Goal: Information Seeking & Learning: Compare options

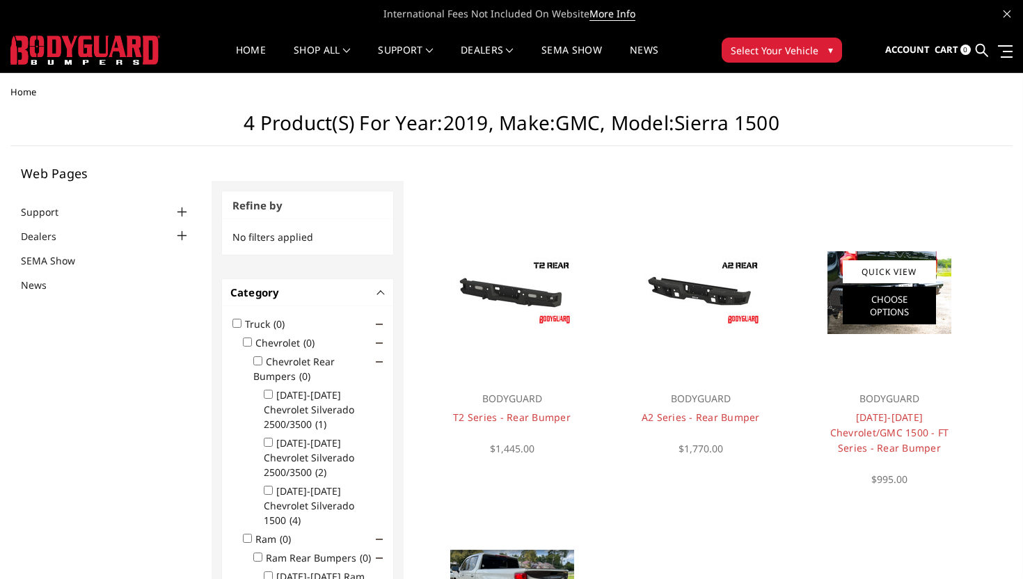
click at [866, 306] on link "Choose Options" at bounding box center [889, 306] width 93 height 38
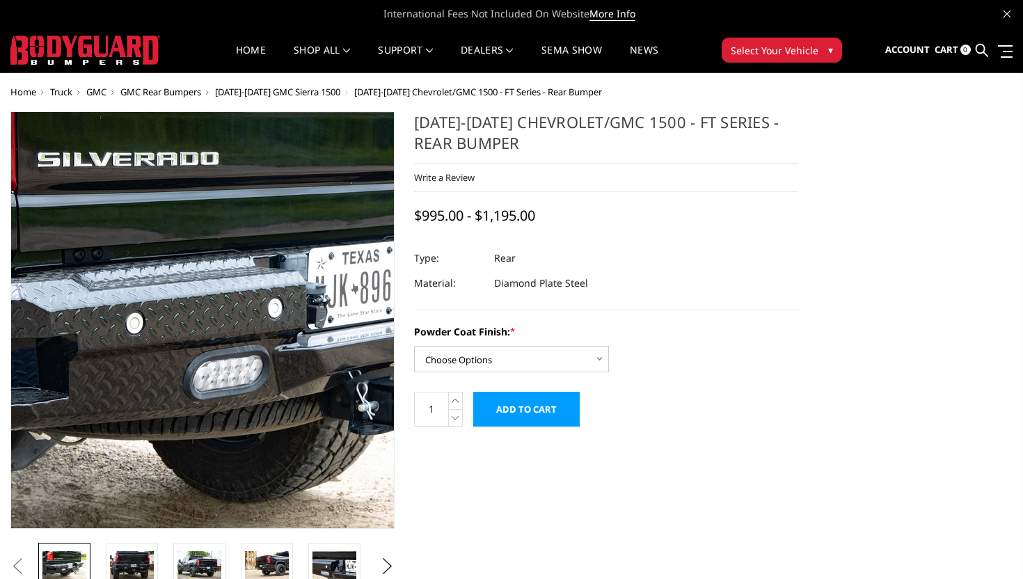
click at [173, 352] on img at bounding box center [242, 307] width 891 height 594
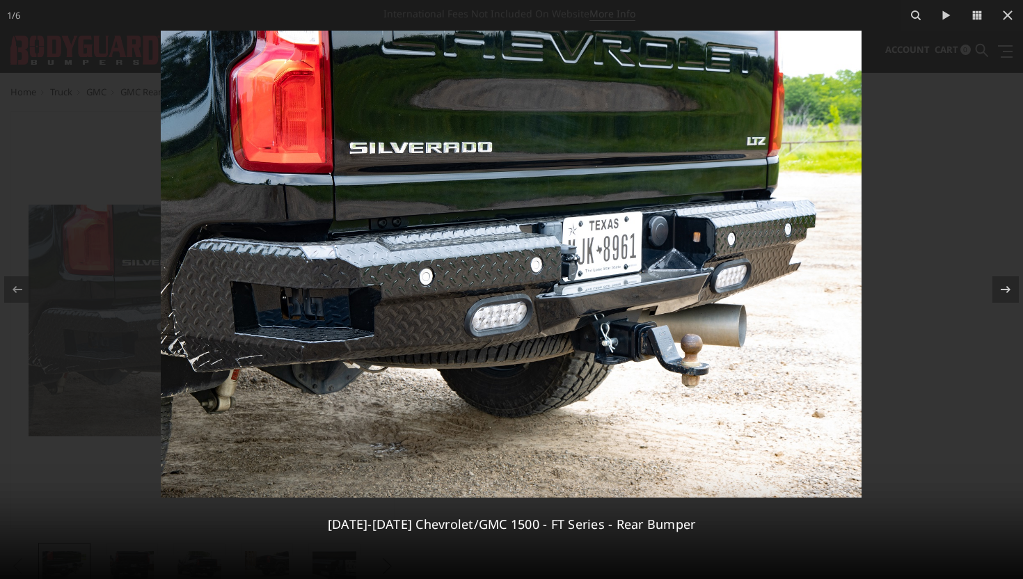
click at [134, 213] on div at bounding box center [511, 289] width 1023 height 579
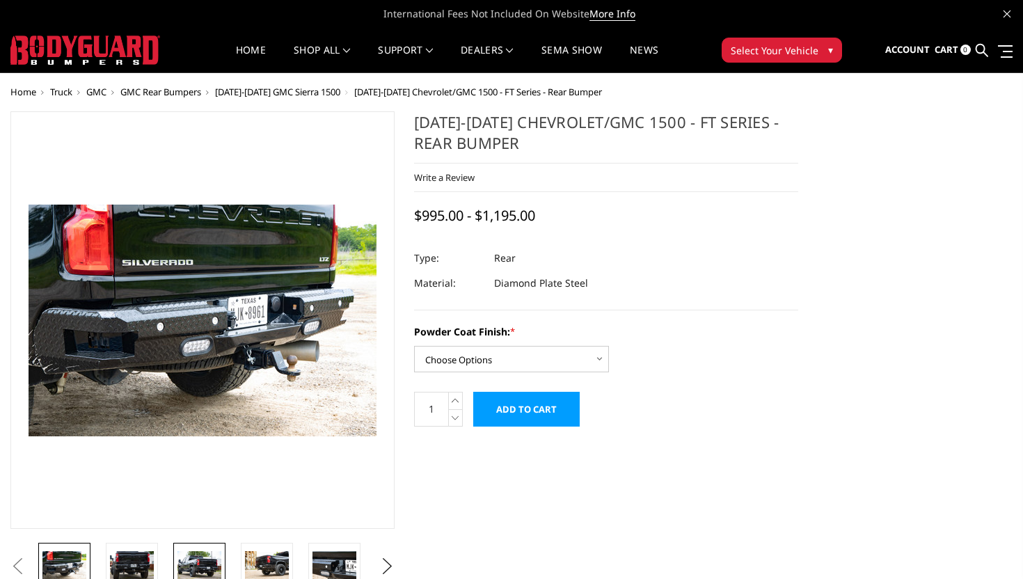
click at [191, 570] on img at bounding box center [199, 565] width 44 height 29
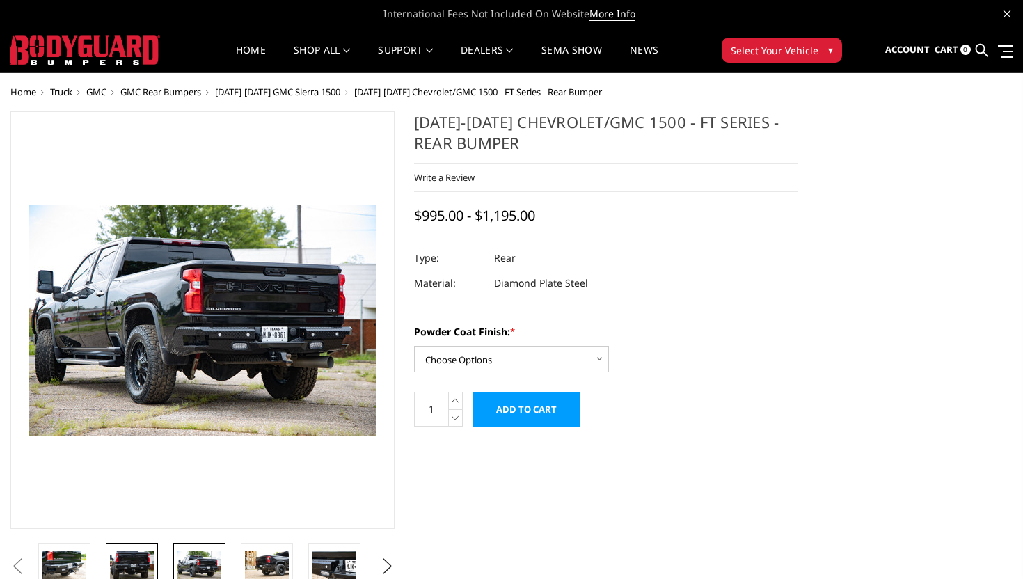
click at [145, 559] on img at bounding box center [132, 565] width 44 height 29
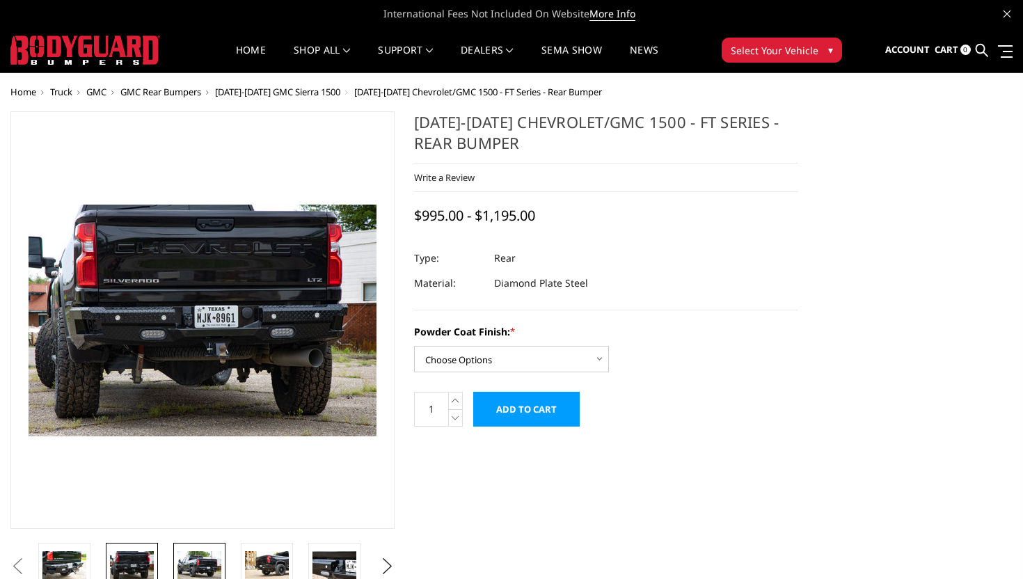
click at [193, 554] on img at bounding box center [199, 565] width 44 height 29
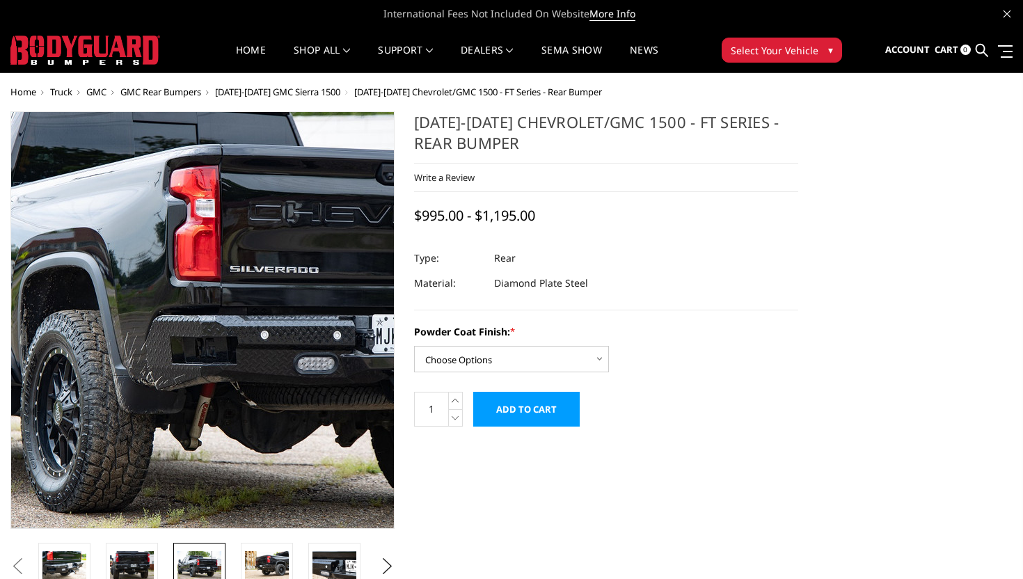
click at [189, 372] on img at bounding box center [220, 299] width 891 height 594
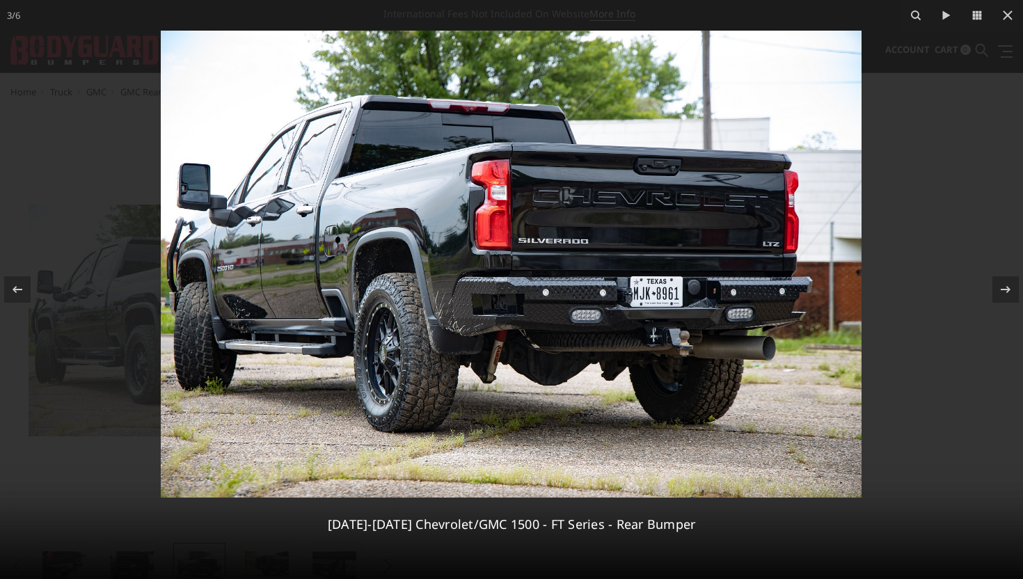
click at [471, 312] on img at bounding box center [511, 264] width 701 height 467
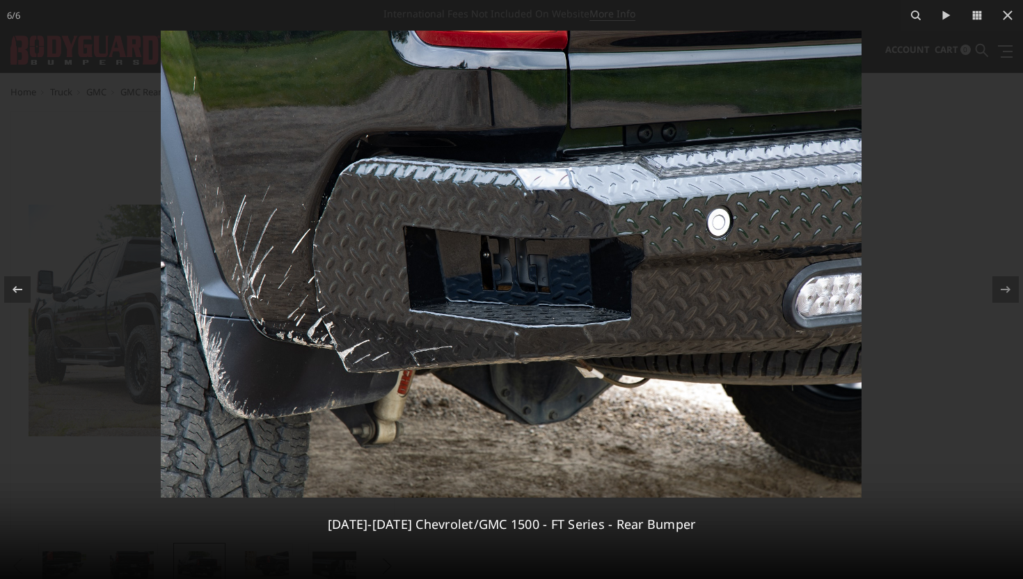
click at [630, 316] on img at bounding box center [511, 264] width 701 height 467
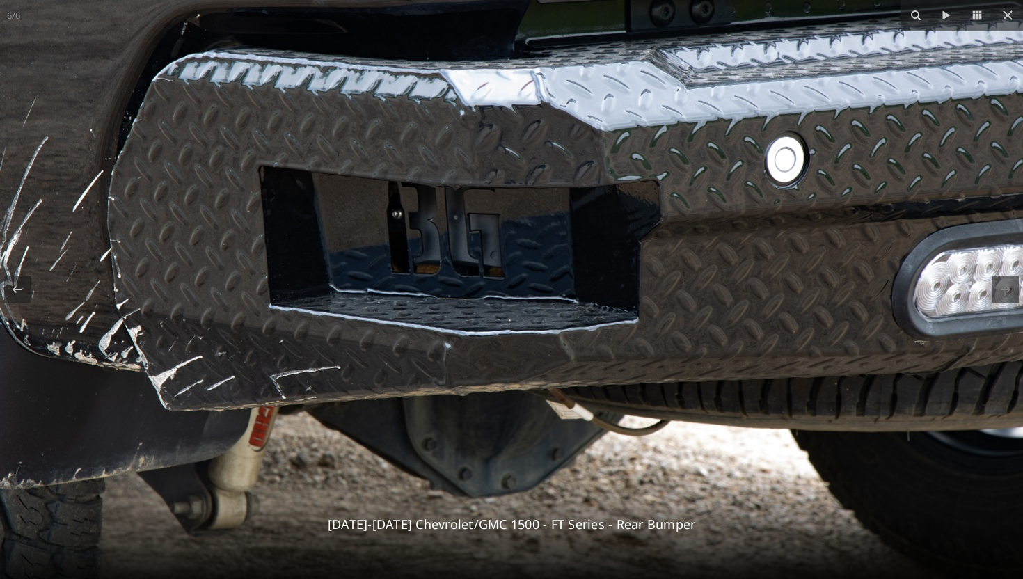
click at [639, 304] on img at bounding box center [438, 230] width 1169 height 780
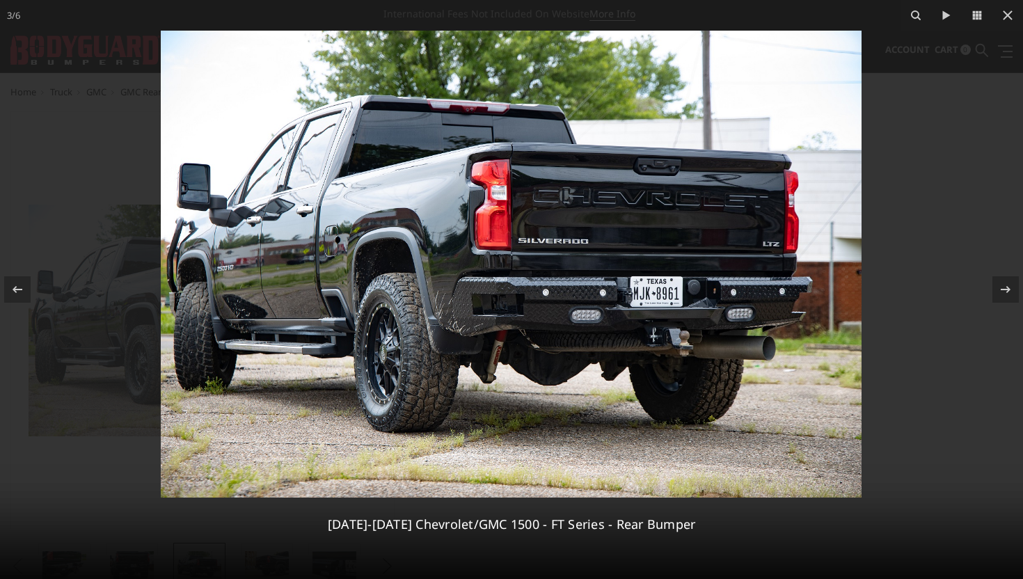
click at [621, 292] on img at bounding box center [511, 264] width 701 height 467
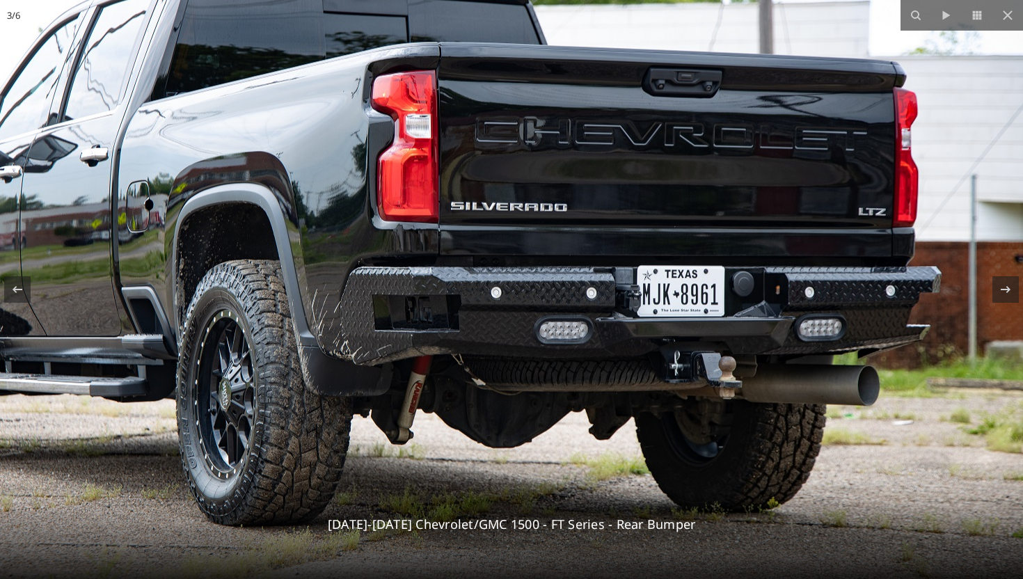
click at [639, 306] on img at bounding box center [438, 245] width 1169 height 780
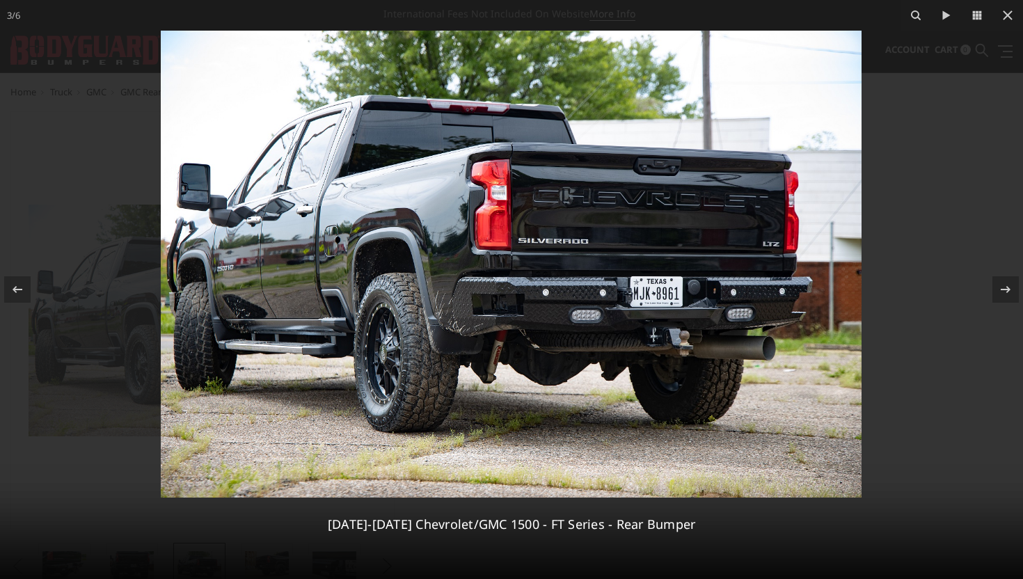
click at [639, 306] on img at bounding box center [511, 264] width 701 height 467
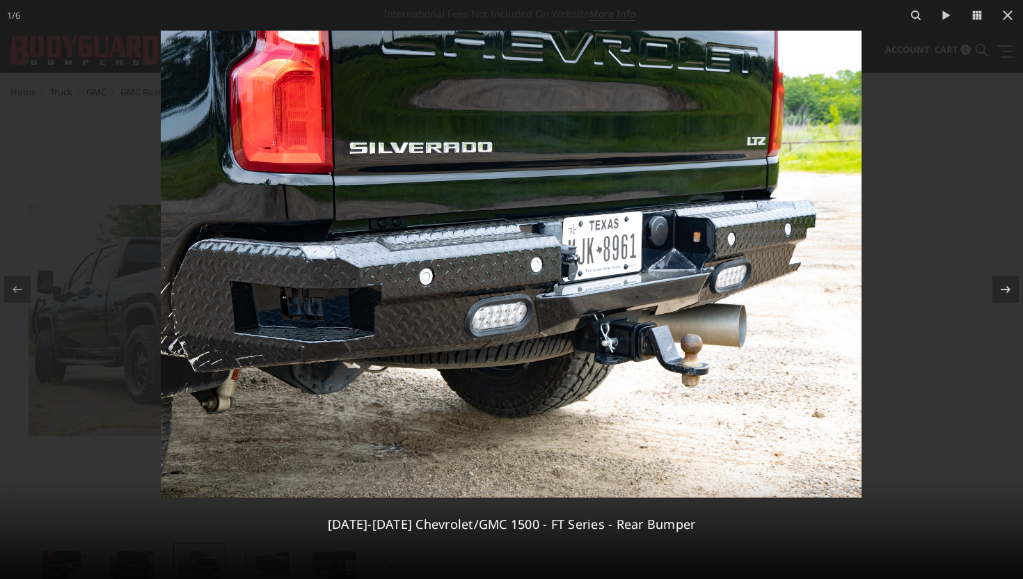
click at [928, 184] on div at bounding box center [511, 289] width 1023 height 579
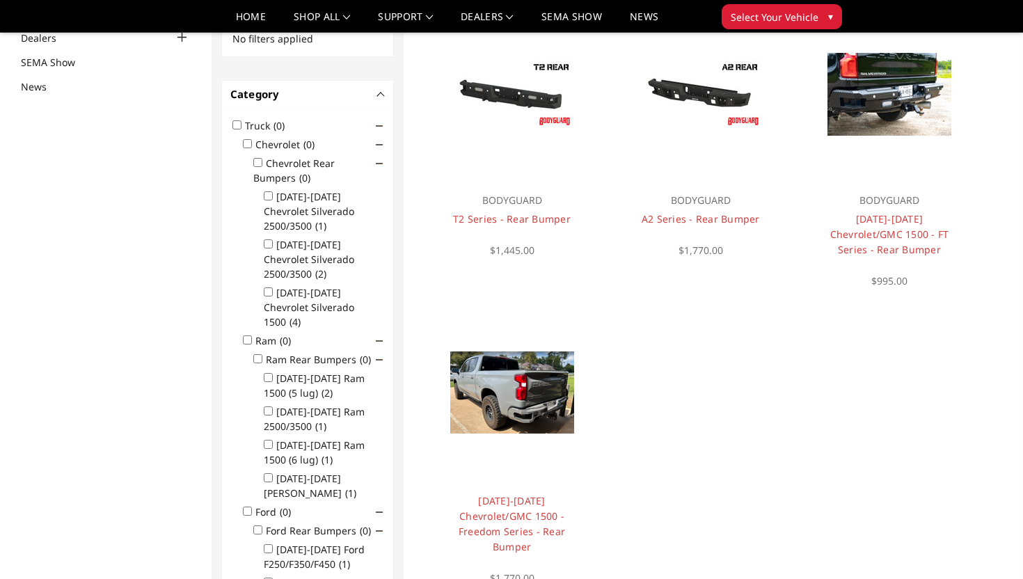
scroll to position [160, 0]
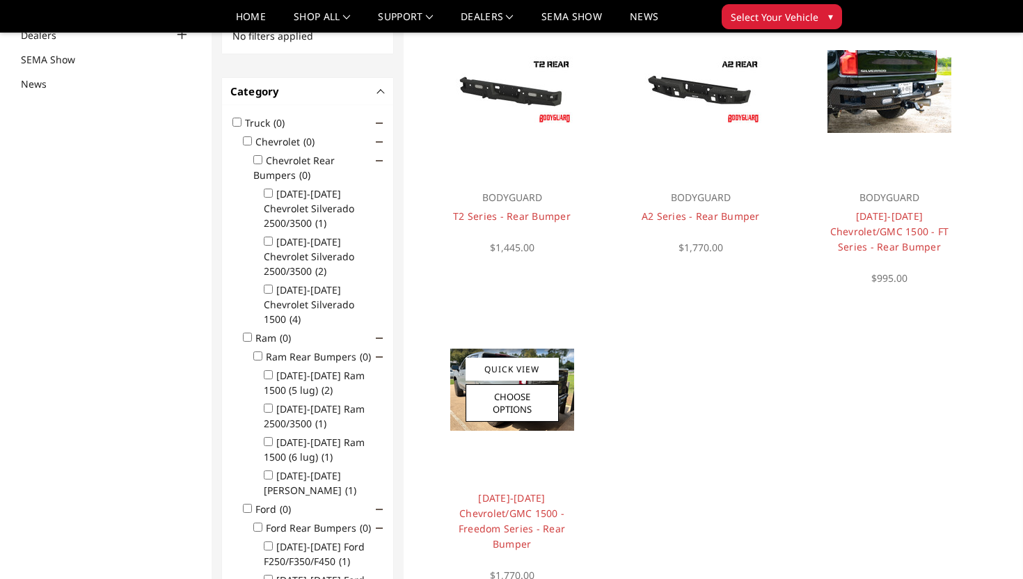
click at [571, 397] on img at bounding box center [512, 390] width 124 height 82
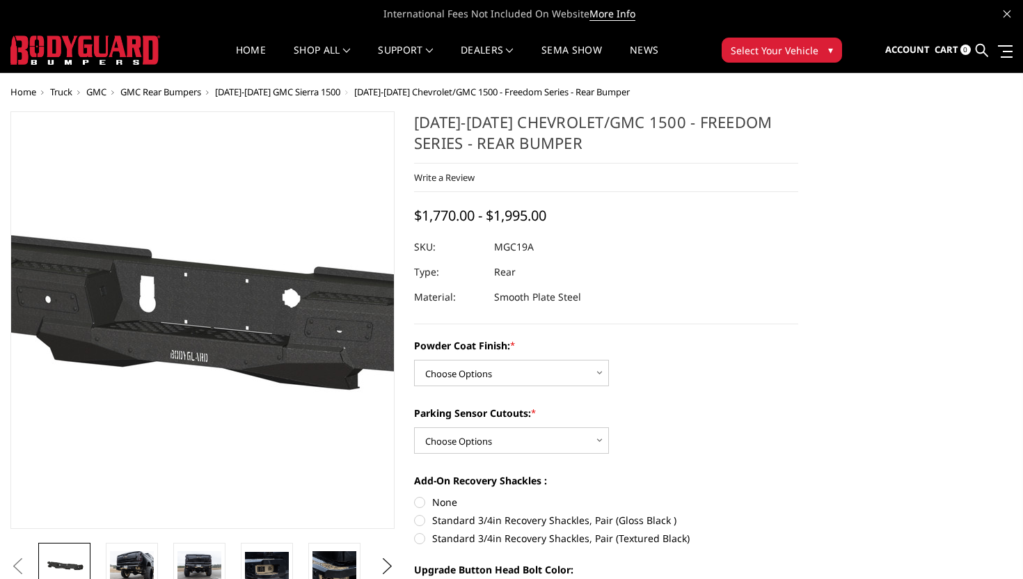
click at [174, 359] on img at bounding box center [240, 321] width 891 height 424
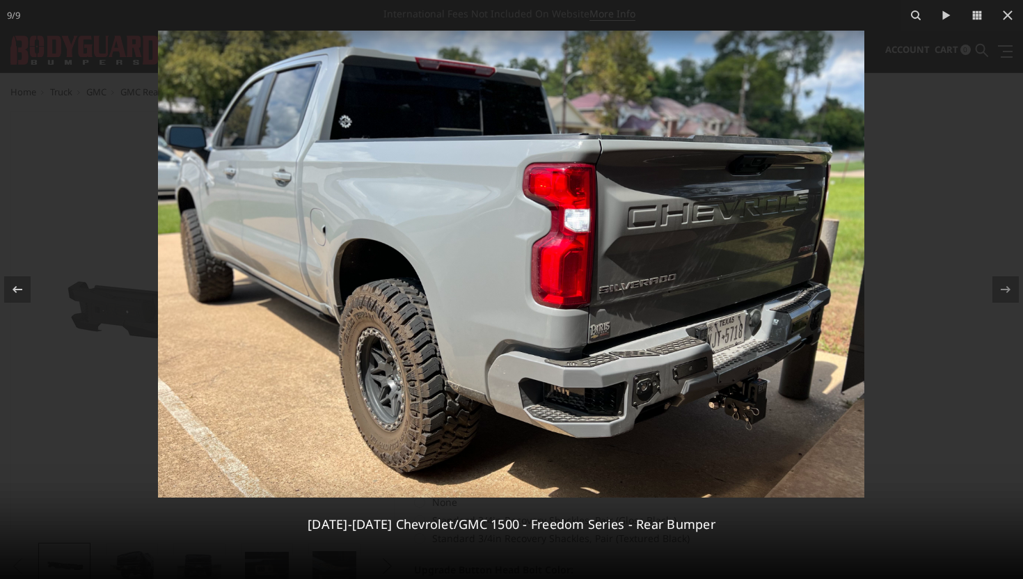
click at [915, 201] on div at bounding box center [511, 289] width 1023 height 579
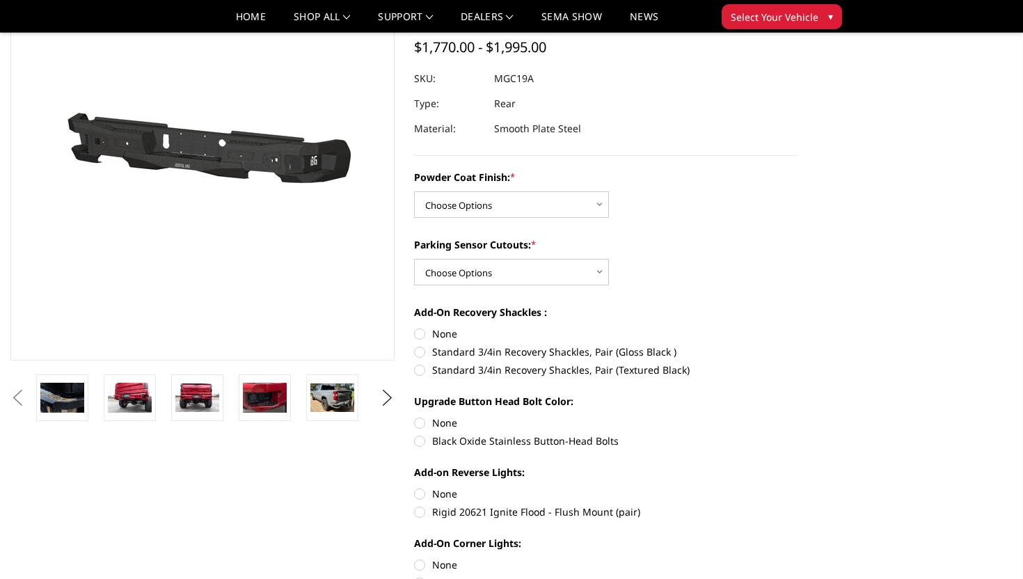
scroll to position [134, 0]
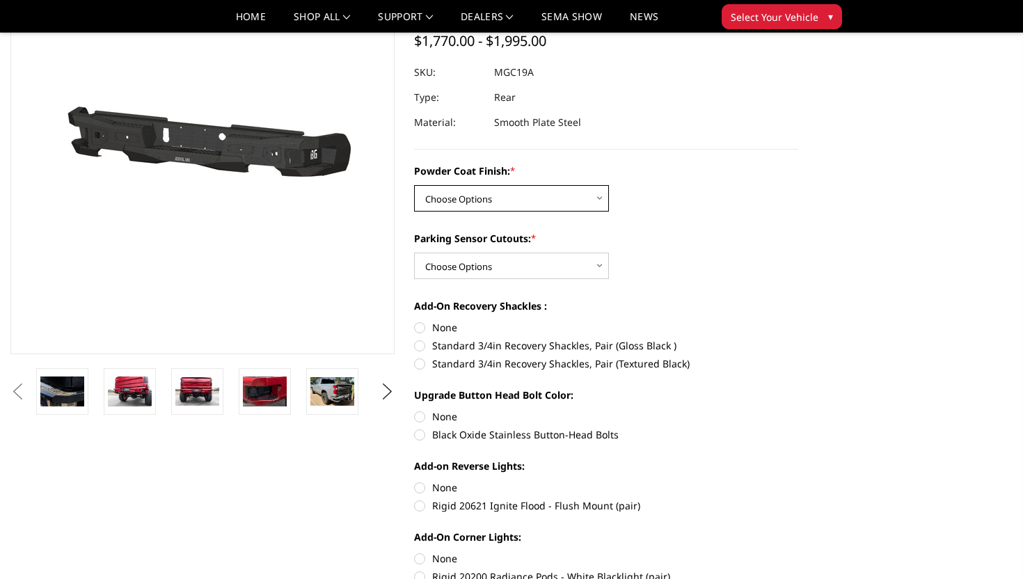
click at [524, 190] on select "Choose Options Bare Metal Textured Black Powder Coat" at bounding box center [511, 198] width 195 height 26
select select "4442"
click at [414, 185] on select "Choose Options Bare Metal Textured Black Powder Coat" at bounding box center [511, 198] width 195 height 26
click at [530, 201] on select "Choose Options Bare Metal Textured Black Powder Coat" at bounding box center [511, 198] width 195 height 26
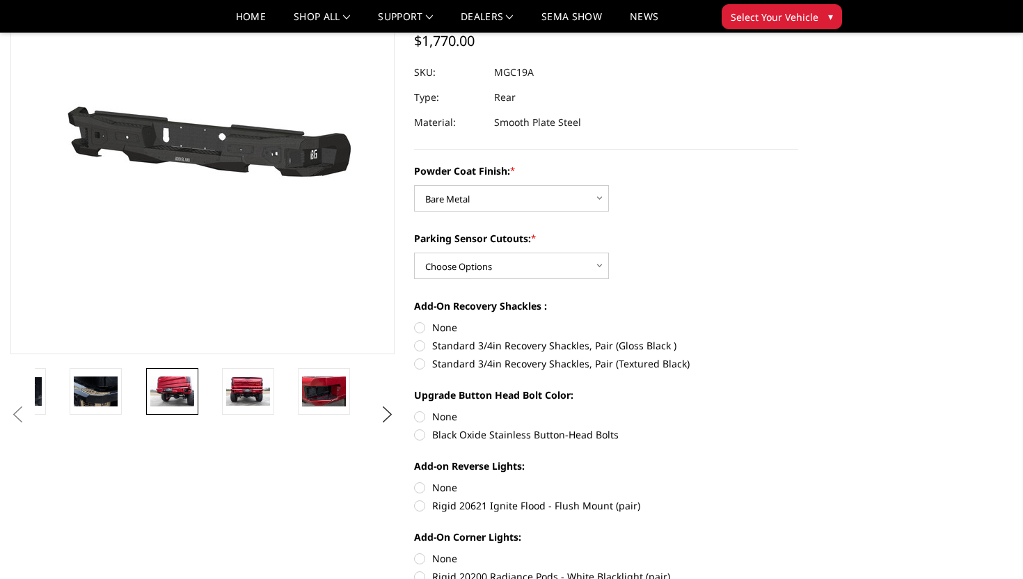
click at [159, 384] on img at bounding box center [172, 391] width 44 height 29
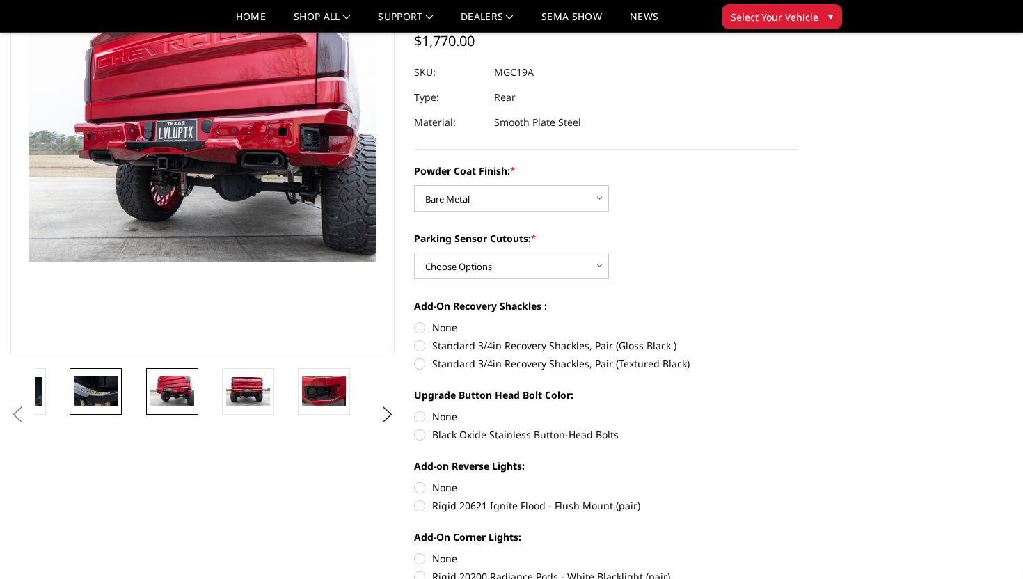
click at [98, 395] on img at bounding box center [96, 391] width 44 height 29
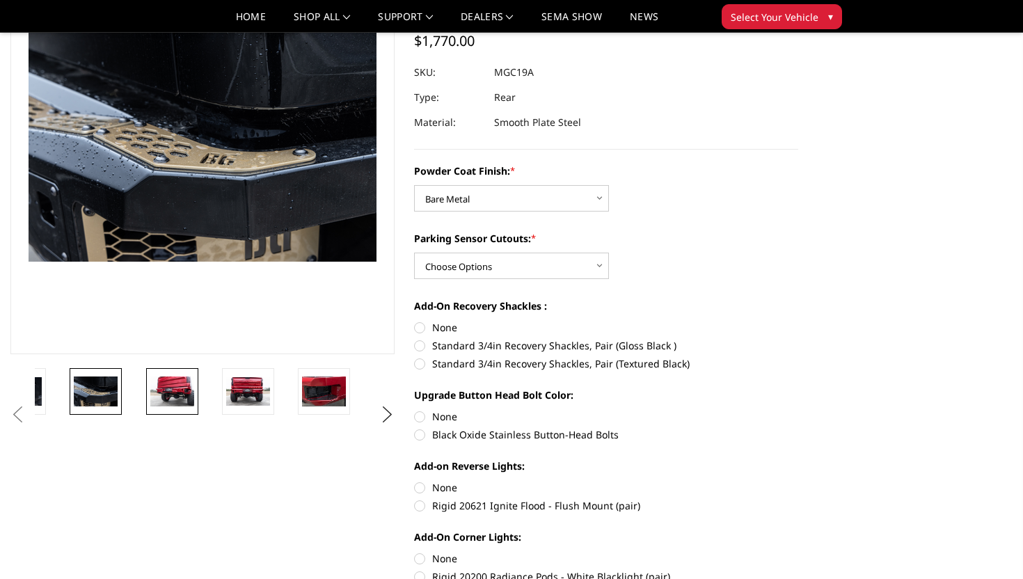
click at [161, 396] on img at bounding box center [172, 391] width 44 height 29
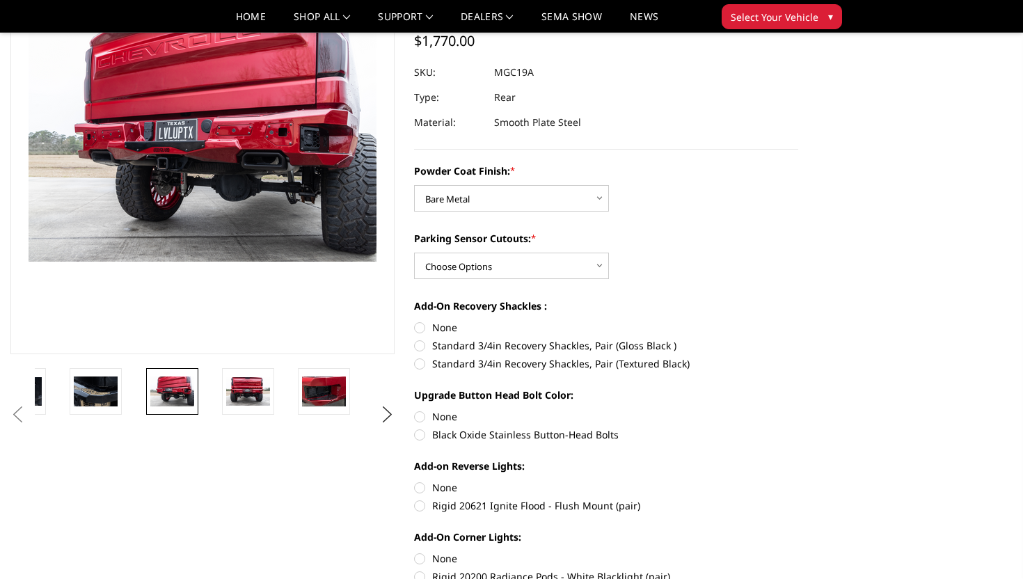
scroll to position [100, 0]
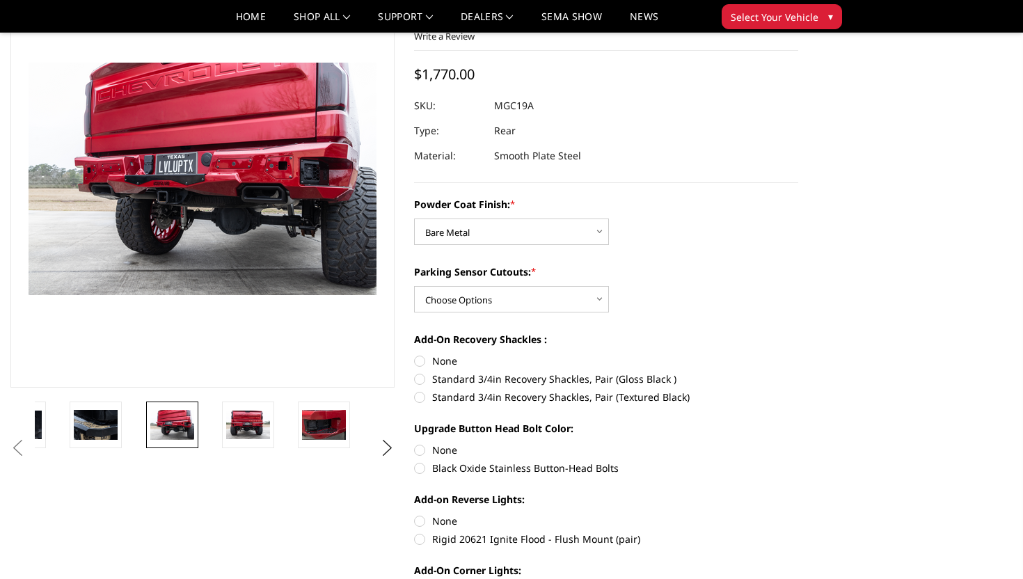
click at [331, 397] on section "Previous" at bounding box center [203, 232] width 404 height 525
click at [97, 425] on img at bounding box center [96, 424] width 44 height 29
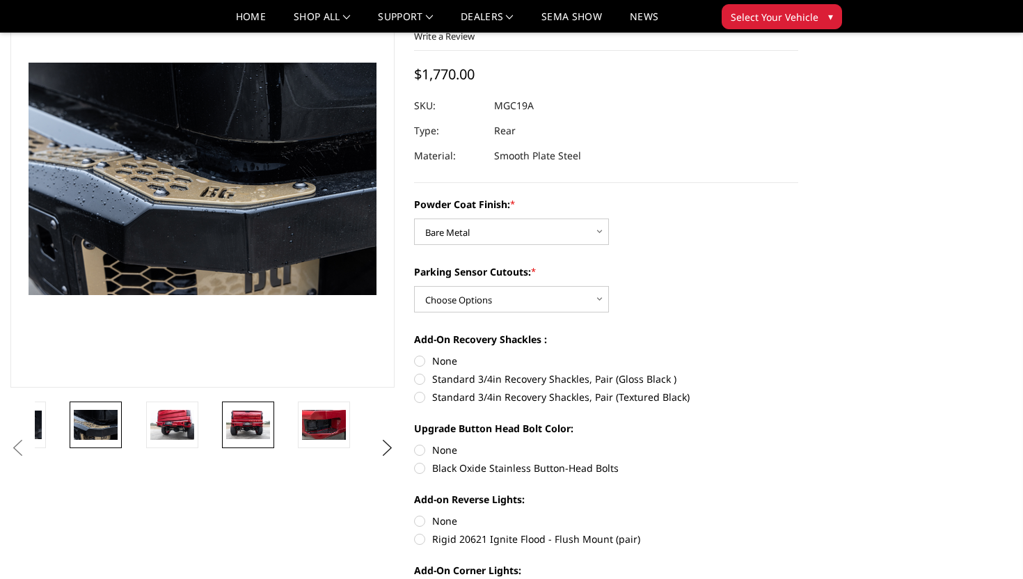
click at [237, 408] on link at bounding box center [248, 425] width 52 height 47
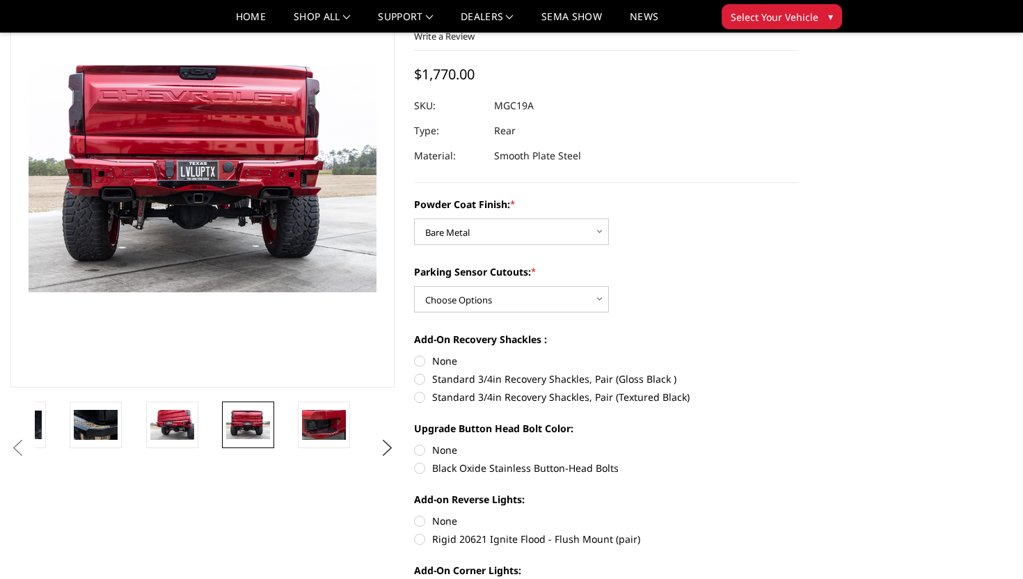
scroll to position [103, 0]
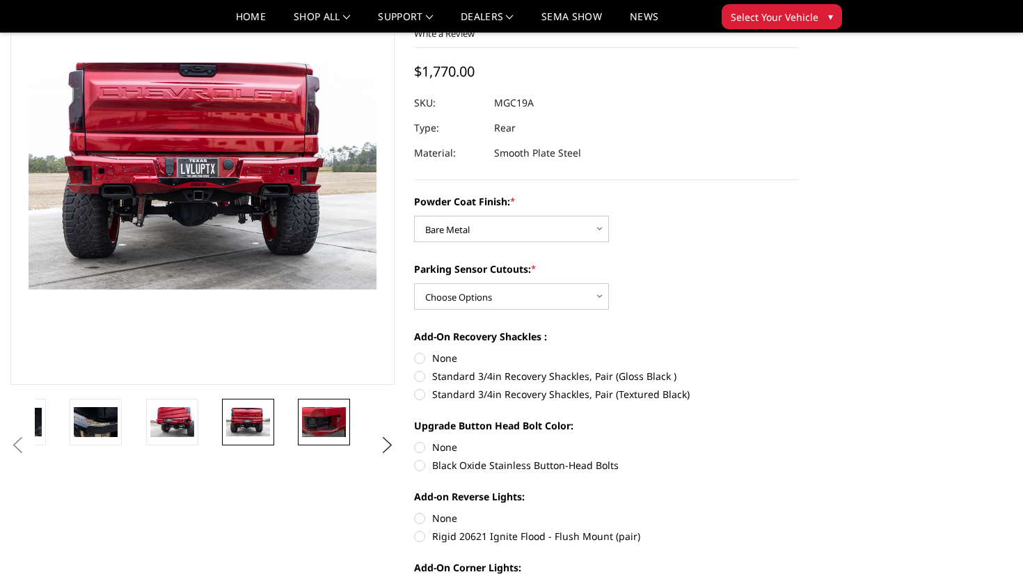
click at [306, 421] on img at bounding box center [324, 422] width 44 height 30
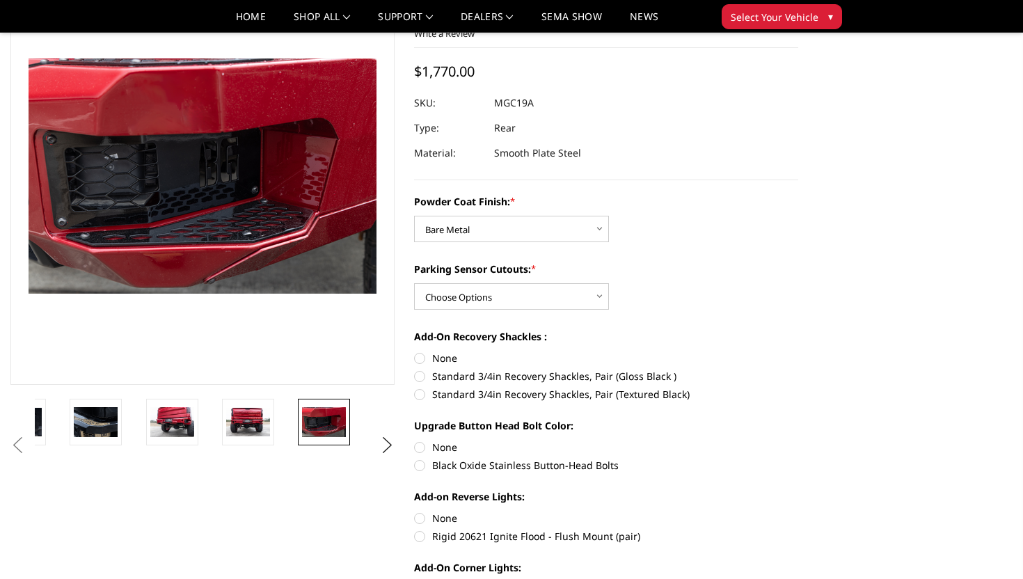
scroll to position [99, 0]
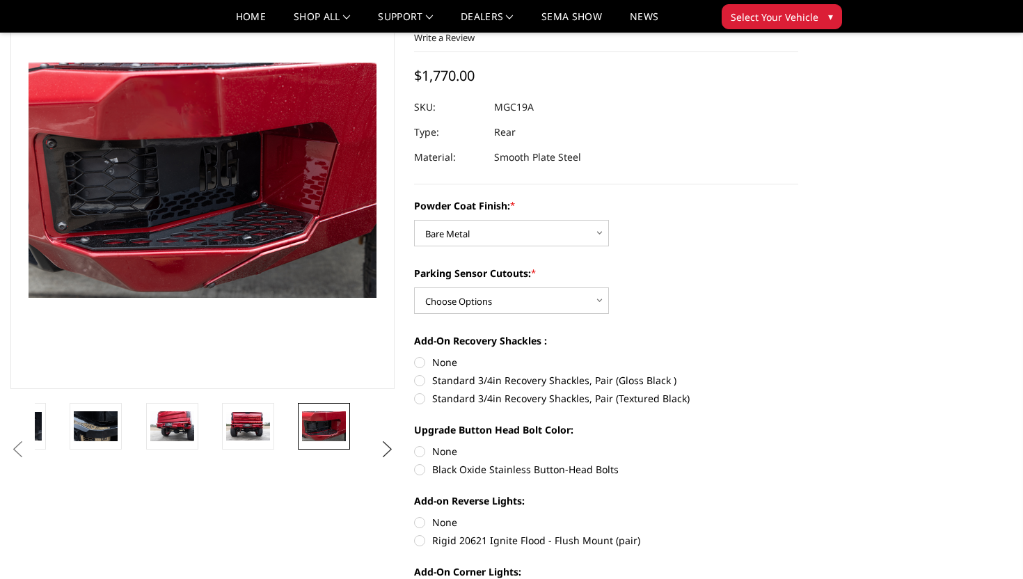
click at [386, 454] on button "Next" at bounding box center [387, 449] width 21 height 21
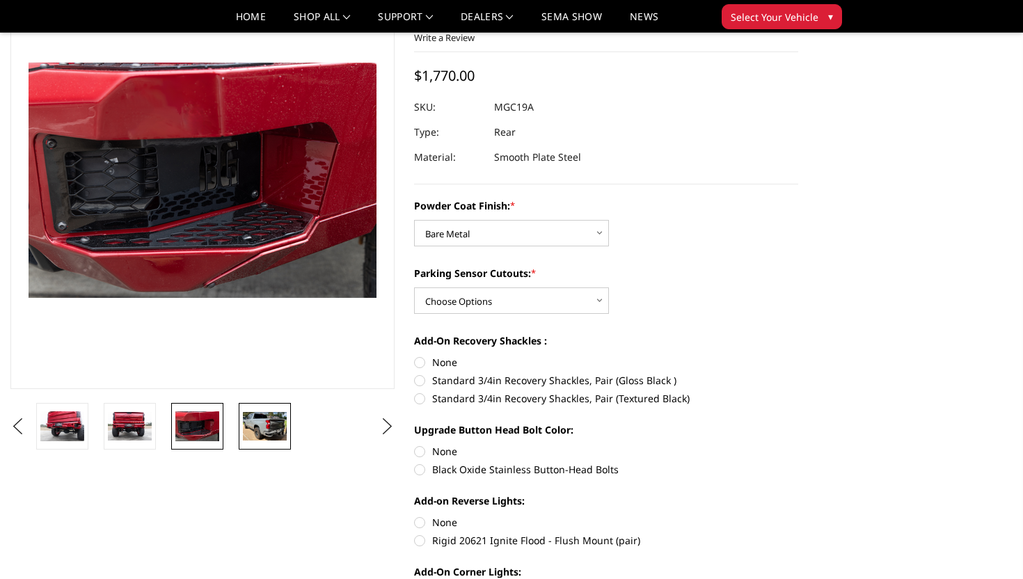
click at [251, 409] on link at bounding box center [265, 426] width 52 height 47
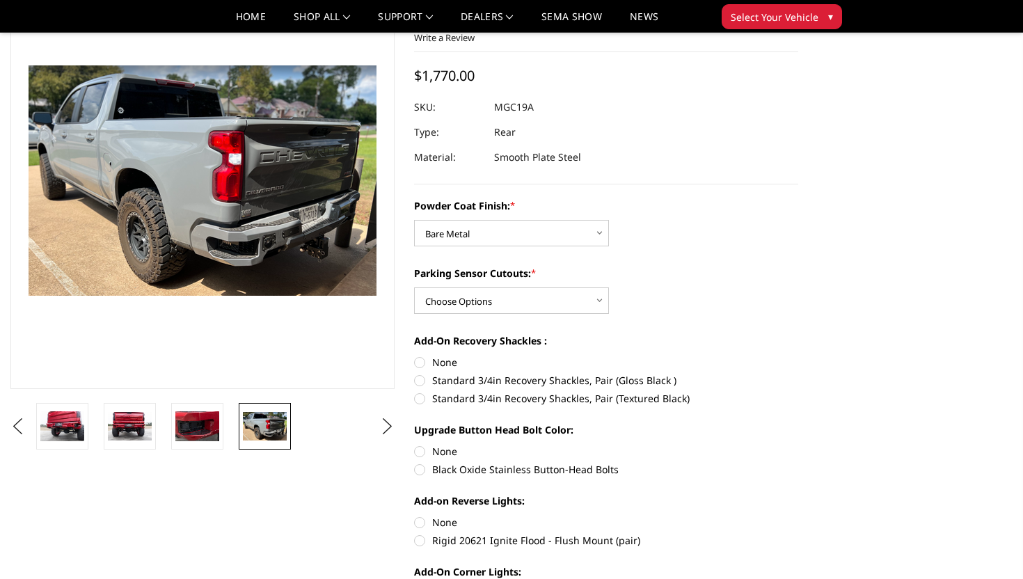
scroll to position [101, 0]
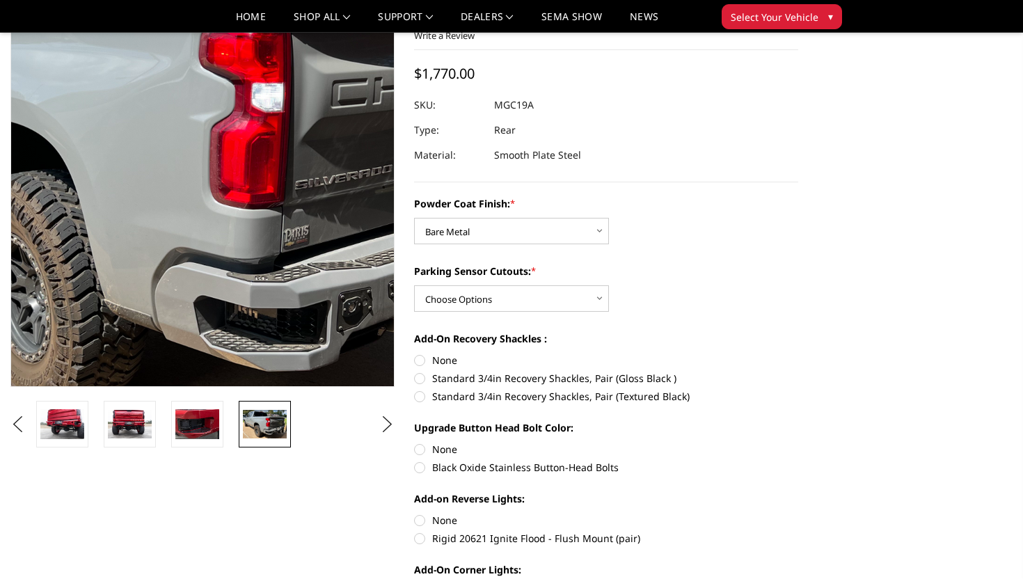
click at [216, 242] on img at bounding box center [184, 152] width 891 height 589
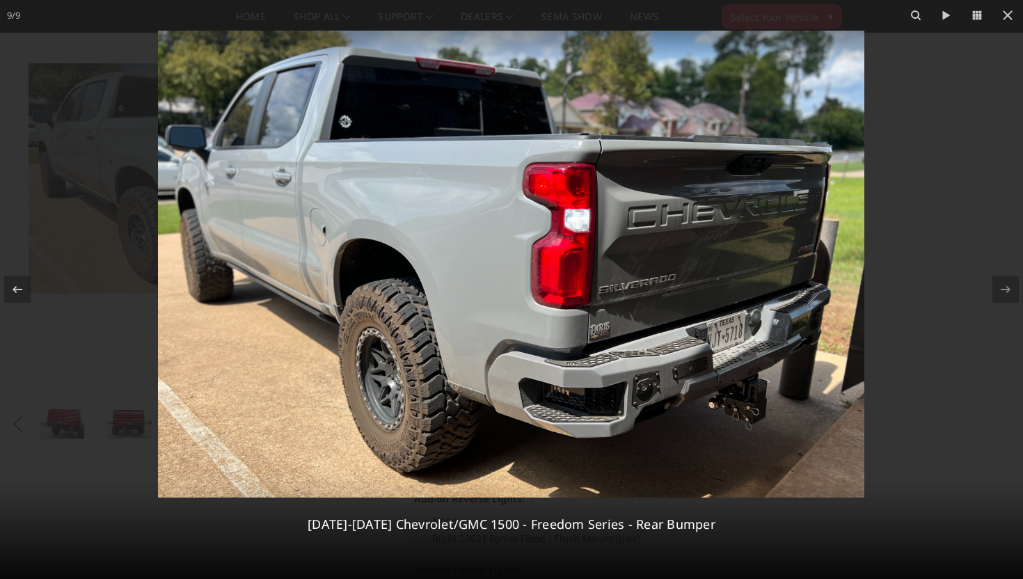
click at [574, 389] on img at bounding box center [511, 264] width 706 height 467
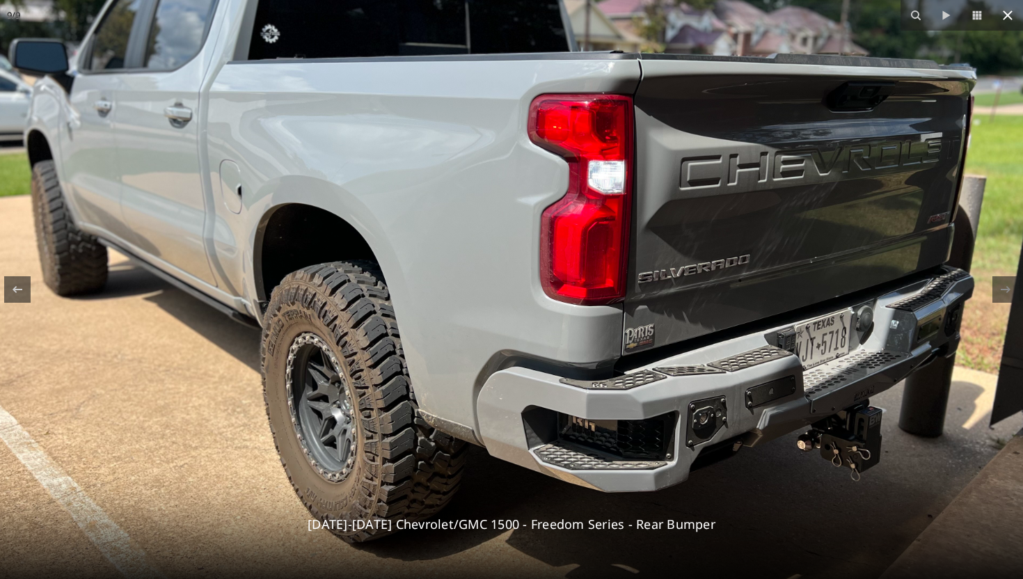
click at [1009, 17] on icon at bounding box center [1008, 15] width 10 height 10
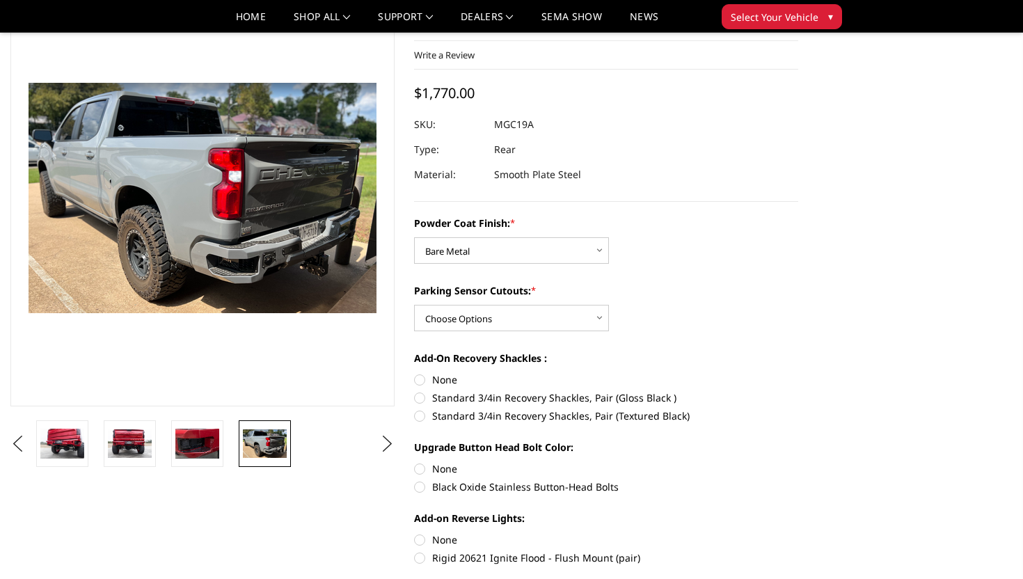
scroll to position [81, 0]
click at [536, 260] on select "Choose Options Bare Metal Textured Black Powder Coat" at bounding box center [511, 251] width 195 height 26
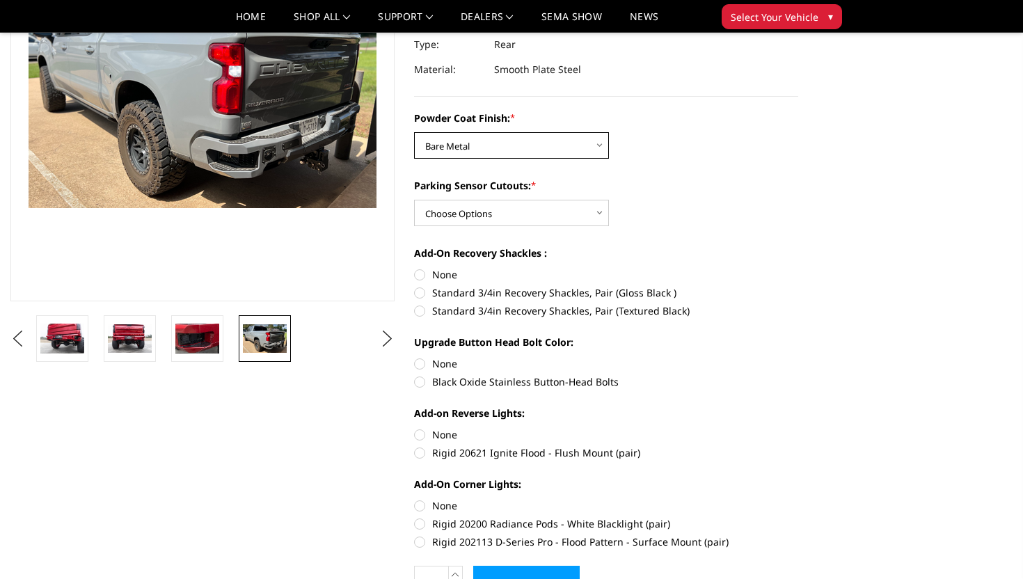
scroll to position [196, 0]
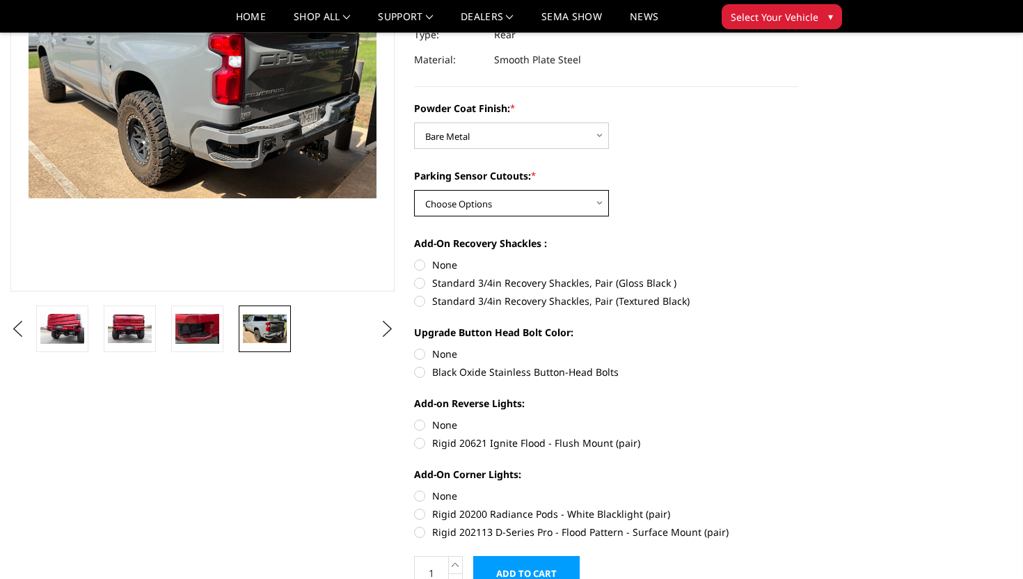
click at [496, 199] on select "Choose Options Yes - With Parking Sensor Cutouts No - Without Parking Sensor Cu…" at bounding box center [511, 203] width 195 height 26
select select "4444"
click at [414, 190] on select "Choose Options Yes - With Parking Sensor Cutouts No - Without Parking Sensor Cu…" at bounding box center [511, 203] width 195 height 26
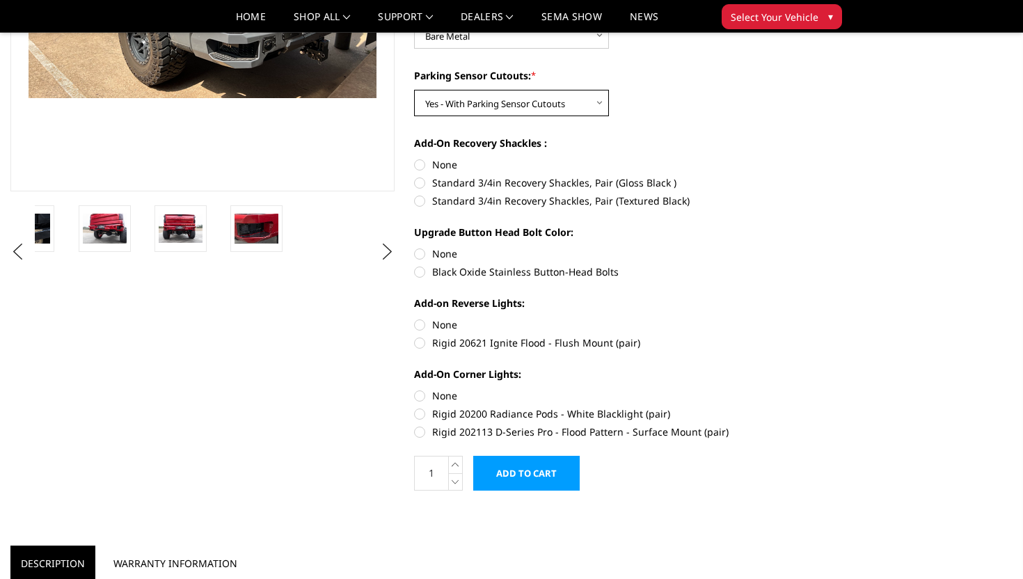
scroll to position [299, 0]
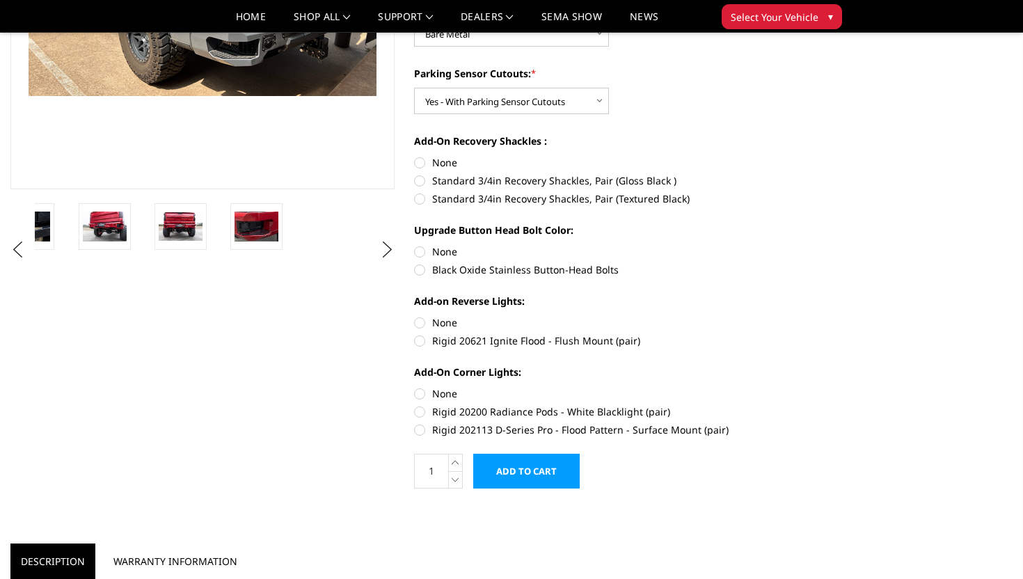
click at [473, 273] on label "Black Oxide Stainless Button-Head Bolts" at bounding box center [606, 269] width 384 height 15
click at [798, 245] on input "Black Oxide Stainless Button-Head Bolts" at bounding box center [798, 244] width 1 height 1
radio input "true"
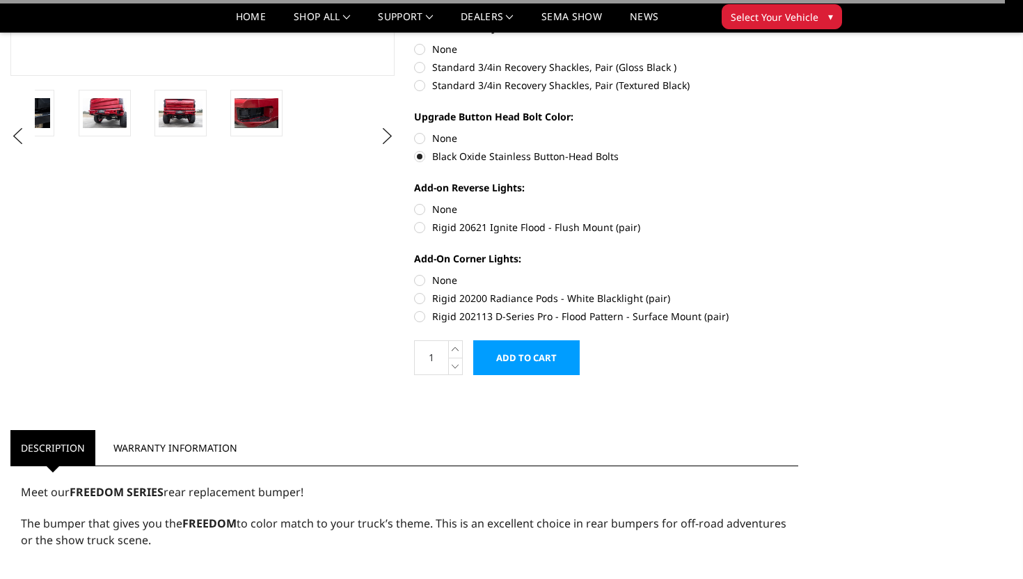
scroll to position [448, 0]
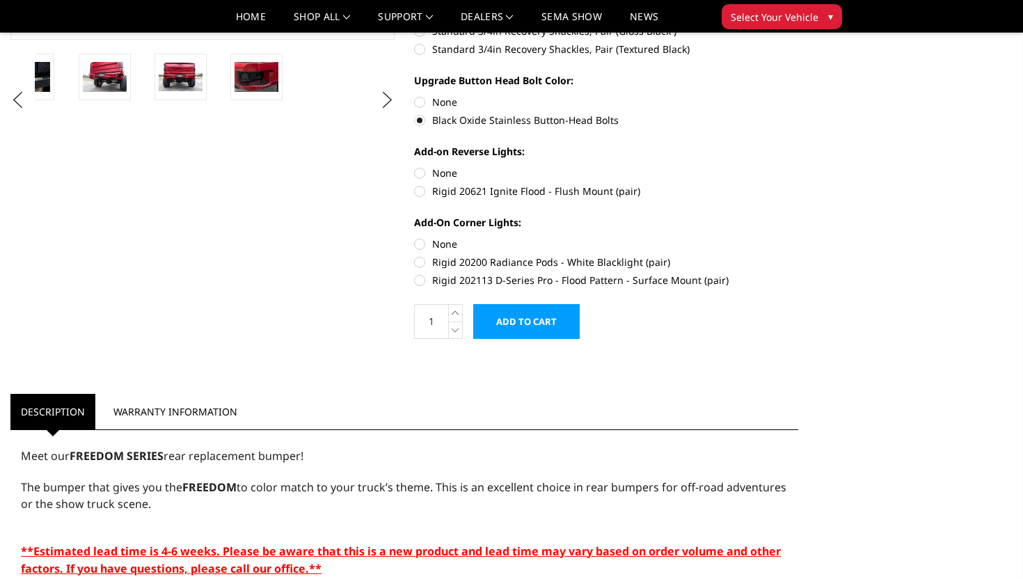
click at [464, 194] on label "Rigid 20621 Ignite Flood - Flush Mount (pair)" at bounding box center [606, 191] width 384 height 15
click at [798, 166] on input "Rigid 20621 Ignite Flood - Flush Mount (pair)" at bounding box center [798, 166] width 1 height 1
radio input "true"
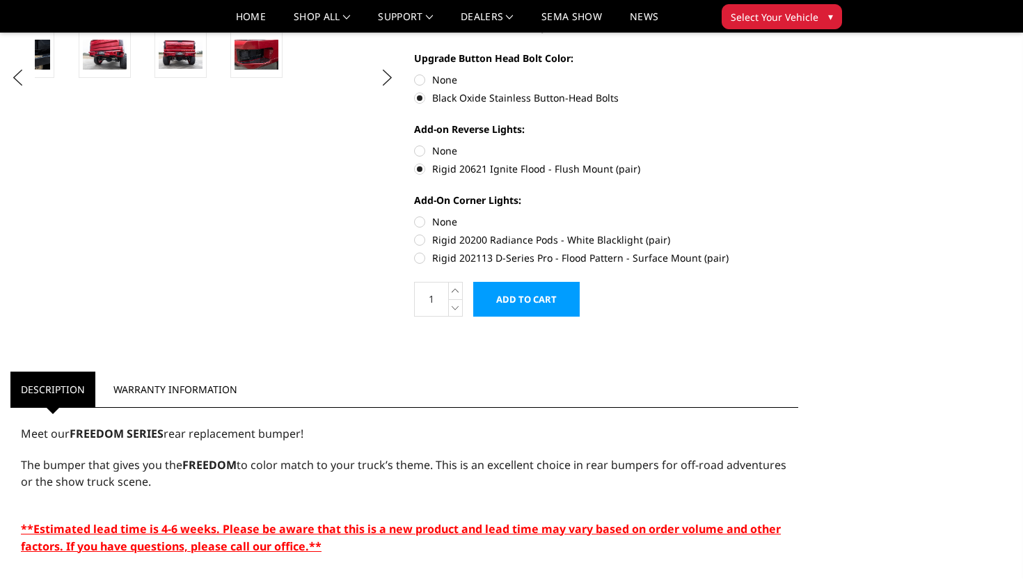
scroll to position [472, 0]
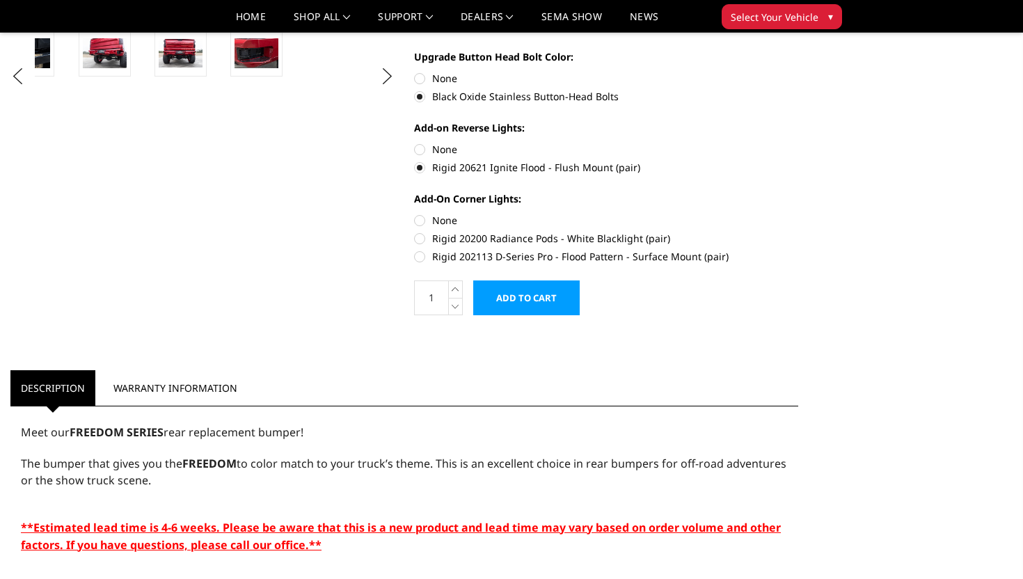
click at [521, 261] on label "Rigid 202113 D-Series Pro - Flood Pattern - Surface Mount (pair)" at bounding box center [606, 256] width 384 height 15
click at [798, 232] on input "Rigid 202113 D-Series Pro - Flood Pattern - Surface Mount (pair)" at bounding box center [798, 231] width 1 height 1
radio input "true"
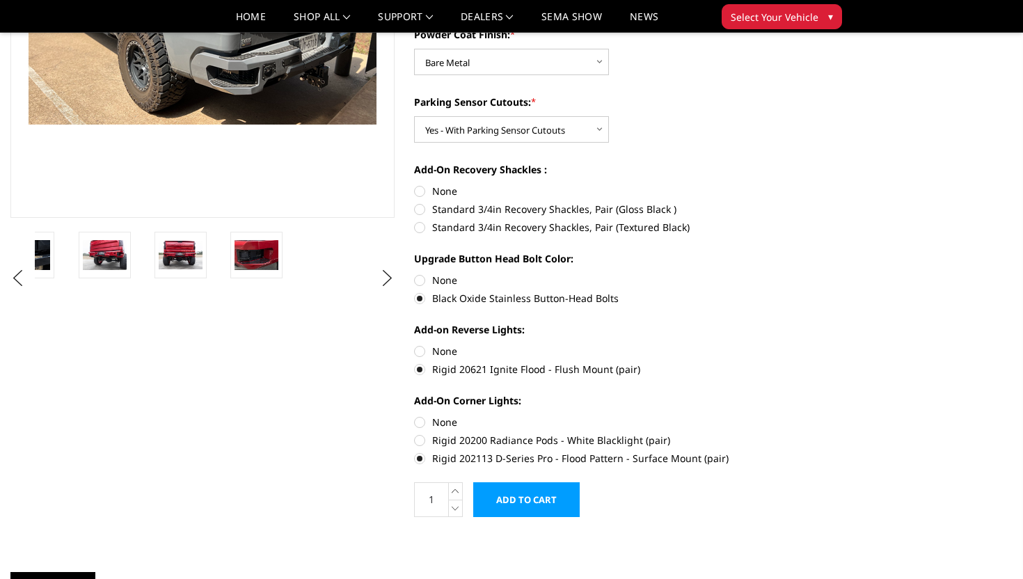
scroll to position [269, 0]
click at [454, 230] on label "Standard 3/4in Recovery Shackles, Pair (Textured Black)" at bounding box center [606, 228] width 384 height 15
click at [798, 203] on input "Standard 3/4in Recovery Shackles, Pair (Textured Black)" at bounding box center [798, 203] width 1 height 1
radio input "true"
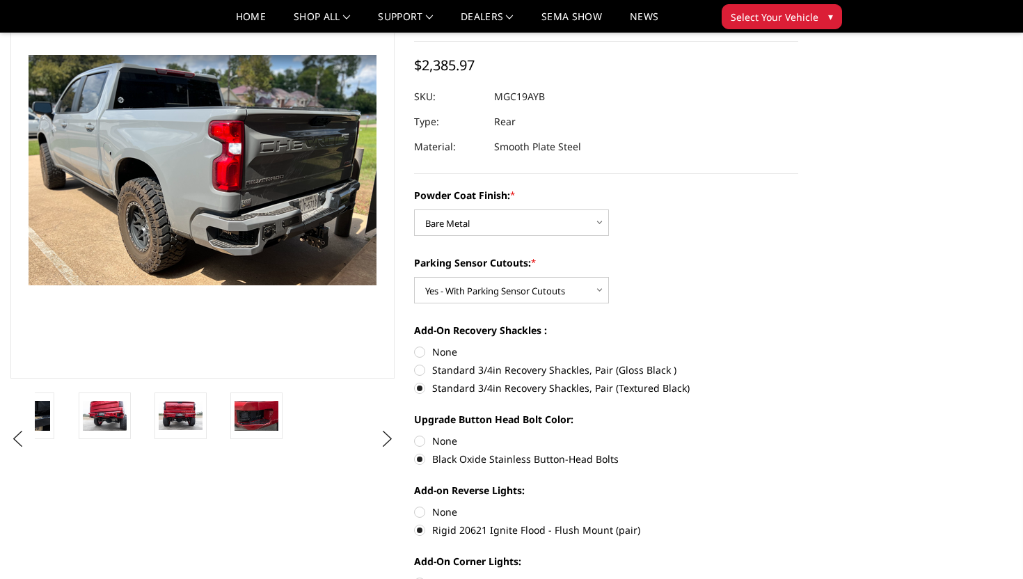
scroll to position [101, 0]
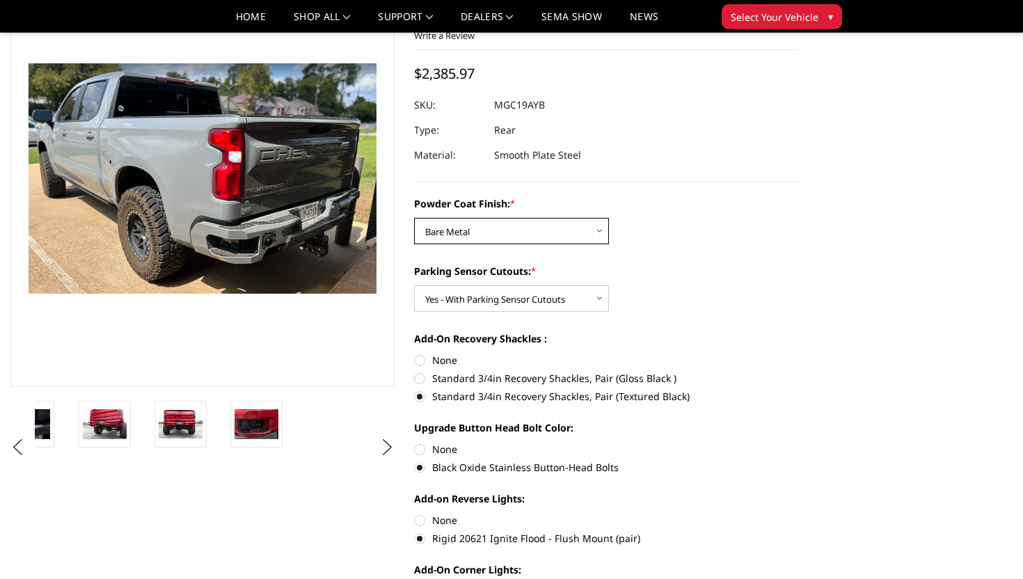
click at [460, 232] on select "Choose Options Bare Metal Textured Black Powder Coat" at bounding box center [511, 231] width 195 height 26
click at [414, 218] on select "Choose Options Bare Metal Textured Black Powder Coat" at bounding box center [511, 231] width 195 height 26
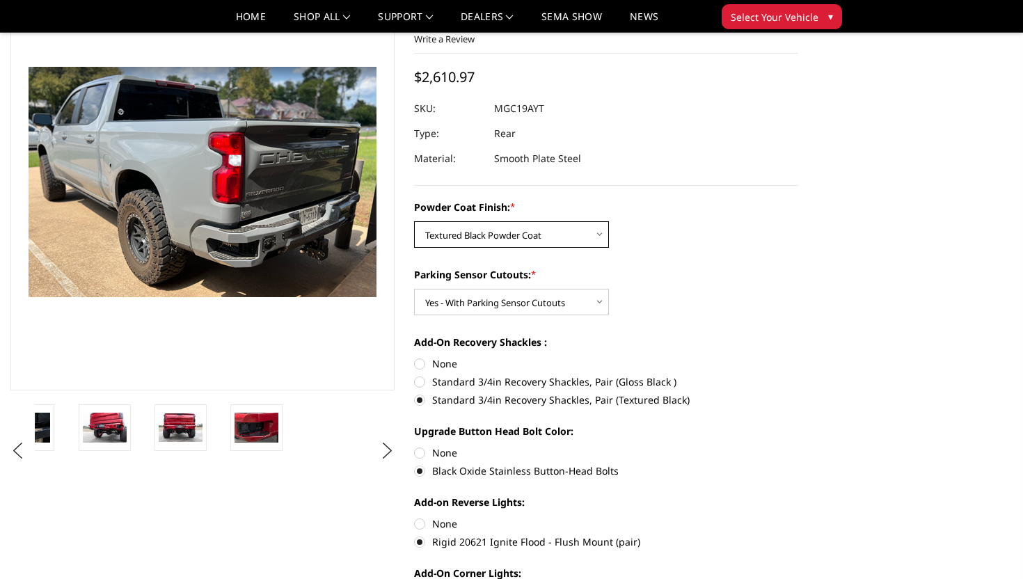
scroll to position [70, 0]
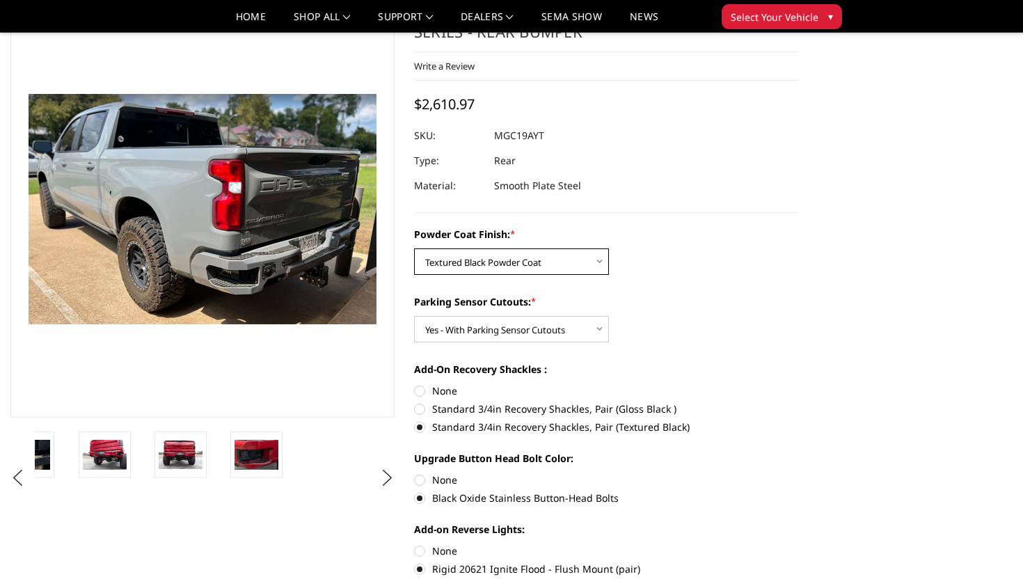
click at [472, 253] on select "Choose Options Bare Metal Textured Black Powder Coat" at bounding box center [511, 261] width 195 height 26
select select "4442"
click at [414, 248] on select "Choose Options Bare Metal Textured Black Powder Coat" at bounding box center [511, 261] width 195 height 26
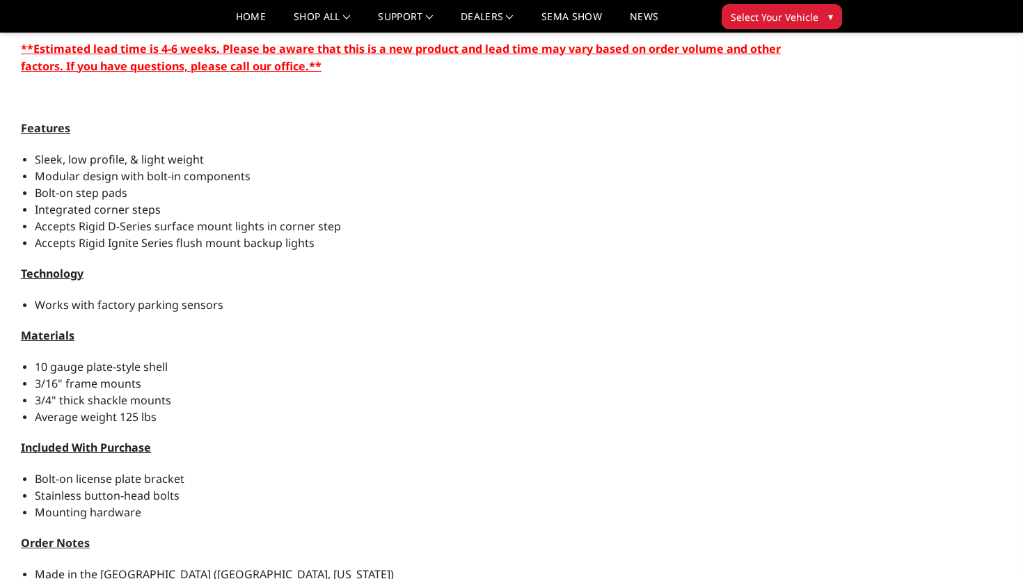
scroll to position [956, 0]
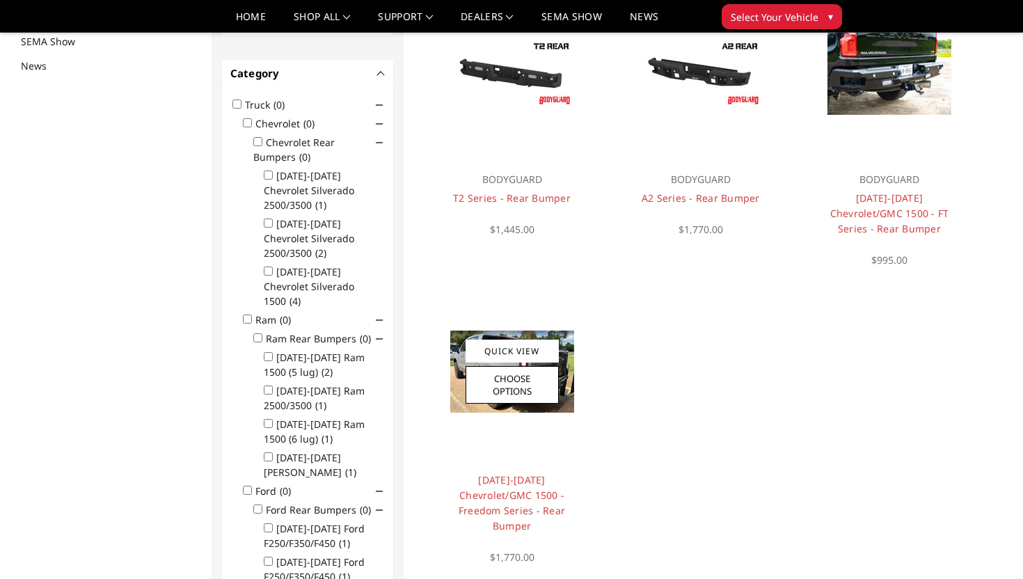
scroll to position [172, 0]
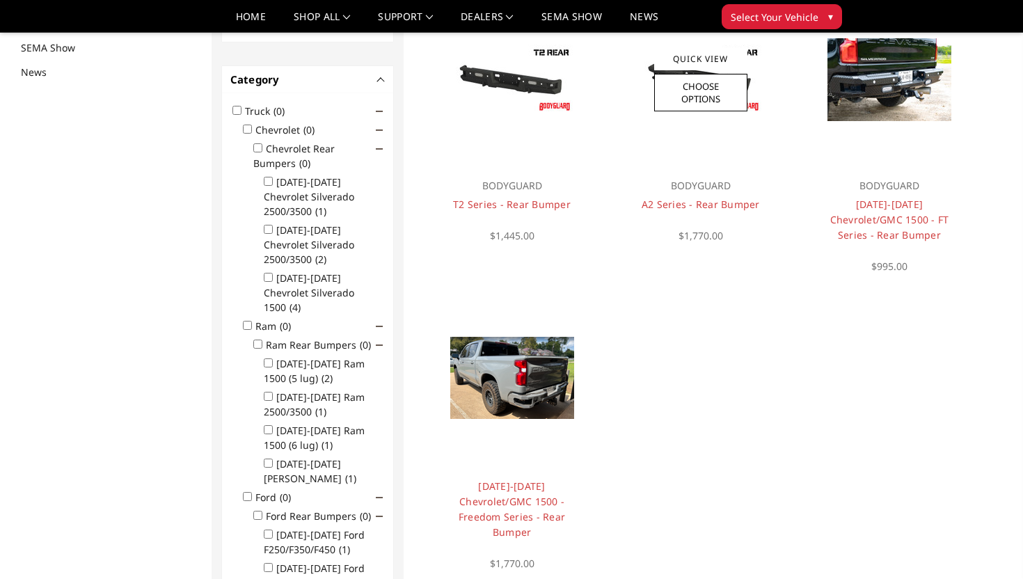
click at [670, 143] on div at bounding box center [701, 80] width 168 height 168
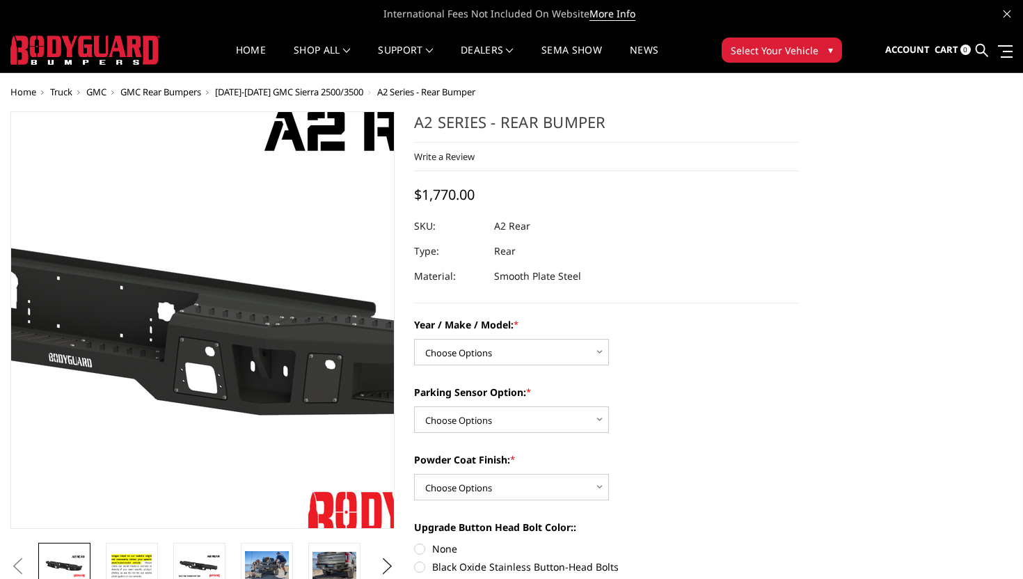
click at [272, 310] on img at bounding box center [111, 322] width 891 height 501
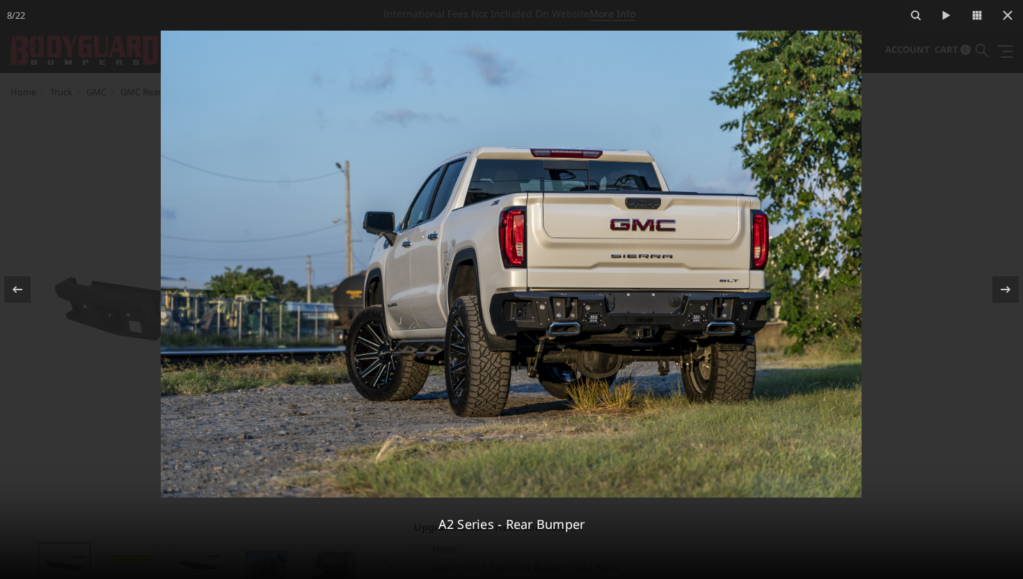
click at [584, 324] on img at bounding box center [511, 264] width 701 height 467
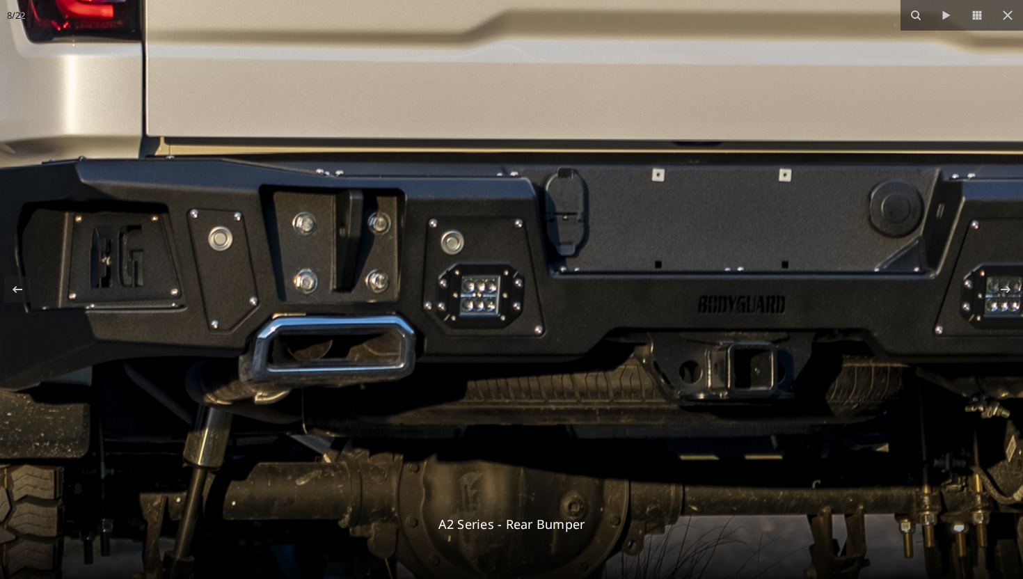
drag, startPoint x: 727, startPoint y: 370, endPoint x: 594, endPoint y: 356, distance: 134.4
click at [594, 356] on img at bounding box center [62, 19] width 3564 height 2375
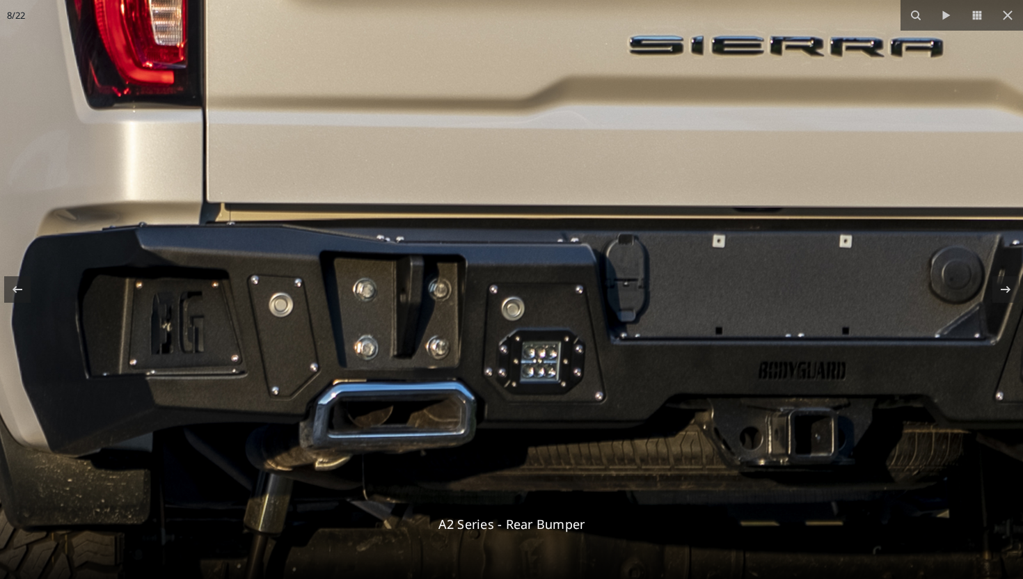
drag, startPoint x: 372, startPoint y: 294, endPoint x: 422, endPoint y: 380, distance: 99.6
click at [422, 380] on img at bounding box center [123, 85] width 3564 height 2375
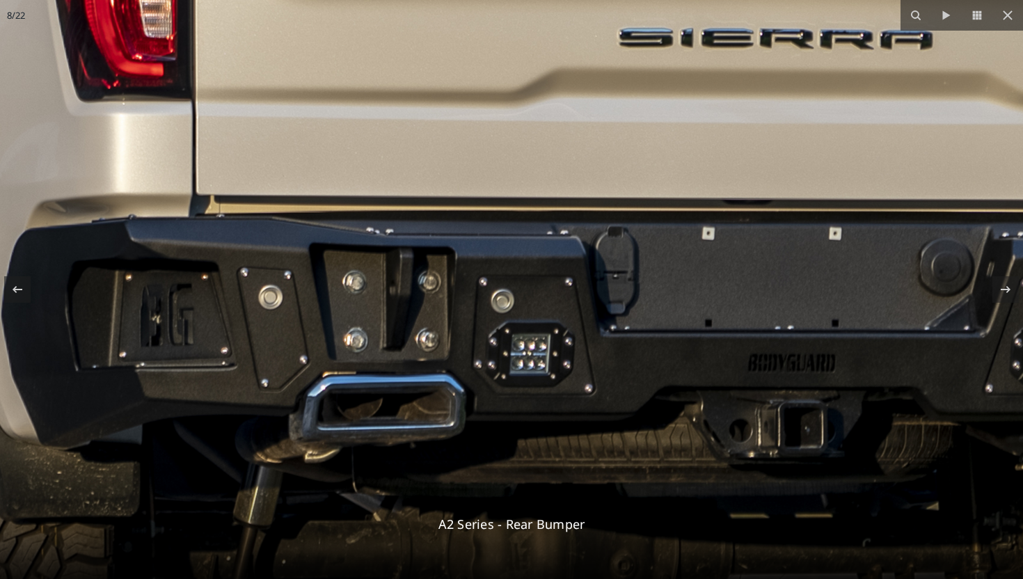
drag, startPoint x: 258, startPoint y: 358, endPoint x: 239, endPoint y: 341, distance: 25.7
click at [239, 341] on img at bounding box center [112, 78] width 3564 height 2375
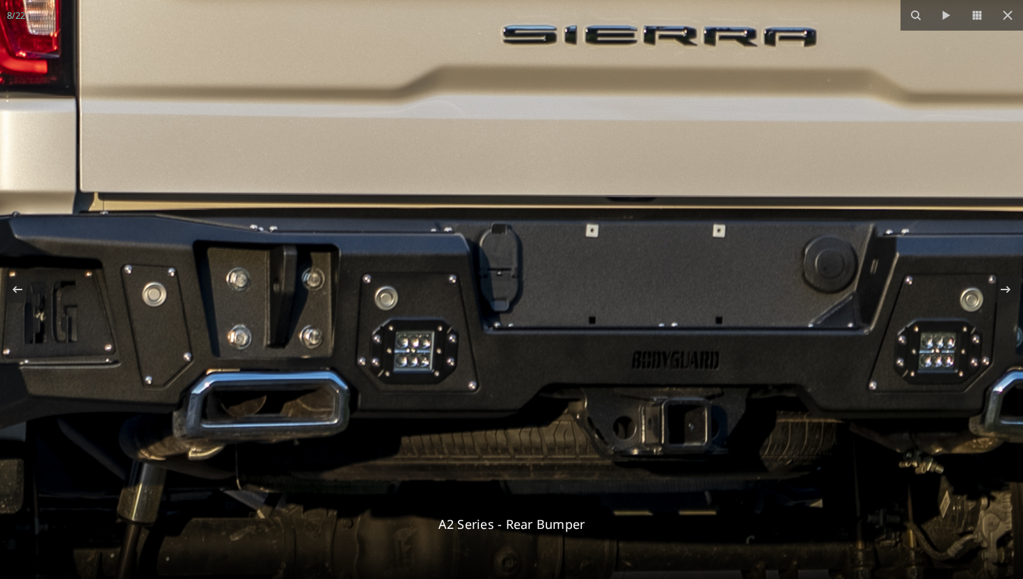
drag, startPoint x: 429, startPoint y: 351, endPoint x: 285, endPoint y: 361, distance: 145.1
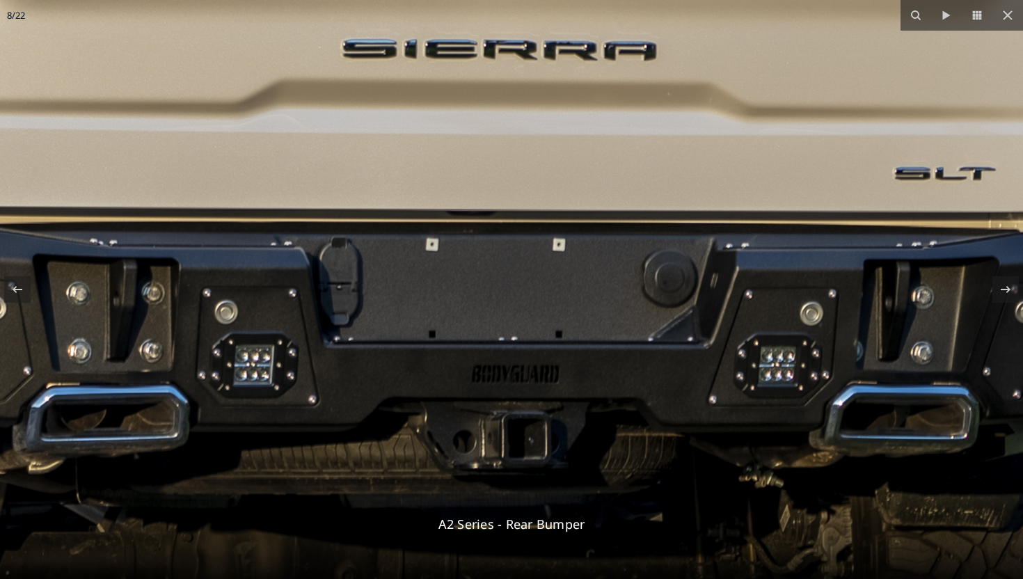
drag, startPoint x: 451, startPoint y: 339, endPoint x: 310, endPoint y: 350, distance: 141.0
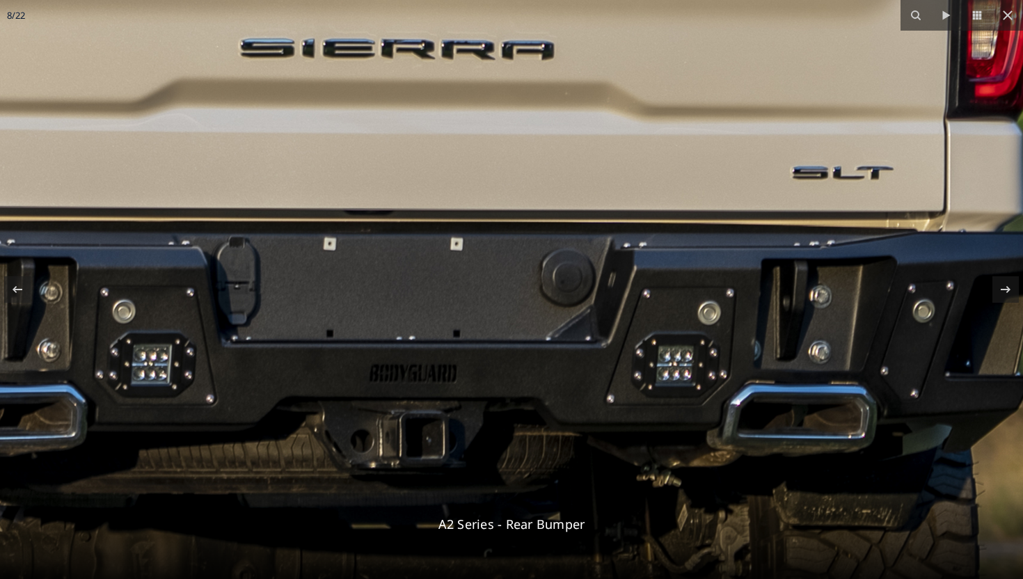
drag, startPoint x: 563, startPoint y: 354, endPoint x: 445, endPoint y: 349, distance: 118.4
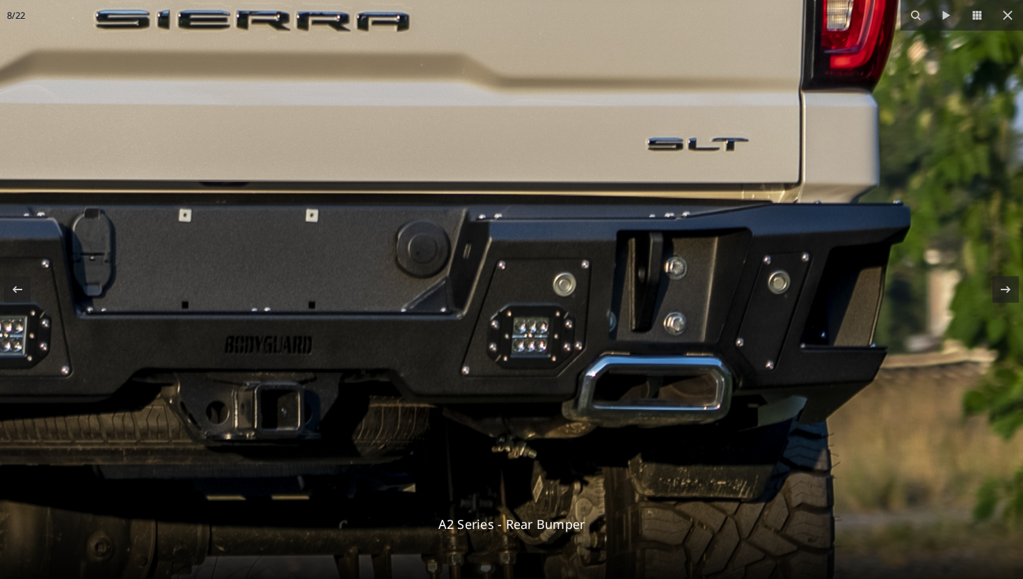
drag, startPoint x: 560, startPoint y: 342, endPoint x: 434, endPoint y: 314, distance: 128.5
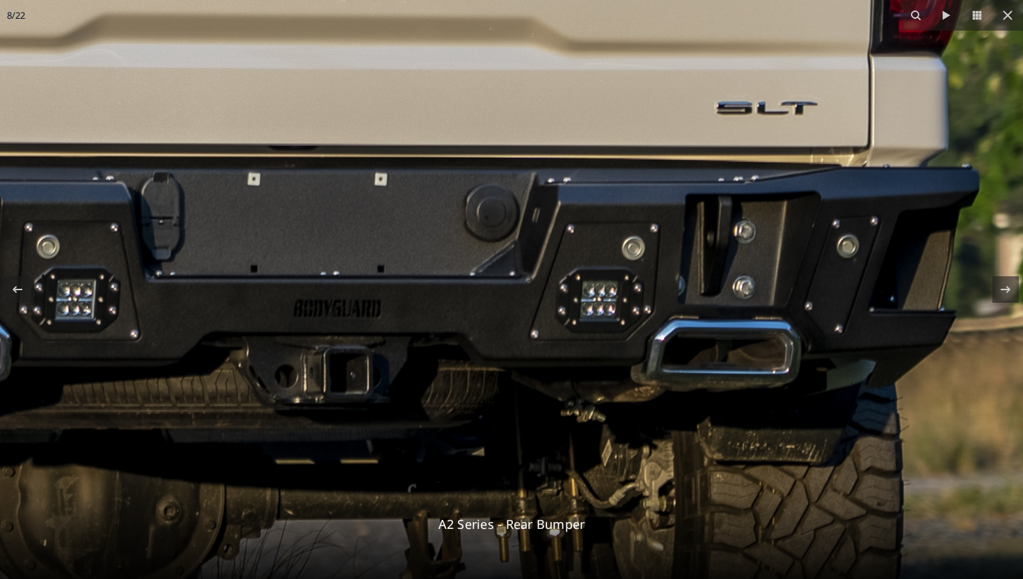
drag, startPoint x: 383, startPoint y: 287, endPoint x: 638, endPoint y: 274, distance: 255.1
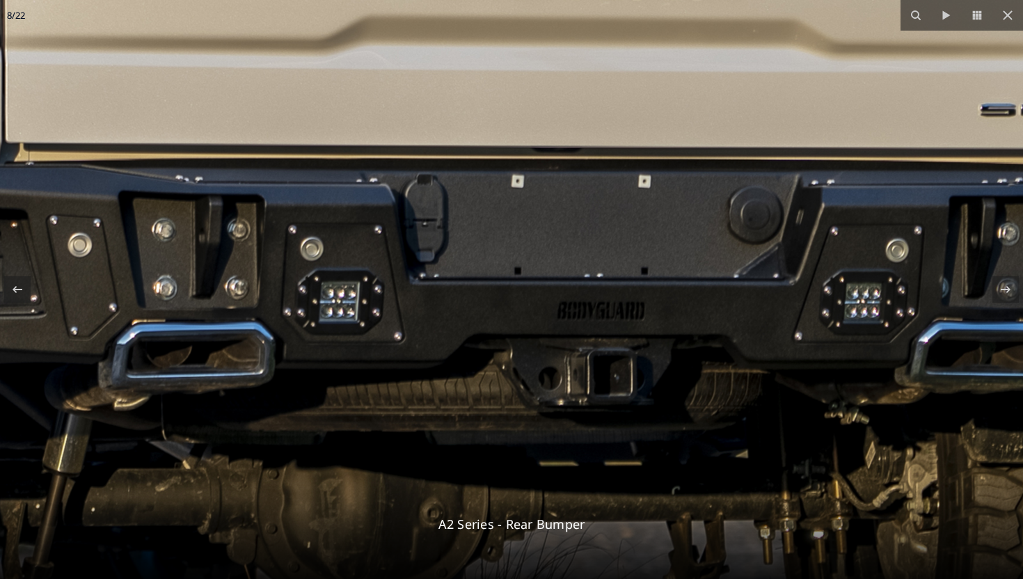
drag, startPoint x: 587, startPoint y: 274, endPoint x: 761, endPoint y: 253, distance: 174.5
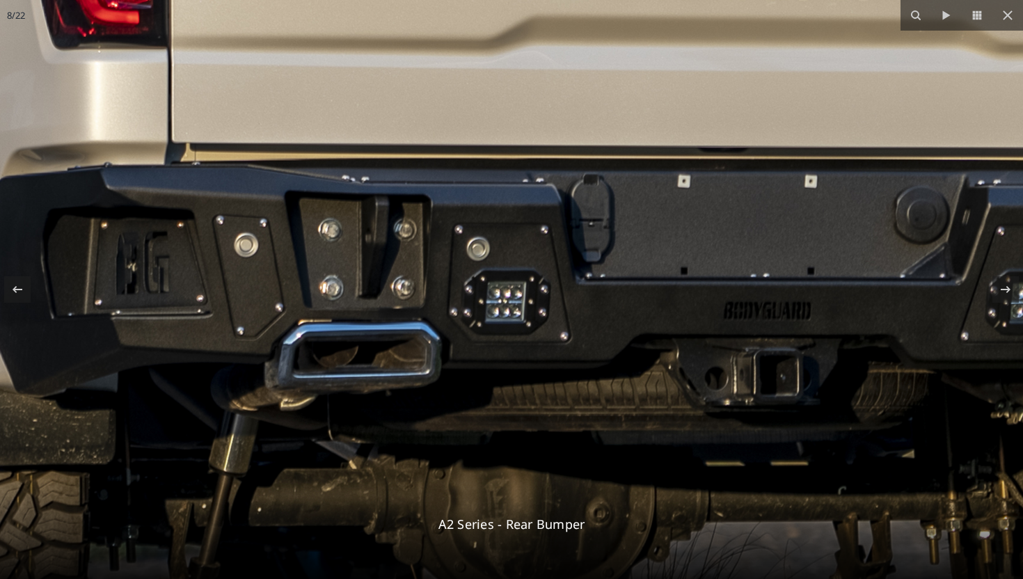
drag, startPoint x: 768, startPoint y: 250, endPoint x: 848, endPoint y: 251, distance: 80.7
click at [854, 251] on img at bounding box center [88, 25] width 3564 height 2375
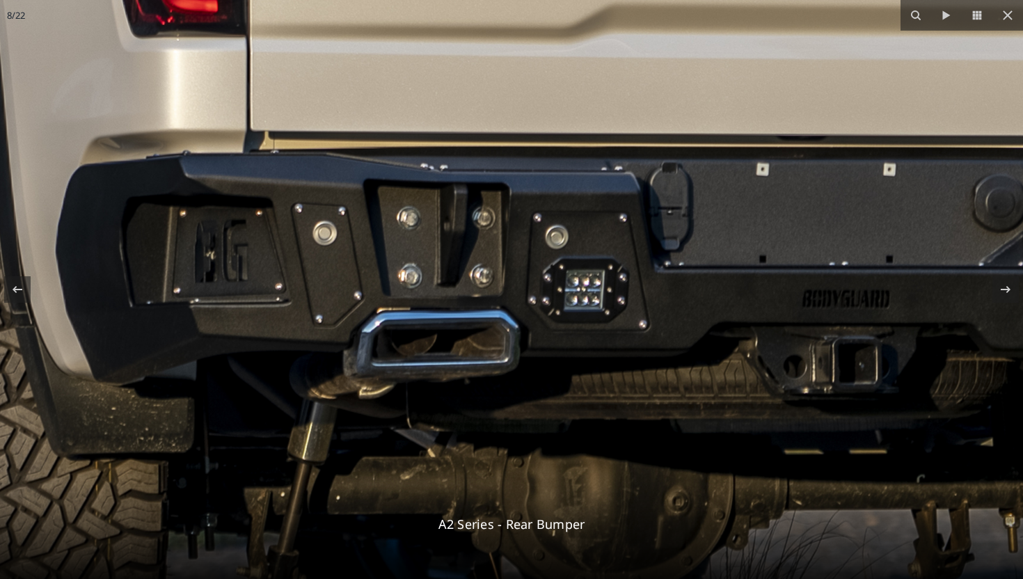
drag, startPoint x: 681, startPoint y: 287, endPoint x: 761, endPoint y: 274, distance: 81.1
click at [761, 274] on img at bounding box center [167, 14] width 3564 height 2375
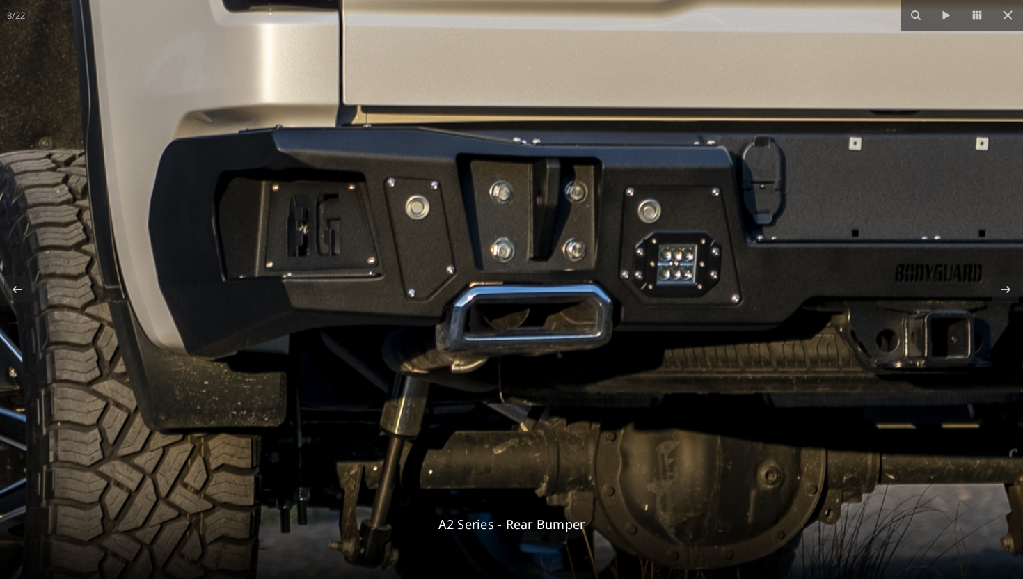
drag, startPoint x: 99, startPoint y: 394, endPoint x: 196, endPoint y: 367, distance: 101.0
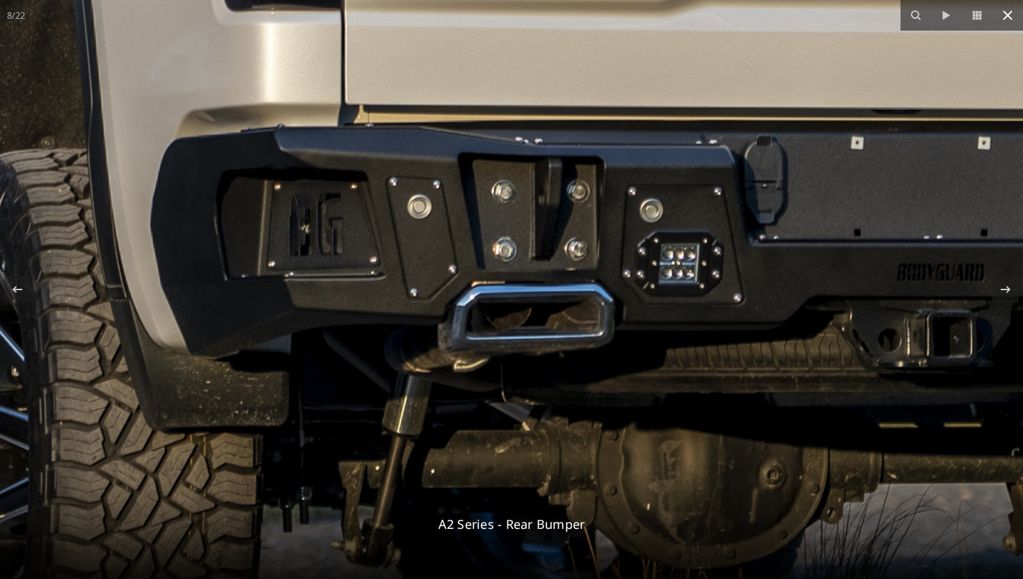
click at [1004, 22] on icon at bounding box center [1007, 15] width 17 height 17
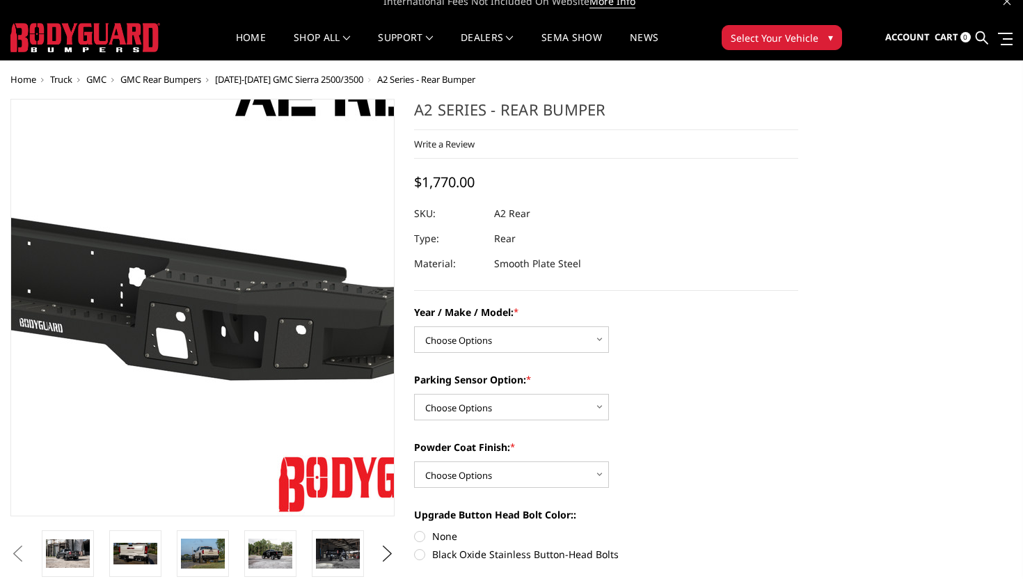
scroll to position [15, 0]
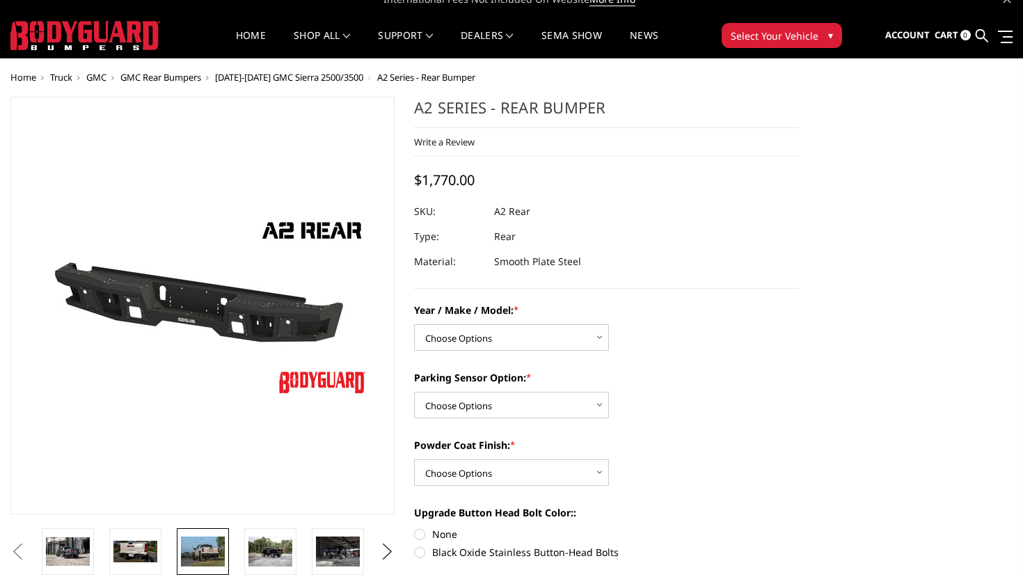
click at [221, 545] on img at bounding box center [203, 551] width 44 height 29
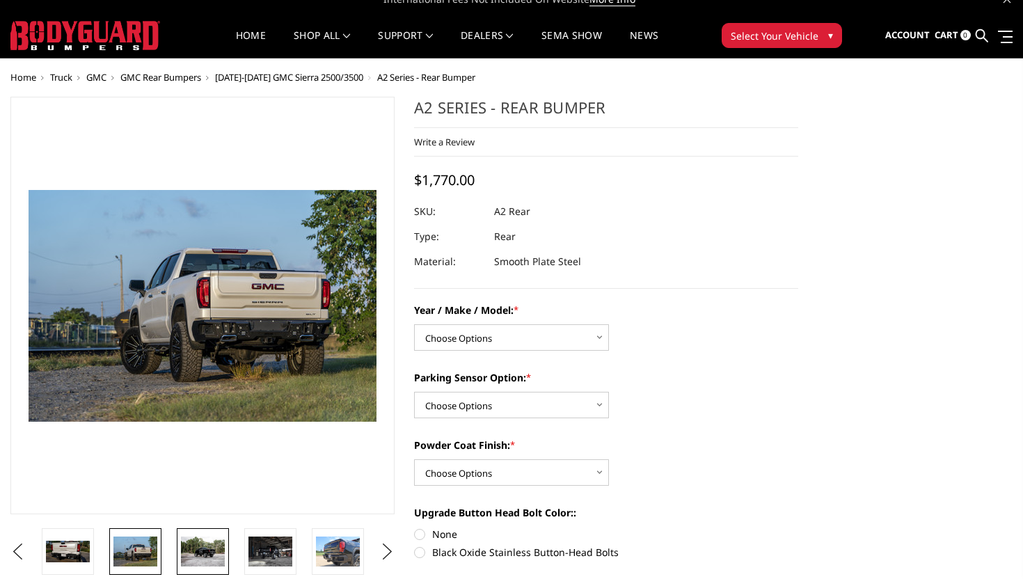
click at [187, 544] on img at bounding box center [203, 551] width 44 height 29
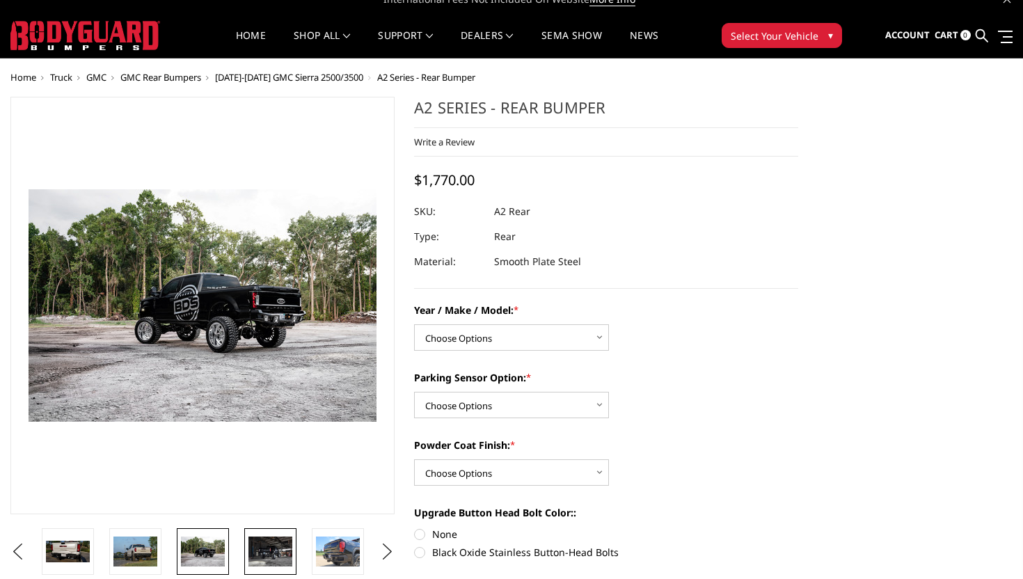
click at [259, 537] on img at bounding box center [270, 551] width 44 height 29
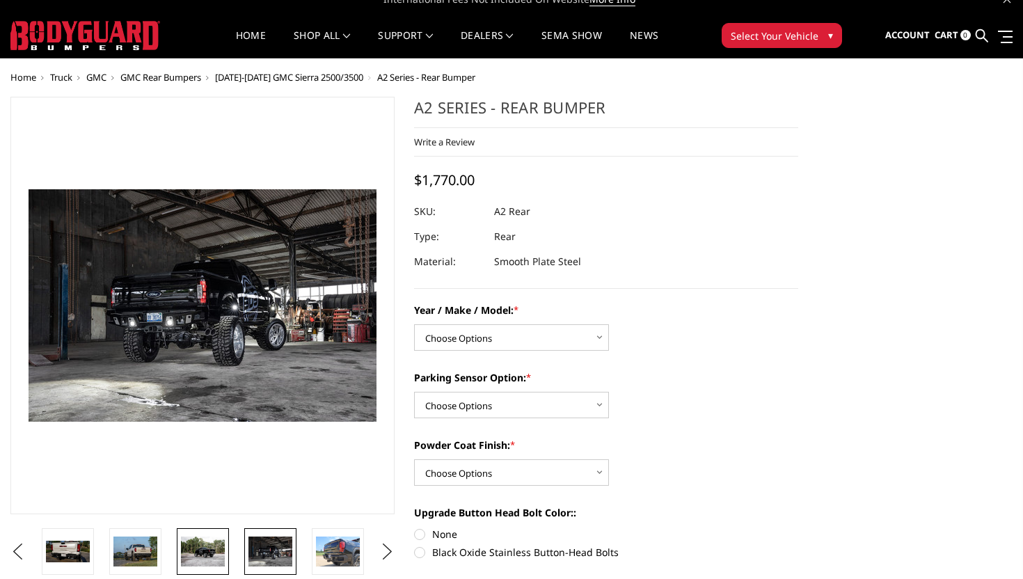
click at [202, 553] on img at bounding box center [203, 551] width 44 height 29
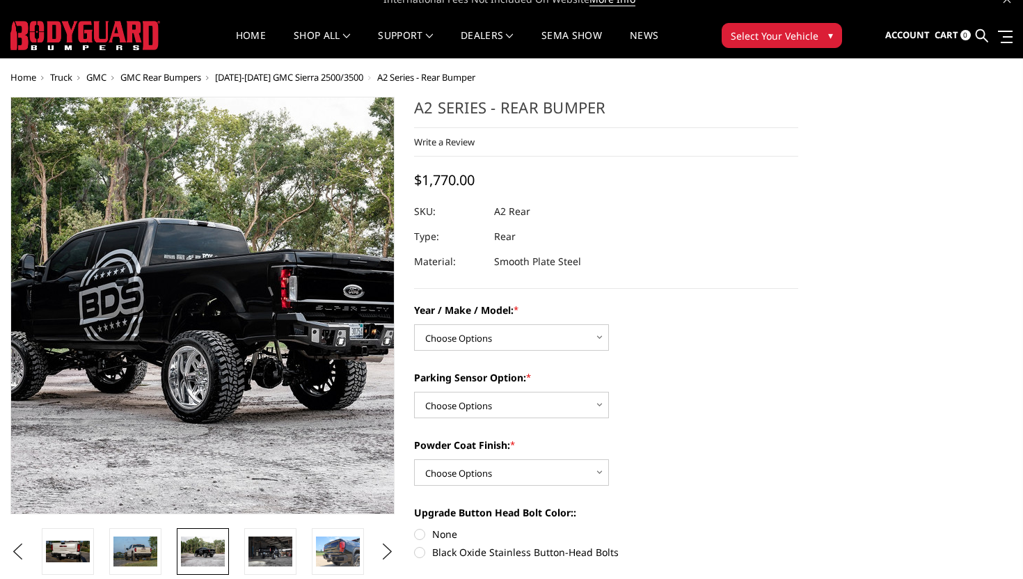
click at [241, 315] on img at bounding box center [152, 302] width 891 height 595
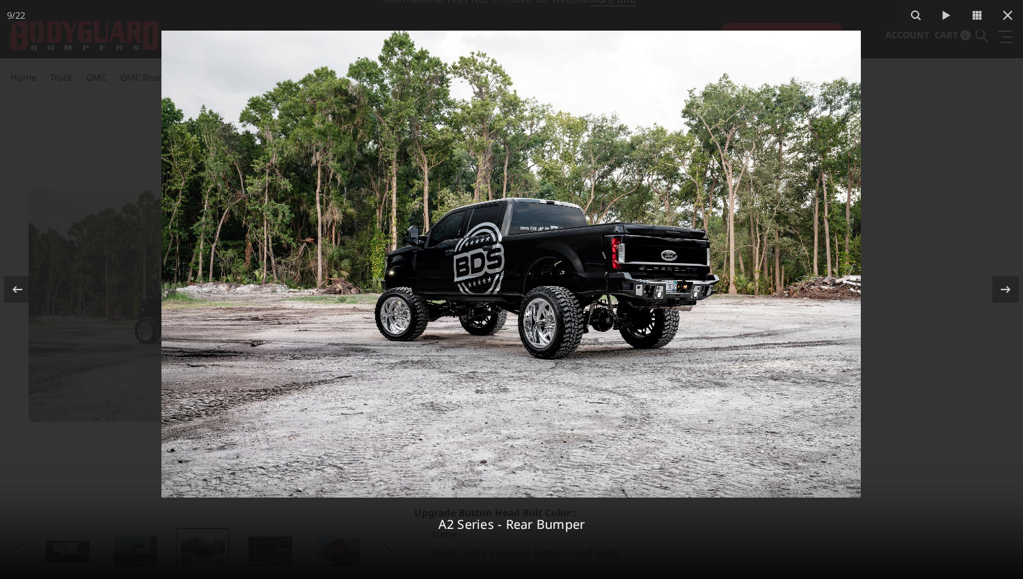
click at [632, 262] on img at bounding box center [510, 264] width 699 height 467
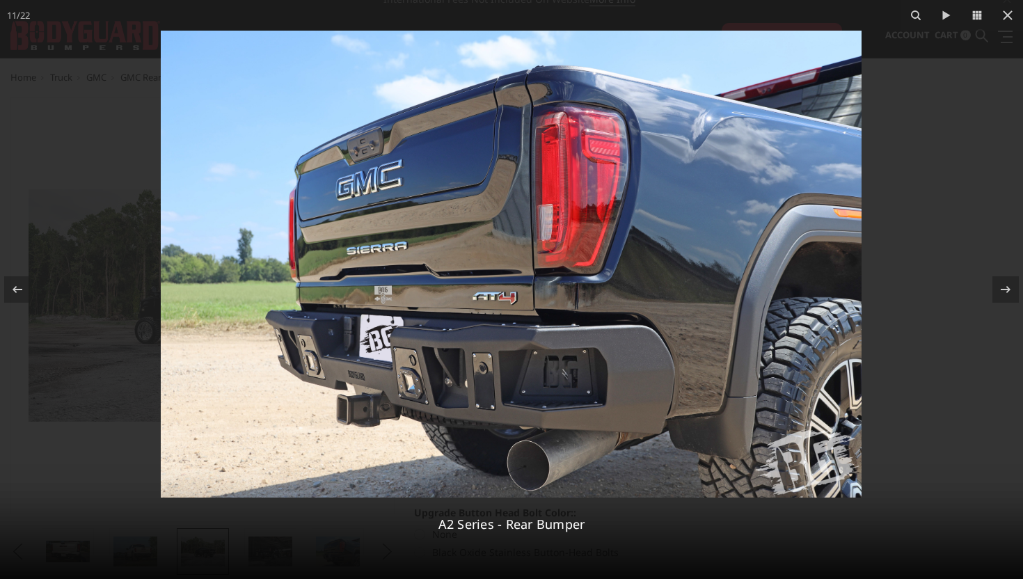
click at [328, 374] on img at bounding box center [511, 264] width 701 height 467
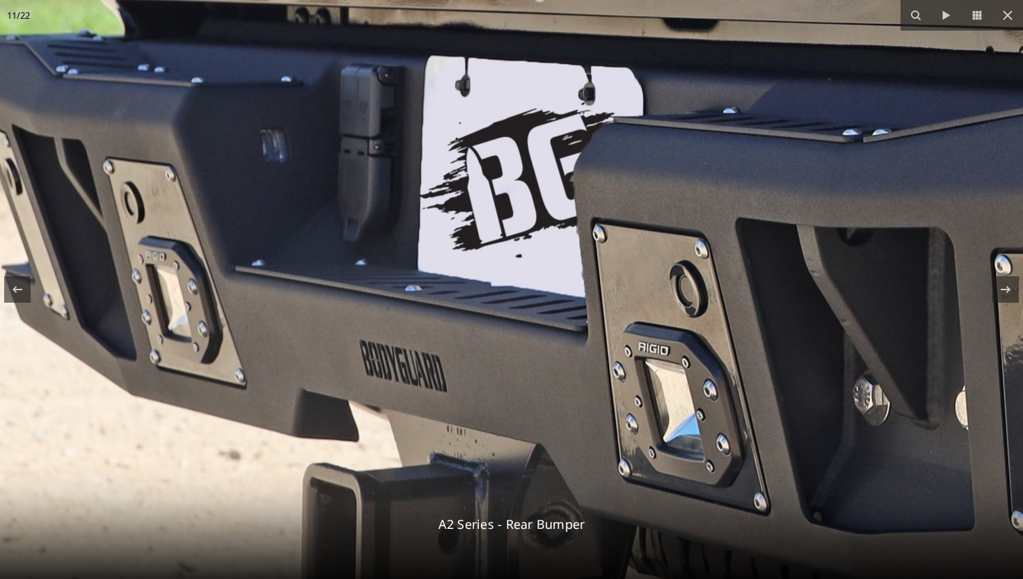
drag, startPoint x: 334, startPoint y: 373, endPoint x: 267, endPoint y: 357, distance: 69.4
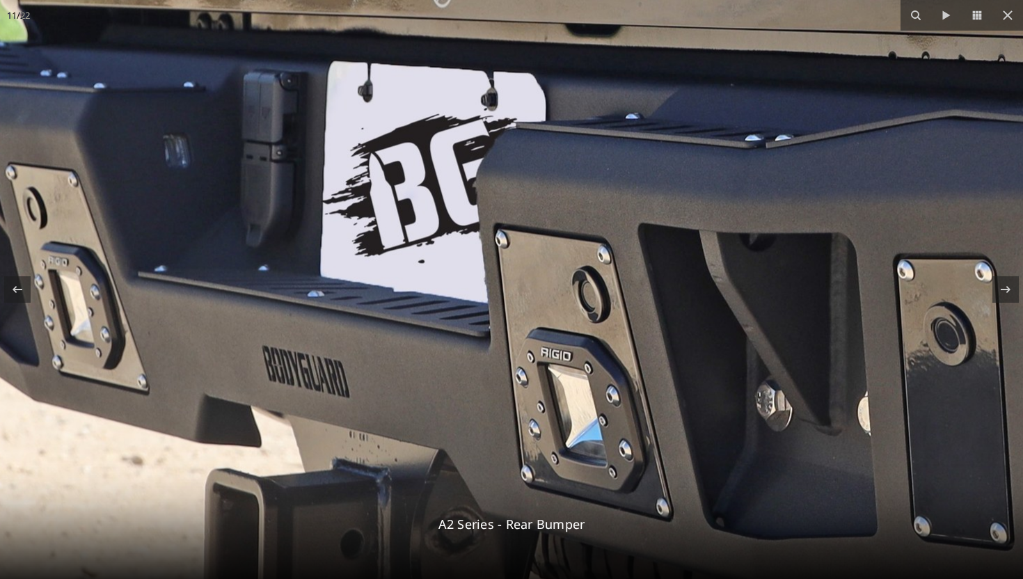
drag, startPoint x: 407, startPoint y: 361, endPoint x: 296, endPoint y: 367, distance: 110.9
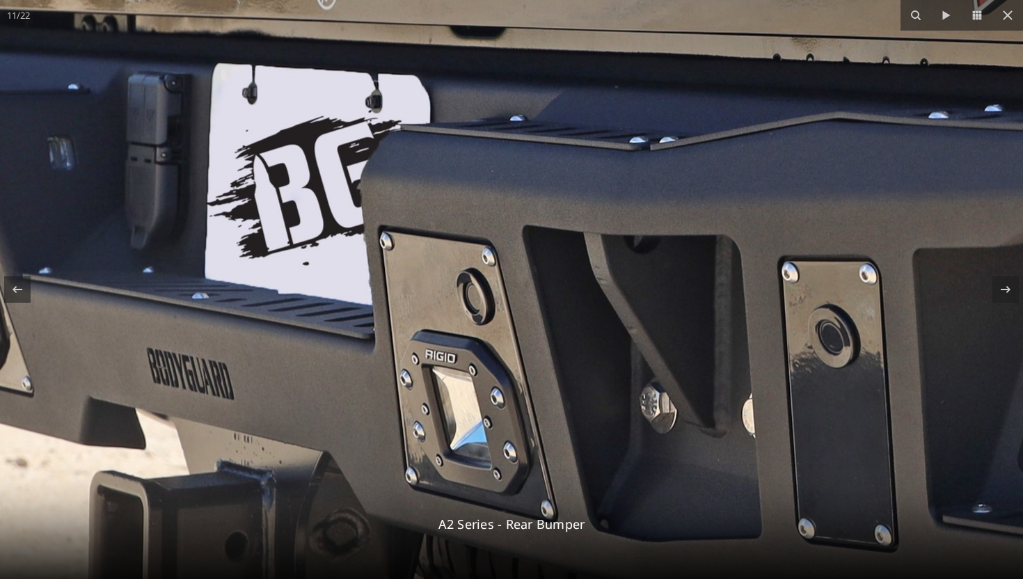
drag, startPoint x: 324, startPoint y: 357, endPoint x: 214, endPoint y: 358, distance: 110.0
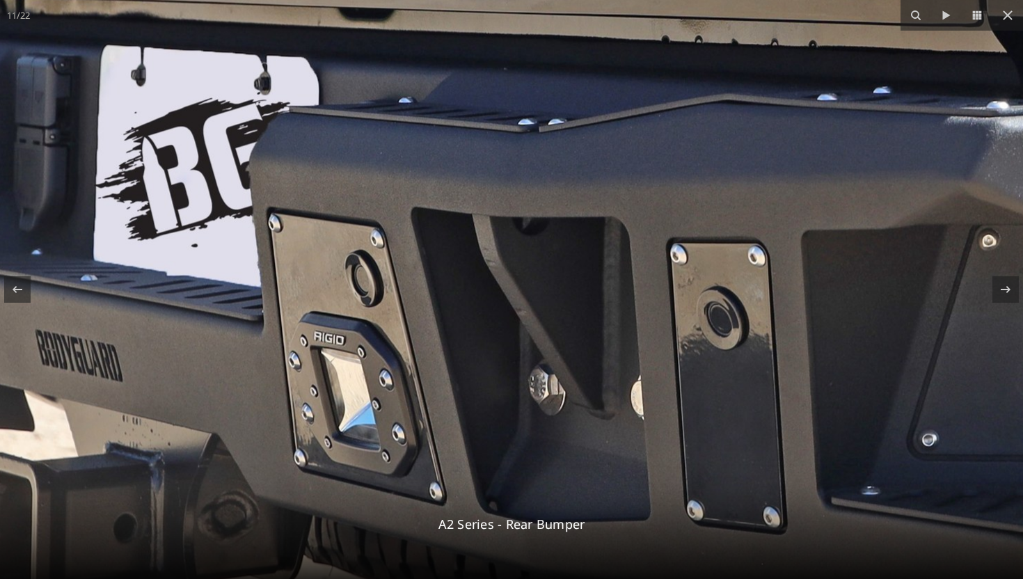
drag, startPoint x: 472, startPoint y: 420, endPoint x: 336, endPoint y: 409, distance: 136.2
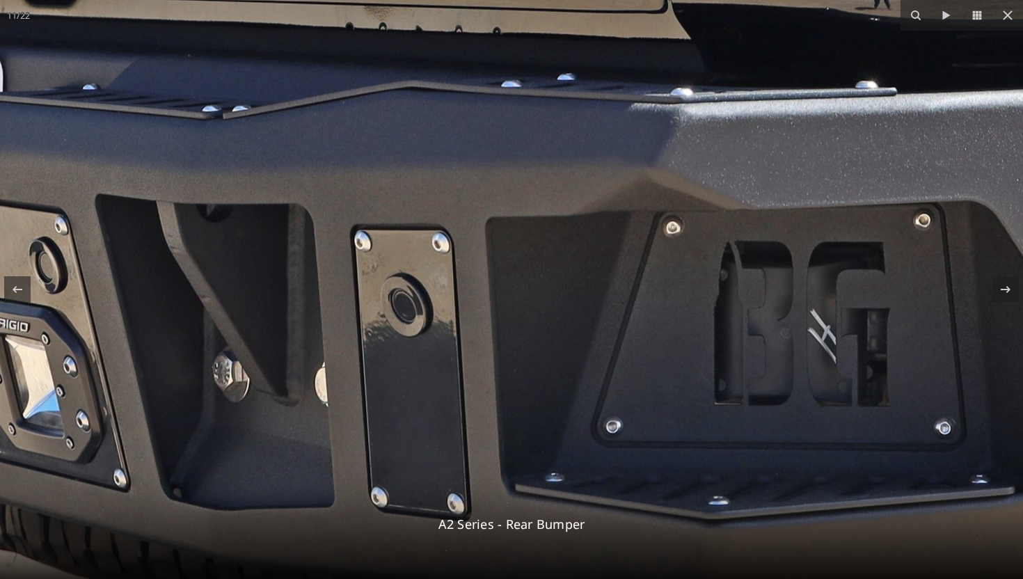
drag, startPoint x: 508, startPoint y: 418, endPoint x: 214, endPoint y: 399, distance: 295.0
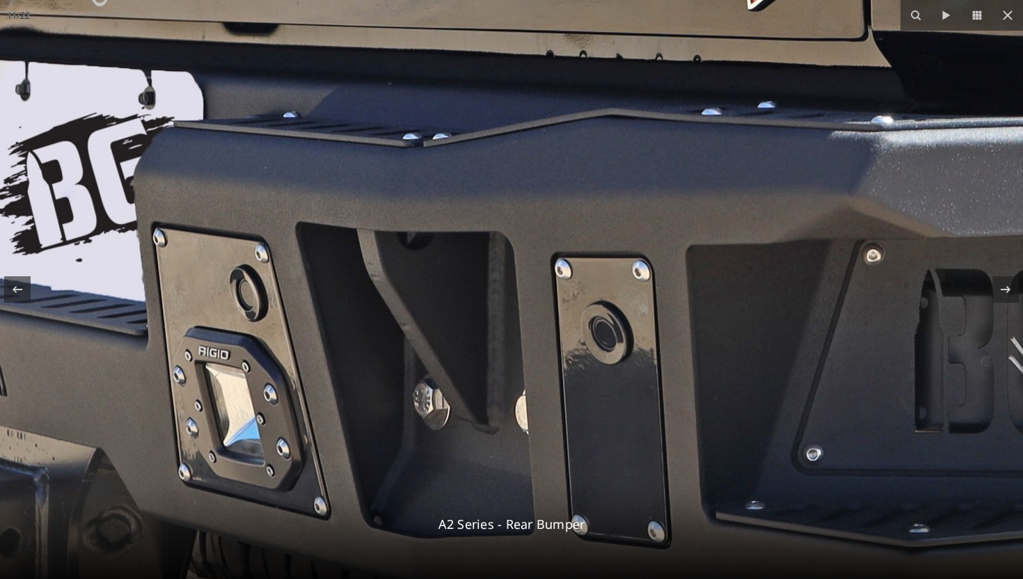
drag, startPoint x: 402, startPoint y: 391, endPoint x: 637, endPoint y: 433, distance: 238.9
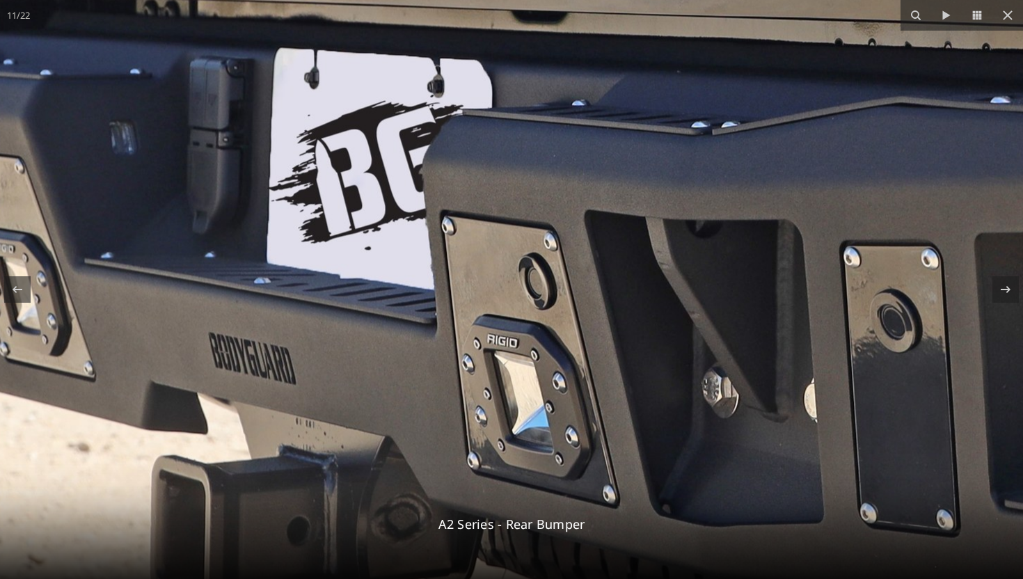
drag, startPoint x: 329, startPoint y: 422, endPoint x: 582, endPoint y: 393, distance: 255.0
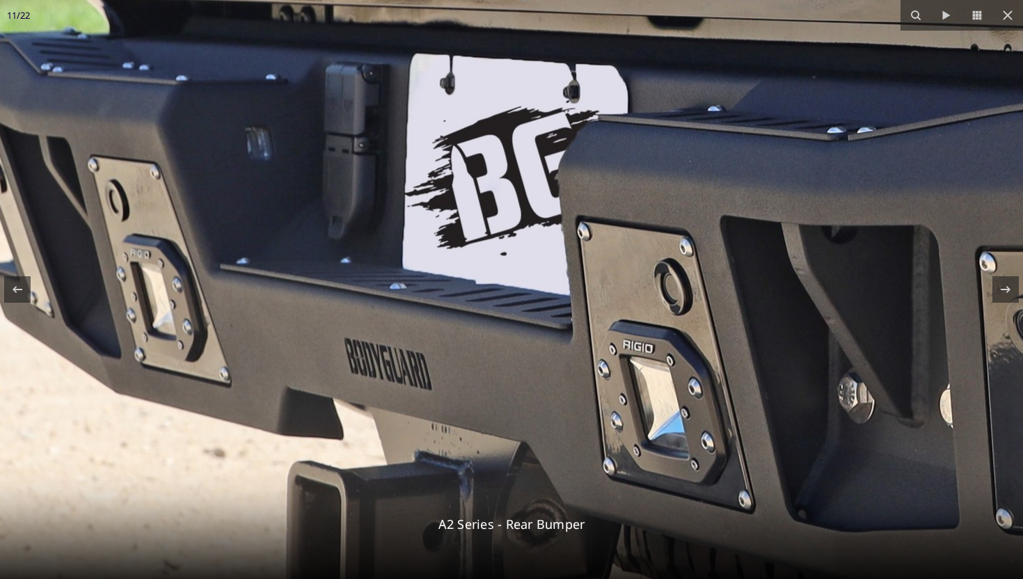
drag, startPoint x: 287, startPoint y: 368, endPoint x: 433, endPoint y: 376, distance: 145.7
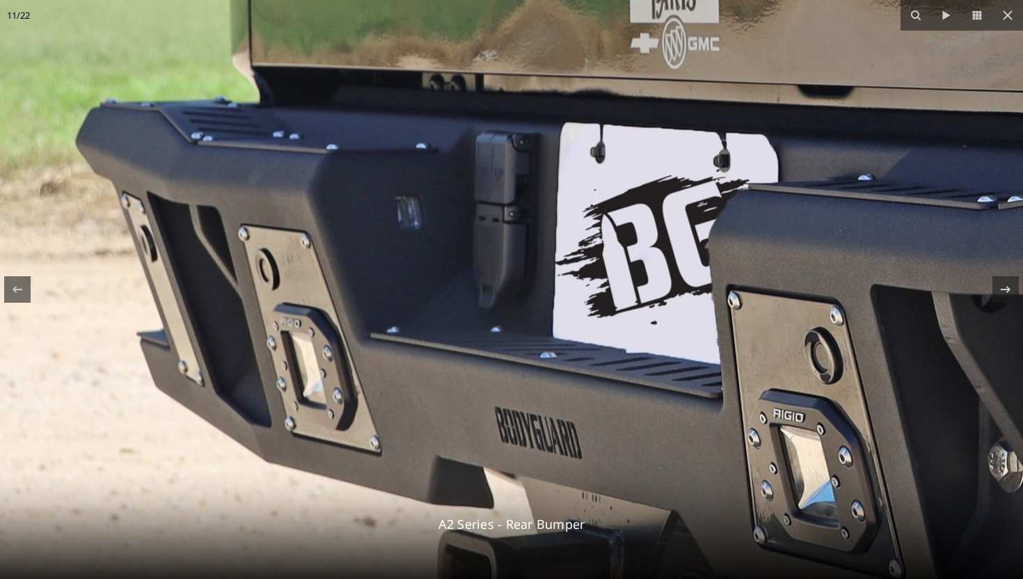
drag, startPoint x: 290, startPoint y: 298, endPoint x: 433, endPoint y: 365, distance: 158.2
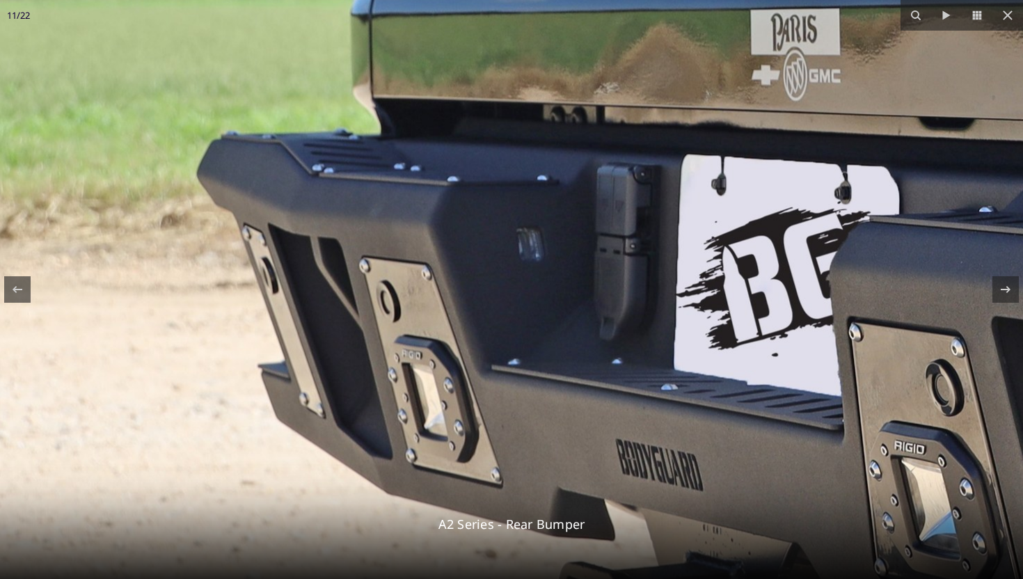
drag, startPoint x: 237, startPoint y: 307, endPoint x: 359, endPoint y: 337, distance: 126.1
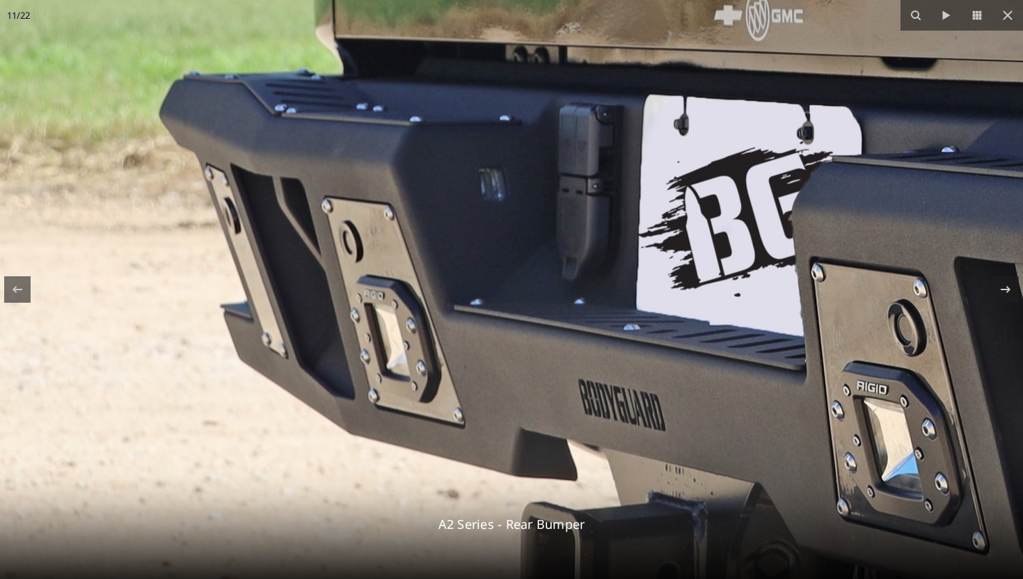
drag, startPoint x: 290, startPoint y: 315, endPoint x: 255, endPoint y: 256, distance: 69.0
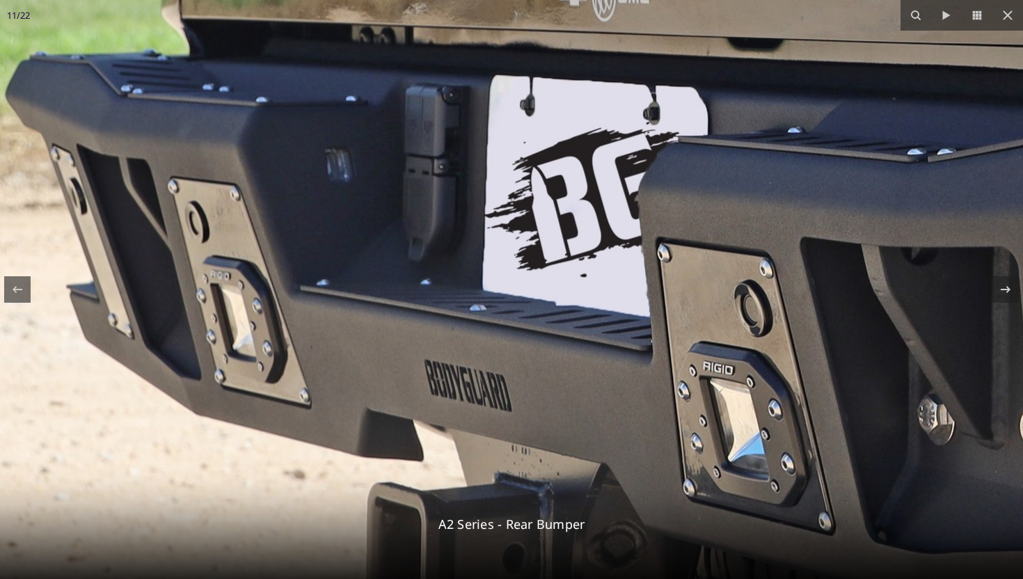
drag, startPoint x: 450, startPoint y: 279, endPoint x: 229, endPoint y: 232, distance: 225.5
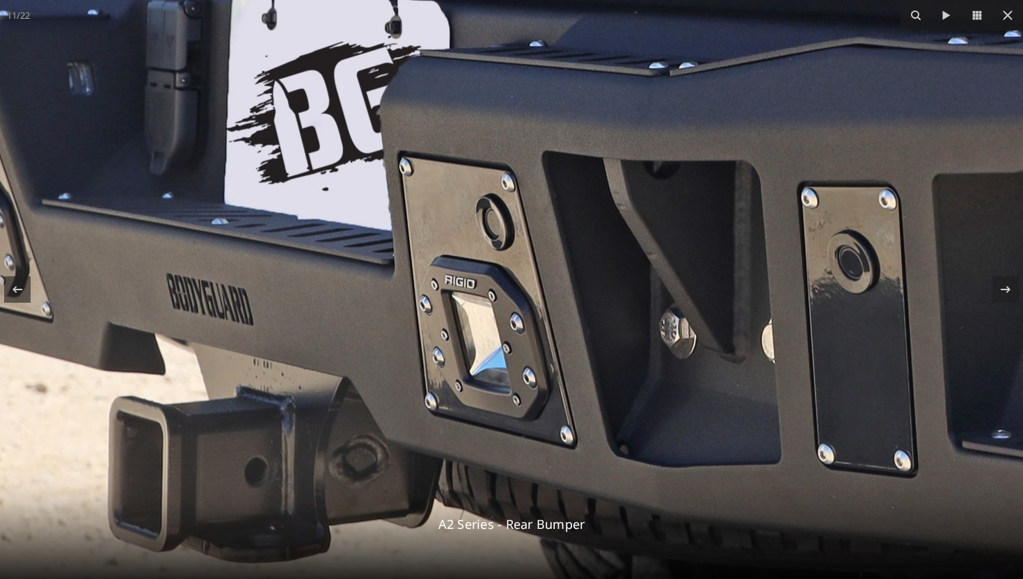
drag, startPoint x: 440, startPoint y: 374, endPoint x: 232, endPoint y: 311, distance: 216.7
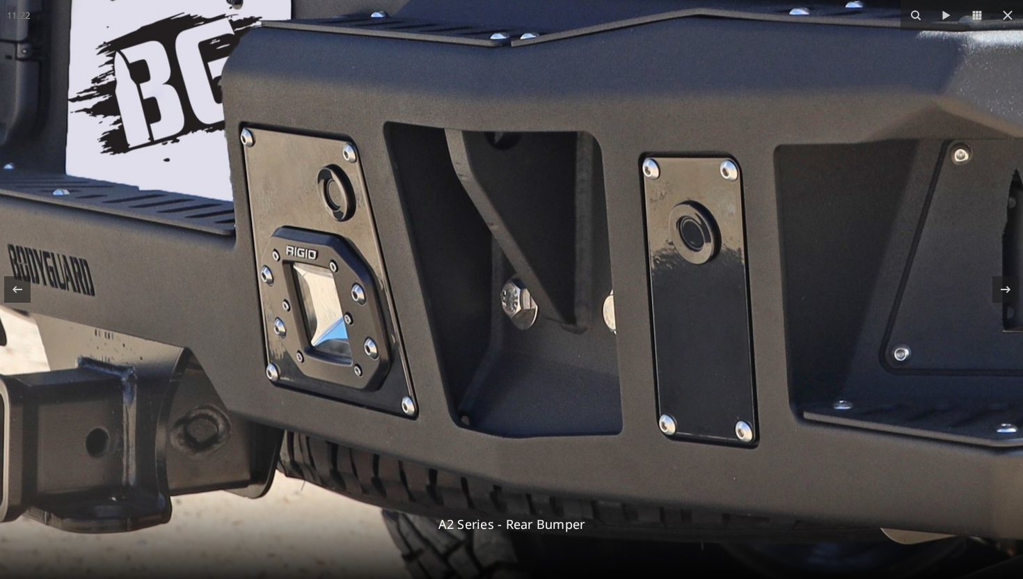
drag, startPoint x: 422, startPoint y: 358, endPoint x: 269, endPoint y: 332, distance: 155.3
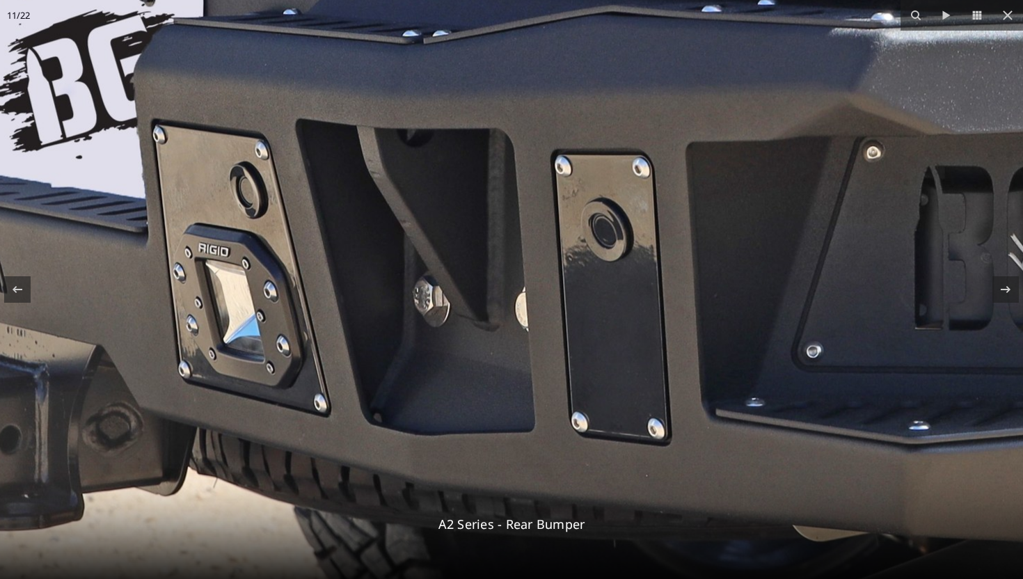
drag, startPoint x: 492, startPoint y: 352, endPoint x: 404, endPoint y: 349, distance: 88.4
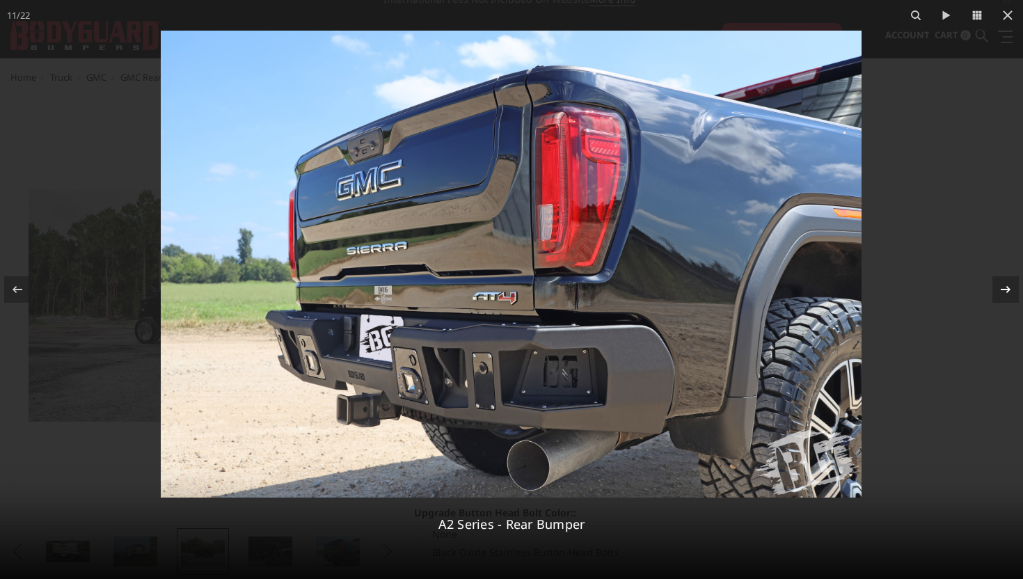
click at [1007, 284] on icon at bounding box center [1005, 289] width 17 height 17
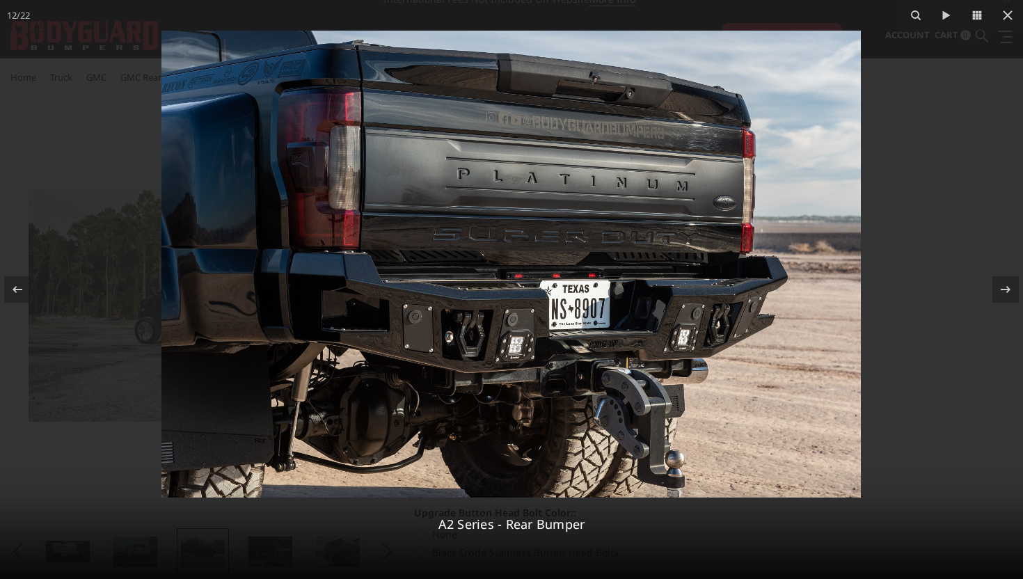
click at [367, 299] on img at bounding box center [510, 264] width 699 height 467
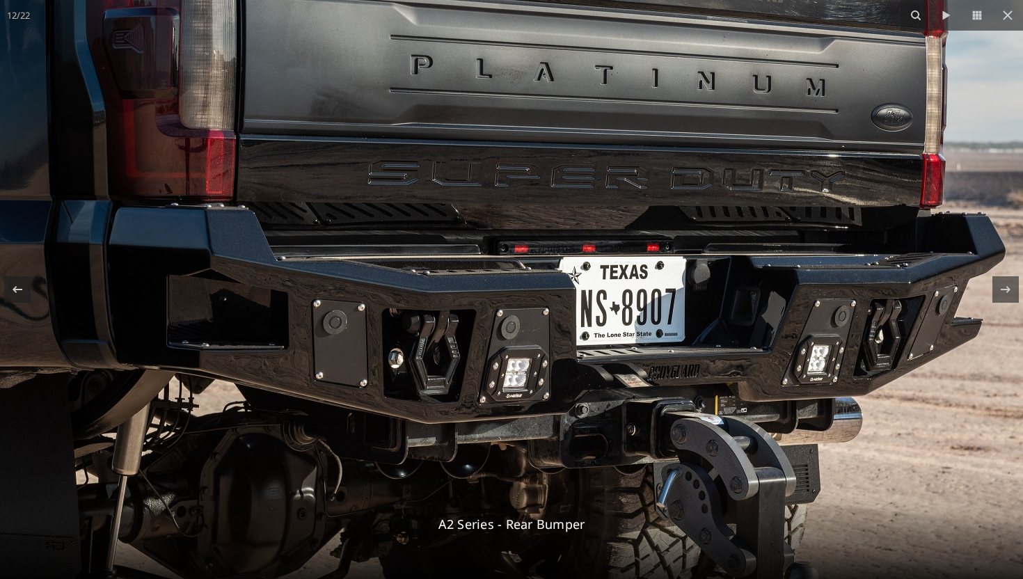
drag, startPoint x: 502, startPoint y: 338, endPoint x: 380, endPoint y: 329, distance: 122.1
click at [381, 329] on img at bounding box center [507, 227] width 1259 height 841
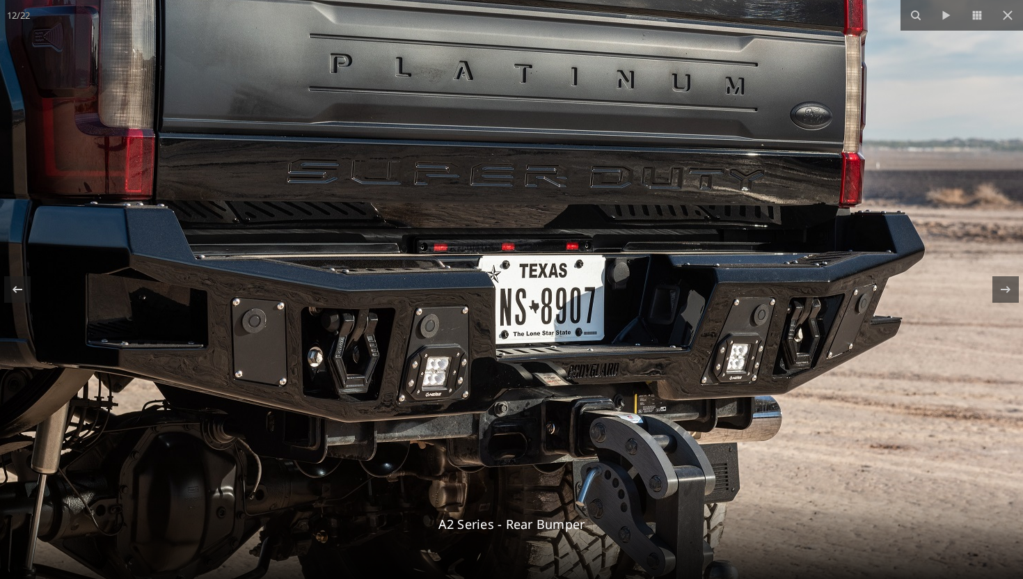
drag, startPoint x: 574, startPoint y: 347, endPoint x: 474, endPoint y: 347, distance: 100.2
click at [474, 347] on img at bounding box center [426, 226] width 1259 height 841
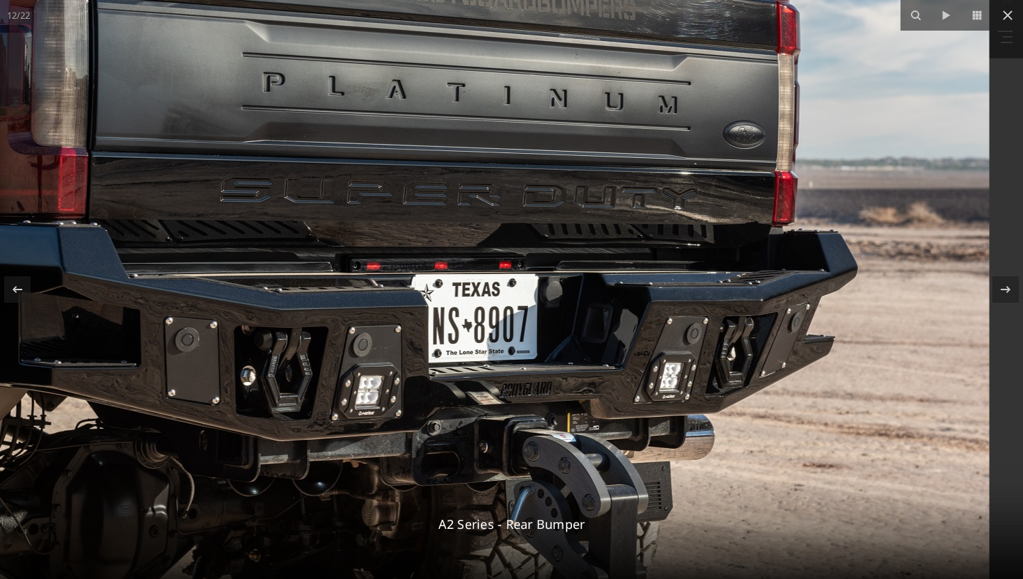
drag, startPoint x: 656, startPoint y: 361, endPoint x: 537, endPoint y: 382, distance: 120.8
click at [537, 382] on img at bounding box center [360, 245] width 1259 height 841
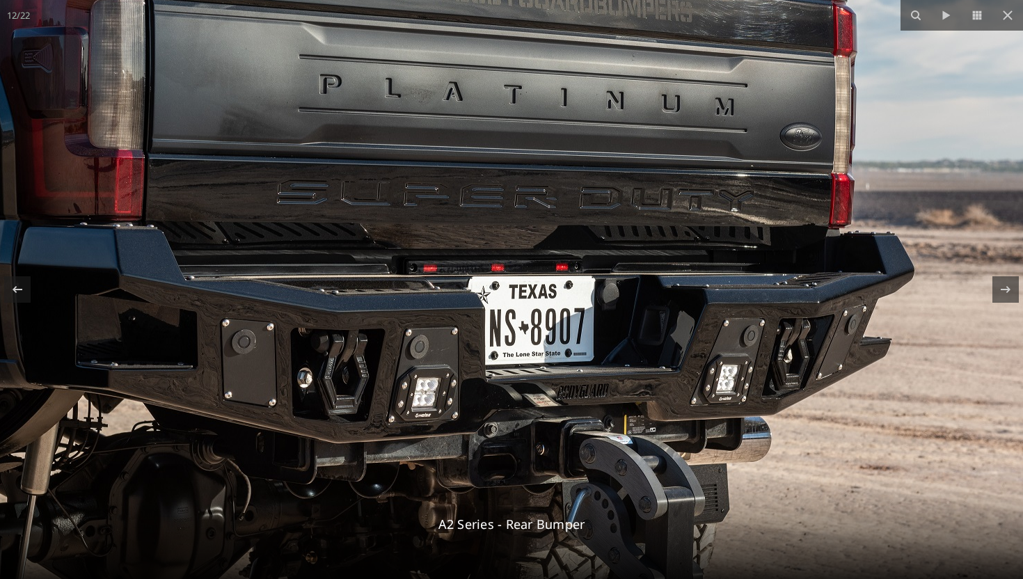
drag, startPoint x: 628, startPoint y: 371, endPoint x: 660, endPoint y: 367, distance: 31.6
click at [660, 367] on img at bounding box center [416, 247] width 1259 height 841
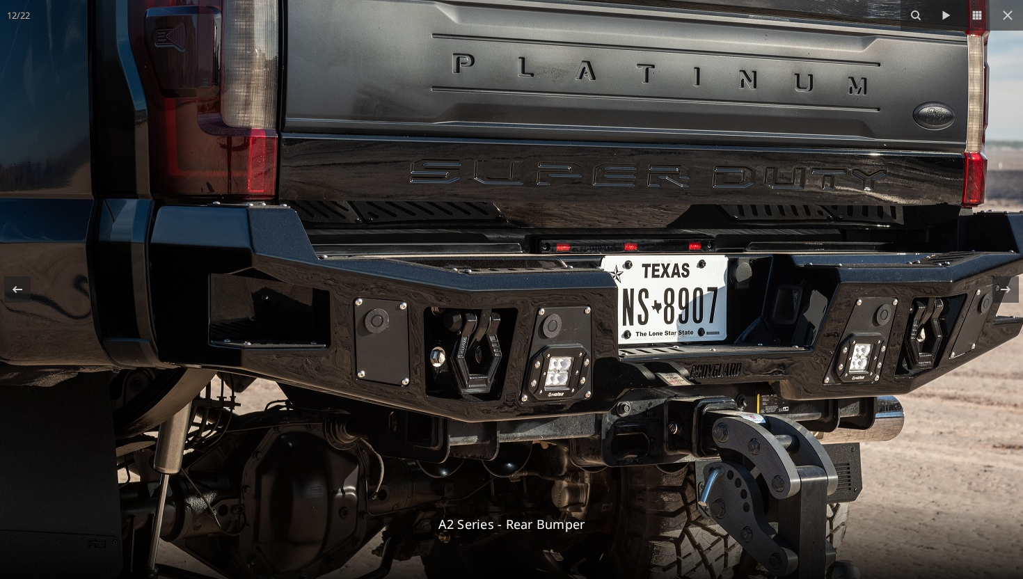
drag, startPoint x: 523, startPoint y: 377, endPoint x: 649, endPoint y: 358, distance: 126.8
click at [649, 358] on img at bounding box center [549, 226] width 1259 height 841
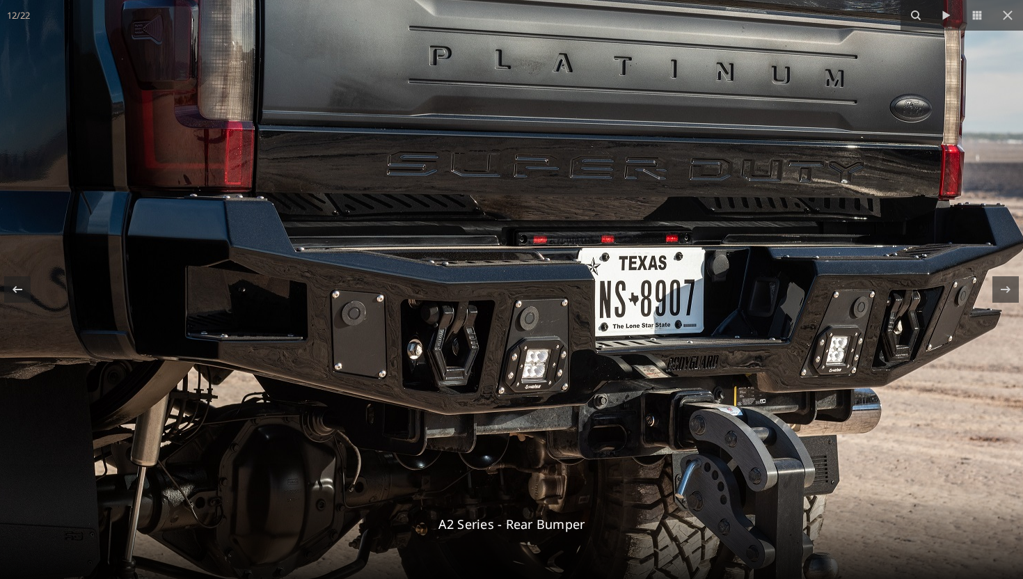
drag, startPoint x: 522, startPoint y: 353, endPoint x: 476, endPoint y: 347, distance: 46.4
click at [476, 348] on img at bounding box center [526, 218] width 1259 height 841
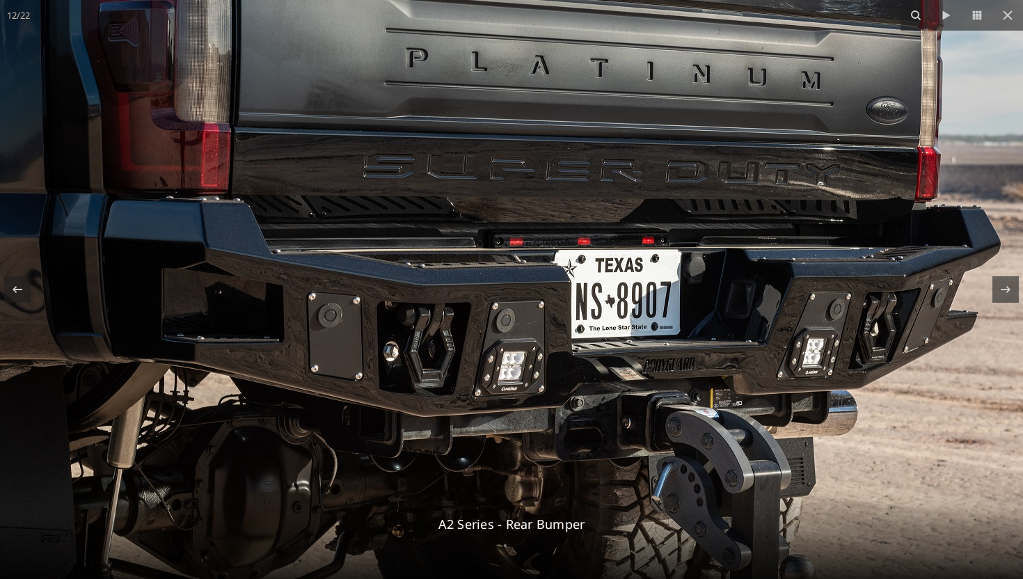
click at [624, 383] on img at bounding box center [502, 220] width 1259 height 841
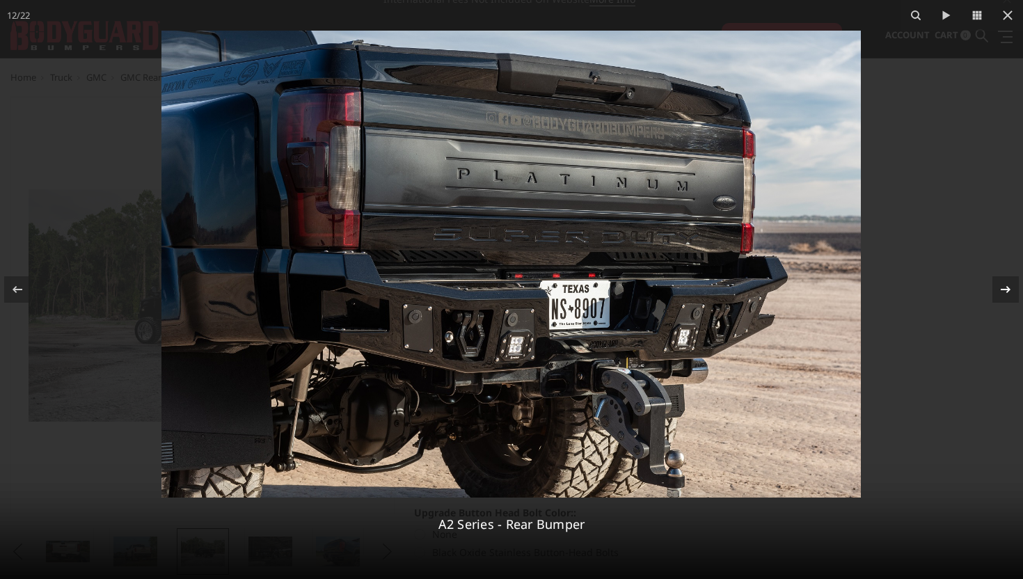
click at [1012, 299] on div at bounding box center [1005, 289] width 26 height 26
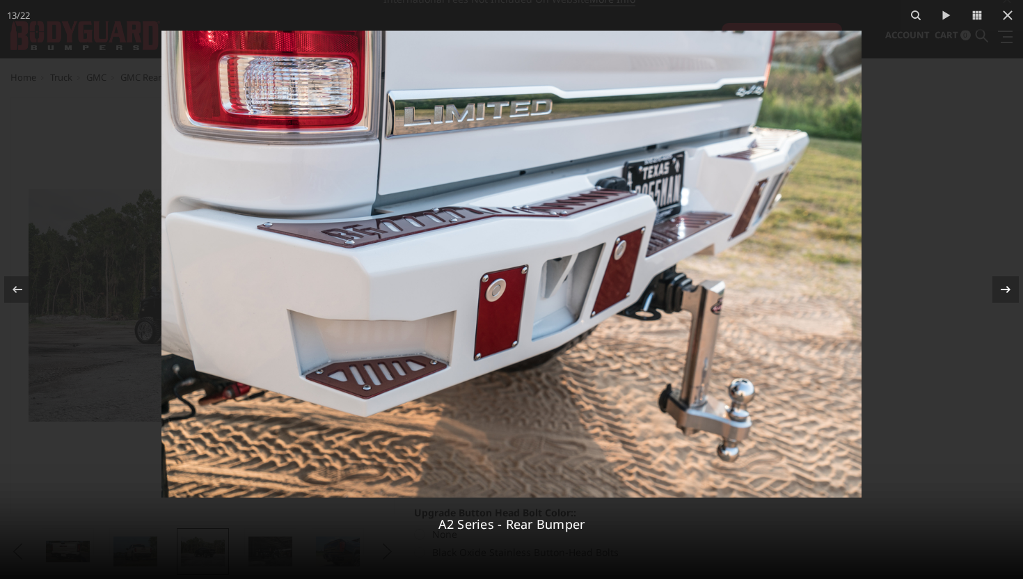
click at [1012, 299] on div at bounding box center [1005, 289] width 26 height 26
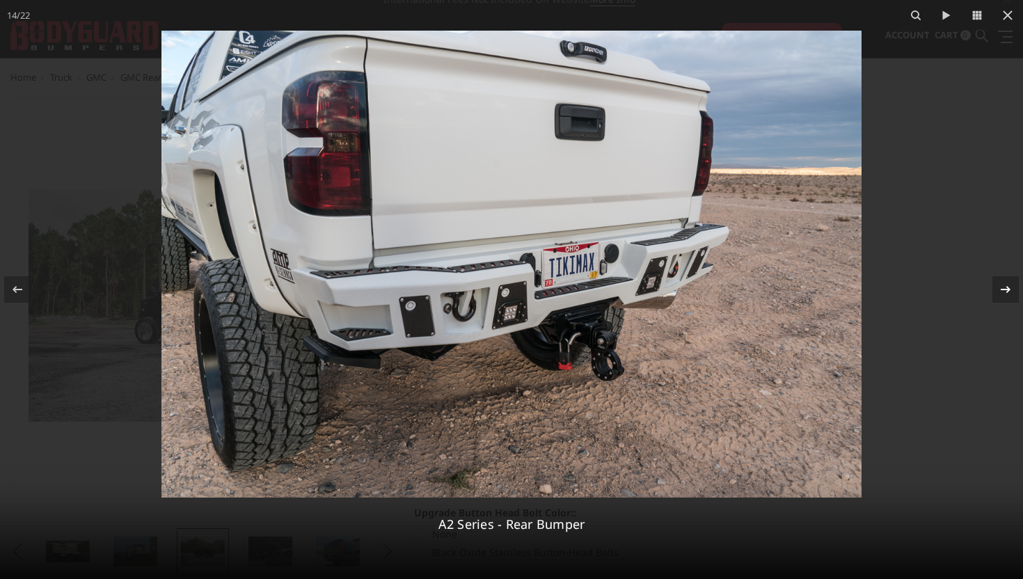
click at [1012, 298] on div at bounding box center [1005, 289] width 26 height 26
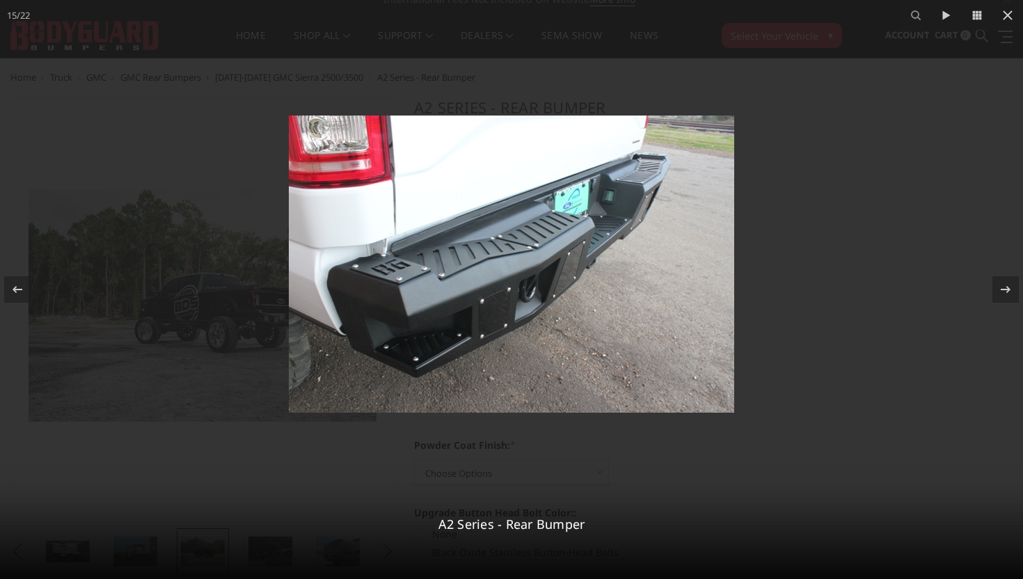
click at [515, 240] on img at bounding box center [511, 264] width 445 height 297
click at [1005, 294] on icon at bounding box center [1005, 289] width 17 height 17
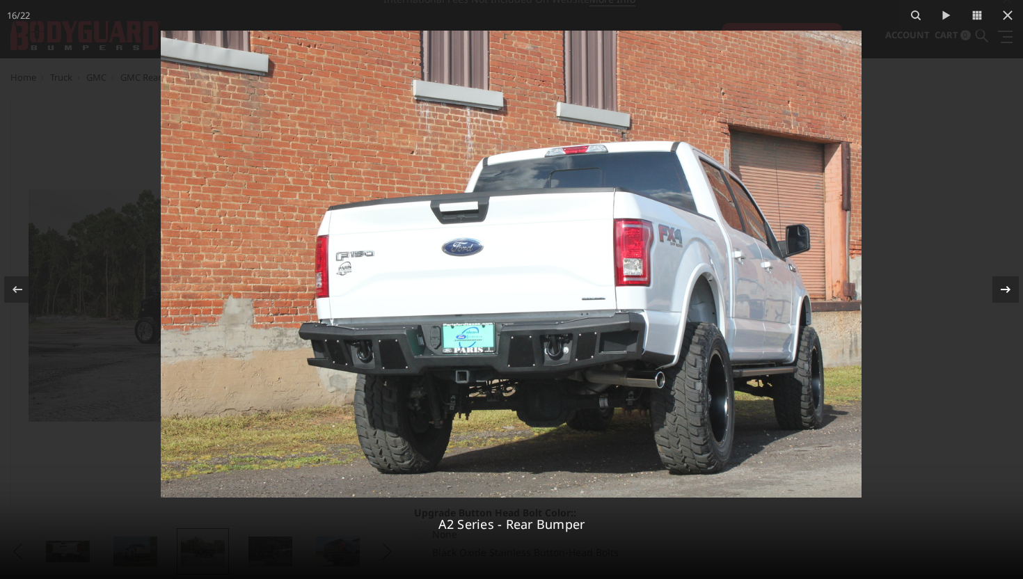
click at [1004, 294] on icon at bounding box center [1005, 289] width 17 height 17
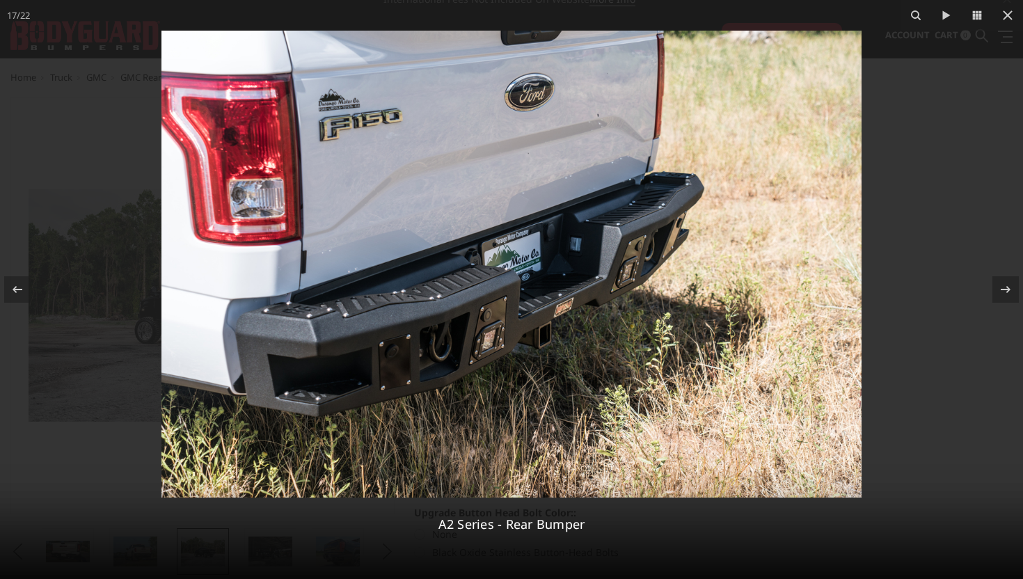
click at [400, 331] on img at bounding box center [511, 264] width 700 height 467
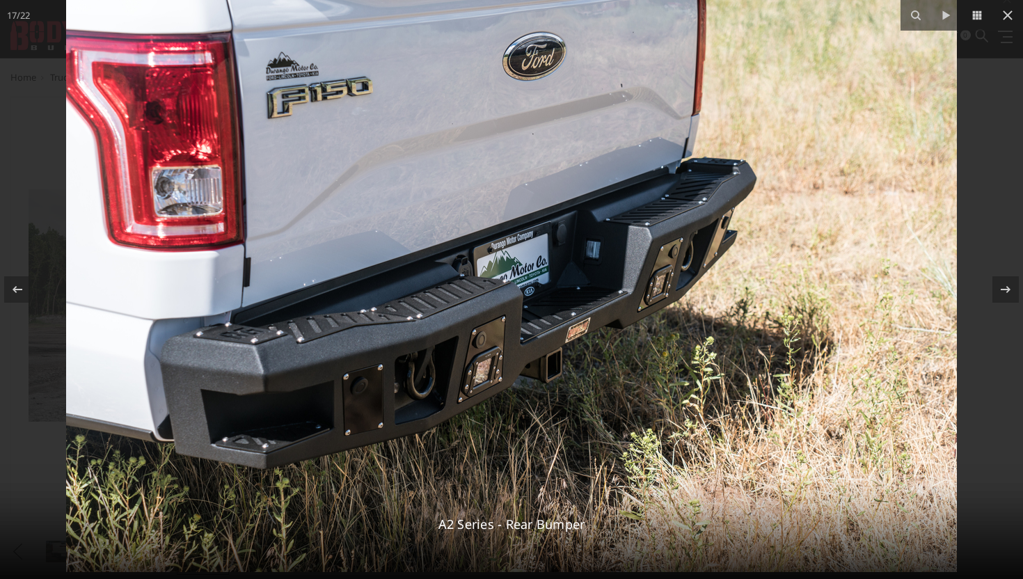
drag, startPoint x: 451, startPoint y: 378, endPoint x: 339, endPoint y: 363, distance: 113.0
click at [339, 363] on img at bounding box center [511, 275] width 891 height 594
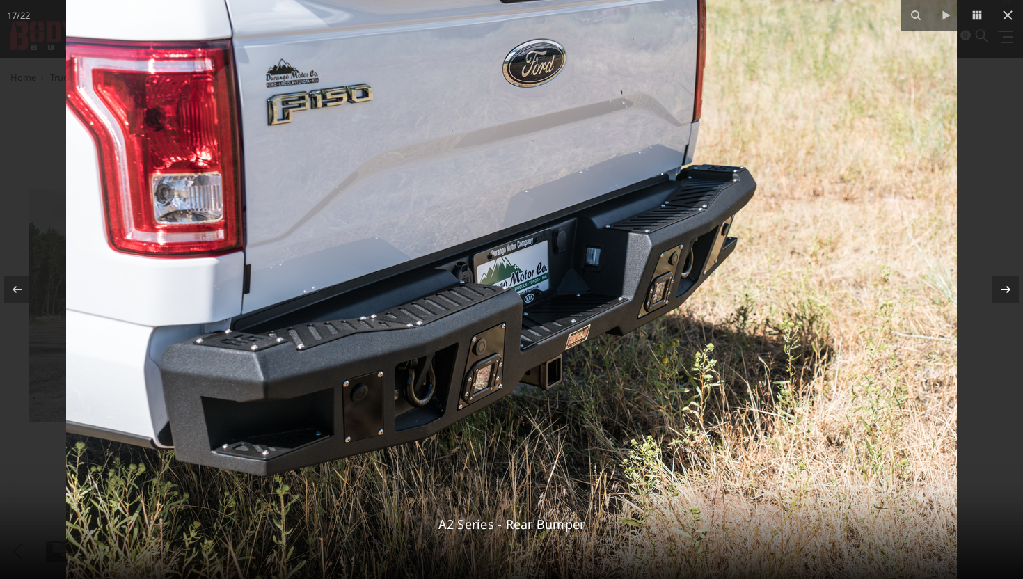
click at [1008, 291] on icon at bounding box center [1006, 289] width 10 height 7
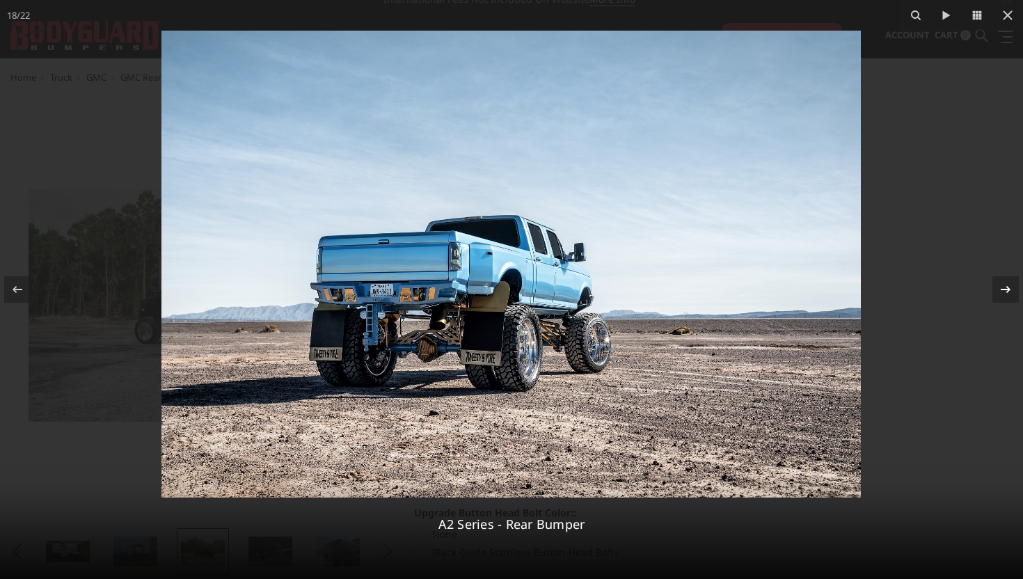
click at [1007, 291] on icon at bounding box center [1006, 289] width 10 height 7
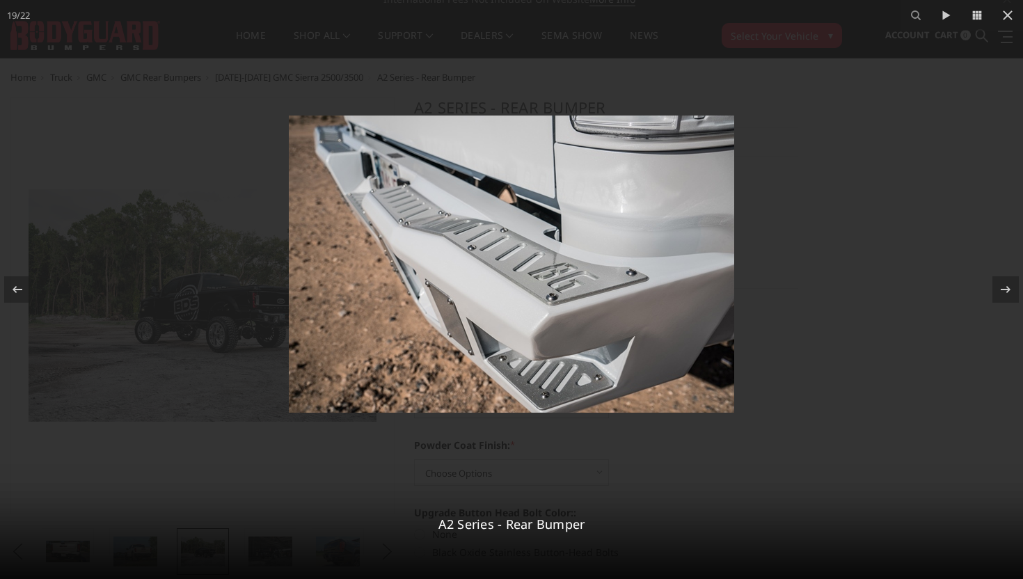
click at [521, 278] on img at bounding box center [511, 264] width 445 height 297
click at [1009, 283] on icon at bounding box center [1005, 289] width 17 height 17
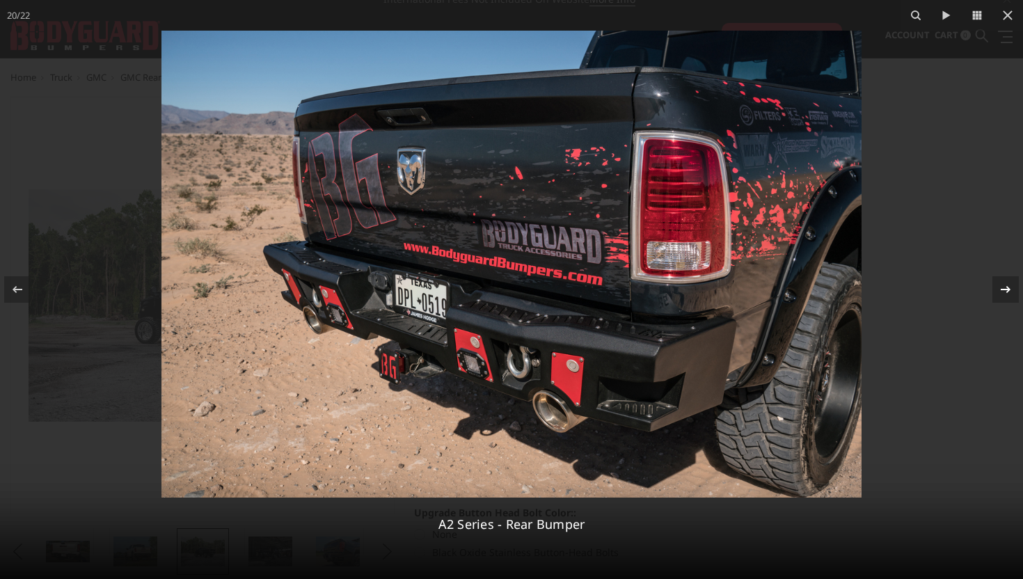
click at [1011, 294] on icon at bounding box center [1005, 289] width 17 height 17
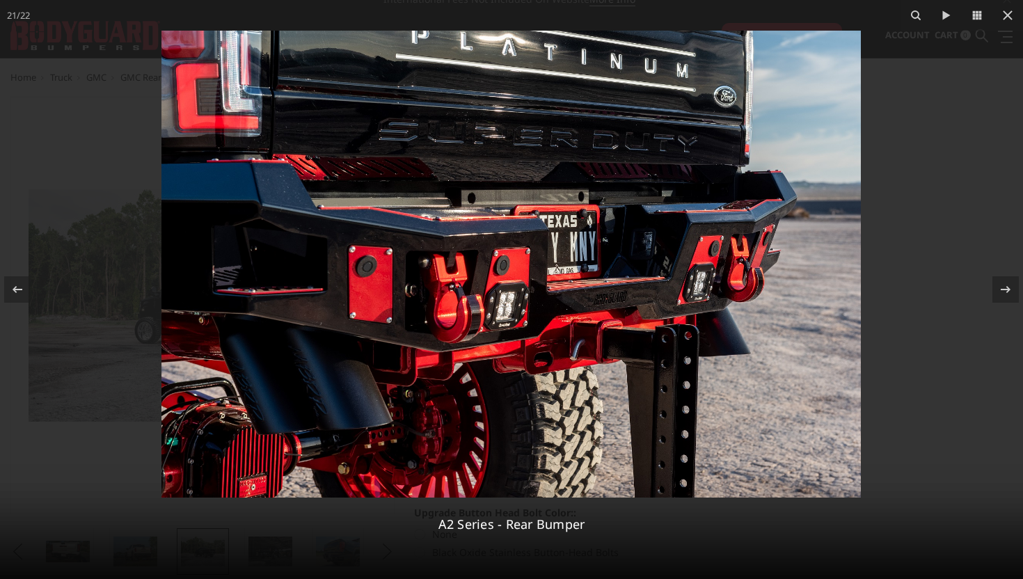
click at [1011, 294] on icon at bounding box center [1005, 289] width 17 height 17
click at [1009, 294] on div "21 / 22 A2 Series - Rear Bumper" at bounding box center [511, 289] width 1023 height 579
click at [1013, 287] on icon at bounding box center [1005, 289] width 17 height 17
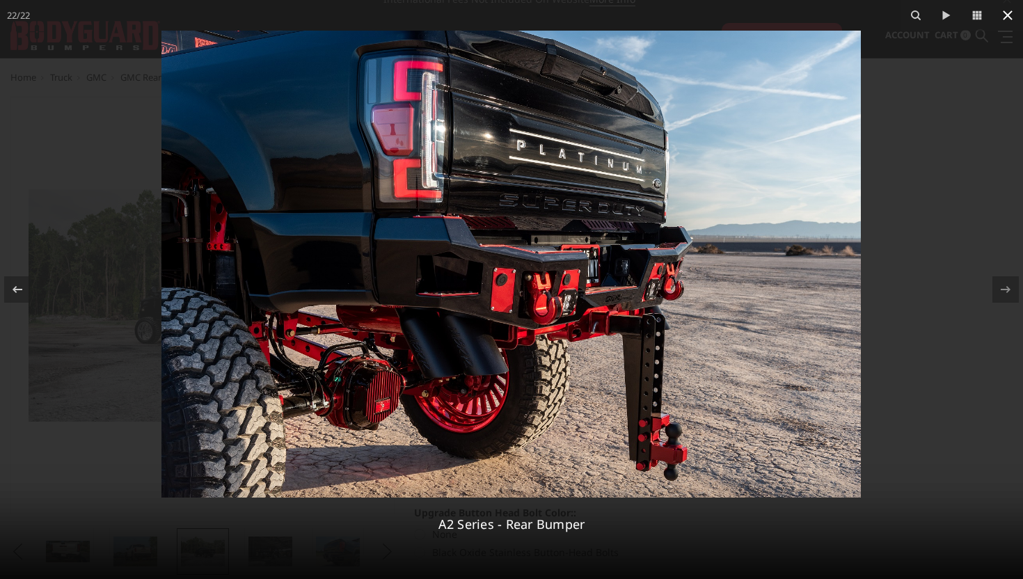
click at [1003, 17] on icon at bounding box center [1007, 15] width 17 height 17
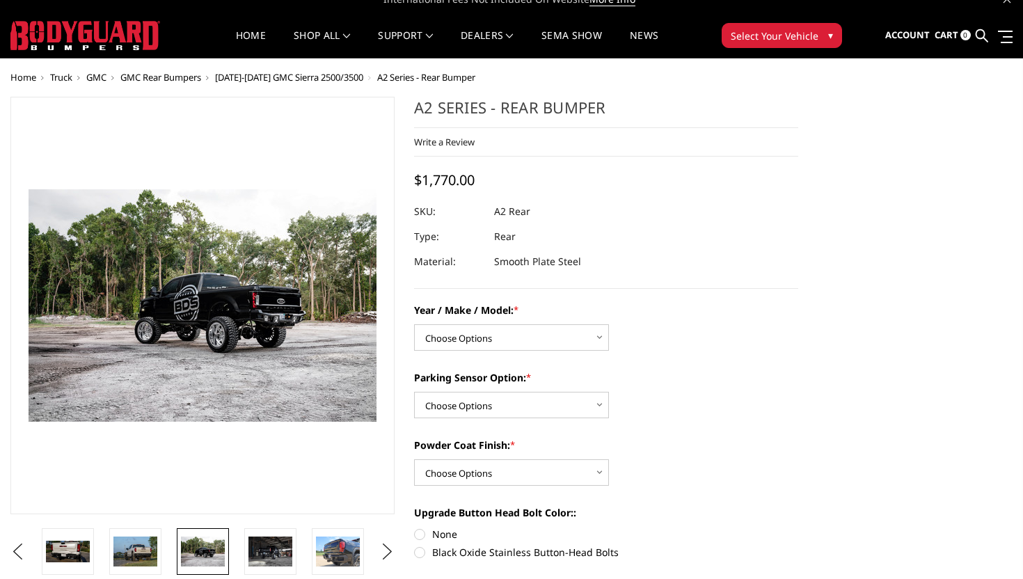
scroll to position [0, 1150]
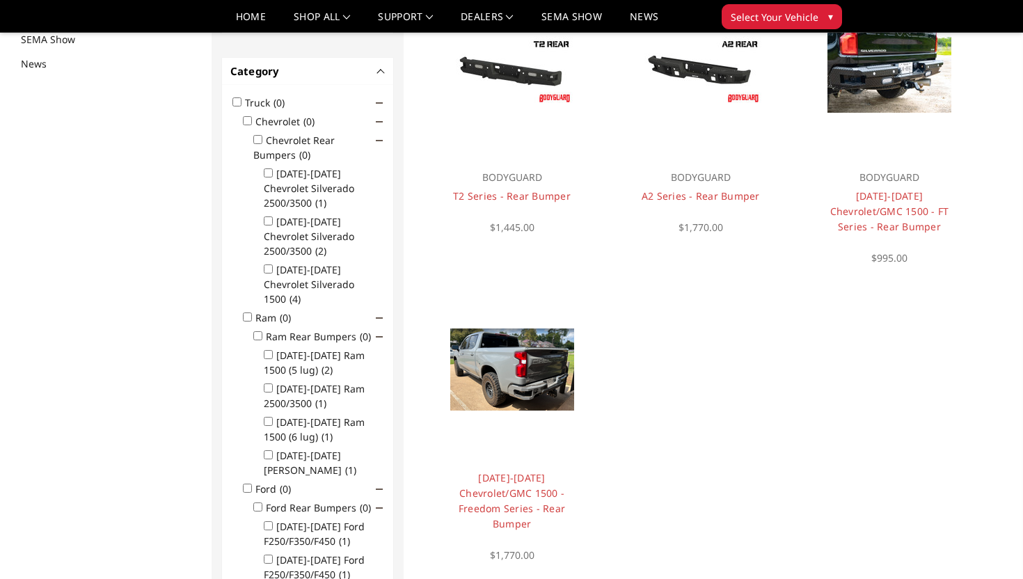
scroll to position [180, 0]
click at [493, 114] on div at bounding box center [512, 71] width 168 height 168
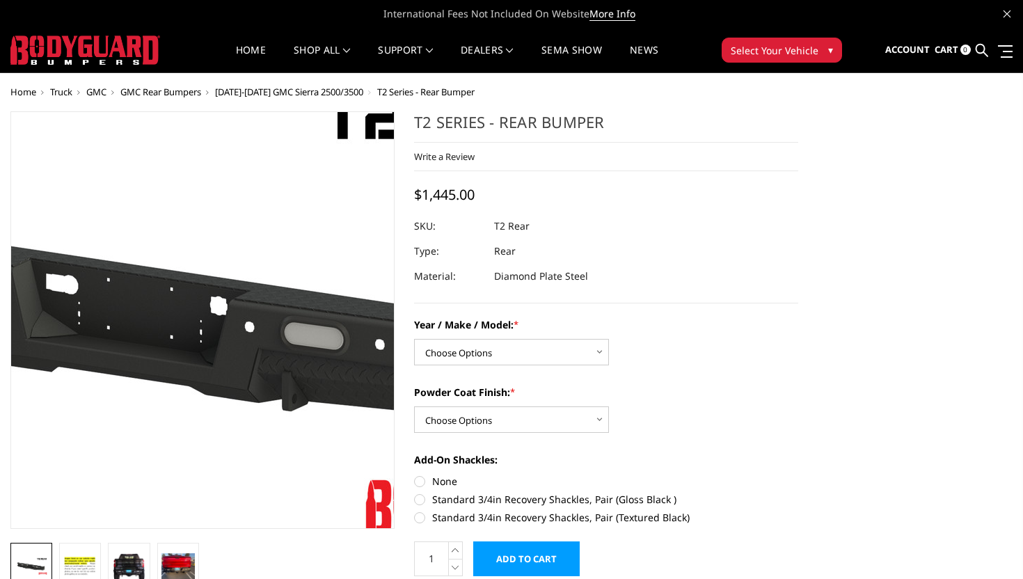
click at [228, 369] on img at bounding box center [169, 311] width 891 height 501
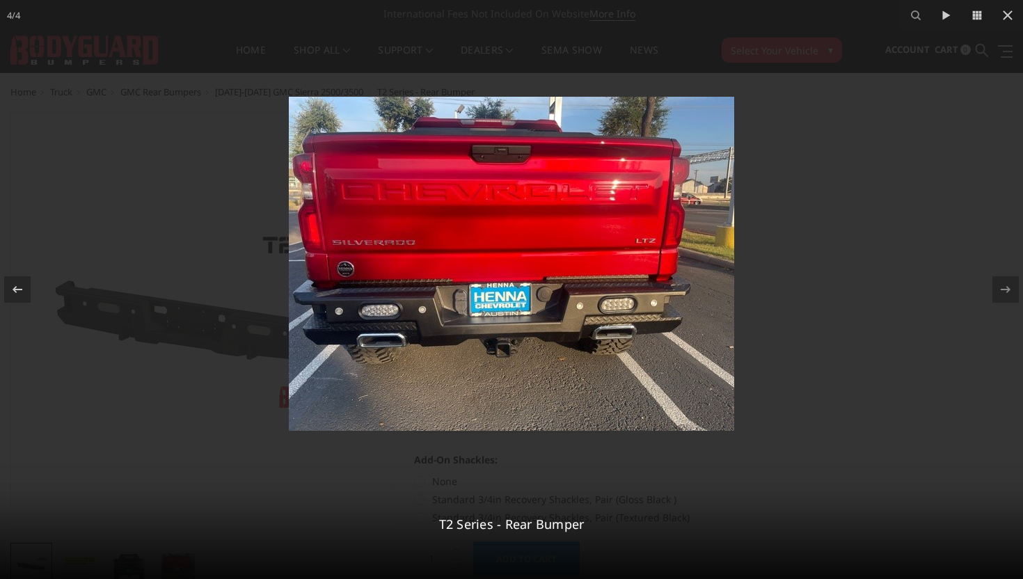
click at [432, 255] on img at bounding box center [511, 264] width 445 height 334
click at [420, 340] on img at bounding box center [511, 264] width 445 height 334
click at [420, 318] on img at bounding box center [511, 264] width 445 height 334
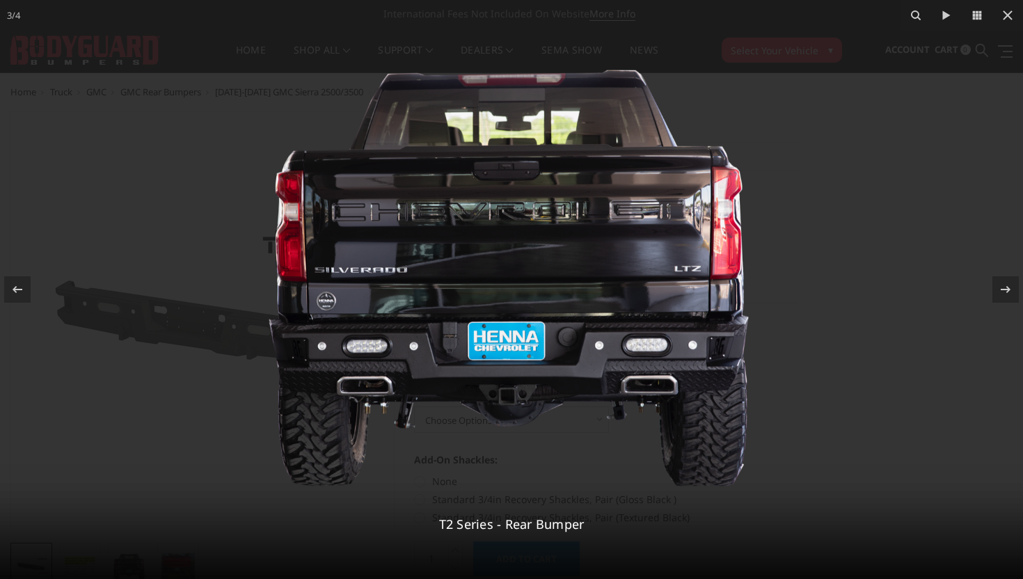
click at [422, 346] on img at bounding box center [511, 264] width 521 height 467
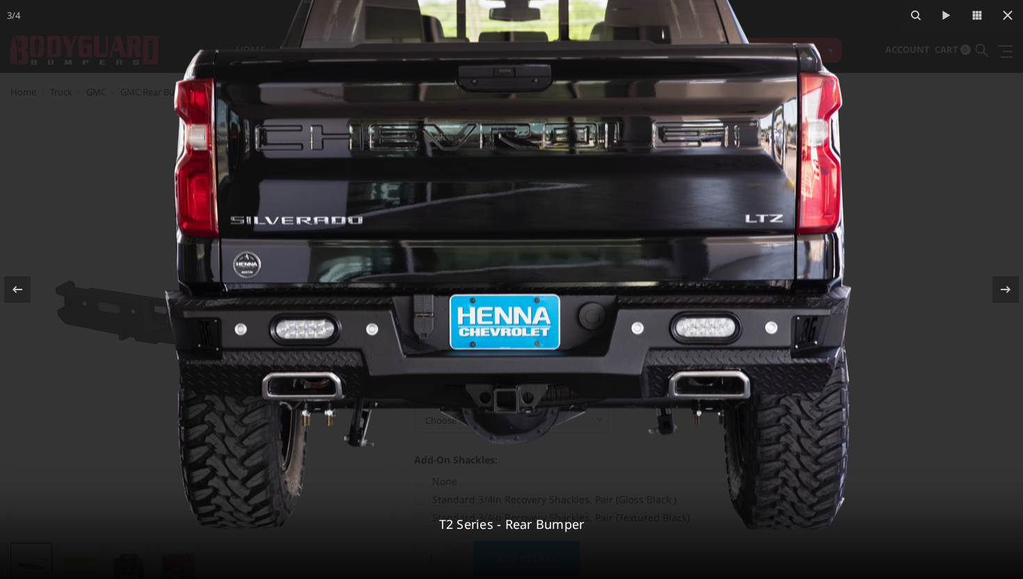
drag, startPoint x: 367, startPoint y: 365, endPoint x: 488, endPoint y: 274, distance: 151.0
click at [488, 274] on img at bounding box center [512, 212] width 746 height 668
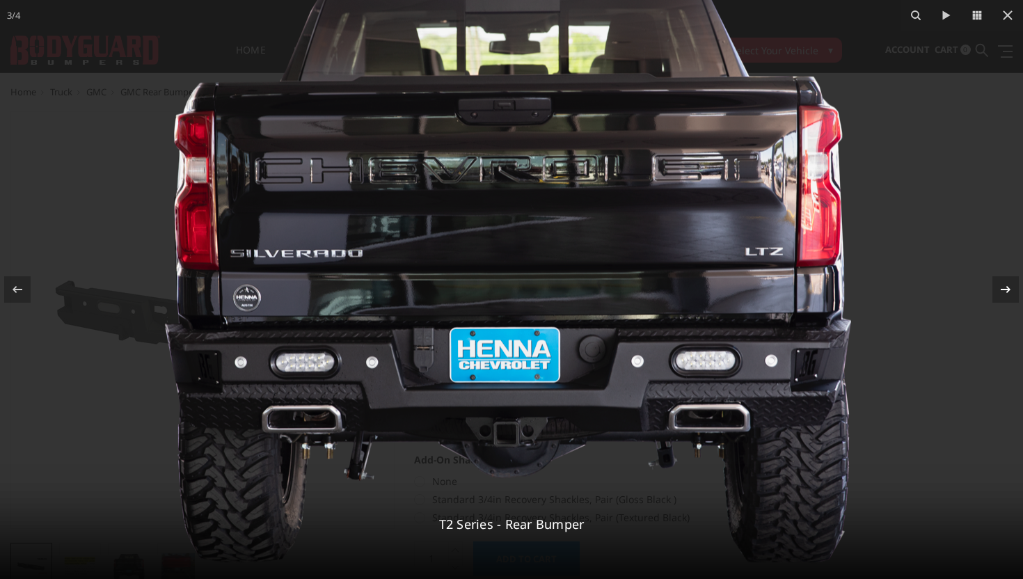
click at [1008, 279] on div at bounding box center [1005, 289] width 26 height 26
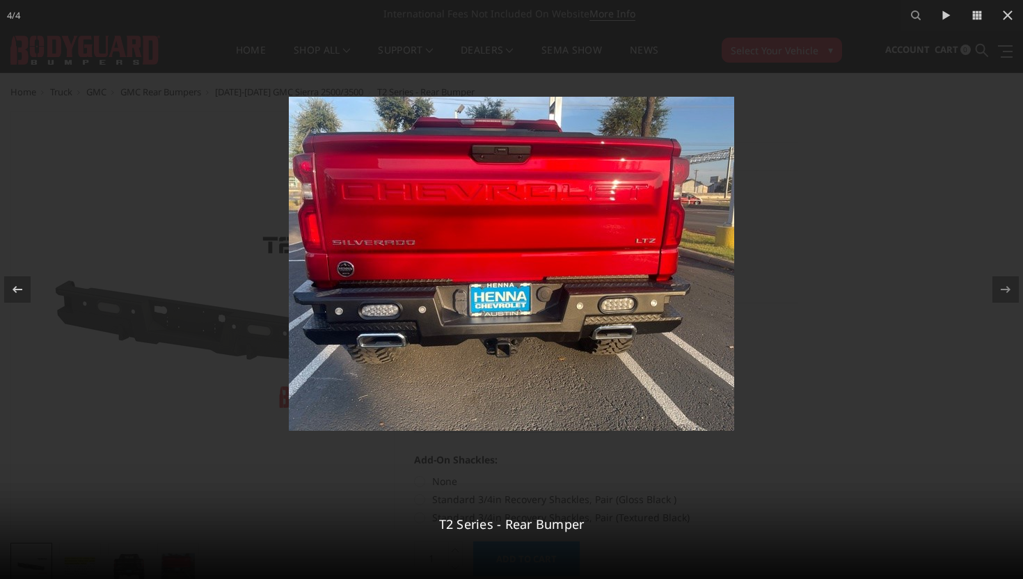
click at [567, 318] on img at bounding box center [511, 264] width 445 height 334
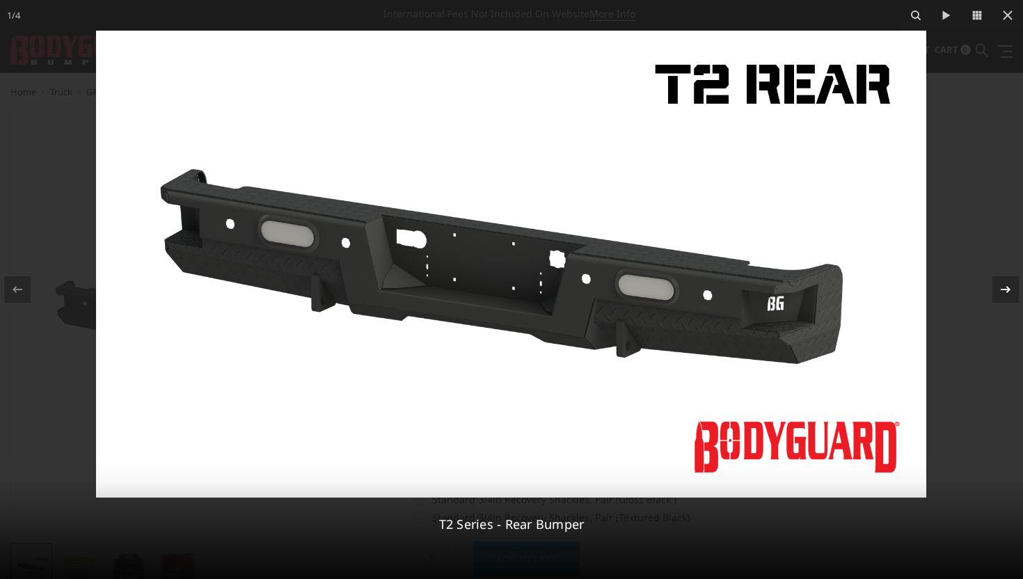
click at [999, 292] on icon at bounding box center [1005, 289] width 17 height 17
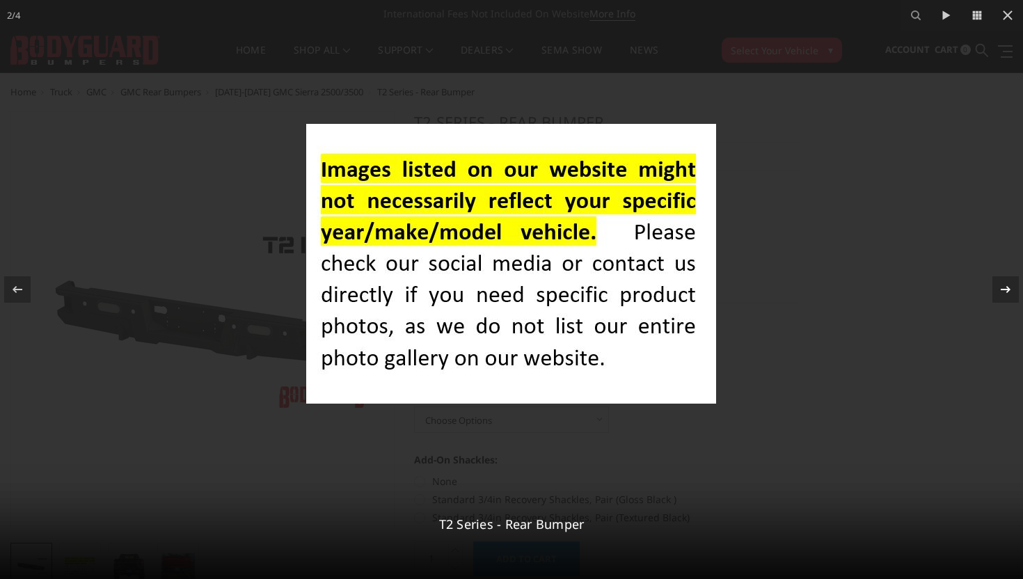
click at [999, 292] on icon at bounding box center [1005, 289] width 17 height 17
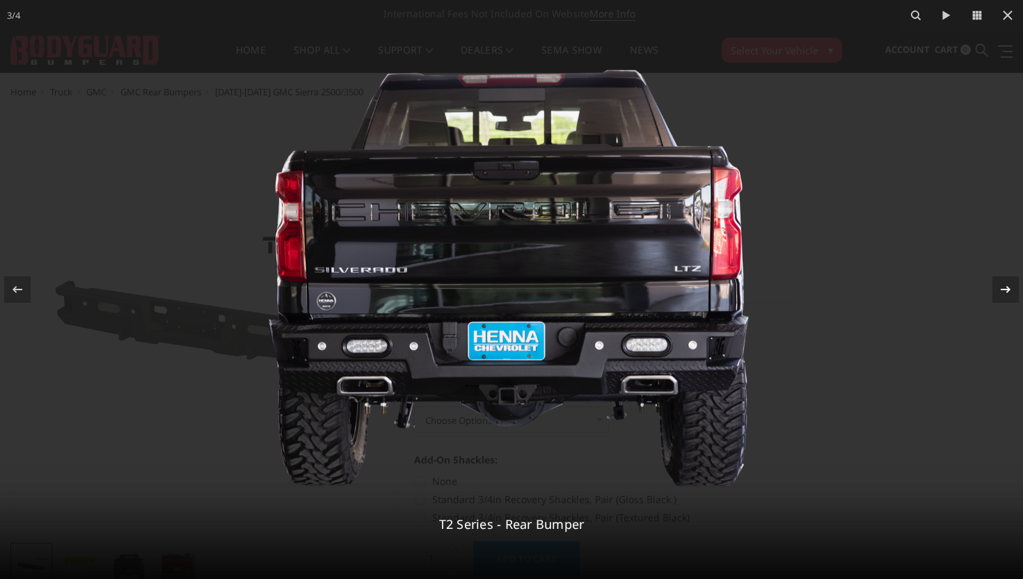
click at [999, 292] on icon at bounding box center [1005, 289] width 17 height 17
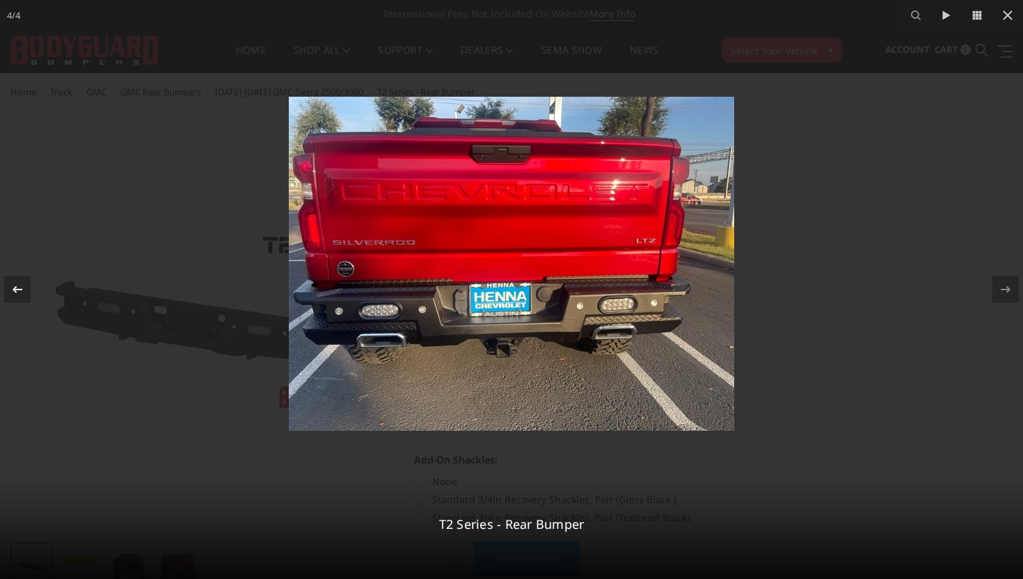
click at [19, 286] on icon at bounding box center [17, 289] width 17 height 17
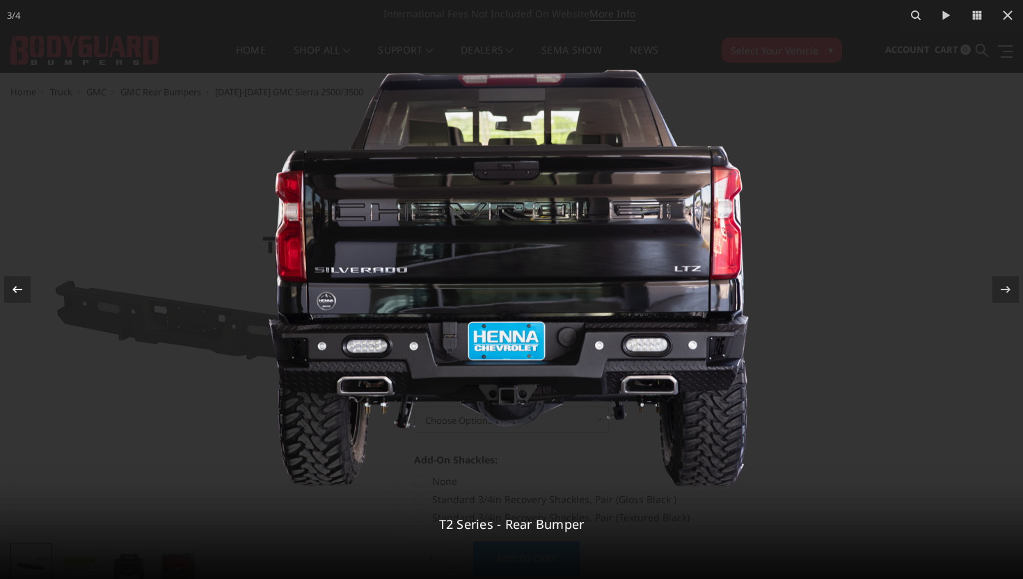
click at [19, 286] on icon at bounding box center [17, 289] width 17 height 17
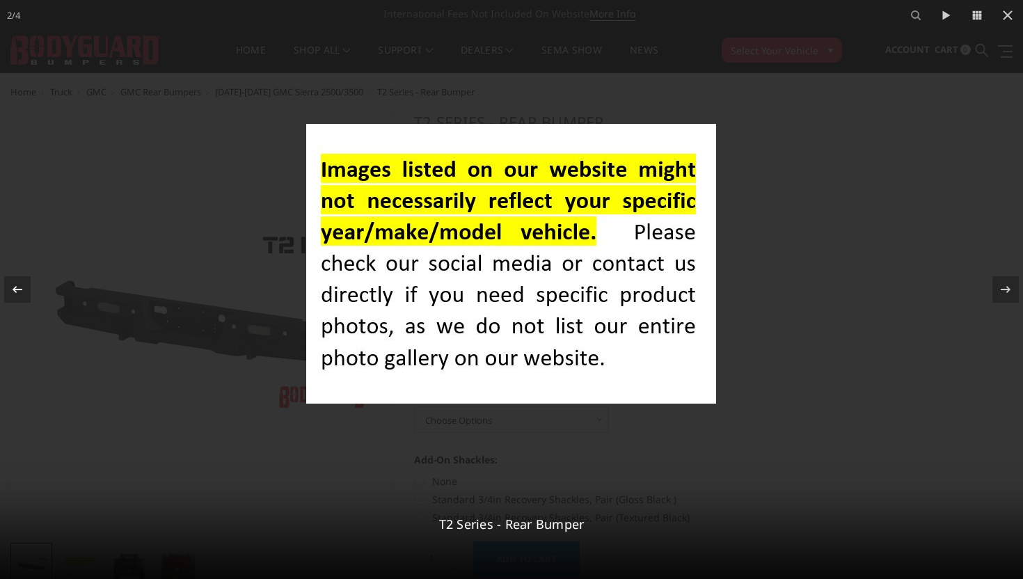
click at [19, 286] on icon at bounding box center [17, 289] width 17 height 17
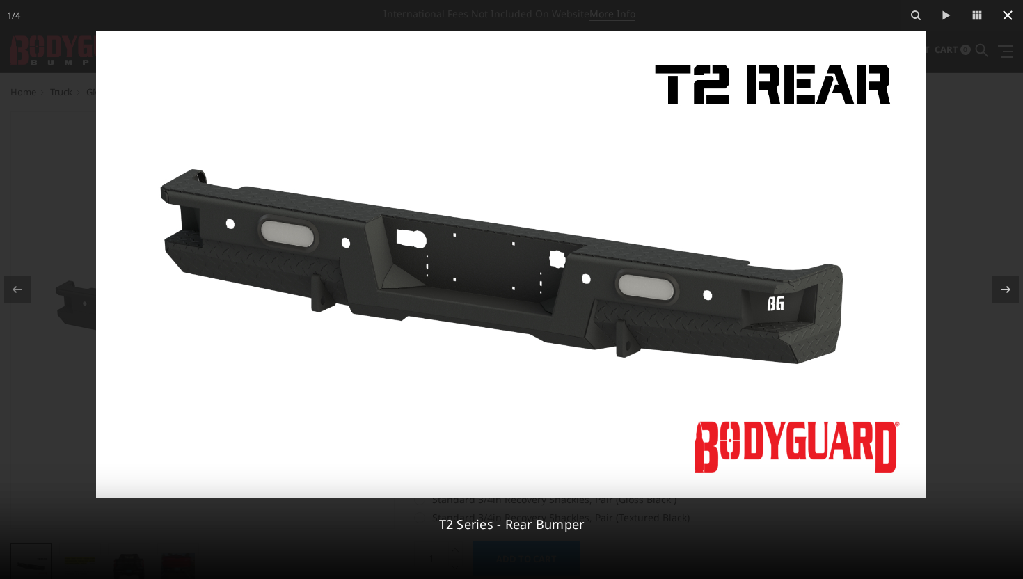
click at [1013, 11] on icon at bounding box center [1007, 15] width 17 height 17
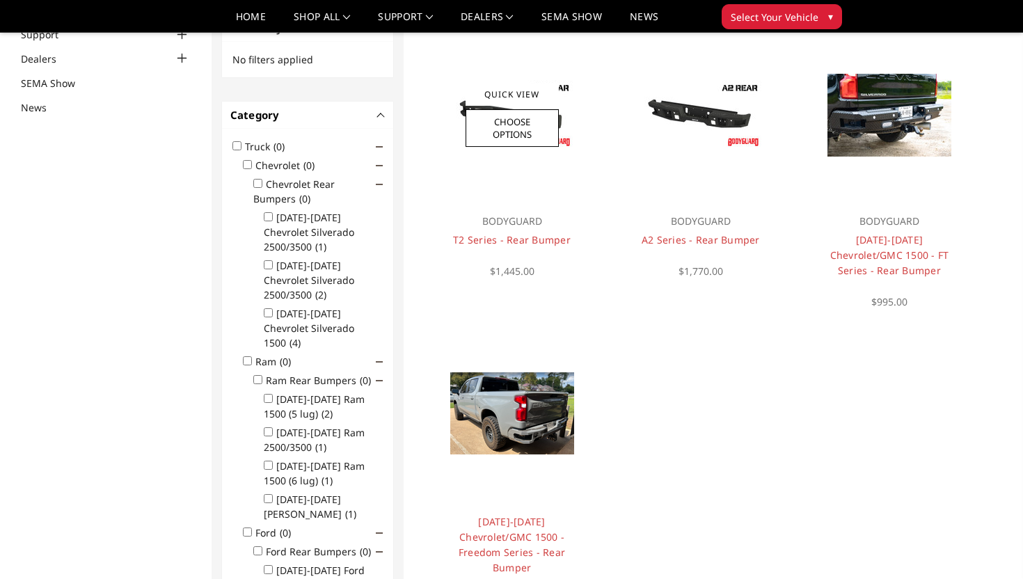
scroll to position [134, 0]
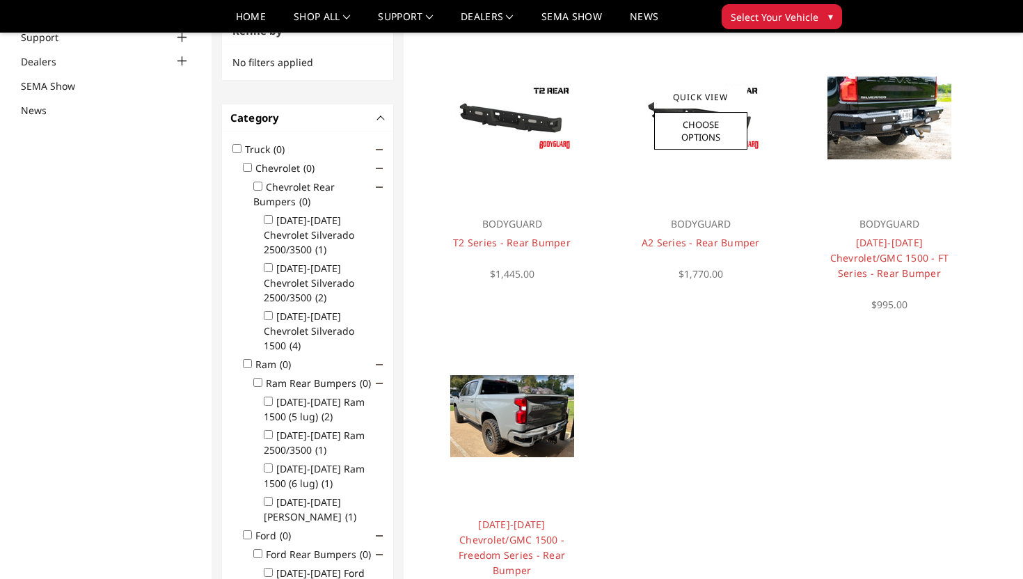
click at [767, 128] on div at bounding box center [701, 118] width 168 height 168
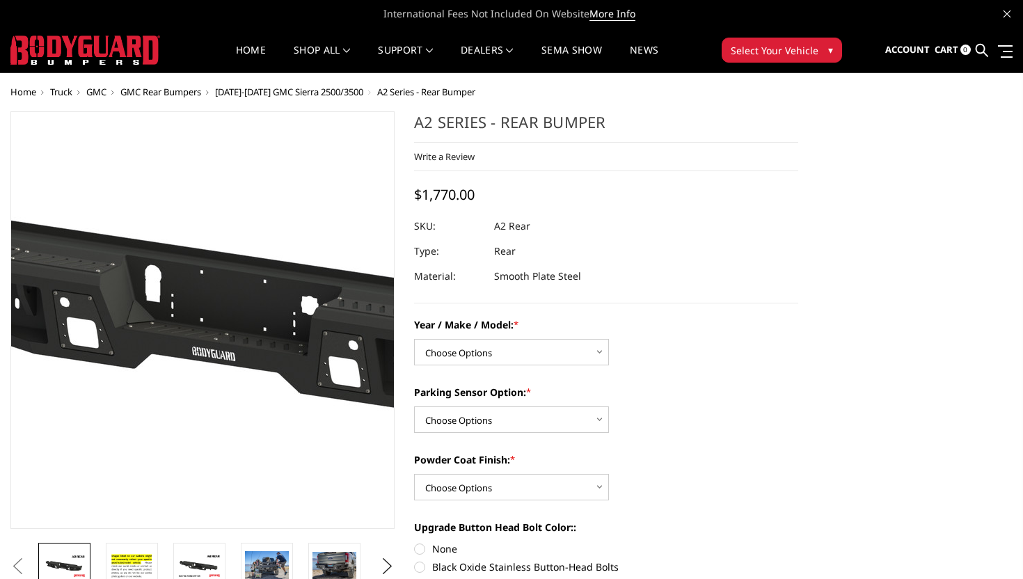
click at [164, 340] on img at bounding box center [254, 316] width 891 height 501
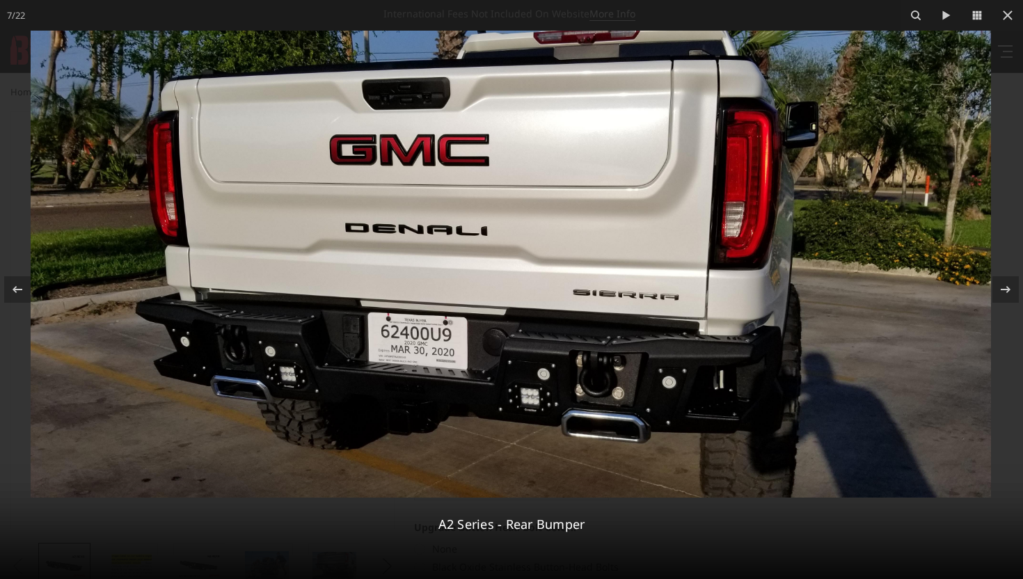
click at [278, 374] on img at bounding box center [511, 264] width 960 height 467
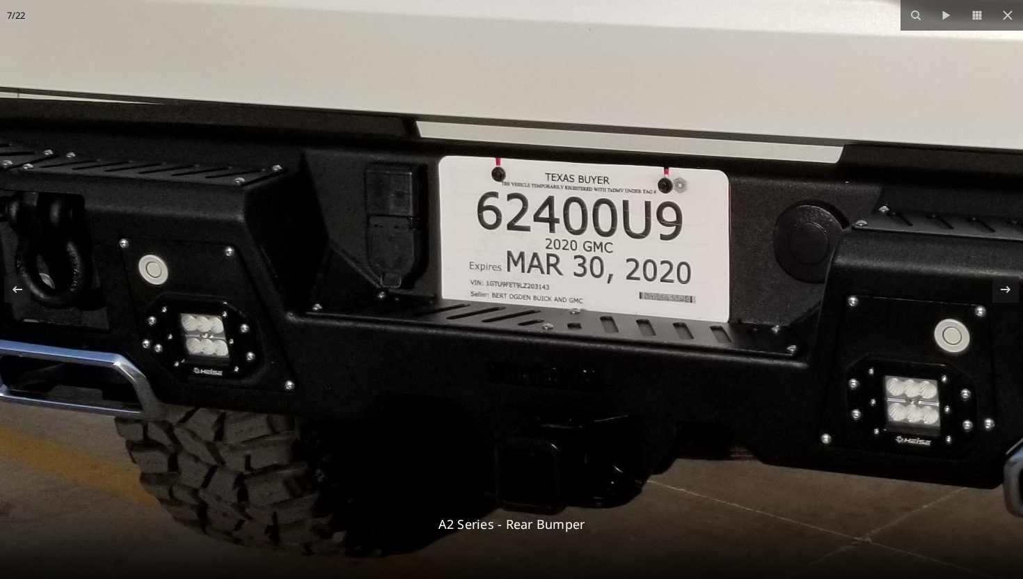
drag, startPoint x: 274, startPoint y: 376, endPoint x: 171, endPoint y: 335, distance: 111.3
click at [171, 335] on img at bounding box center [856, 15] width 2806 height 1364
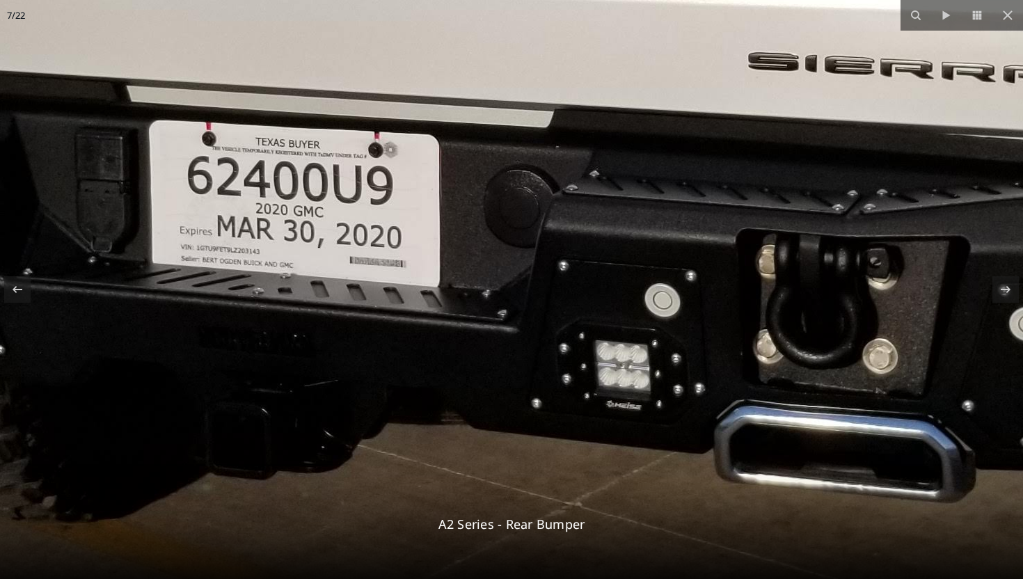
drag, startPoint x: 491, startPoint y: 404, endPoint x: 203, endPoint y: 370, distance: 290.2
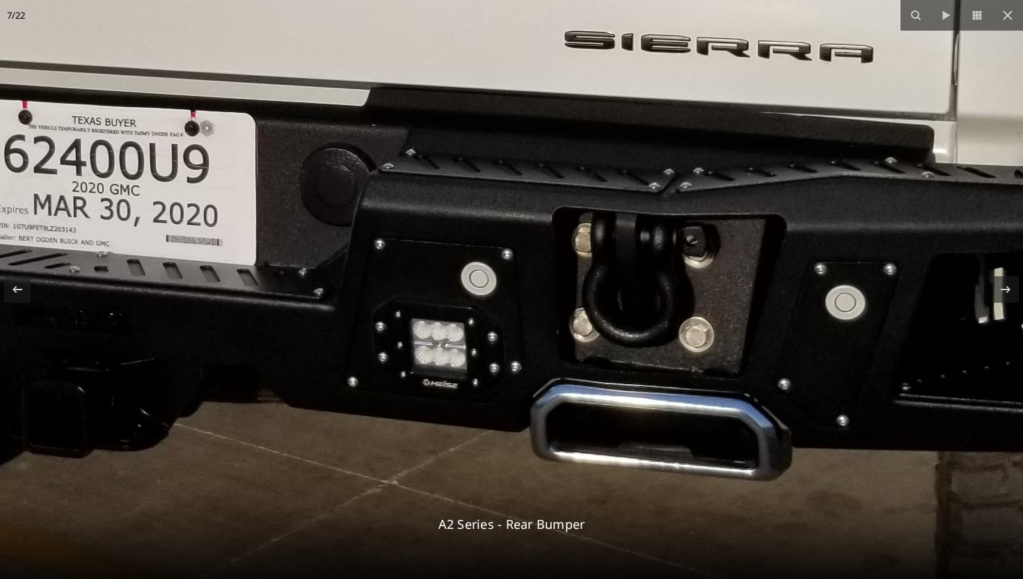
drag, startPoint x: 580, startPoint y: 366, endPoint x: 393, endPoint y: 342, distance: 188.0
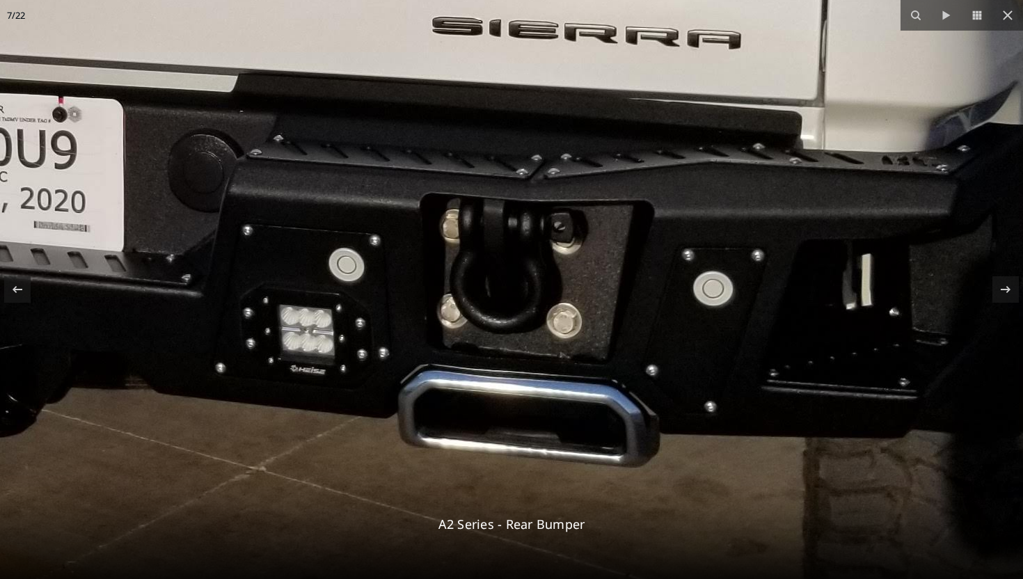
drag, startPoint x: 662, startPoint y: 391, endPoint x: 528, endPoint y: 378, distance: 134.3
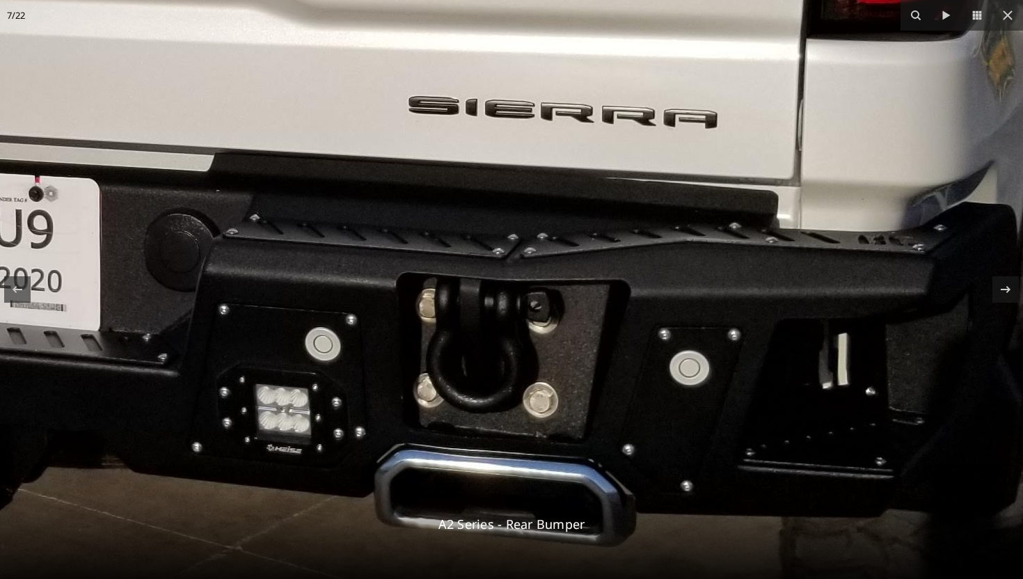
drag, startPoint x: 537, startPoint y: 342, endPoint x: 516, endPoint y: 422, distance: 82.7
click at [516, 422] on img at bounding box center [227, 23] width 2806 height 1364
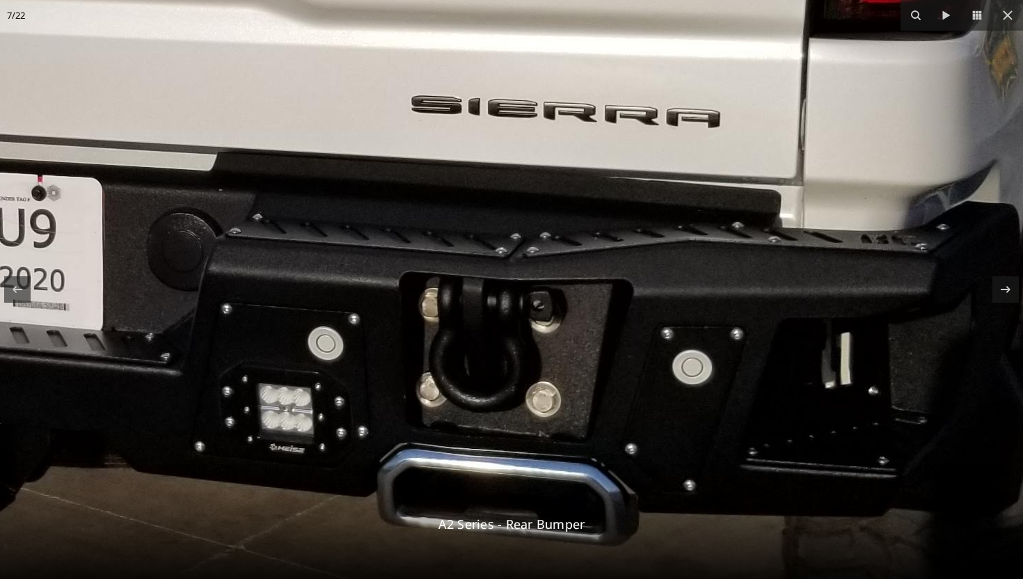
click at [434, 386] on img at bounding box center [230, 22] width 2806 height 1364
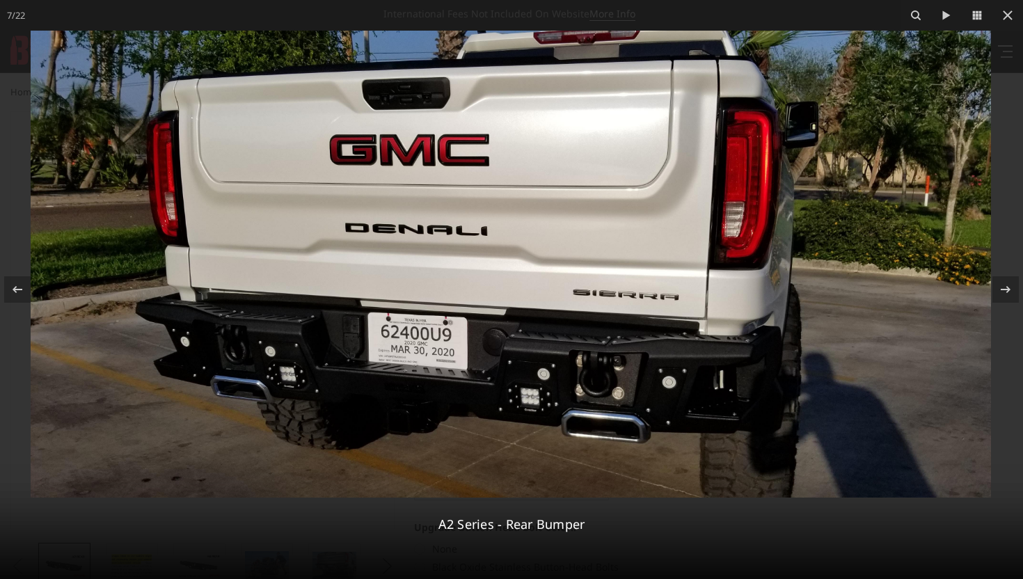
click at [197, 134] on img at bounding box center [511, 264] width 960 height 467
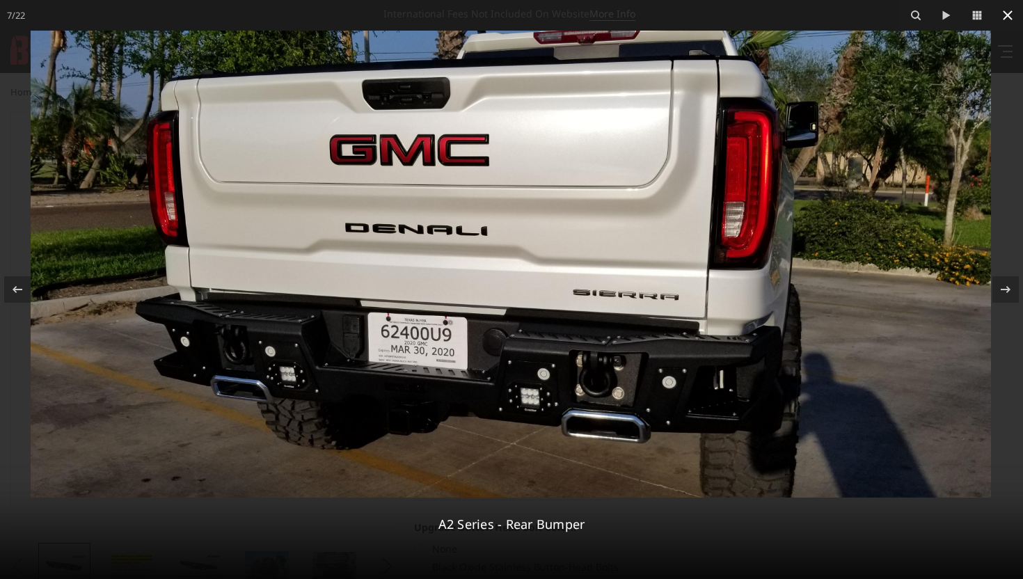
click at [1015, 15] on icon at bounding box center [1007, 15] width 17 height 17
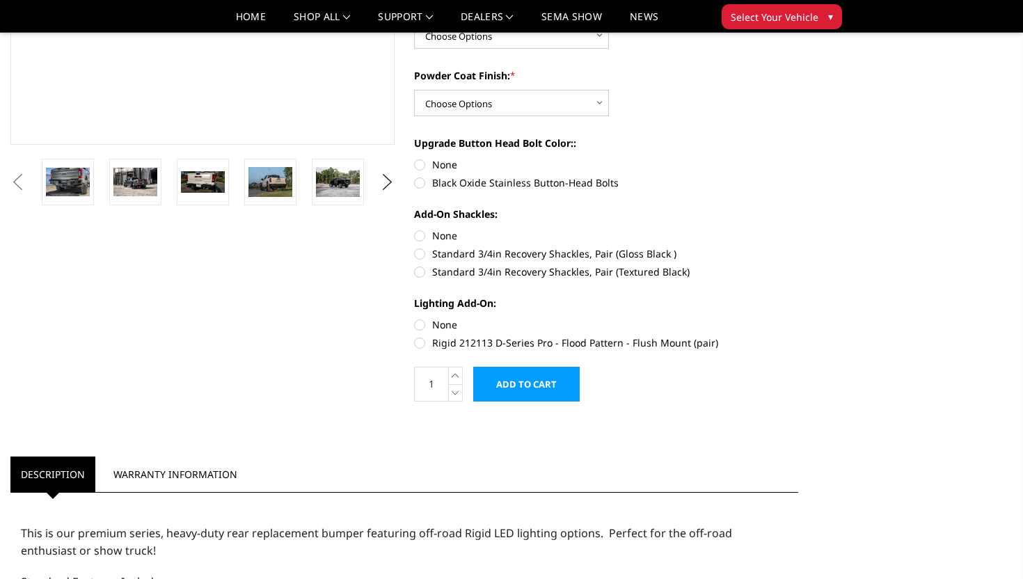
scroll to position [376, 0]
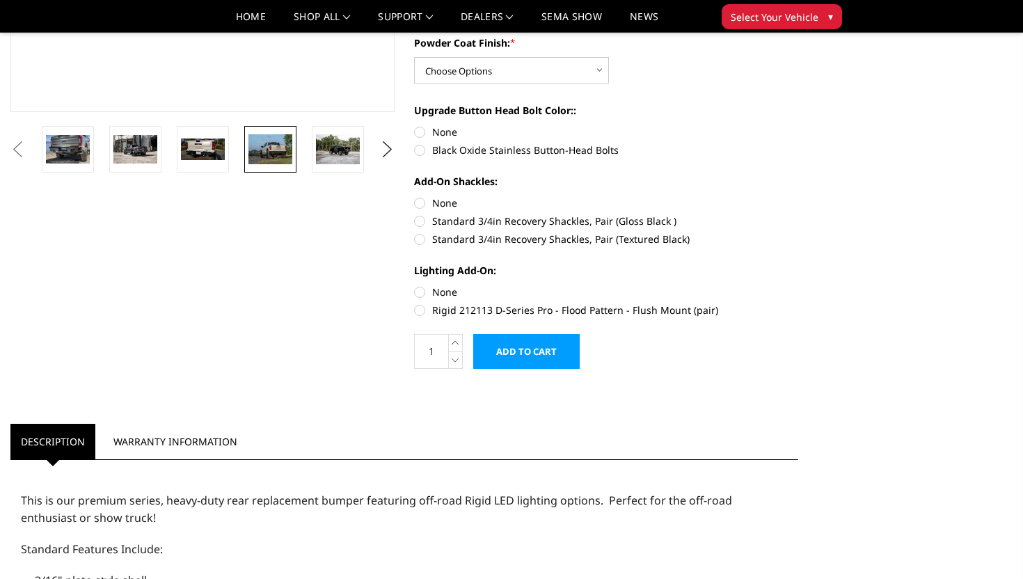
click at [274, 159] on img at bounding box center [270, 148] width 44 height 29
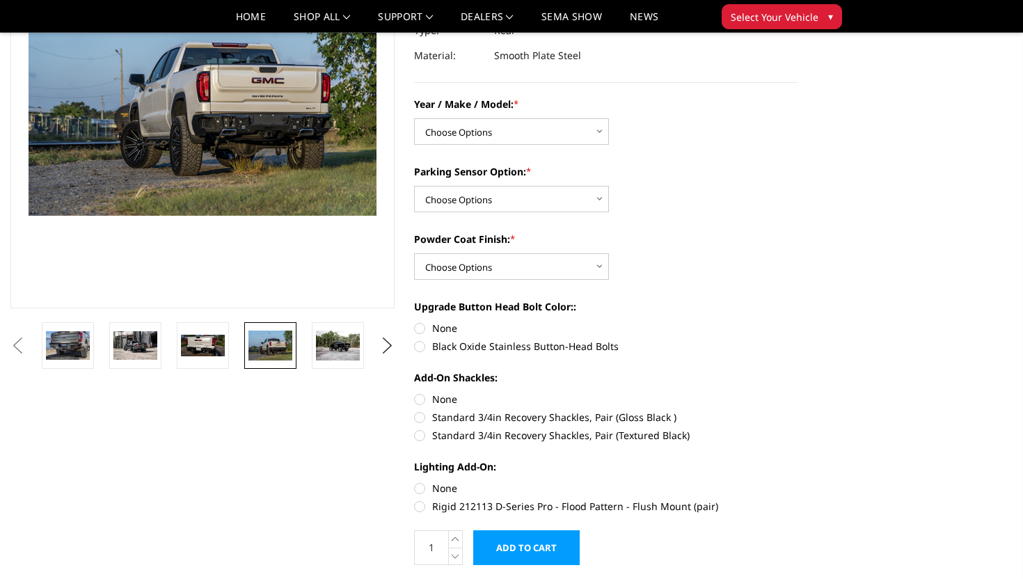
scroll to position [0, 0]
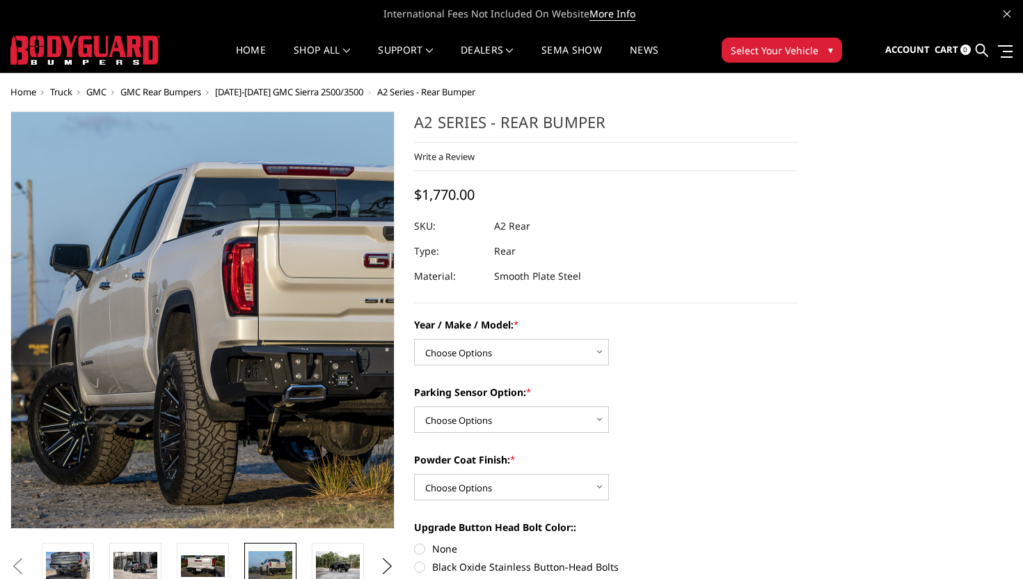
click at [176, 344] on img at bounding box center [238, 311] width 891 height 594
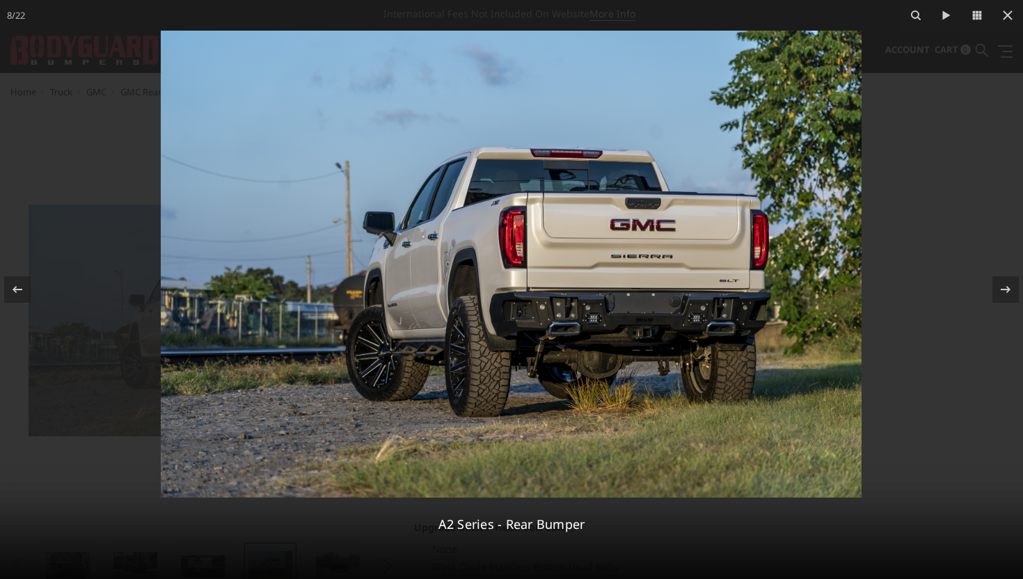
click at [584, 308] on img at bounding box center [511, 264] width 701 height 467
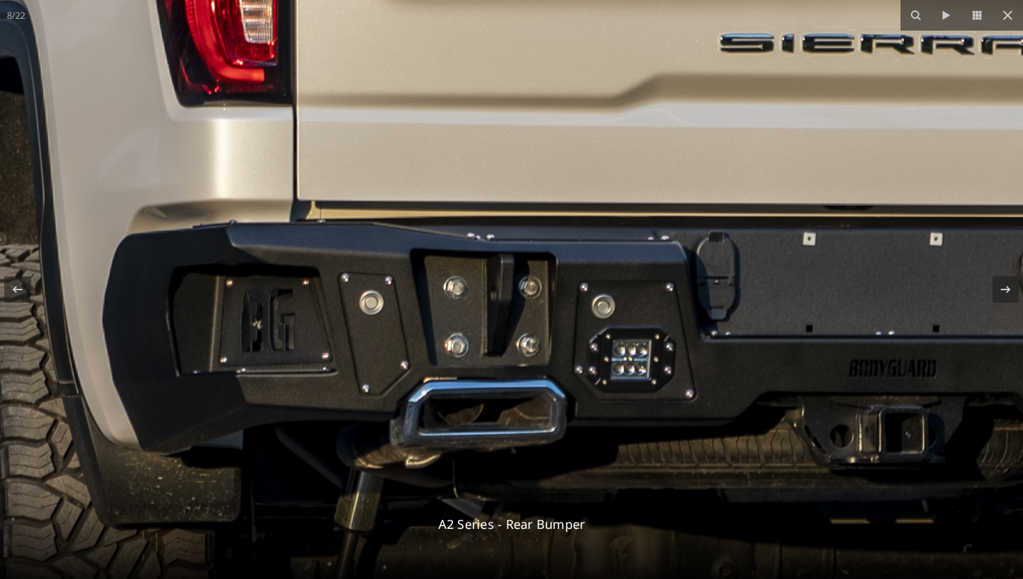
click at [584, 308] on img at bounding box center [213, 83] width 3564 height 2375
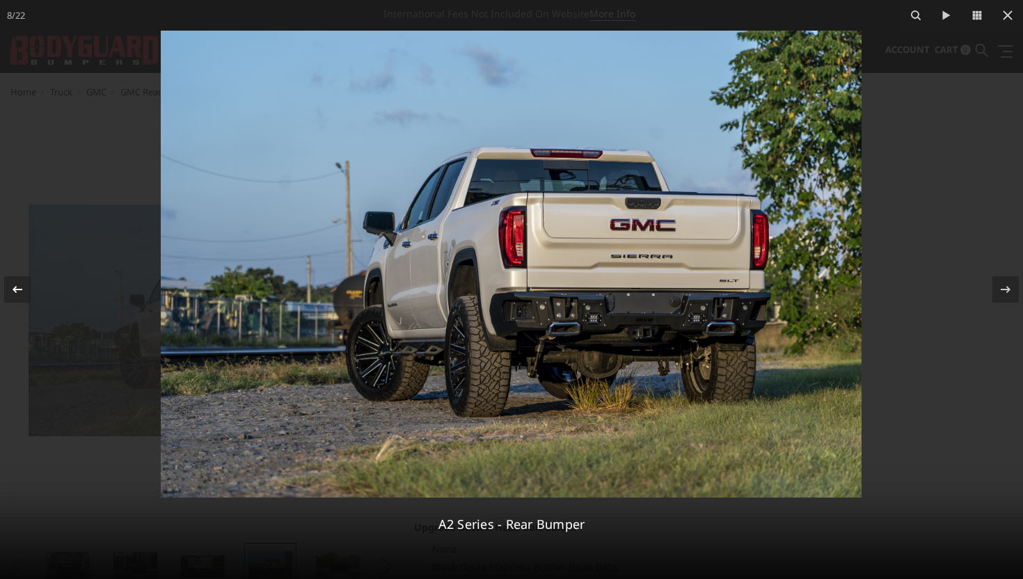
click at [10, 282] on icon at bounding box center [17, 289] width 17 height 17
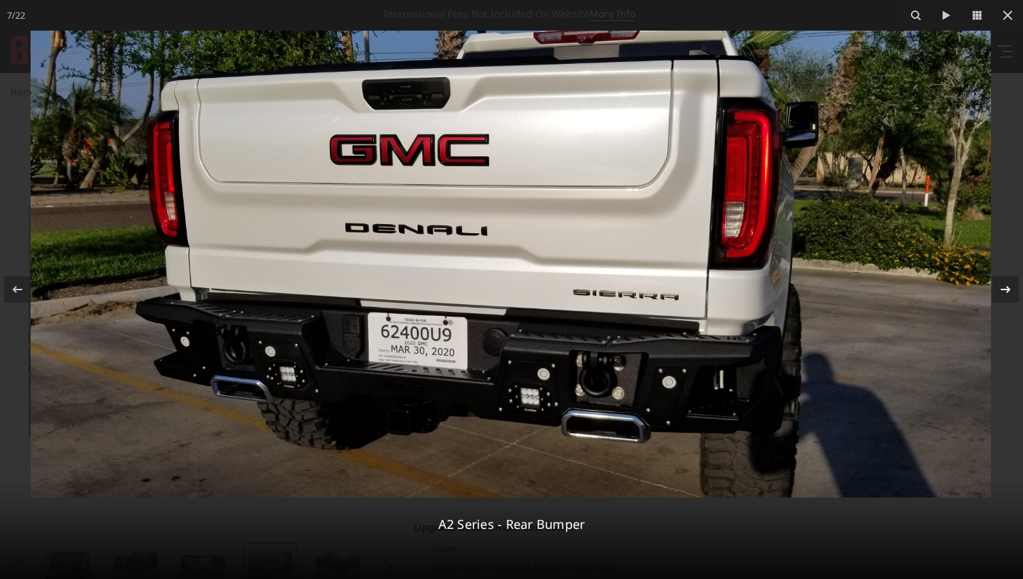
click at [1005, 285] on icon at bounding box center [1005, 289] width 17 height 17
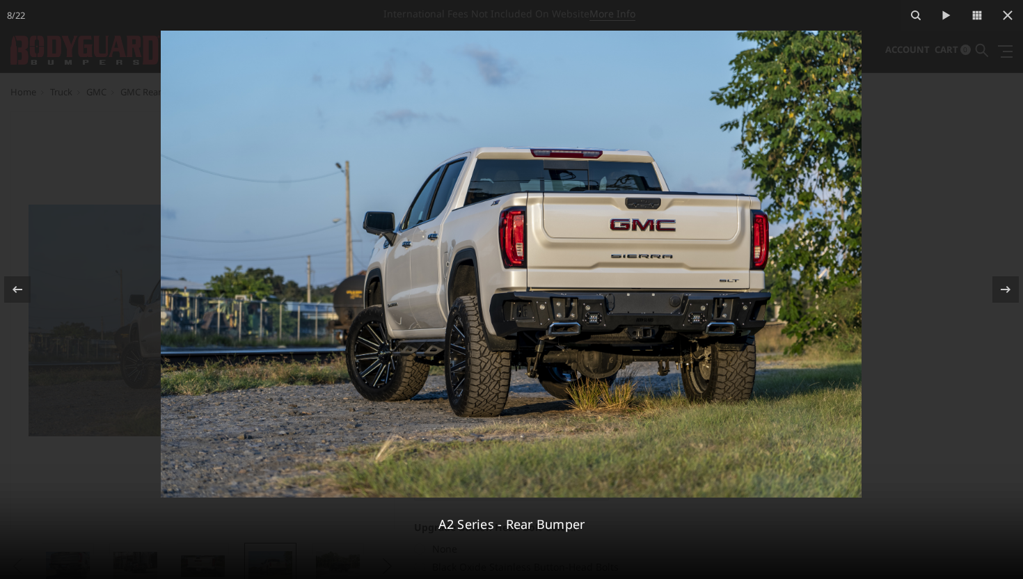
click at [578, 334] on img at bounding box center [511, 264] width 701 height 467
click at [641, 314] on img at bounding box center [511, 264] width 701 height 467
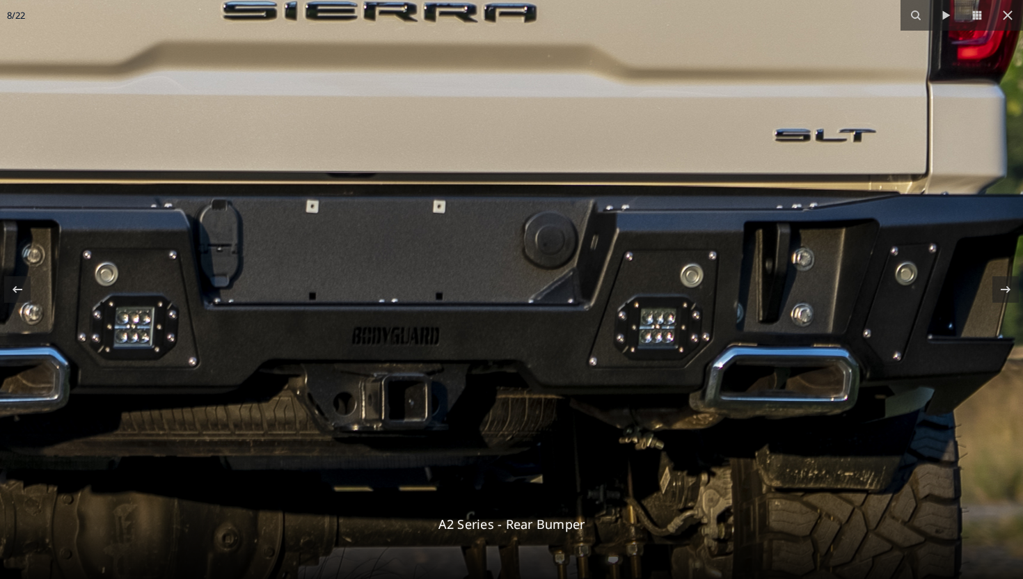
drag, startPoint x: 678, startPoint y: 315, endPoint x: 413, endPoint y: 306, distance: 264.7
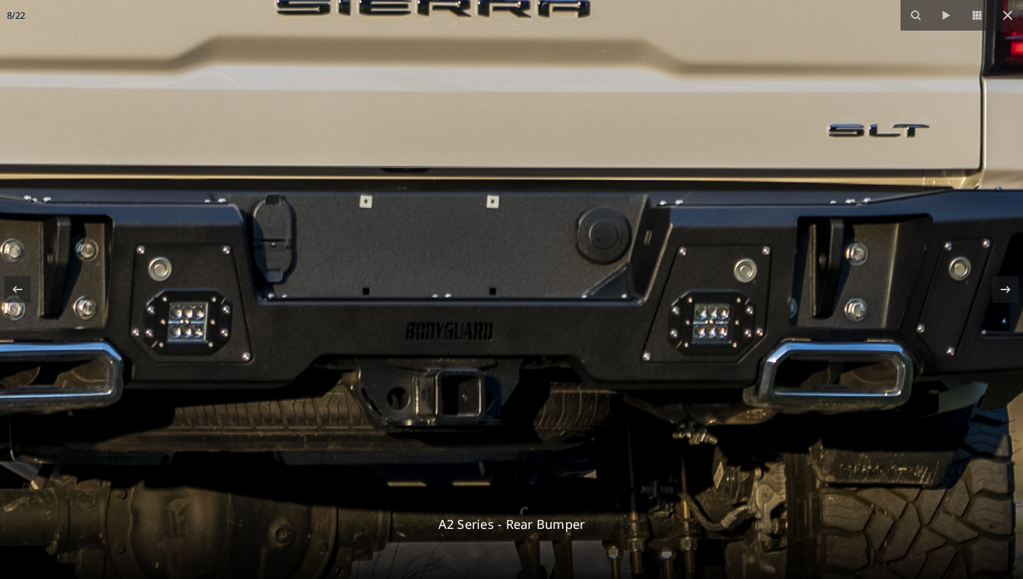
drag, startPoint x: 672, startPoint y: 283, endPoint x: 748, endPoint y: 308, distance: 79.2
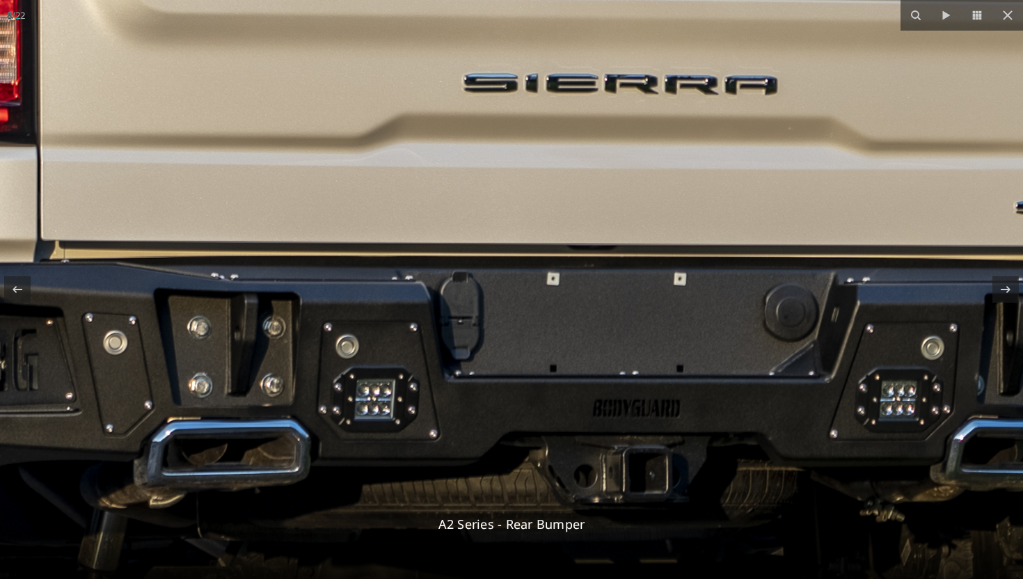
drag, startPoint x: 548, startPoint y: 314, endPoint x: 710, endPoint y: 362, distance: 169.1
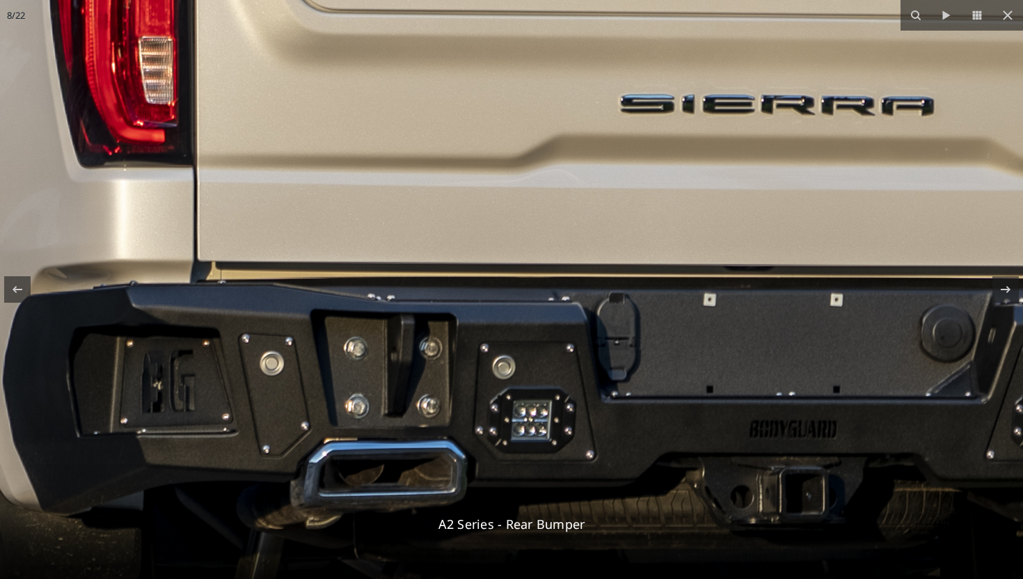
drag, startPoint x: 465, startPoint y: 362, endPoint x: 624, endPoint y: 381, distance: 159.8
click at [624, 381] on img at bounding box center [114, 144] width 3564 height 2375
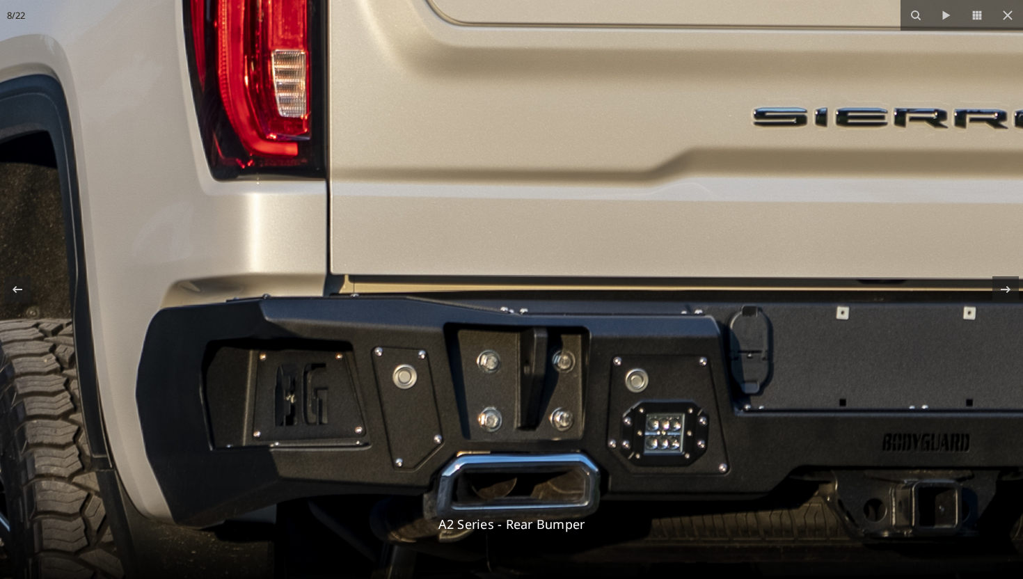
drag, startPoint x: 486, startPoint y: 356, endPoint x: 621, endPoint y: 370, distance: 135.8
click at [621, 370] on img at bounding box center [247, 157] width 3564 height 2375
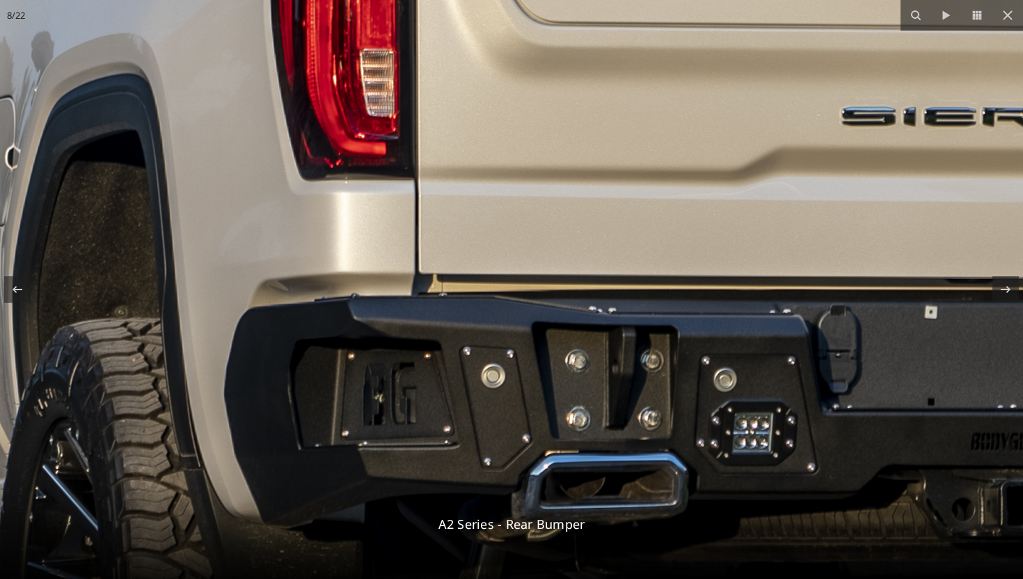
drag, startPoint x: 388, startPoint y: 362, endPoint x: 479, endPoint y: 359, distance: 90.5
click at [479, 359] on img at bounding box center [335, 156] width 3564 height 2375
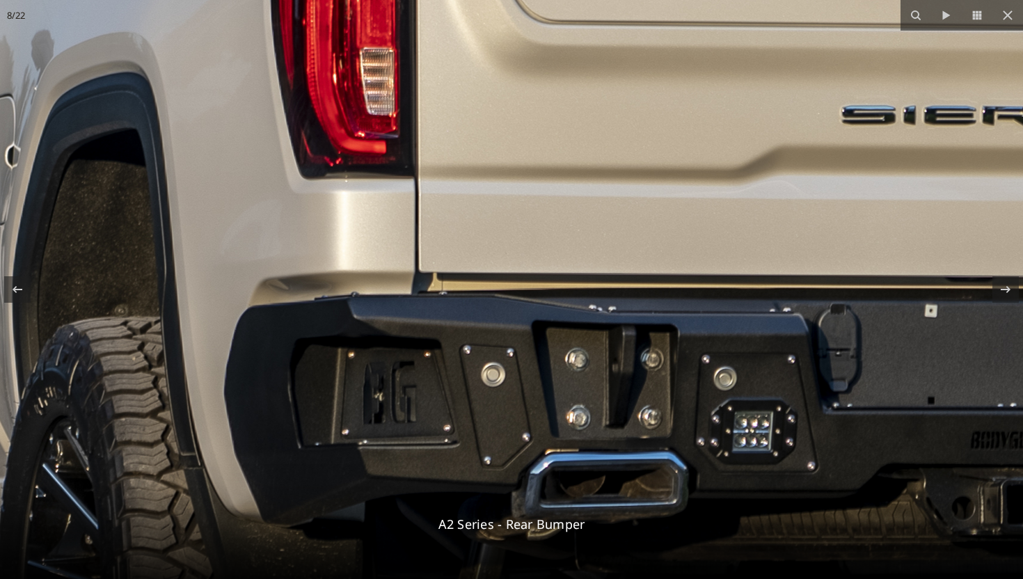
click at [421, 345] on img at bounding box center [335, 155] width 3564 height 2375
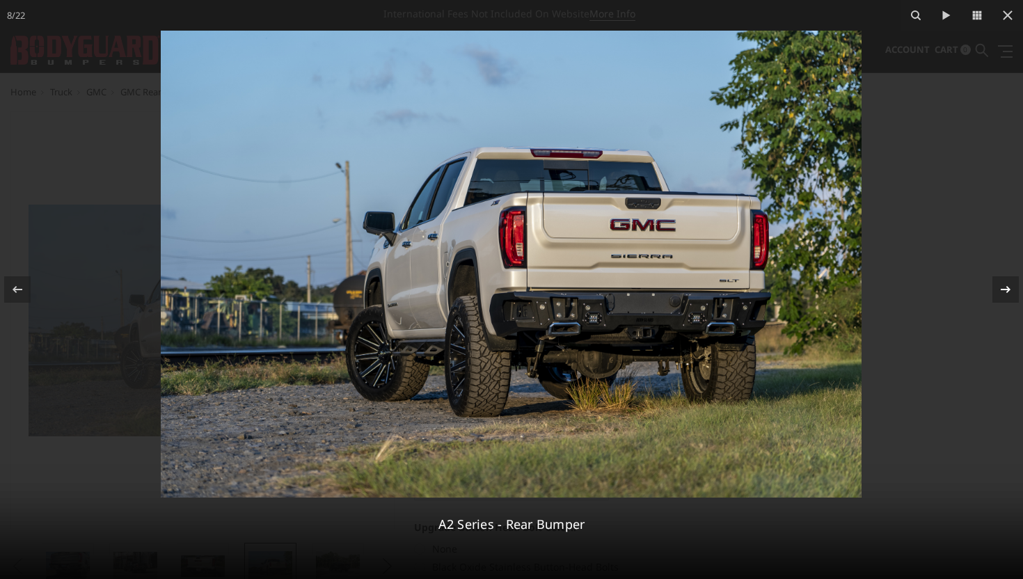
click at [1013, 294] on icon at bounding box center [1005, 289] width 17 height 17
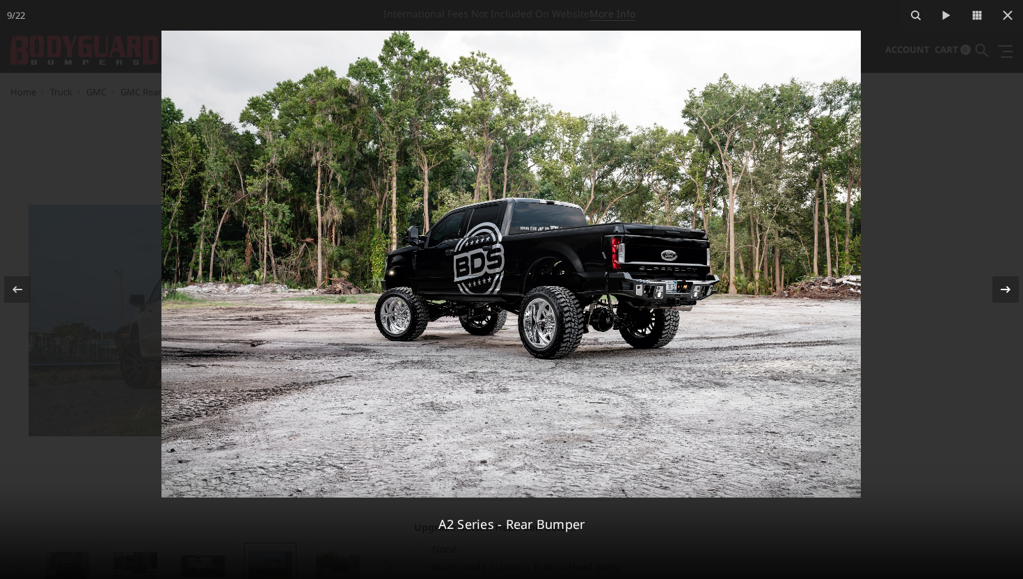
click at [1013, 294] on icon at bounding box center [1005, 289] width 17 height 17
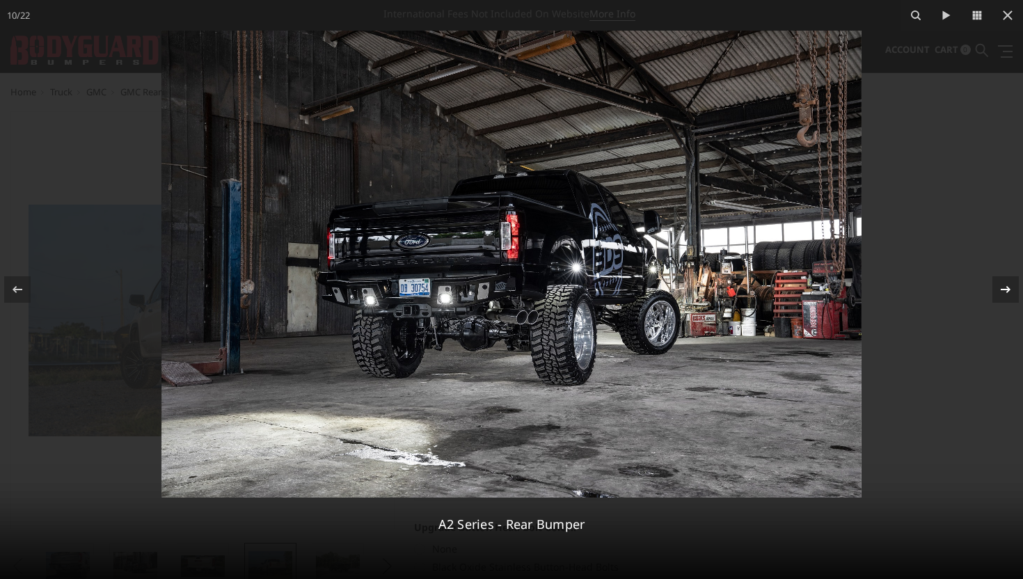
click at [1013, 294] on icon at bounding box center [1005, 289] width 17 height 17
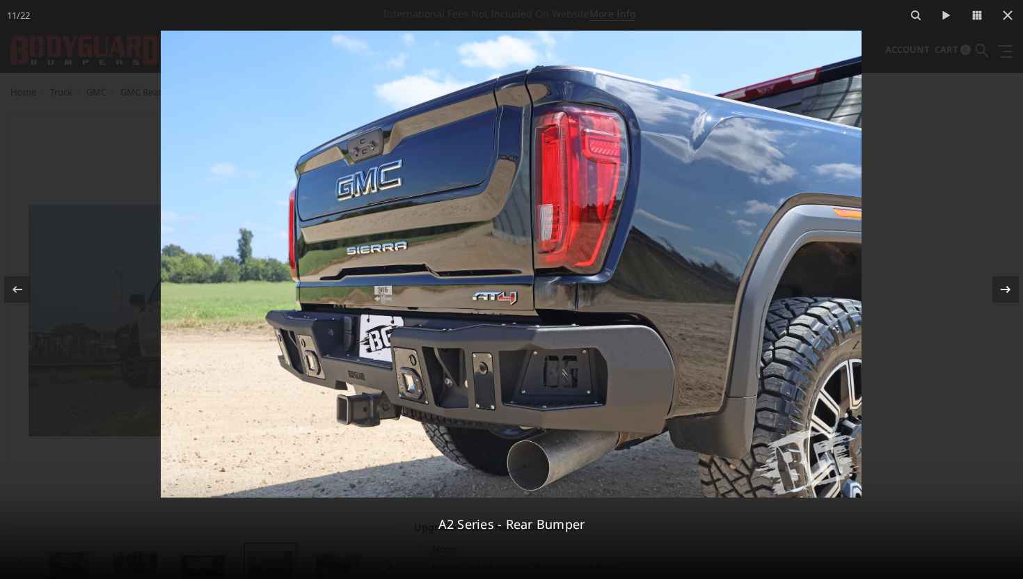
click at [1013, 294] on icon at bounding box center [1005, 289] width 17 height 17
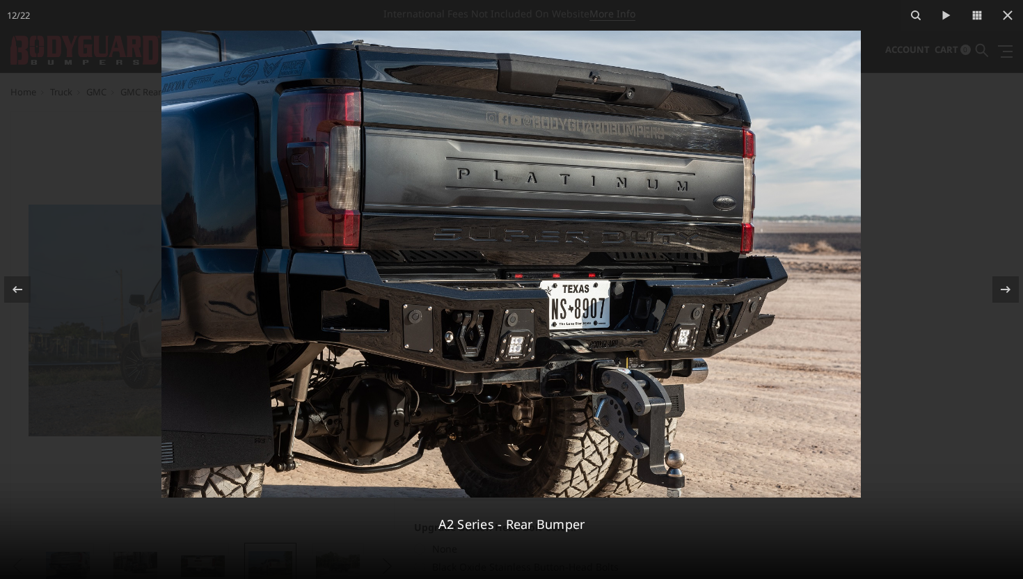
click at [750, 299] on img at bounding box center [510, 264] width 699 height 467
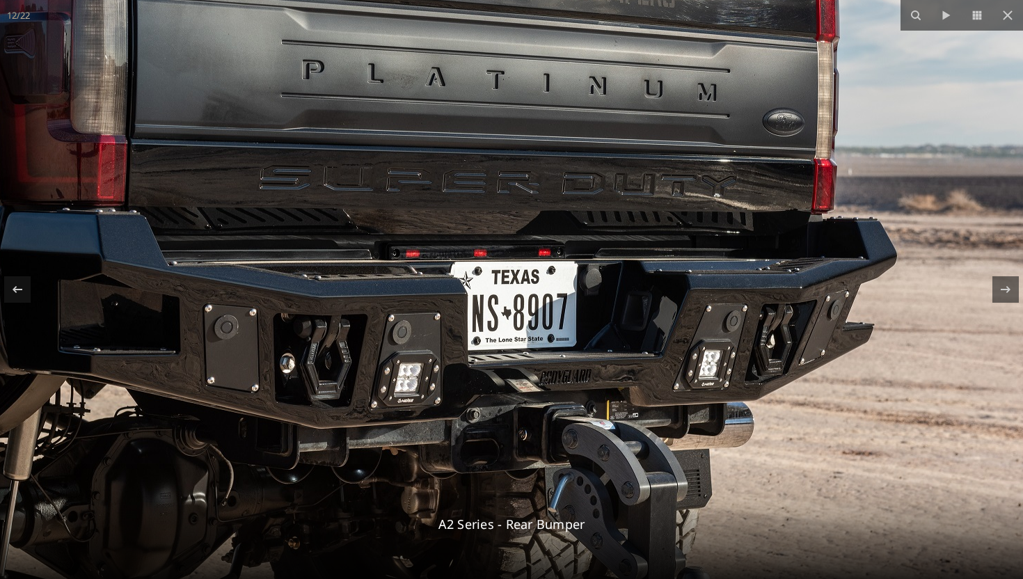
click at [772, 274] on img at bounding box center [399, 232] width 1259 height 841
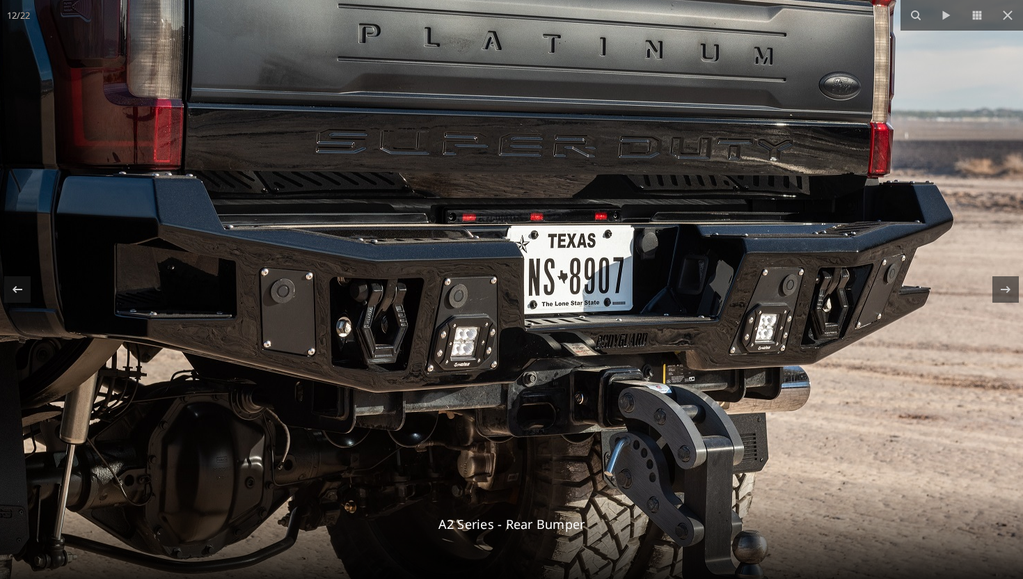
drag, startPoint x: 577, startPoint y: 437, endPoint x: 634, endPoint y: 399, distance: 68.7
click at [634, 399] on img at bounding box center [455, 196] width 1259 height 841
click at [626, 332] on img at bounding box center [455, 195] width 1259 height 841
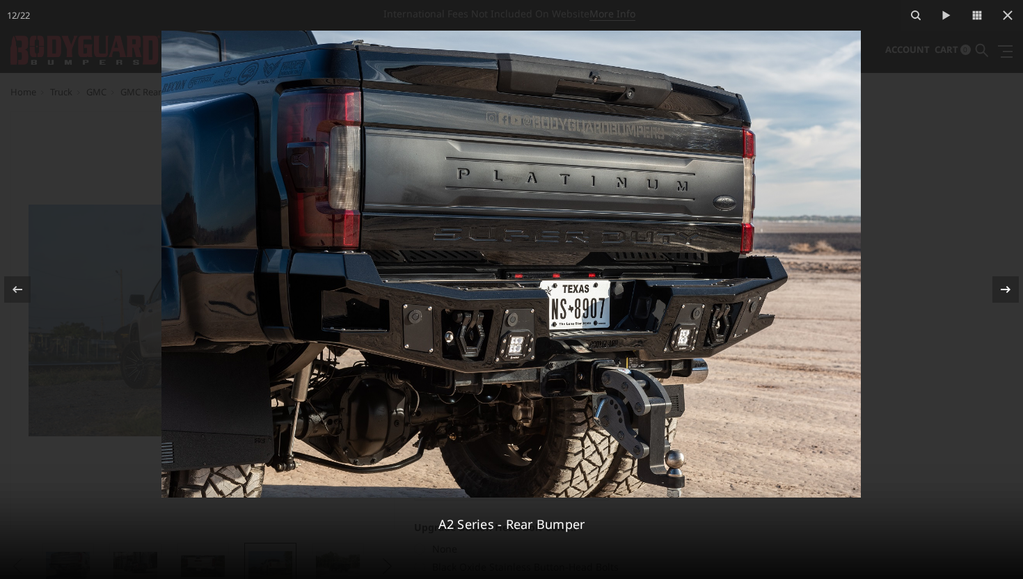
click at [1013, 299] on div at bounding box center [1005, 289] width 26 height 26
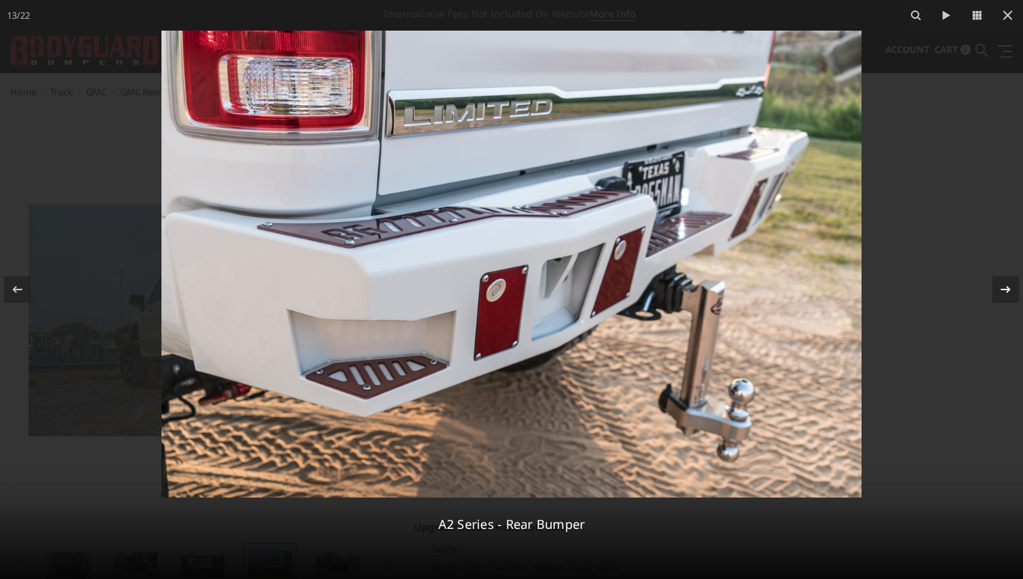
click at [1013, 298] on div at bounding box center [1005, 289] width 26 height 26
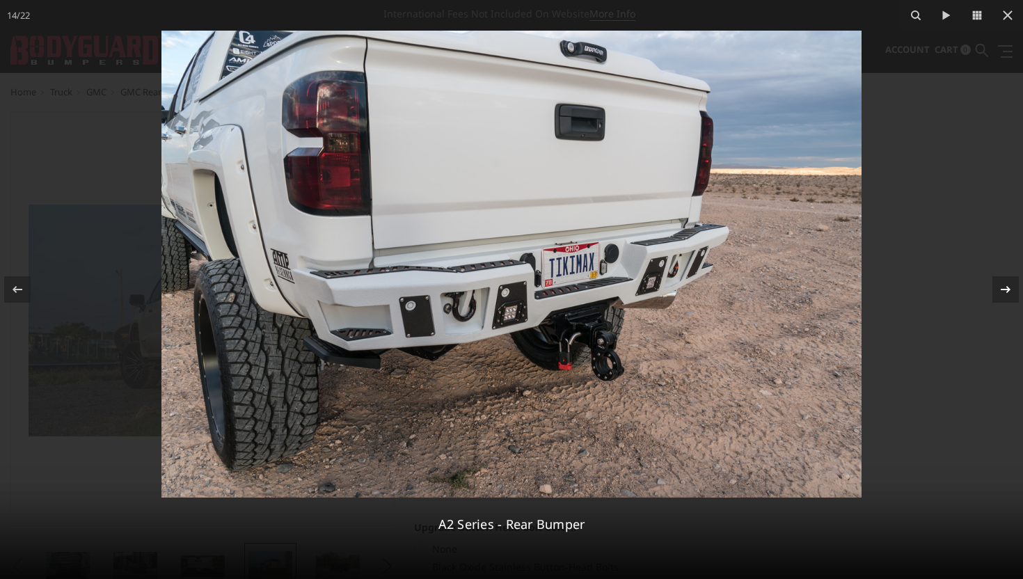
click at [1013, 298] on div at bounding box center [1005, 289] width 26 height 26
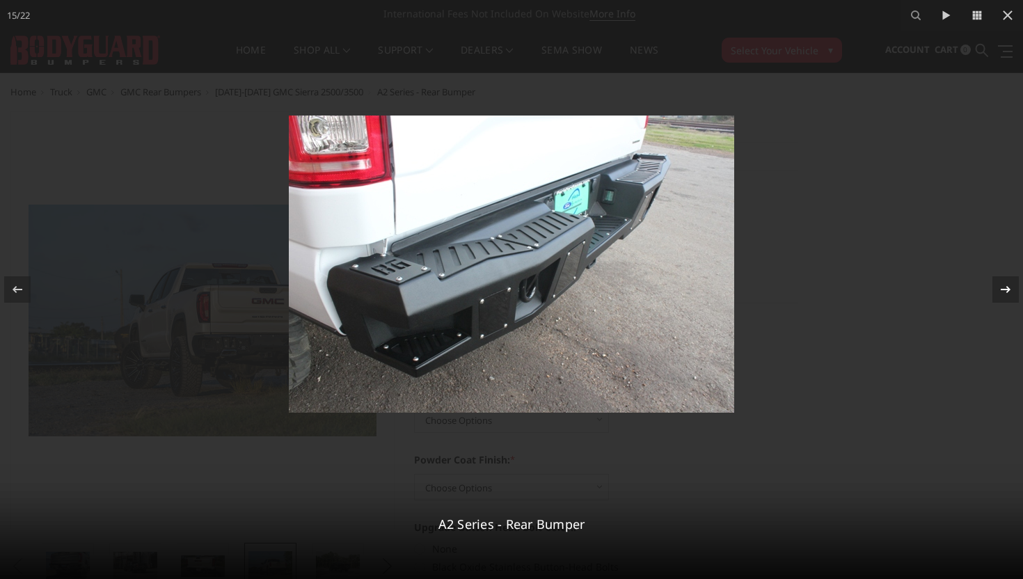
click at [1013, 298] on div at bounding box center [1005, 289] width 26 height 26
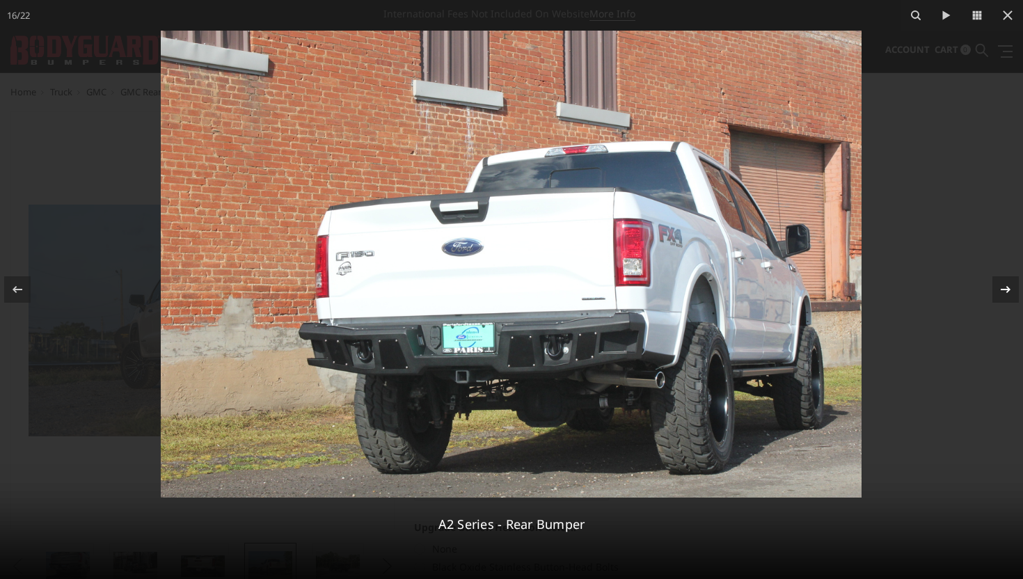
click at [1013, 298] on div at bounding box center [1005, 289] width 26 height 26
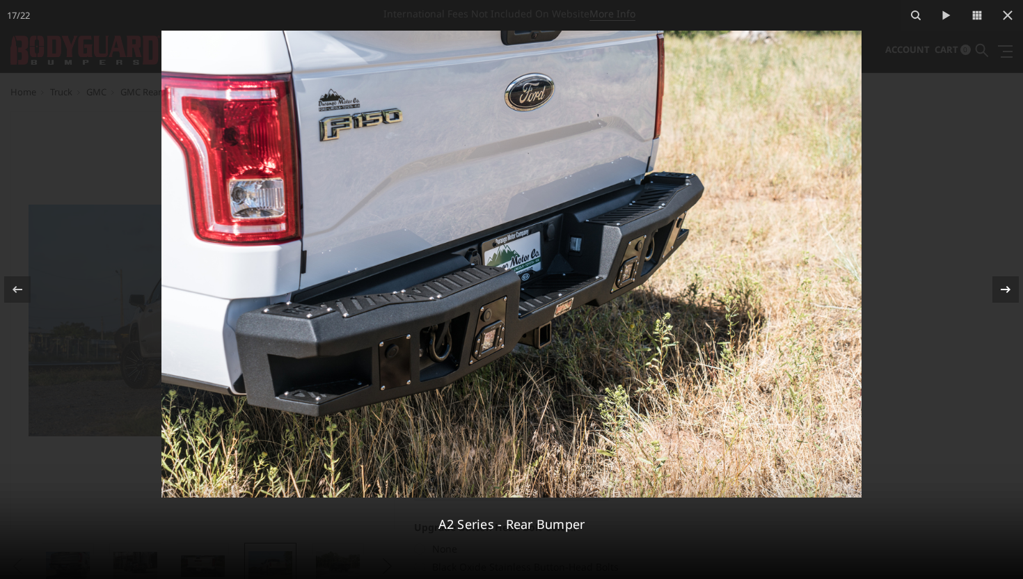
click at [1013, 298] on div at bounding box center [1005, 289] width 26 height 26
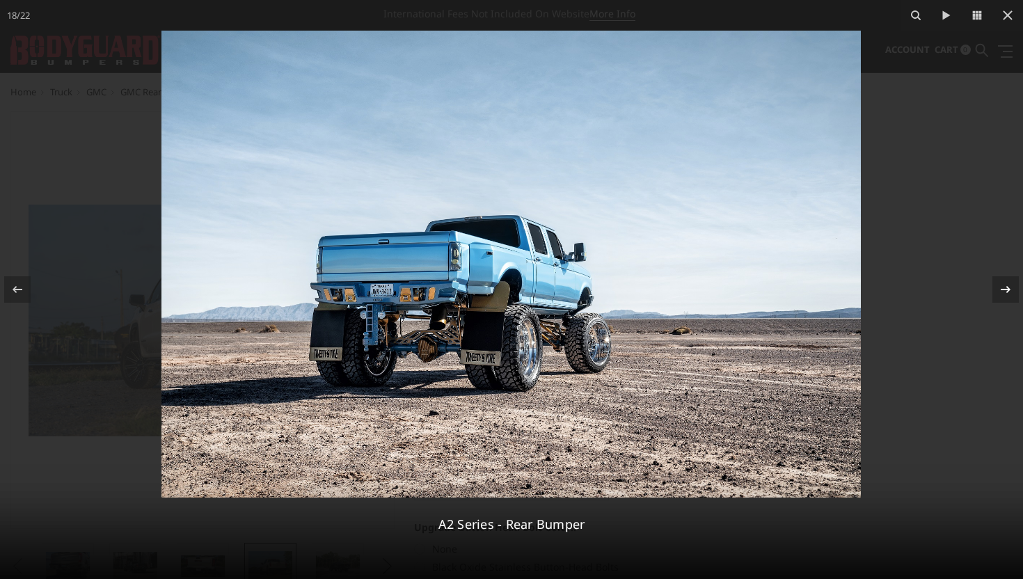
click at [1013, 298] on div at bounding box center [1005, 289] width 26 height 26
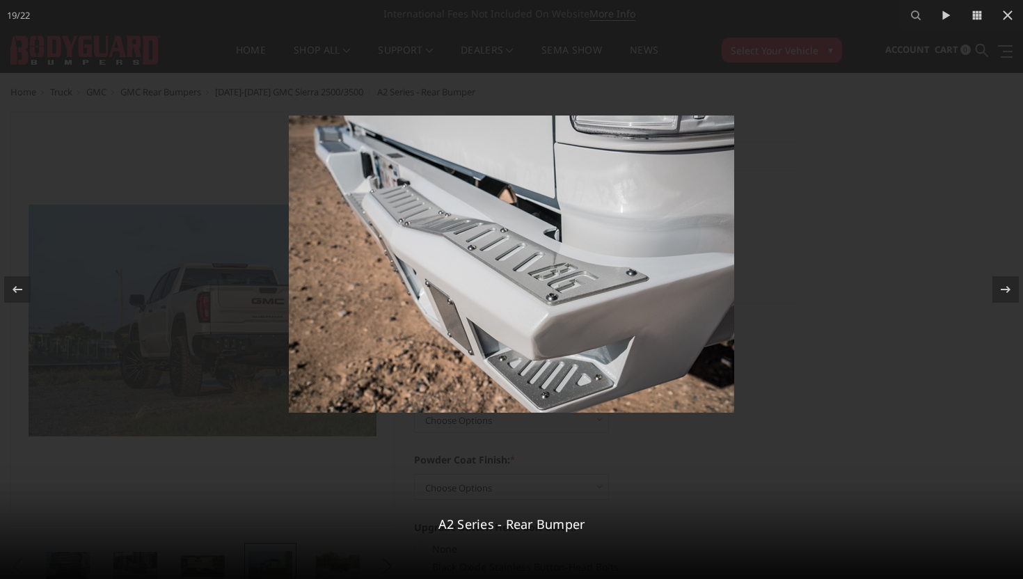
click at [569, 220] on img at bounding box center [511, 264] width 445 height 297
click at [521, 256] on img at bounding box center [511, 264] width 445 height 297
click at [1009, 292] on icon at bounding box center [1005, 289] width 17 height 17
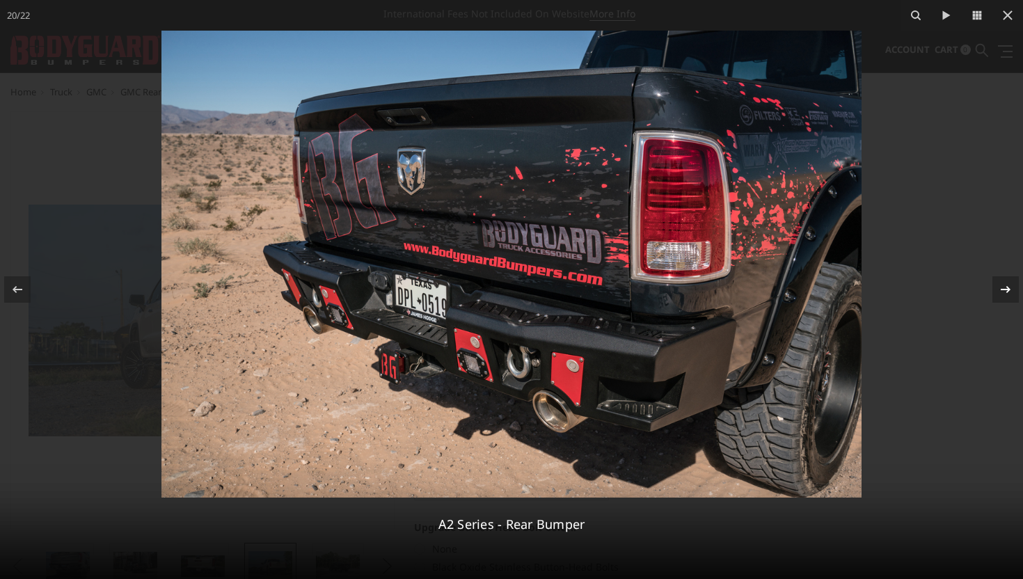
click at [1009, 292] on icon at bounding box center [1005, 289] width 17 height 17
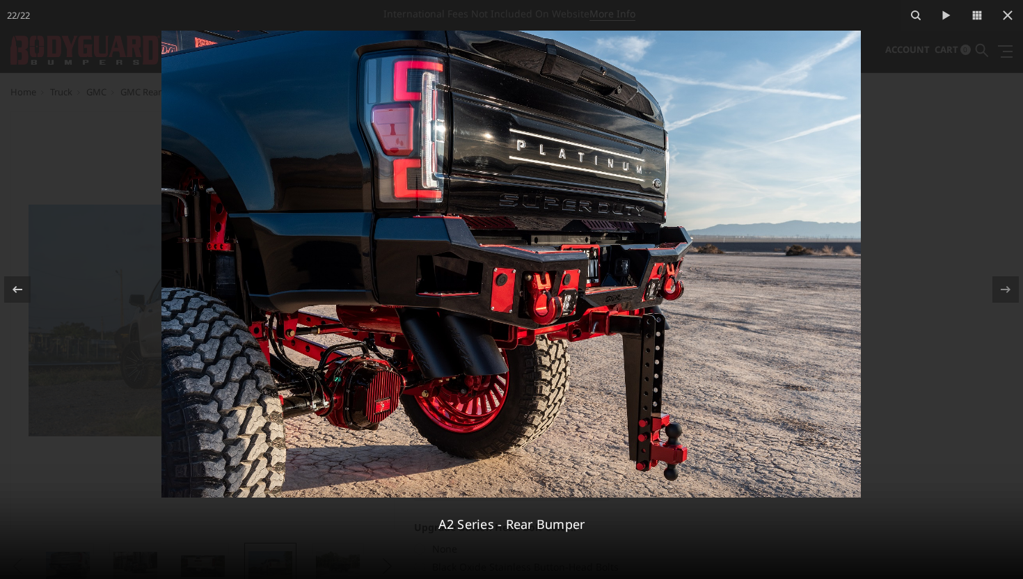
click at [909, 308] on div at bounding box center [511, 289] width 1023 height 579
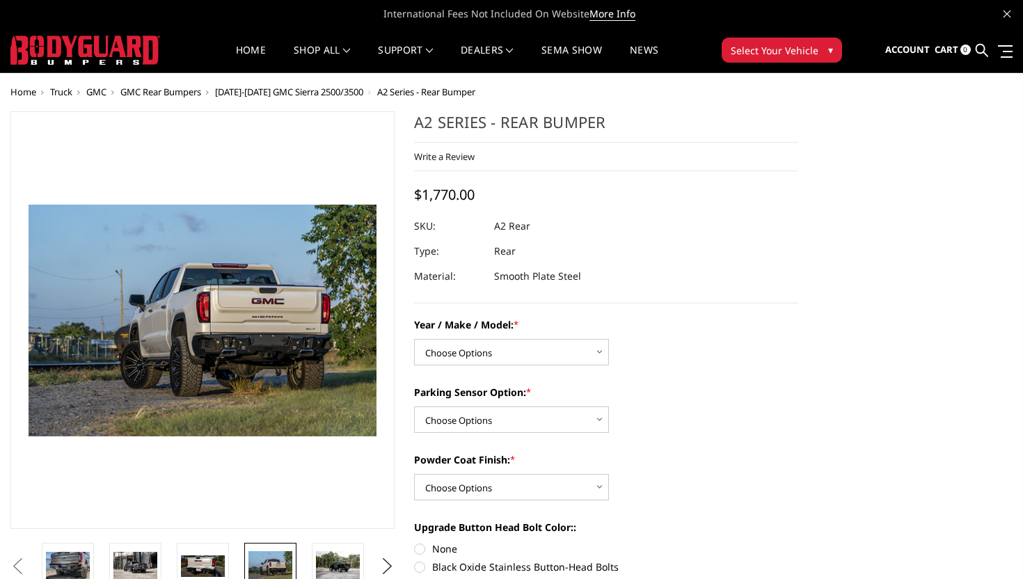
scroll to position [0, 1150]
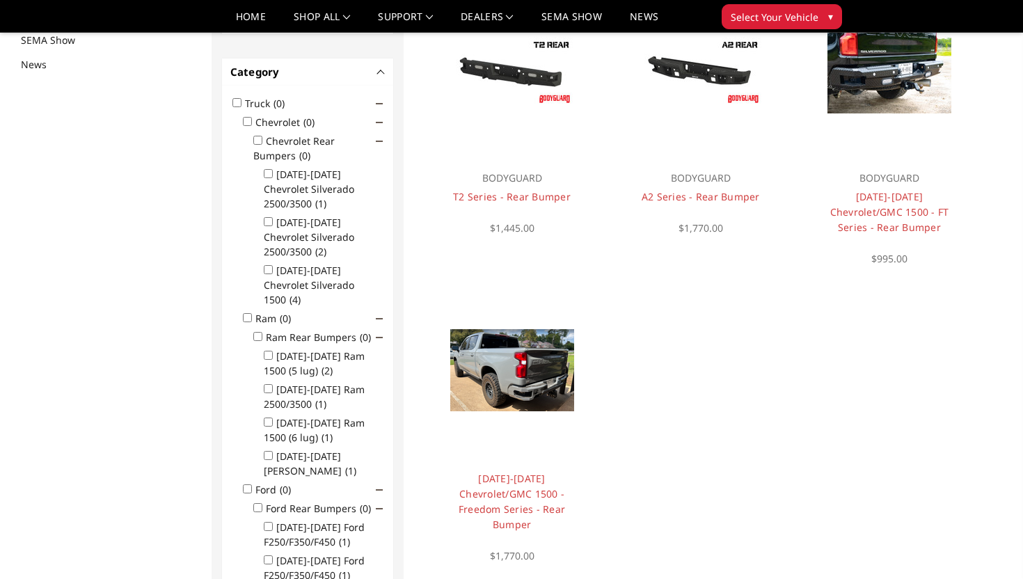
scroll to position [180, 0]
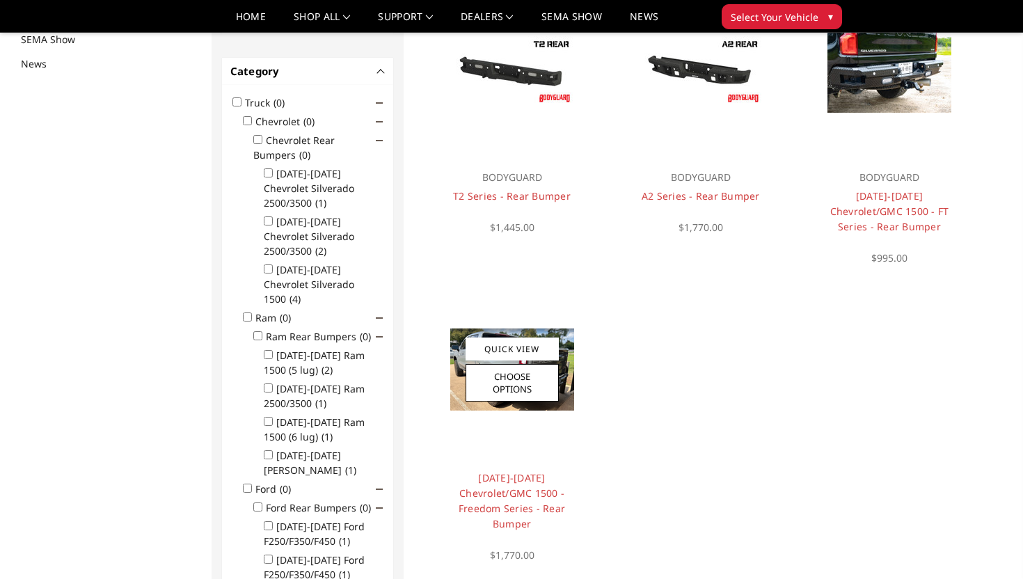
click at [566, 400] on img at bounding box center [512, 370] width 124 height 82
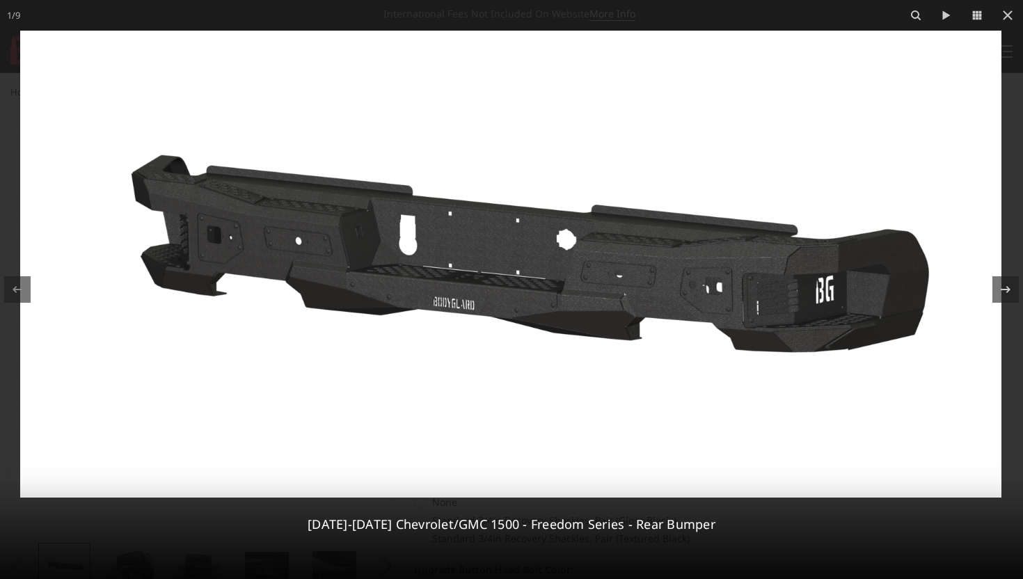
click at [773, 310] on img at bounding box center [510, 264] width 981 height 467
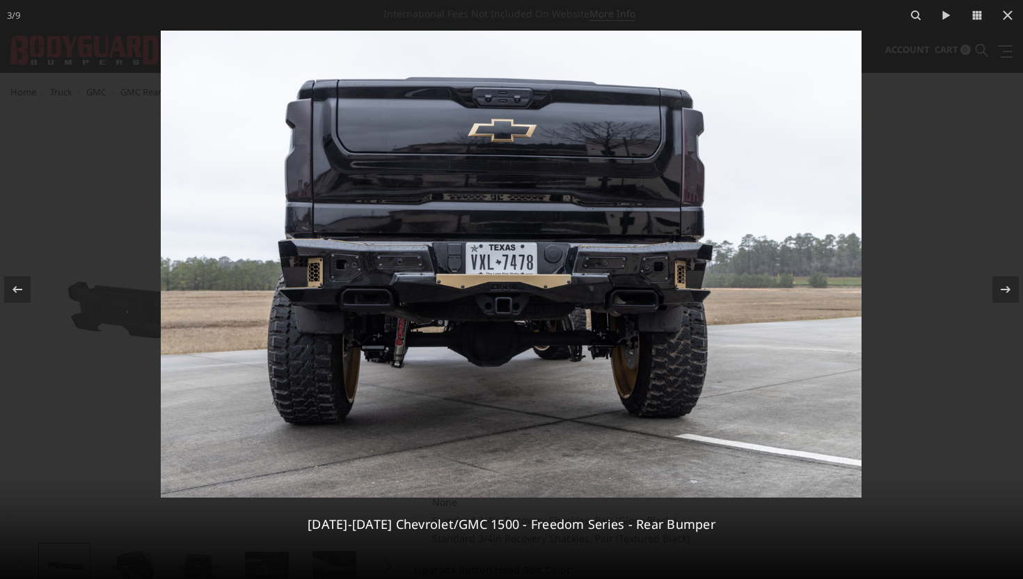
click at [676, 294] on img at bounding box center [511, 264] width 701 height 467
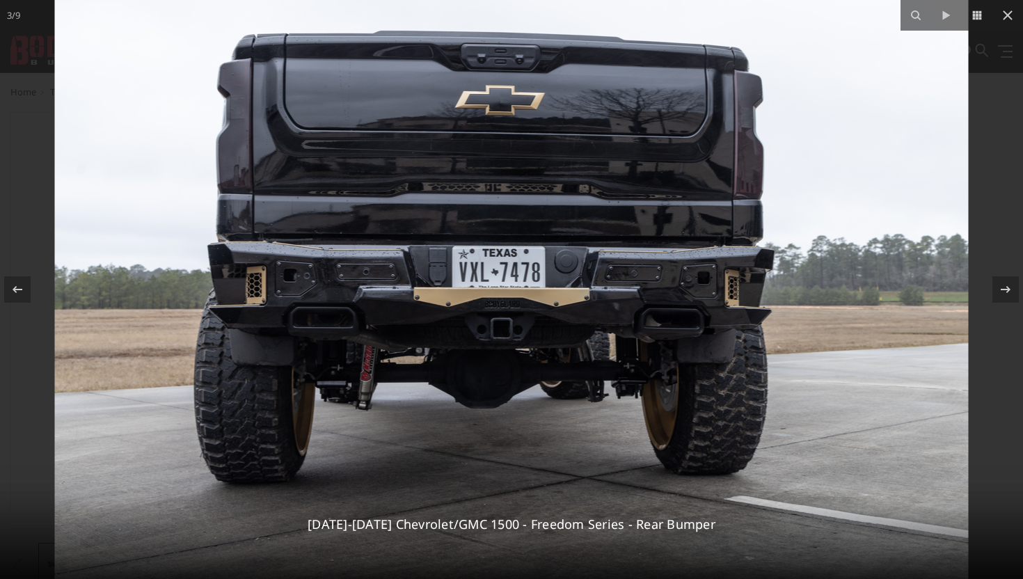
click at [264, 286] on img at bounding box center [512, 274] width 914 height 609
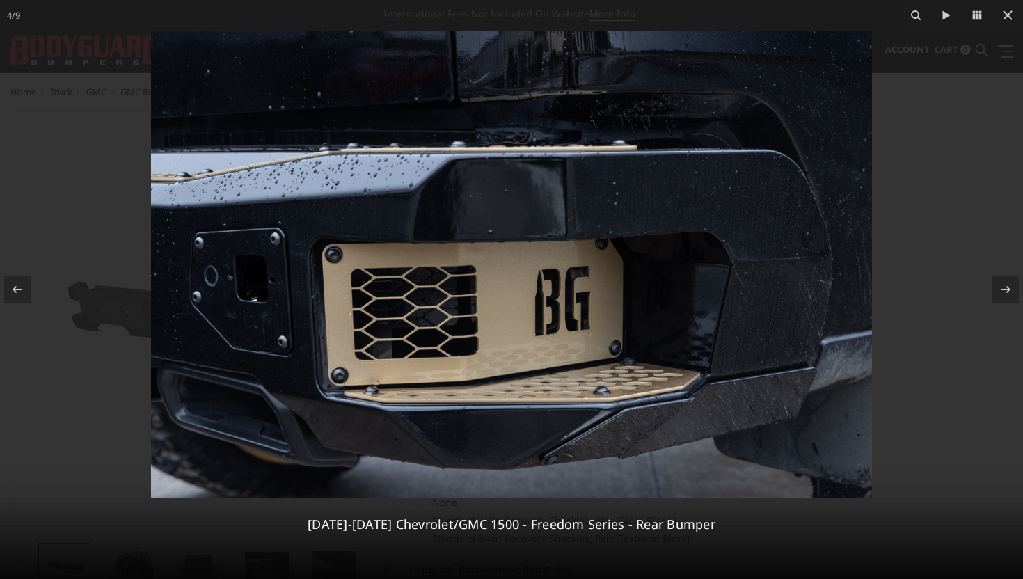
click at [466, 367] on img at bounding box center [511, 264] width 721 height 467
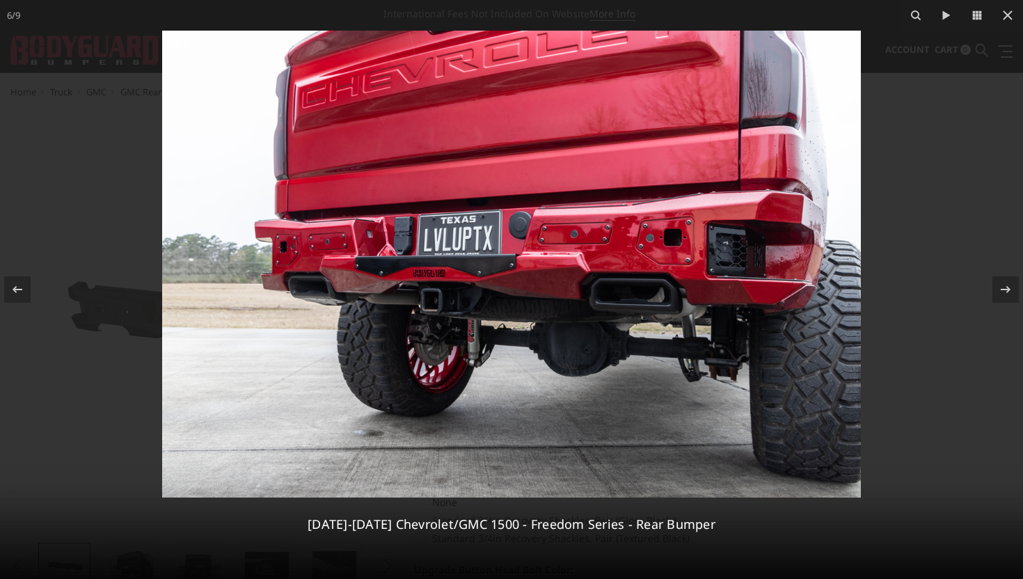
click at [878, 270] on div at bounding box center [511, 289] width 1023 height 579
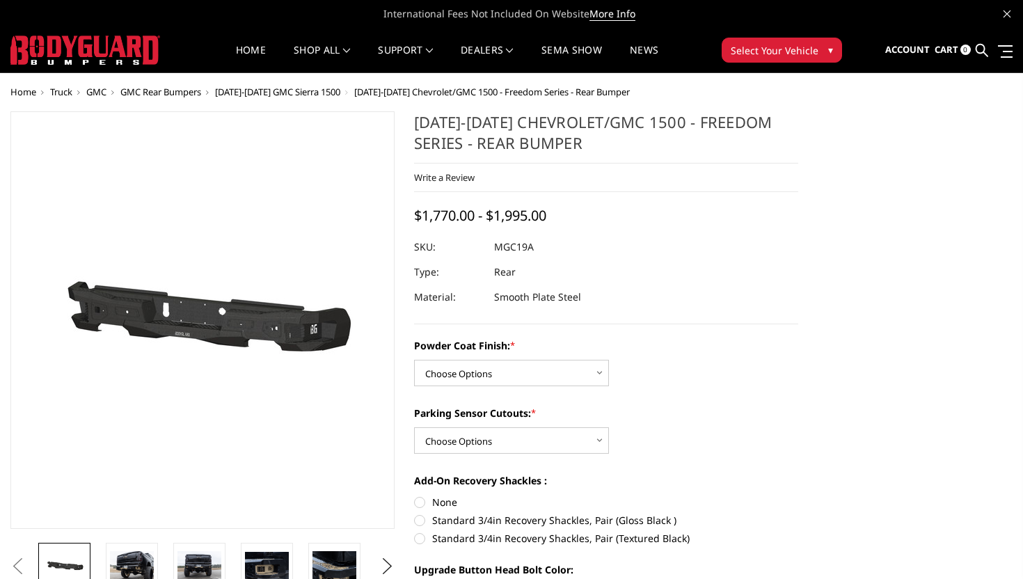
scroll to position [0, 199]
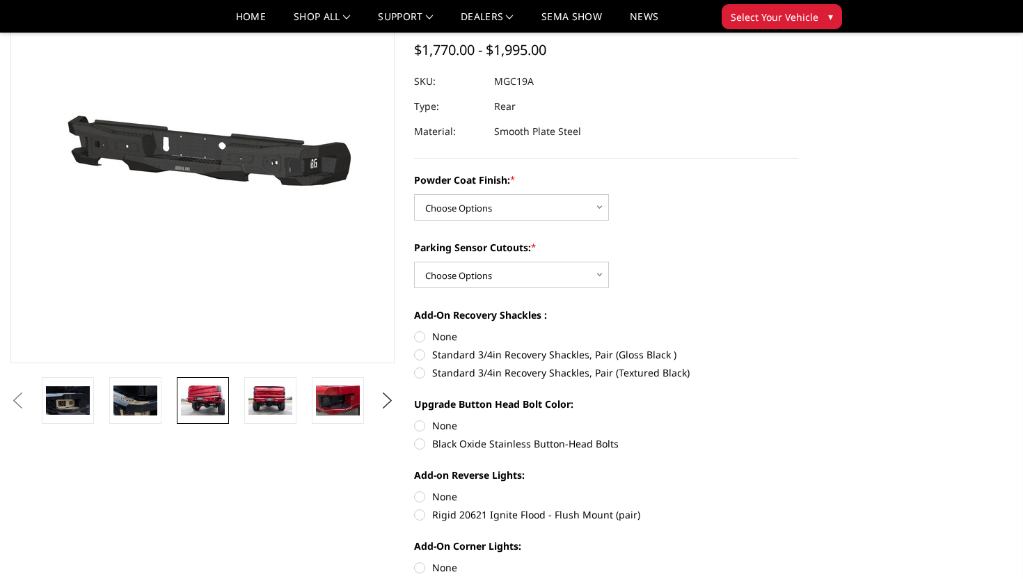
click at [194, 416] on link at bounding box center [203, 400] width 52 height 47
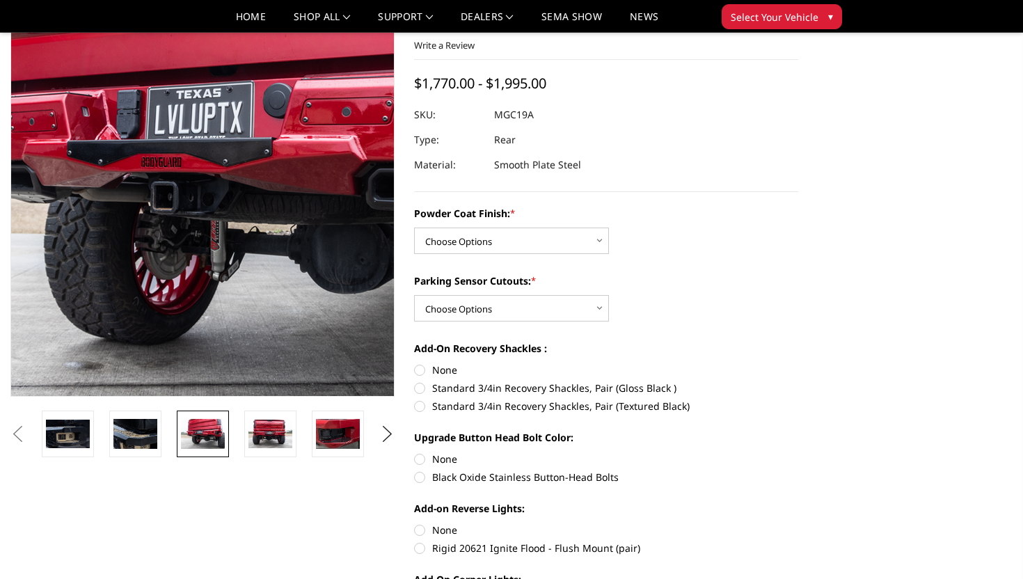
click at [161, 253] on img at bounding box center [266, 150] width 891 height 596
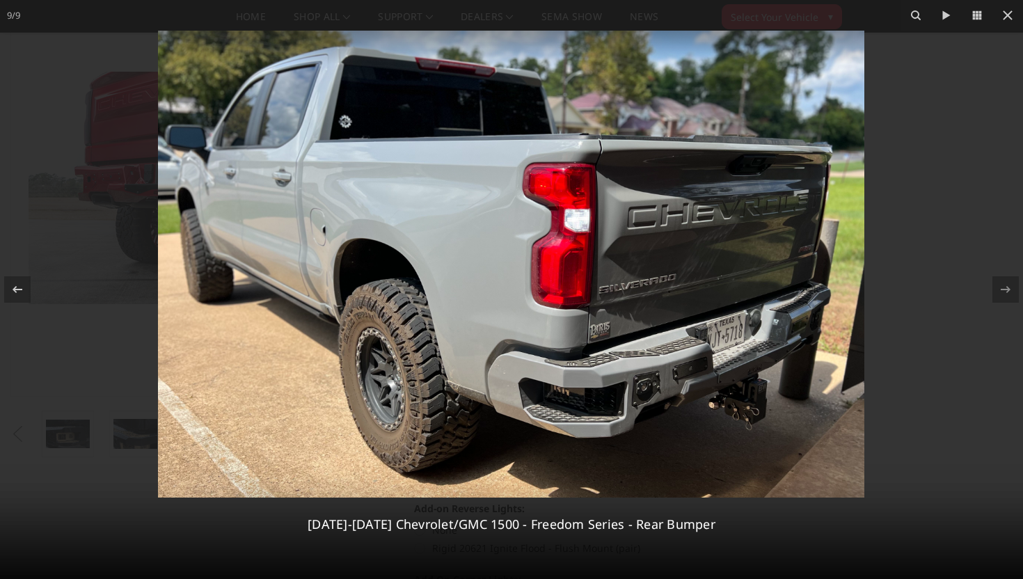
click at [562, 404] on img at bounding box center [511, 264] width 706 height 467
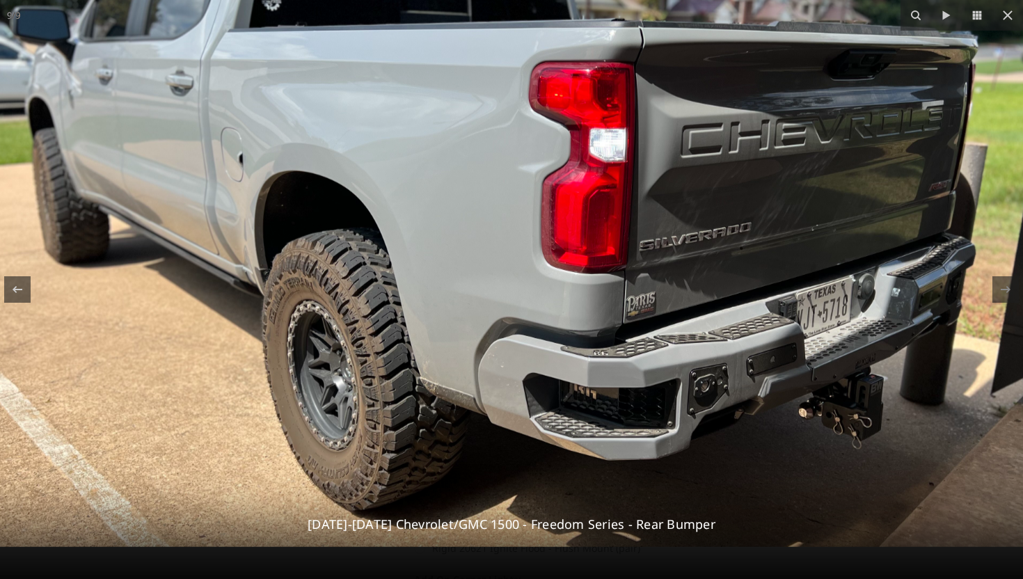
drag, startPoint x: 596, startPoint y: 427, endPoint x: 601, endPoint y: 338, distance: 88.5
click at [599, 338] on img at bounding box center [512, 208] width 1025 height 677
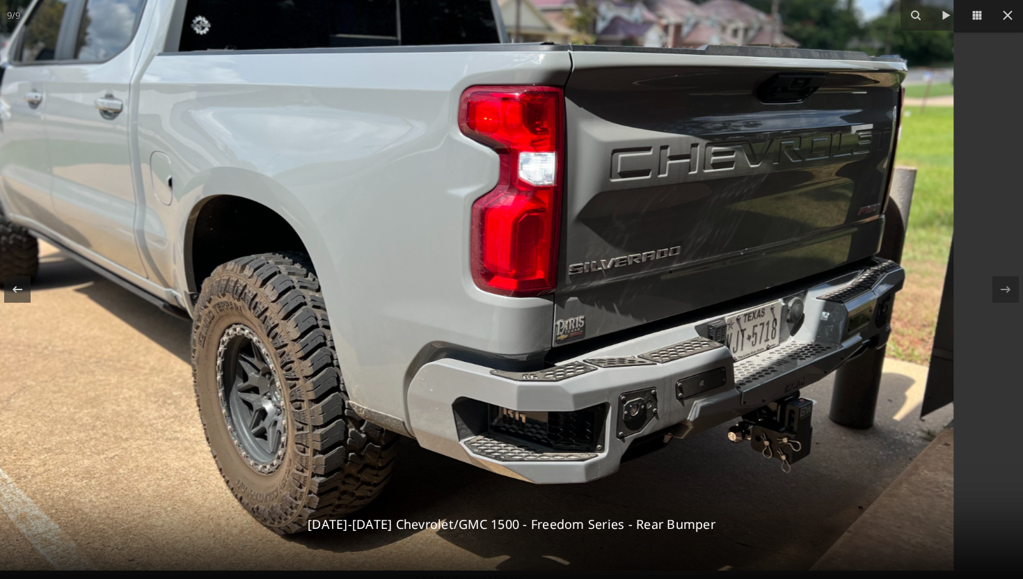
drag, startPoint x: 764, startPoint y: 406, endPoint x: 535, endPoint y: 388, distance: 229.8
click at [535, 388] on img at bounding box center [441, 232] width 1025 height 677
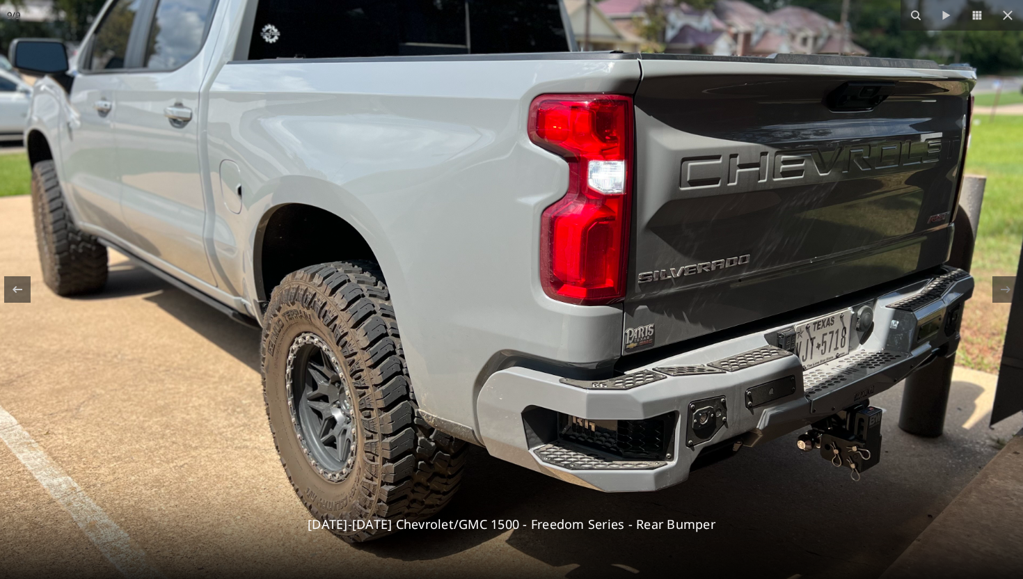
click at [715, 351] on img at bounding box center [511, 240] width 1025 height 677
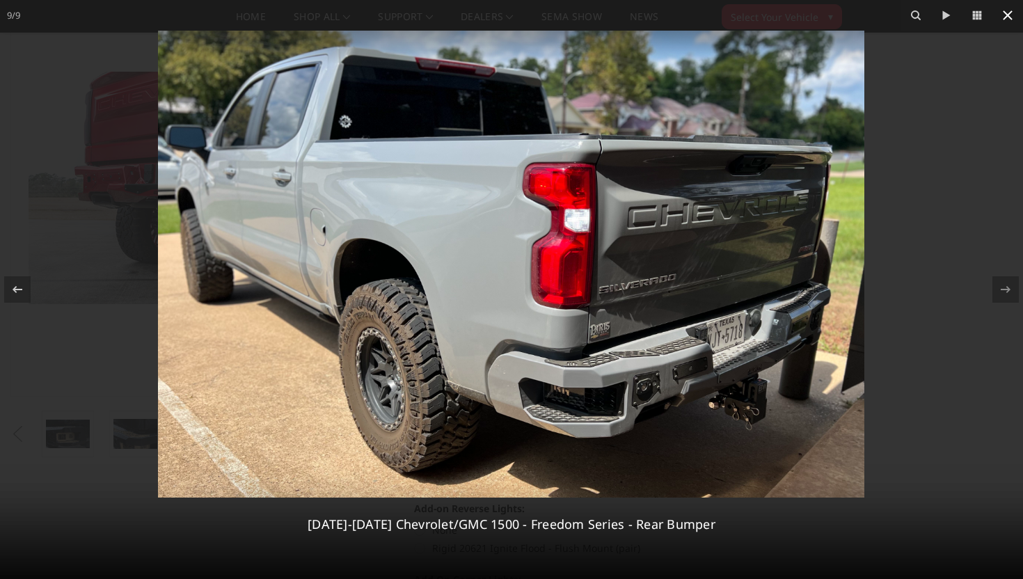
click at [1007, 13] on icon at bounding box center [1007, 15] width 17 height 17
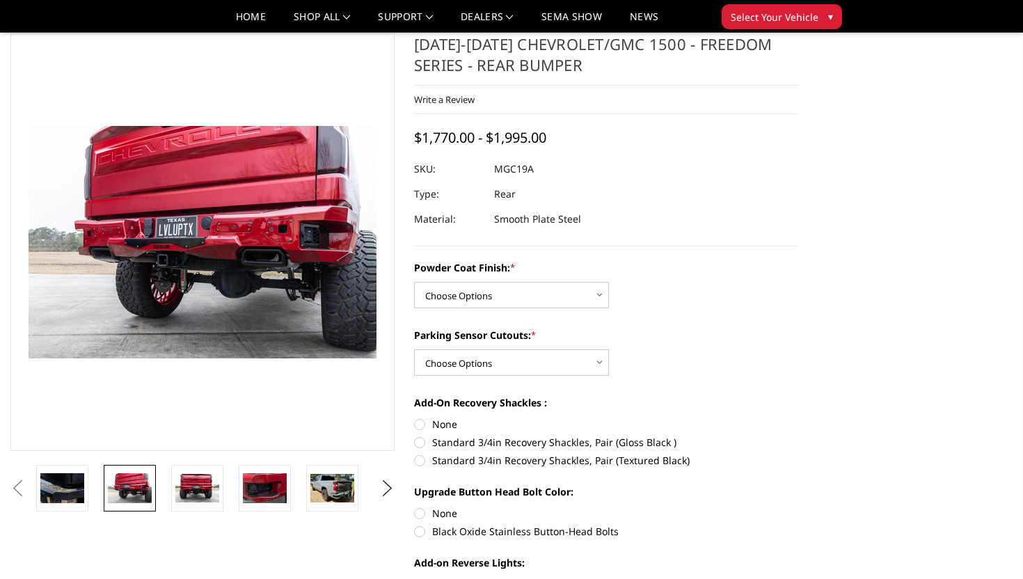
scroll to position [34, 0]
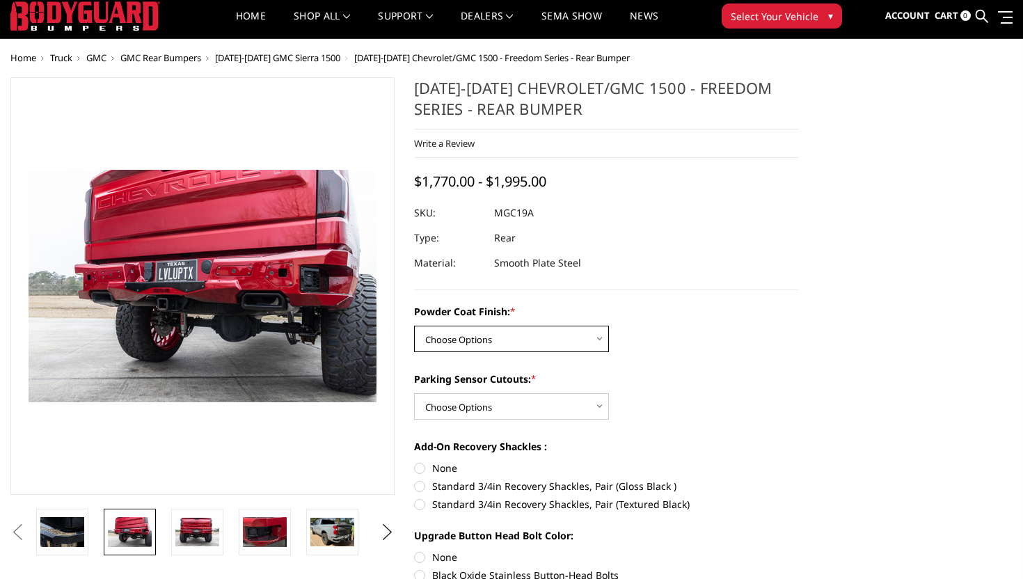
click at [488, 343] on select "Choose Options Bare Metal Textured Black Powder Coat" at bounding box center [511, 339] width 195 height 26
select select "4442"
click at [414, 326] on select "Choose Options Bare Metal Textured Black Powder Coat" at bounding box center [511, 339] width 195 height 26
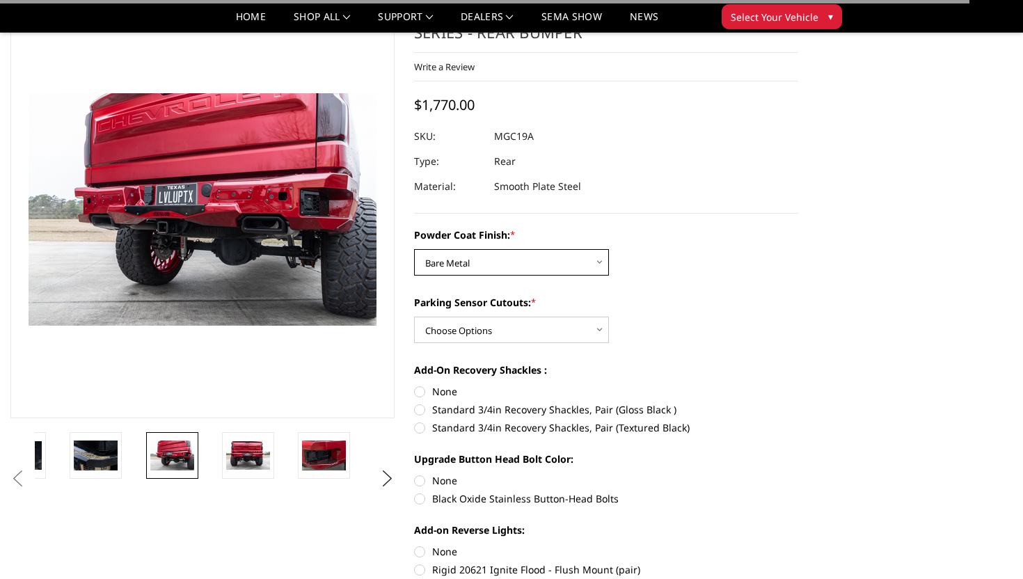
scroll to position [90, 0]
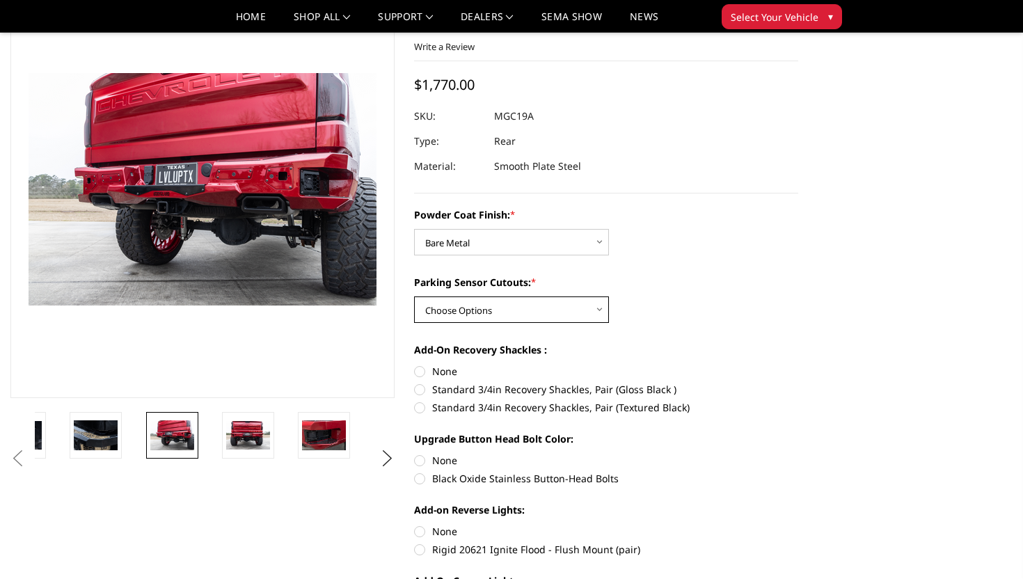
click at [503, 317] on select "Choose Options Yes - With Parking Sensor Cutouts No - Without Parking Sensor Cu…" at bounding box center [511, 309] width 195 height 26
select select "4444"
click at [414, 296] on select "Choose Options Yes - With Parking Sensor Cutouts No - Without Parking Sensor Cu…" at bounding box center [511, 309] width 195 height 26
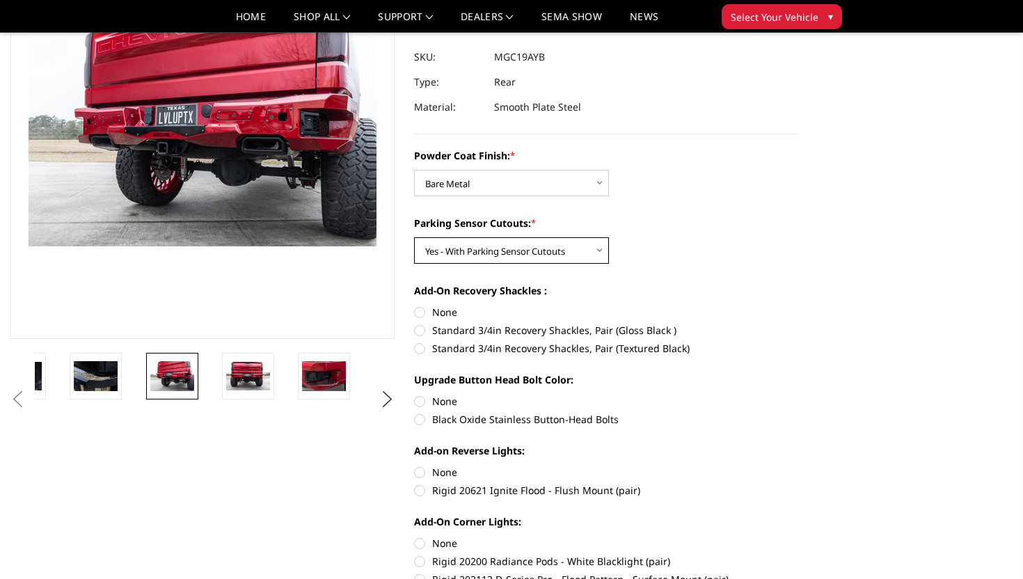
scroll to position [150, 0]
click at [459, 348] on label "Standard 3/4in Recovery Shackles, Pair (Textured Black)" at bounding box center [606, 347] width 384 height 15
click at [798, 323] on input "Standard 3/4in Recovery Shackles, Pair (Textured Black)" at bounding box center [798, 322] width 1 height 1
radio input "true"
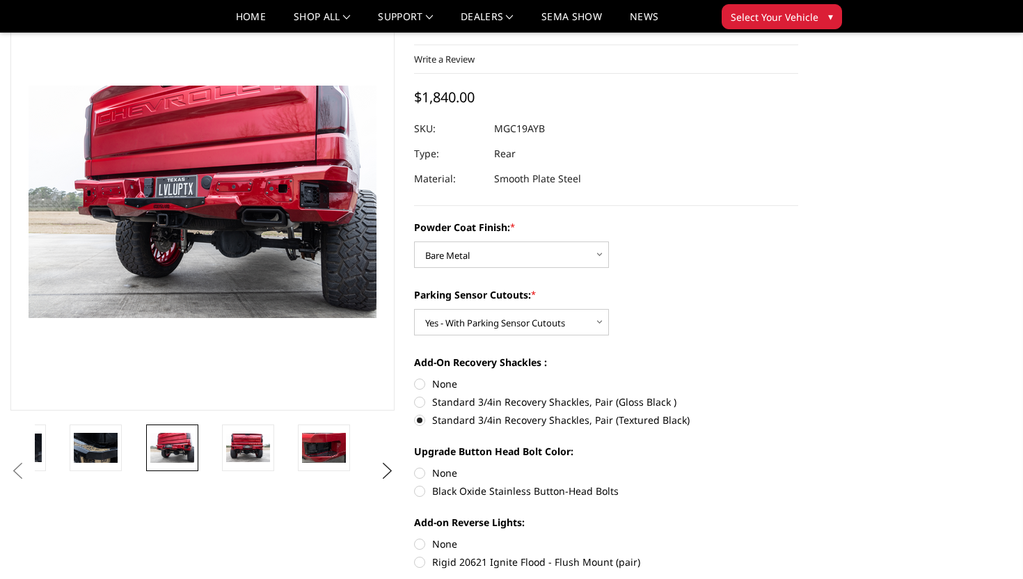
scroll to position [156, 0]
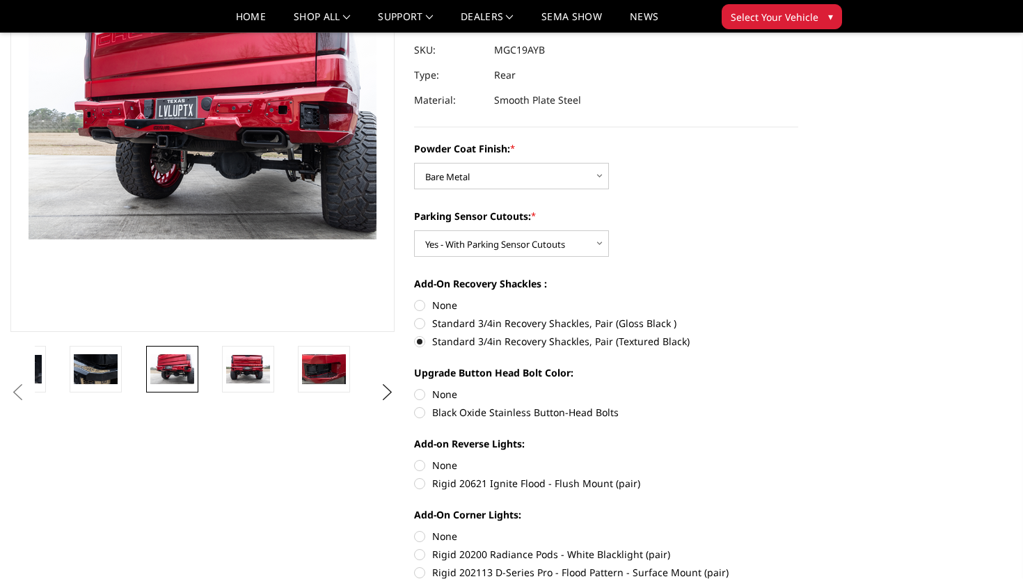
click at [448, 413] on label "Black Oxide Stainless Button-Head Bolts" at bounding box center [606, 412] width 384 height 15
click at [798, 388] on input "Black Oxide Stainless Button-Head Bolts" at bounding box center [798, 387] width 1 height 1
radio input "true"
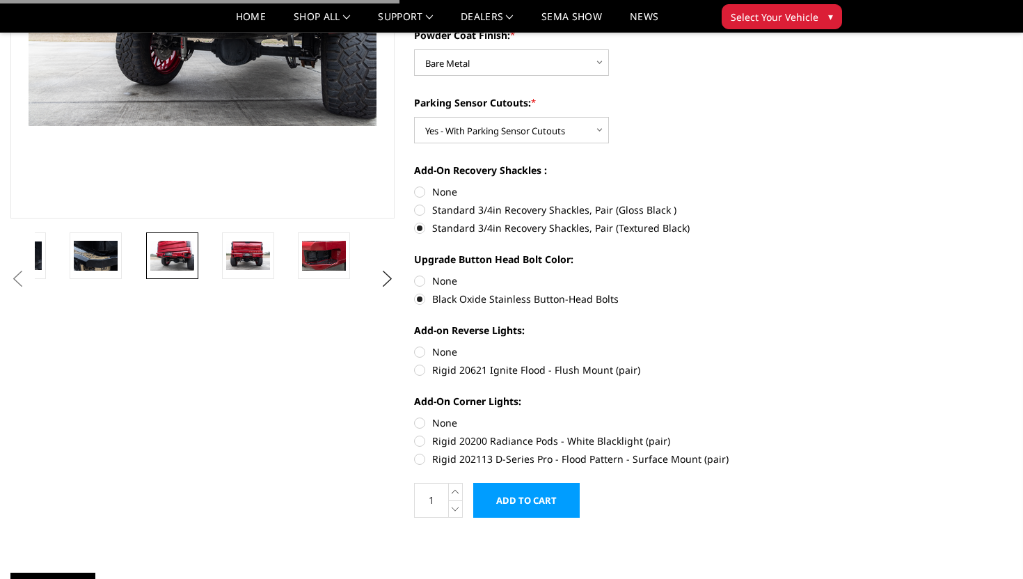
scroll to position [299, 0]
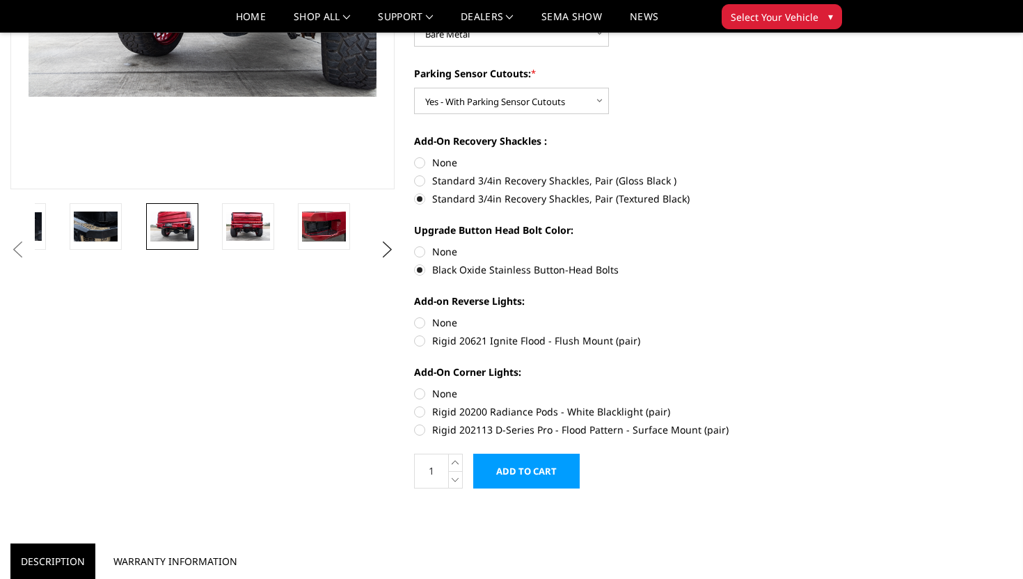
click at [441, 342] on label "Rigid 20621 Ignite Flood - Flush Mount (pair)" at bounding box center [606, 340] width 384 height 15
click at [798, 316] on input "Rigid 20621 Ignite Flood - Flush Mount (pair)" at bounding box center [798, 315] width 1 height 1
radio input "true"
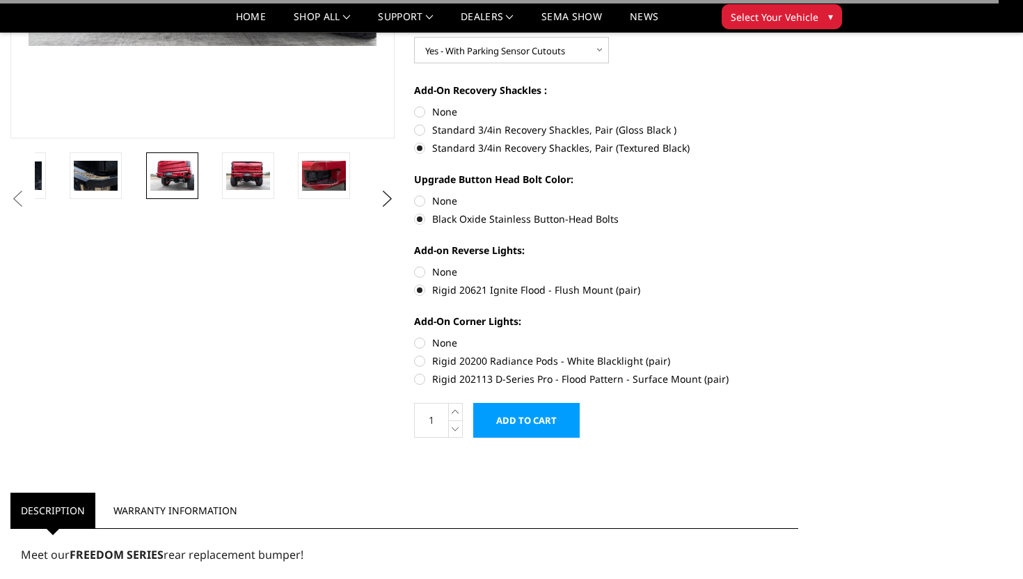
scroll to position [351, 0]
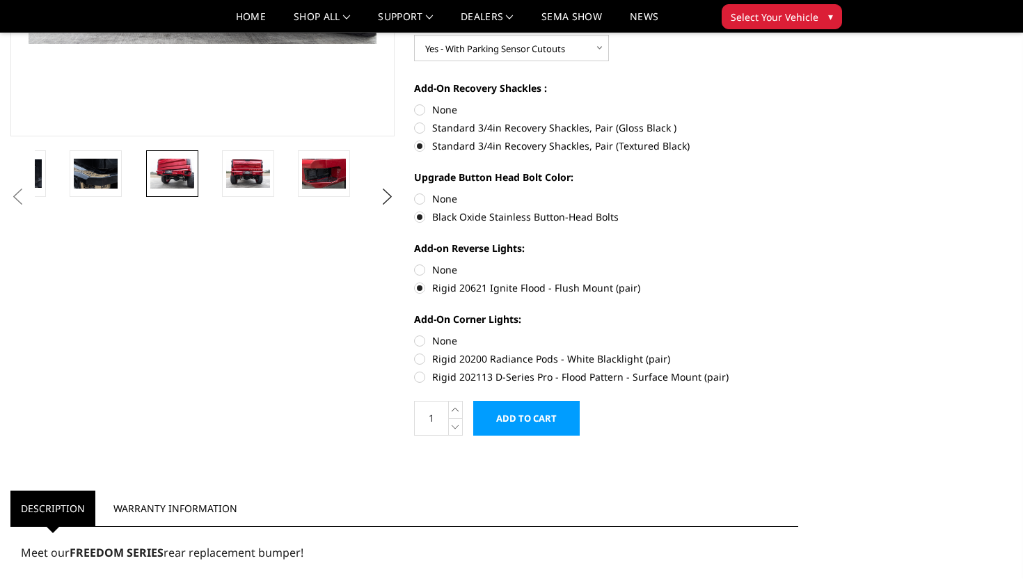
click at [438, 378] on label "Rigid 202113 D-Series Pro - Flood Pattern - Surface Mount (pair)" at bounding box center [606, 377] width 384 height 15
click at [798, 352] on input "Rigid 202113 D-Series Pro - Flood Pattern - Surface Mount (pair)" at bounding box center [798, 351] width 1 height 1
radio input "true"
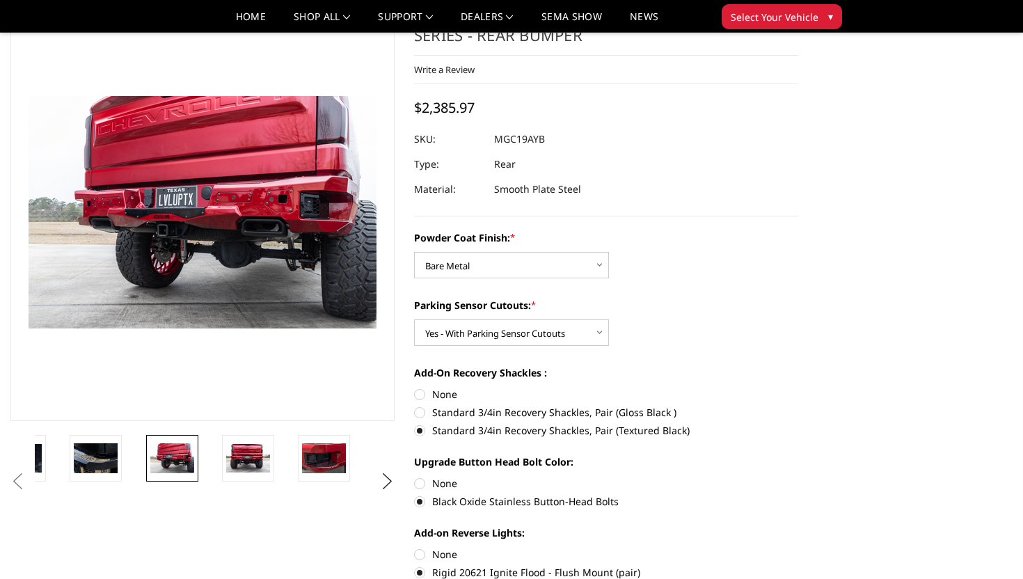
scroll to position [0, 0]
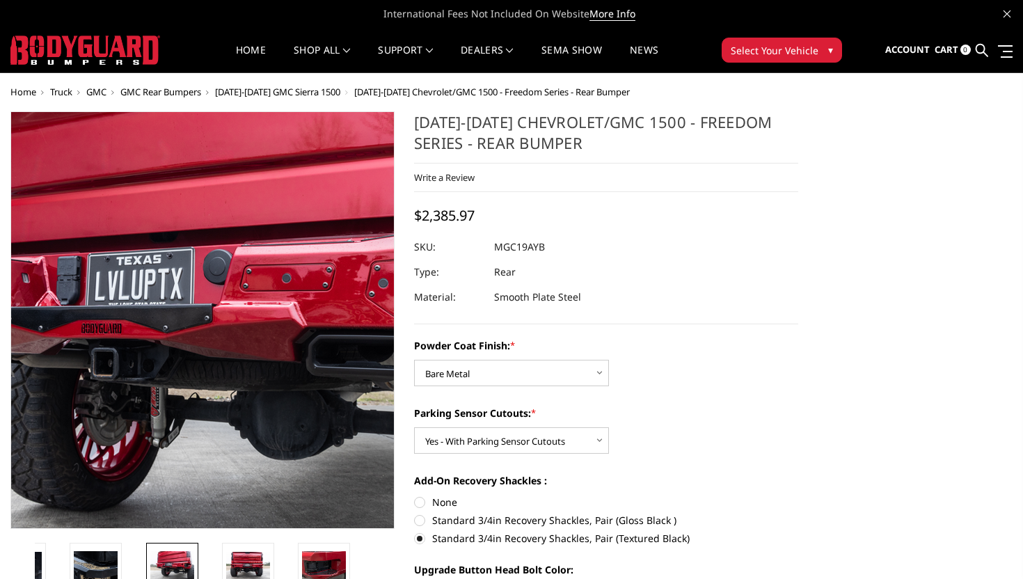
click at [200, 331] on img at bounding box center [206, 317] width 891 height 596
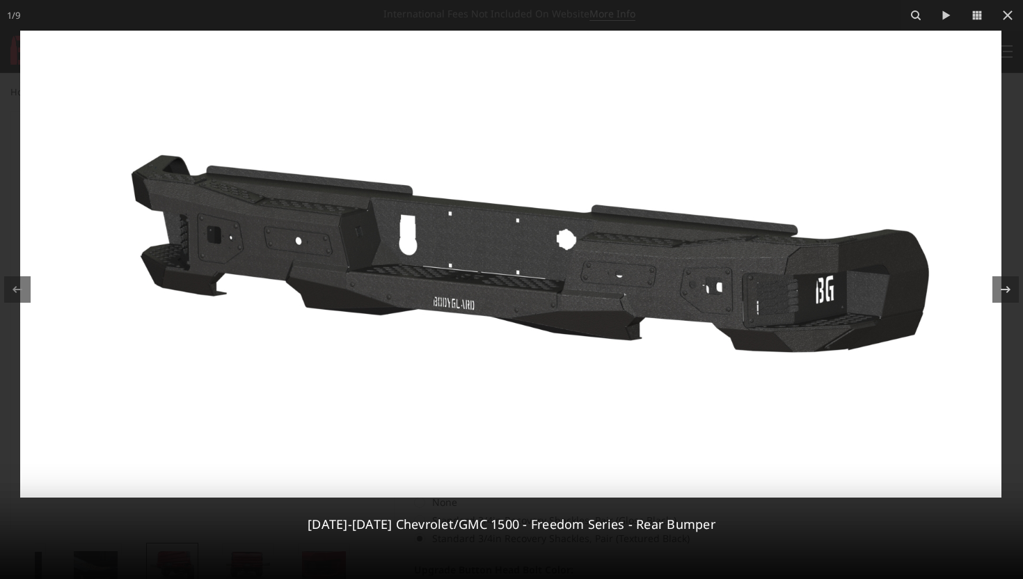
click at [452, 255] on img at bounding box center [510, 264] width 981 height 467
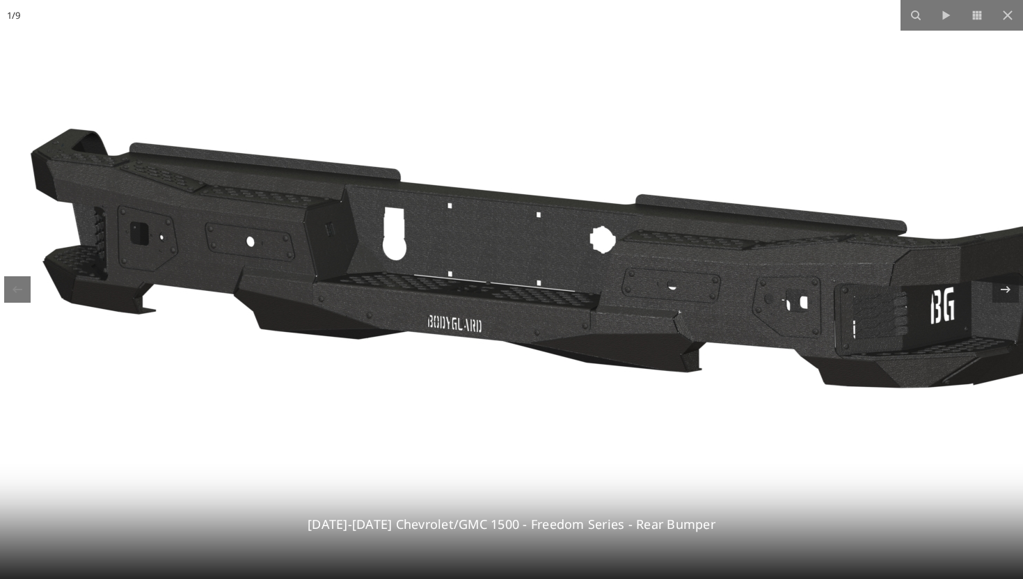
click at [538, 269] on img at bounding box center [529, 272] width 1290 height 614
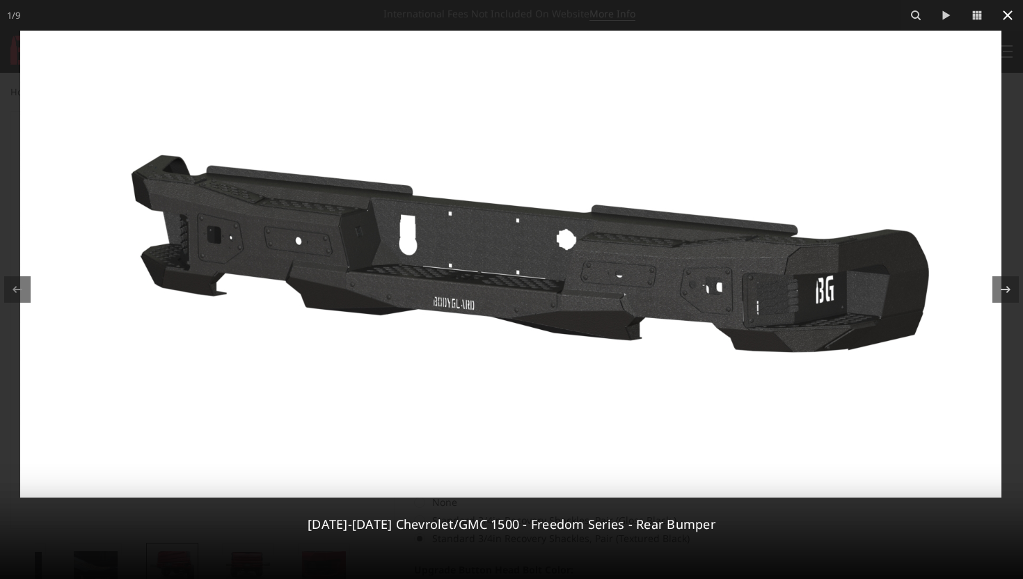
click at [1009, 19] on icon at bounding box center [1007, 15] width 17 height 17
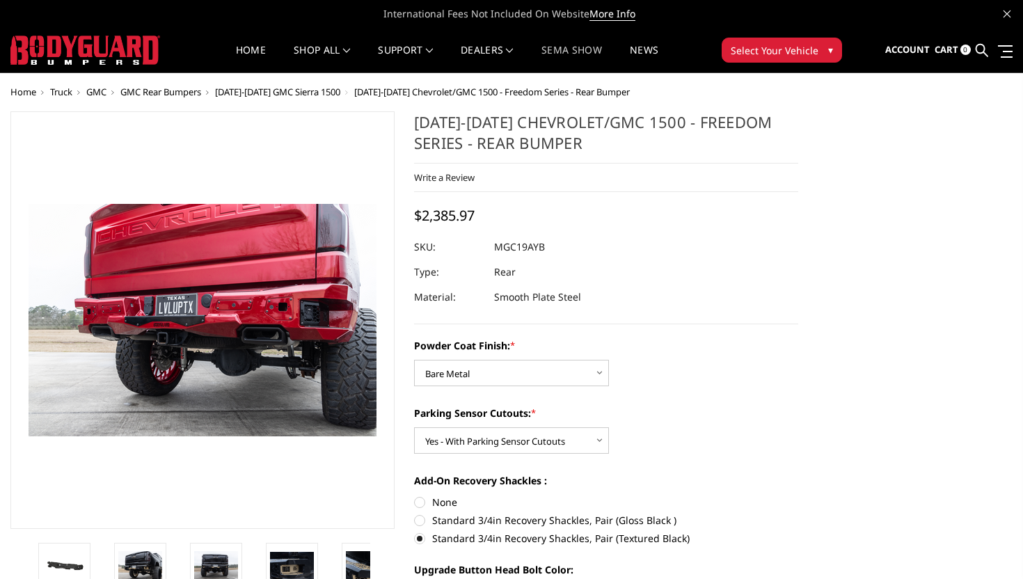
click at [576, 58] on link "SEMA Show" at bounding box center [571, 58] width 61 height 27
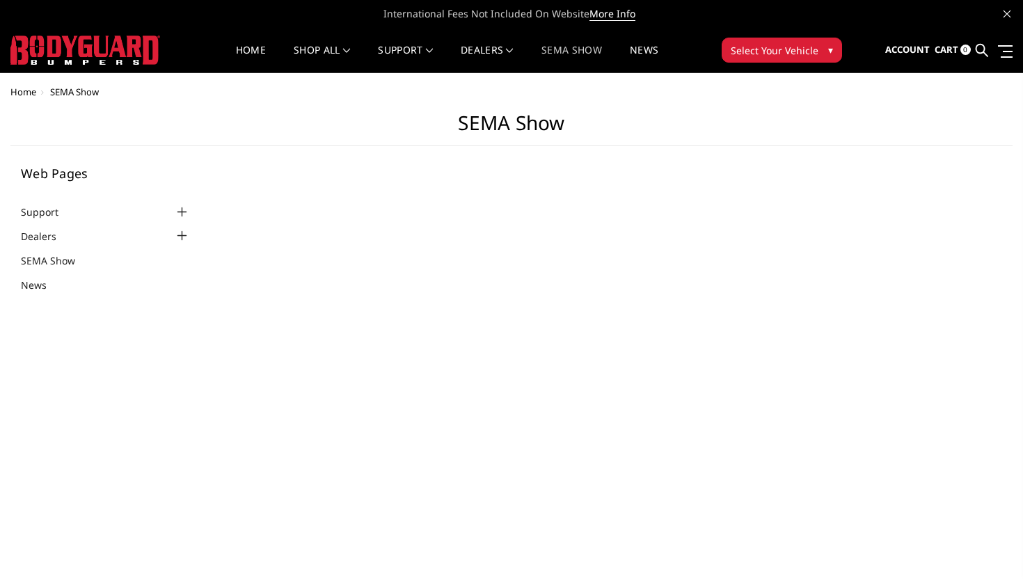
select select "US"
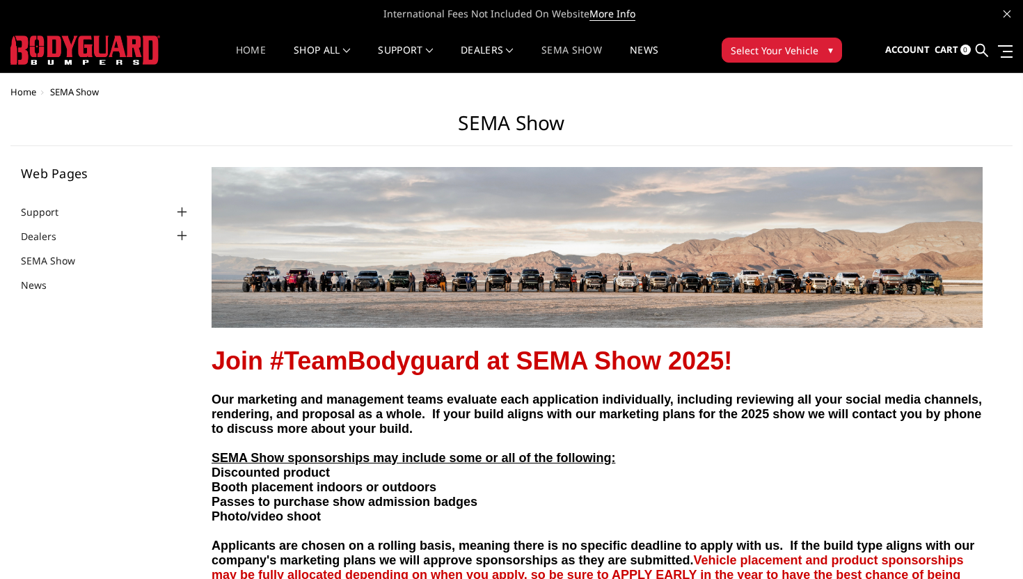
click at [237, 56] on link "Home" at bounding box center [251, 58] width 30 height 27
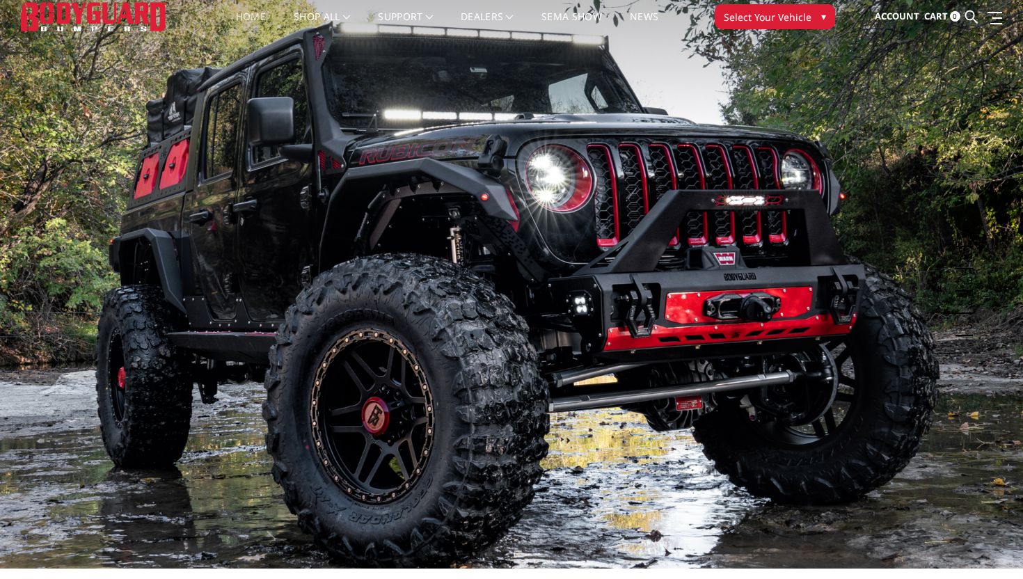
scroll to position [35, 0]
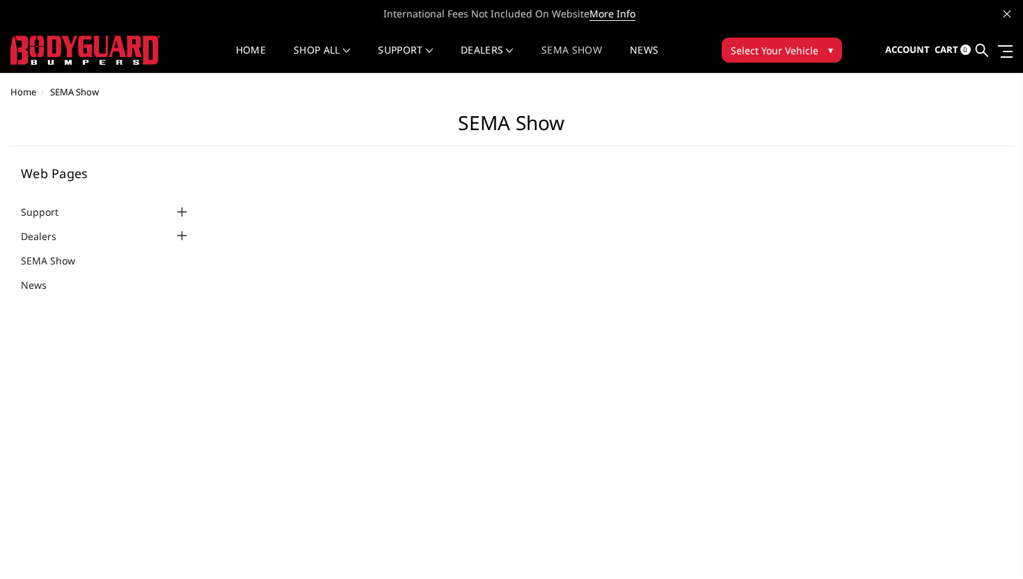
select select "US"
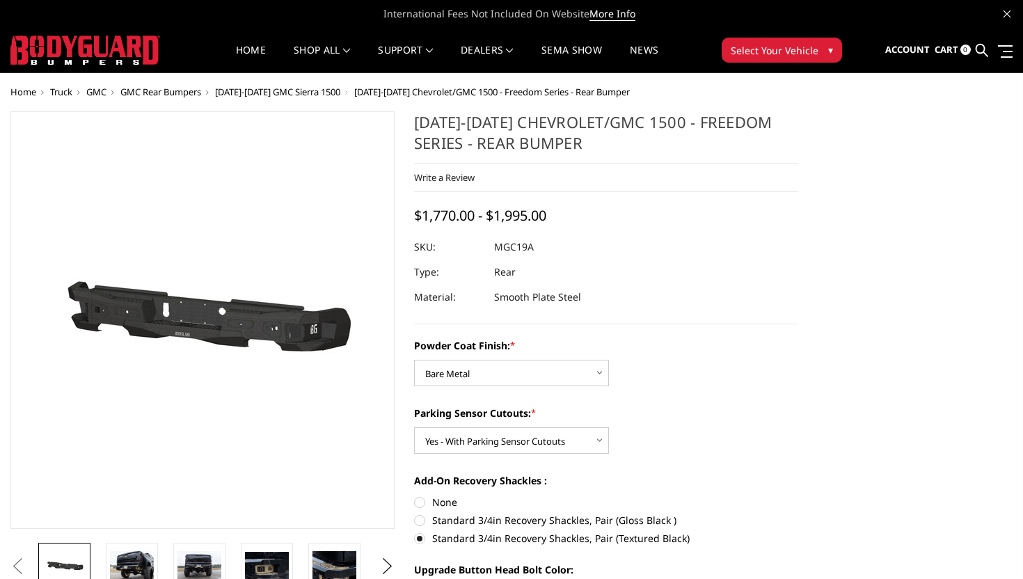
select select "4442"
select select "4444"
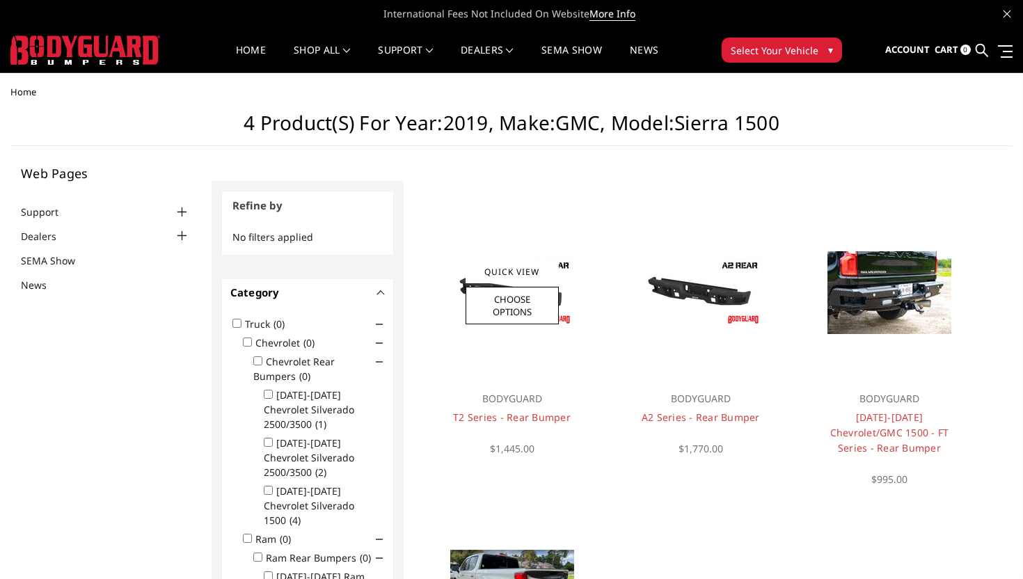
scroll to position [9, 0]
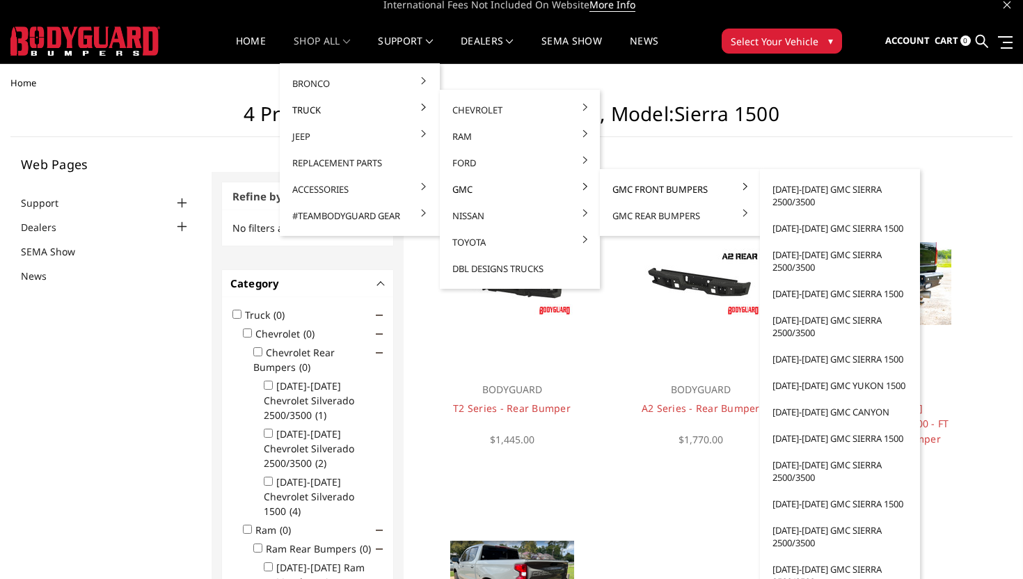
click at [647, 186] on link "GMC Front Bumpers" at bounding box center [680, 189] width 149 height 26
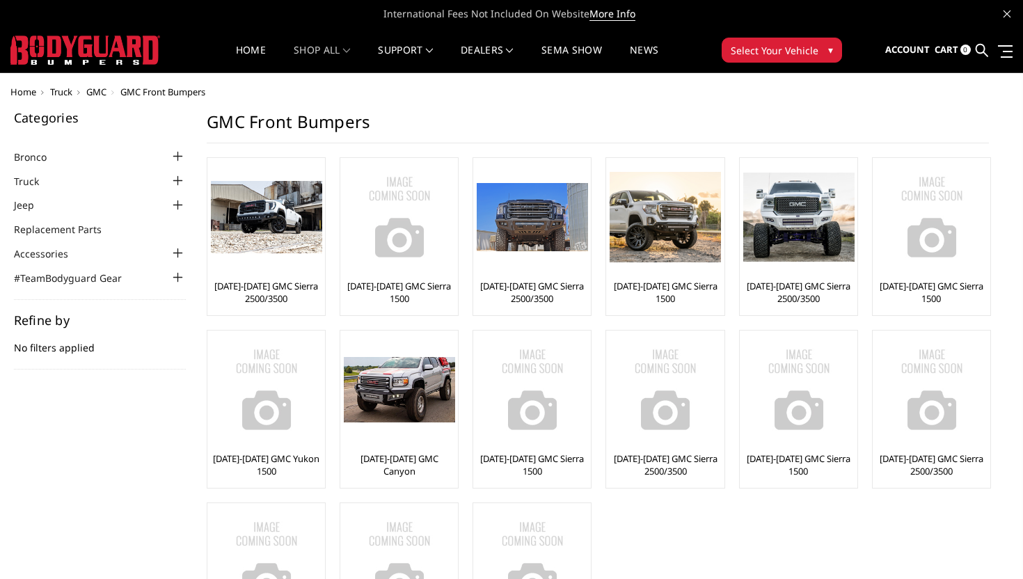
click at [809, 54] on span "Select Your Vehicle" at bounding box center [775, 50] width 88 height 15
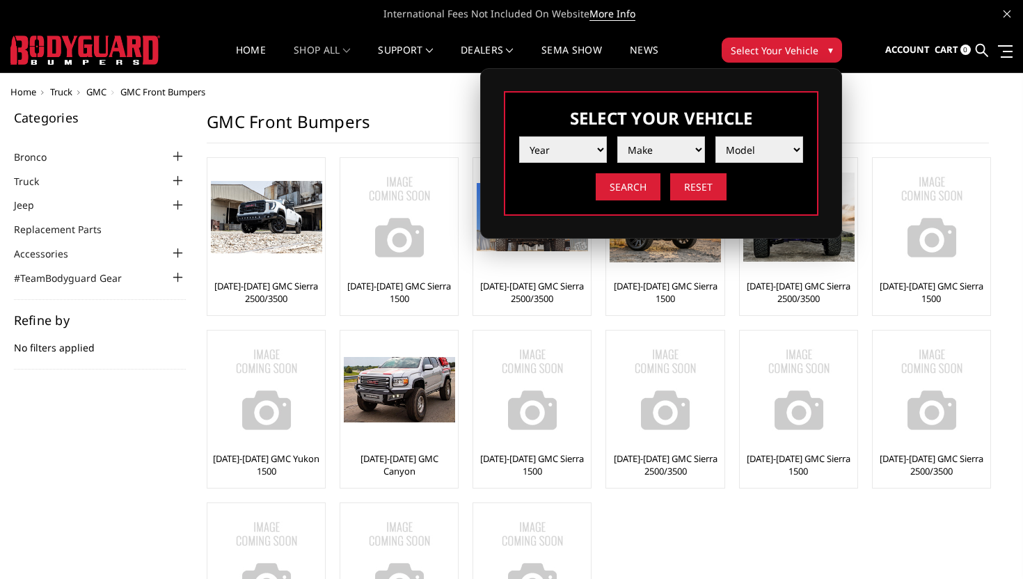
click at [565, 130] on li "Year [DATE] 2024 2023 2022 2021 2020 2019 2018 2017 2016 2015 2014 2013 2012 20…" at bounding box center [558, 144] width 98 height 37
click at [565, 144] on select "Year [DATE] 2024 2023 2022 2021 2020 2019 2018 2017 2016 2015 2014 2013 2012 20…" at bounding box center [563, 149] width 88 height 26
select select "yr_2019"
click at [519, 136] on select "Year 2025 2024 2023 2022 2021 2020 2019 2018 2017 2016 2015 2014 2013 2012 2011…" at bounding box center [563, 149] width 88 height 26
click at [639, 155] on select "Make Chevrolet Ford GMC Nissan Ram Toyota" at bounding box center [661, 149] width 88 height 26
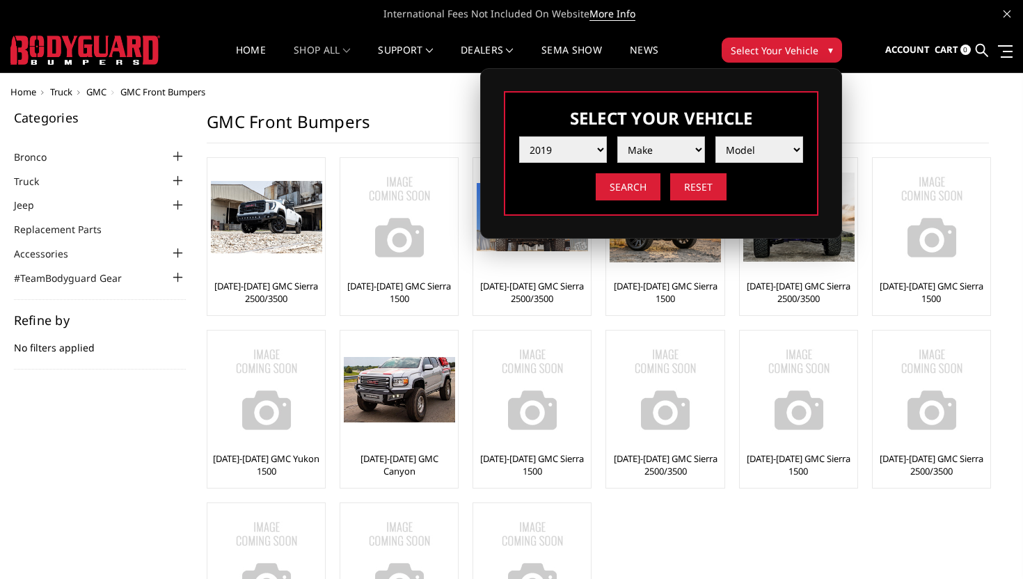
select select "mk_gmc"
click at [617, 136] on select "Make Chevrolet Ford GMC Nissan Ram Toyota" at bounding box center [661, 149] width 88 height 26
click at [759, 152] on select "Model Canyon Sierra 1500 Sierra 2500 / 3500 Yukon 1500" at bounding box center [759, 149] width 88 height 26
select select "md_sierra-1500"
click at [715, 136] on select "Model Canyon Sierra 1500 Sierra 2500 / 3500 Yukon 1500" at bounding box center [759, 149] width 88 height 26
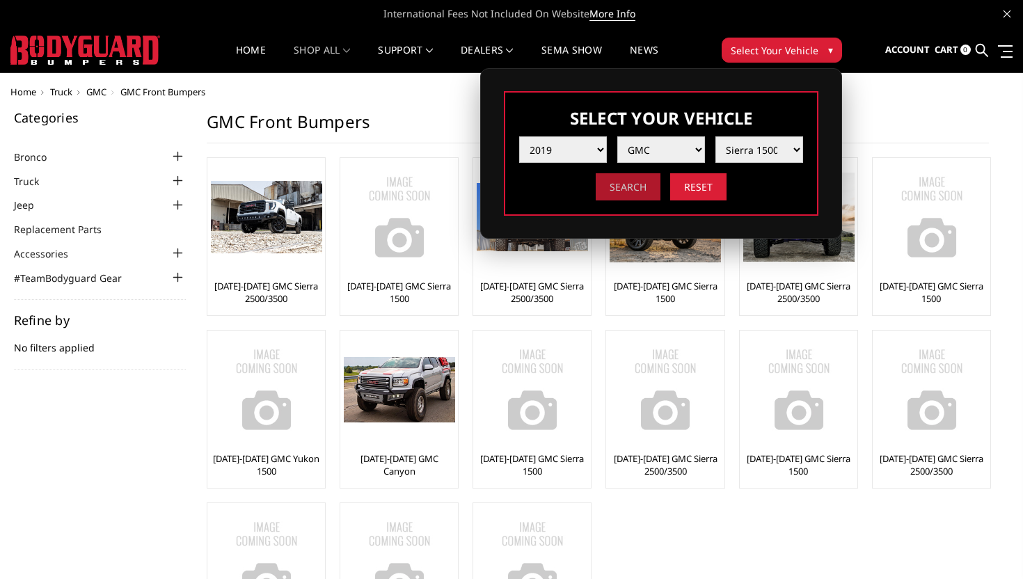
click at [623, 188] on input "Search" at bounding box center [628, 186] width 65 height 27
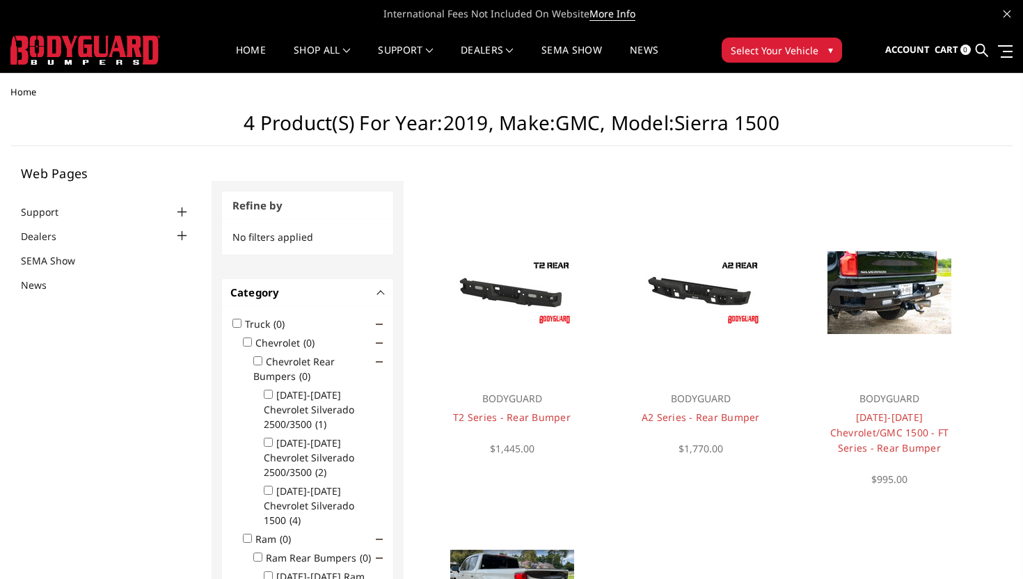
click at [770, 64] on div "Home shop all Bronco [DATE]-[DATE] Bronco Front [DATE]-[DATE] Bronco Rear [DATE…" at bounding box center [511, 50] width 661 height 45
click at [768, 57] on button "Select Your Vehicle ▾" at bounding box center [782, 50] width 120 height 25
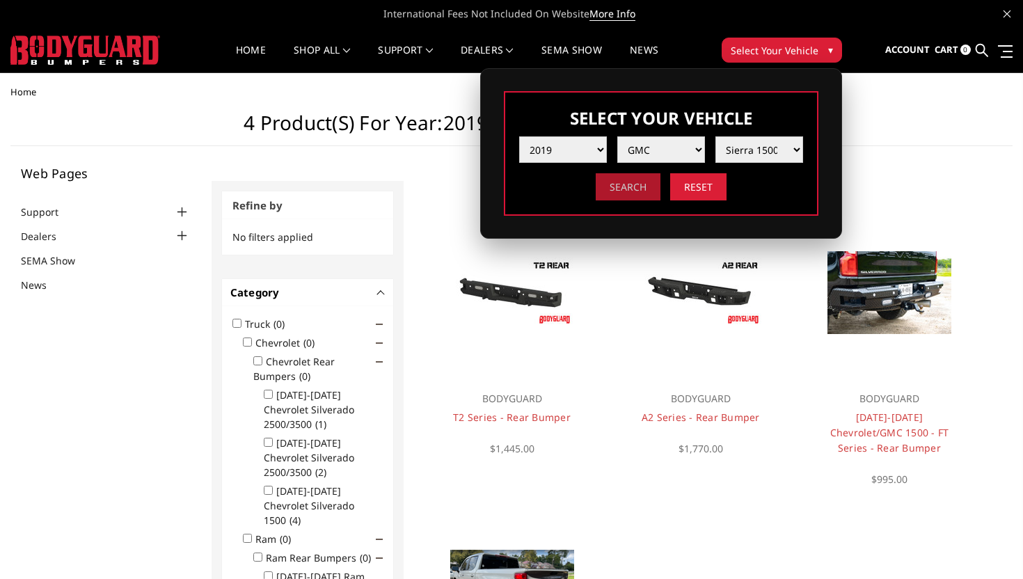
click at [629, 191] on input "Search" at bounding box center [628, 186] width 65 height 27
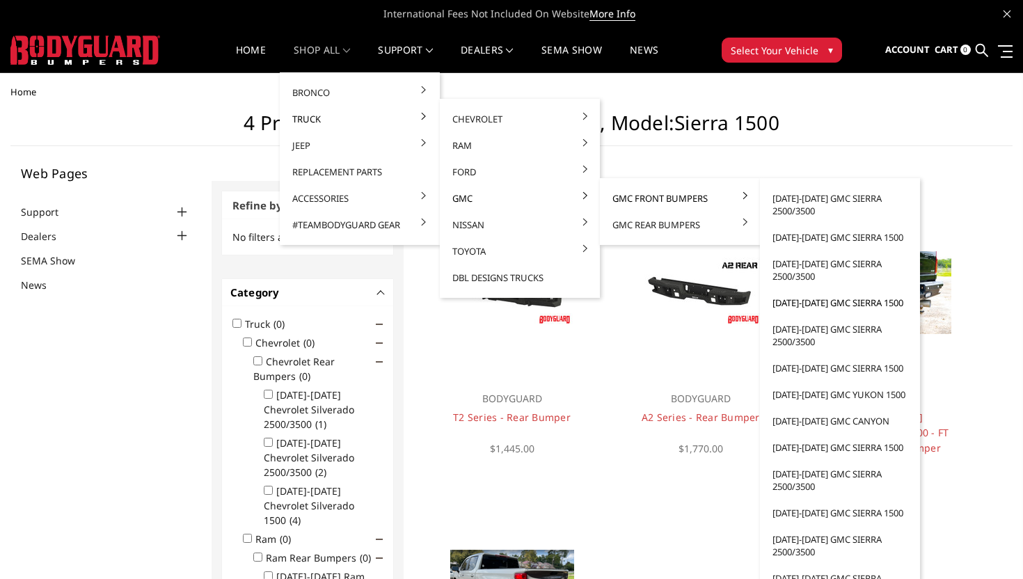
click at [864, 300] on link "[DATE]-[DATE] GMC Sierra 1500" at bounding box center [840, 303] width 149 height 26
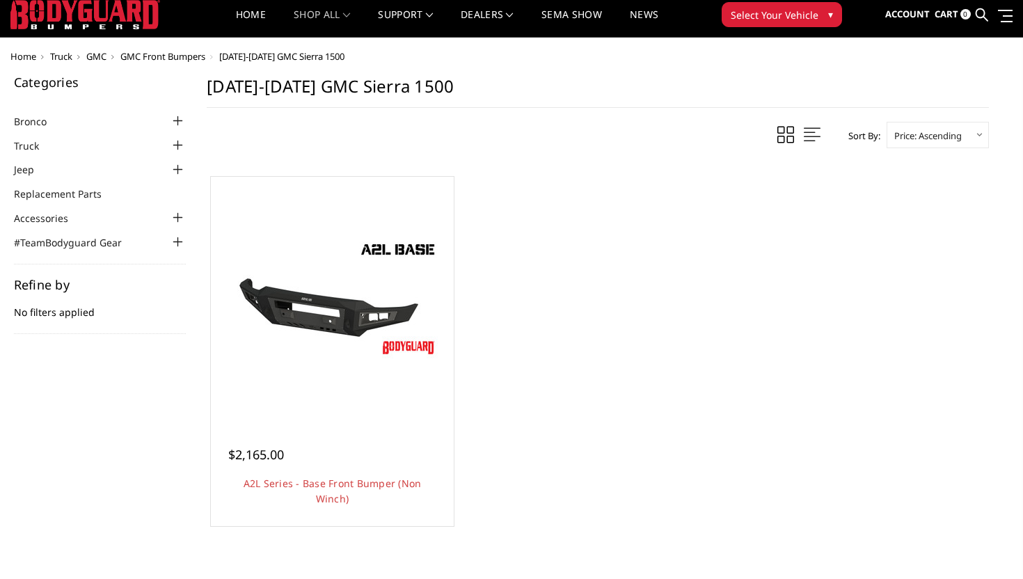
scroll to position [36, 0]
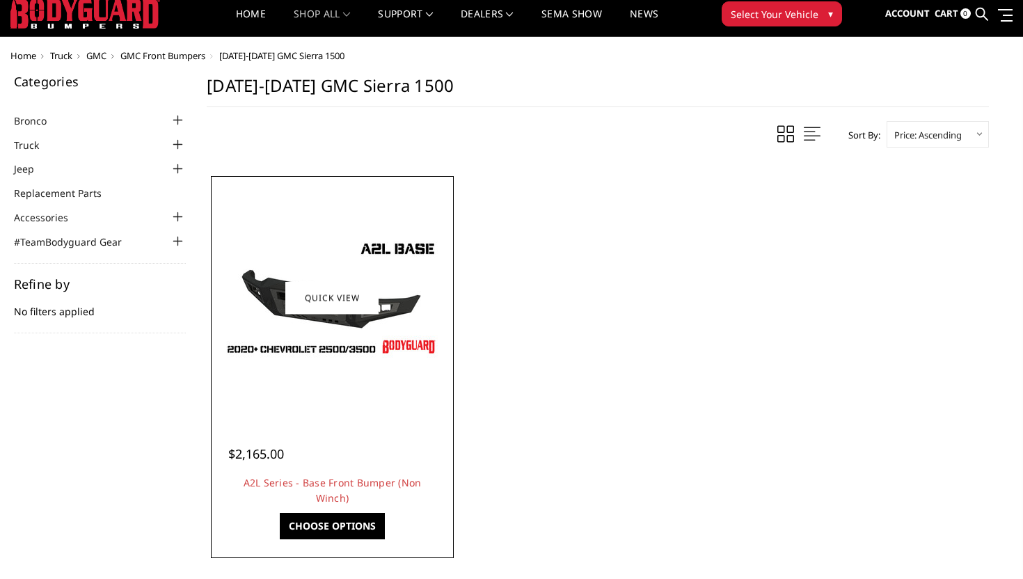
click at [361, 361] on div at bounding box center [332, 298] width 237 height 237
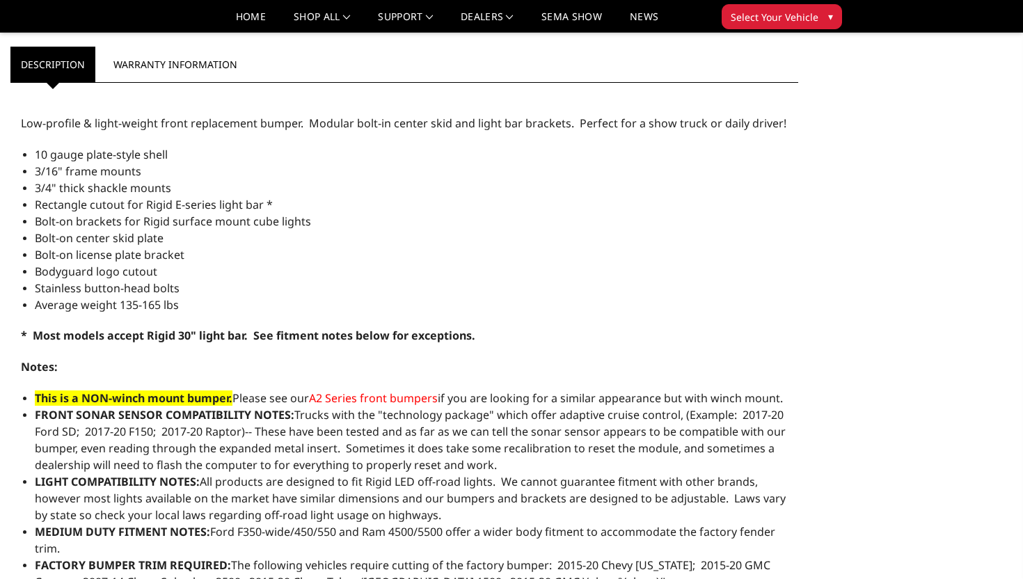
scroll to position [1011, 0]
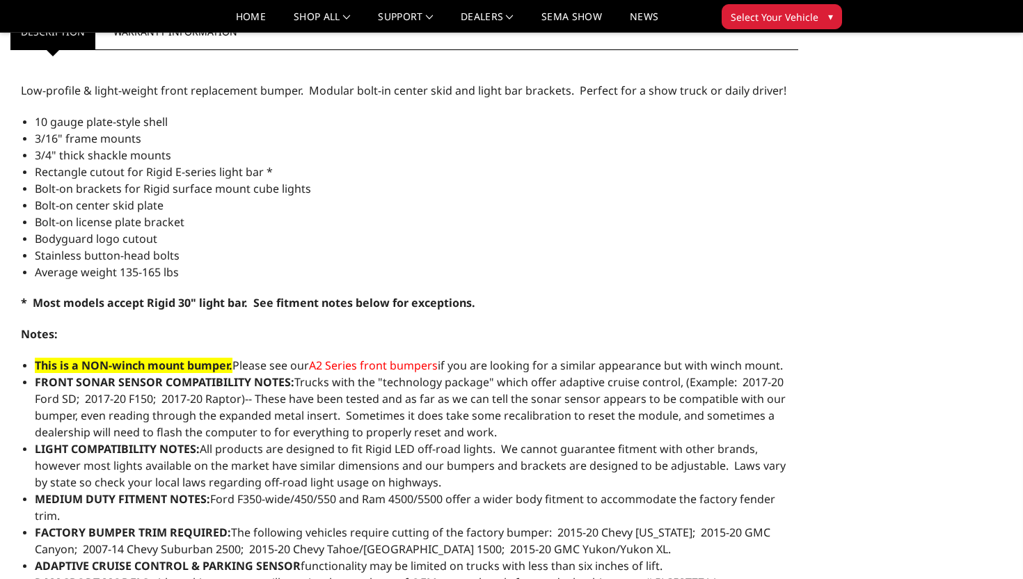
click at [367, 370] on span "A2 Series front bumpers" at bounding box center [373, 365] width 129 height 15
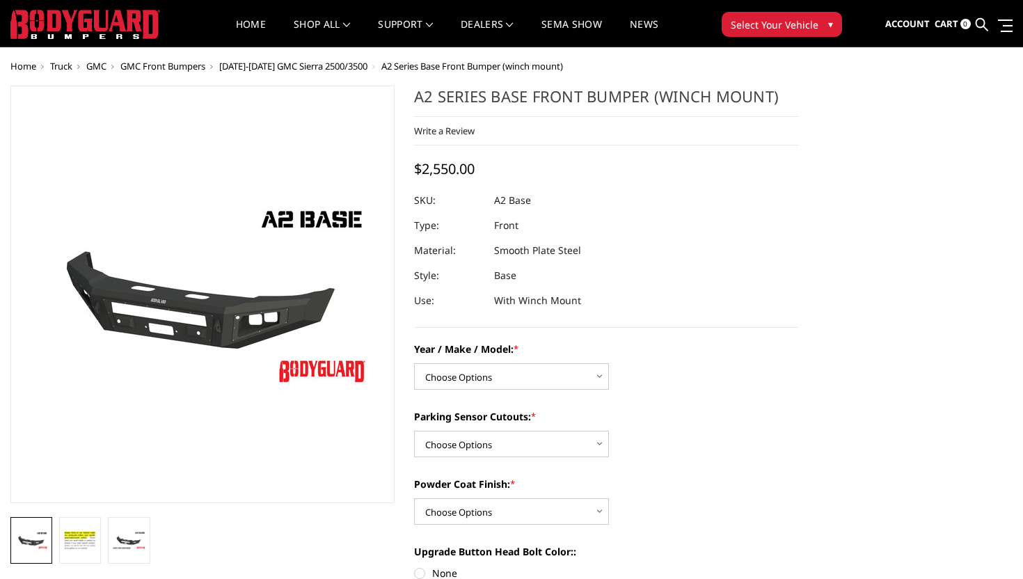
scroll to position [27, 0]
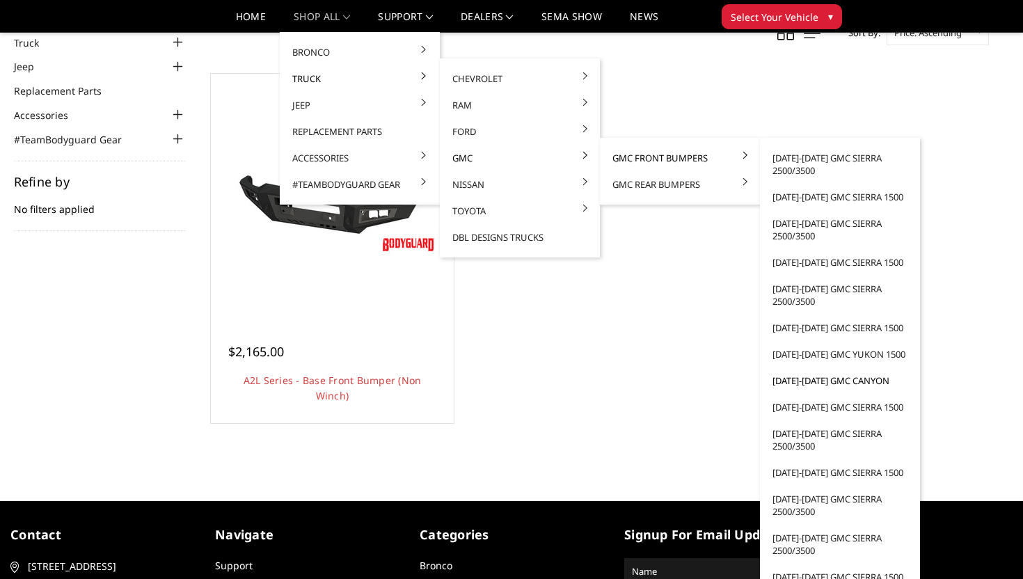
scroll to position [98, 0]
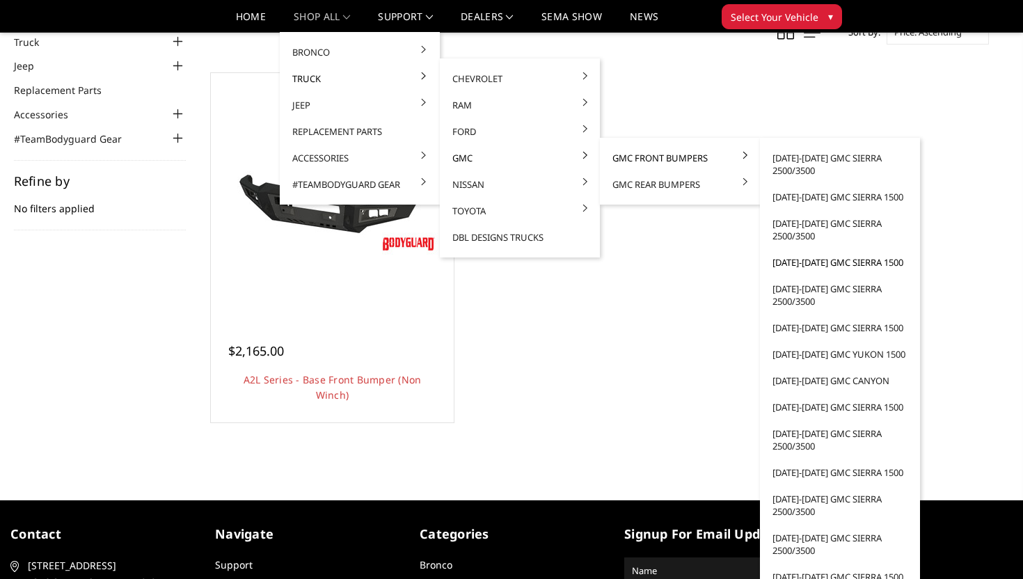
click at [803, 261] on link "[DATE]-[DATE] GMC Sierra 1500" at bounding box center [840, 262] width 149 height 26
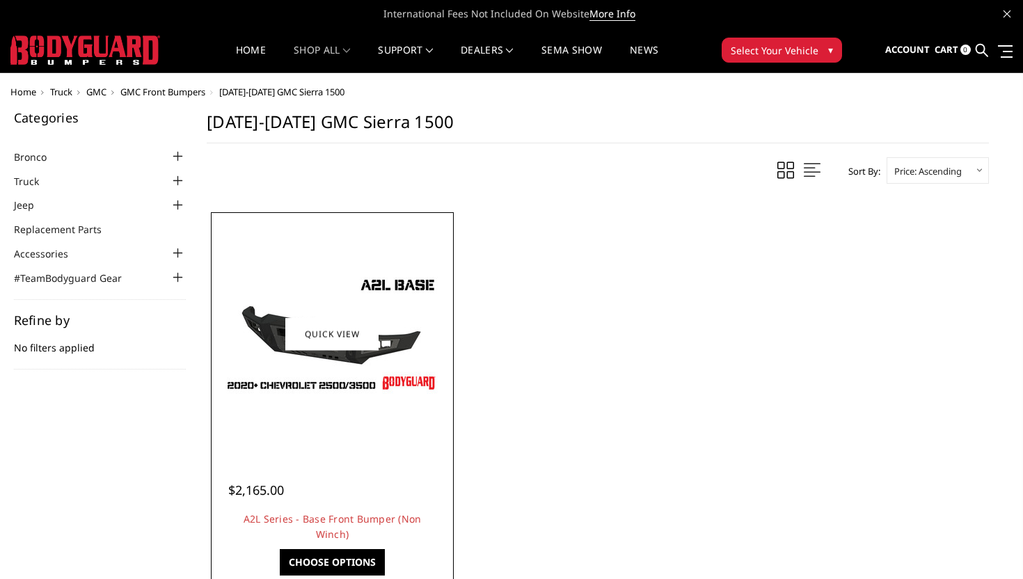
click at [306, 396] on div at bounding box center [332, 334] width 237 height 237
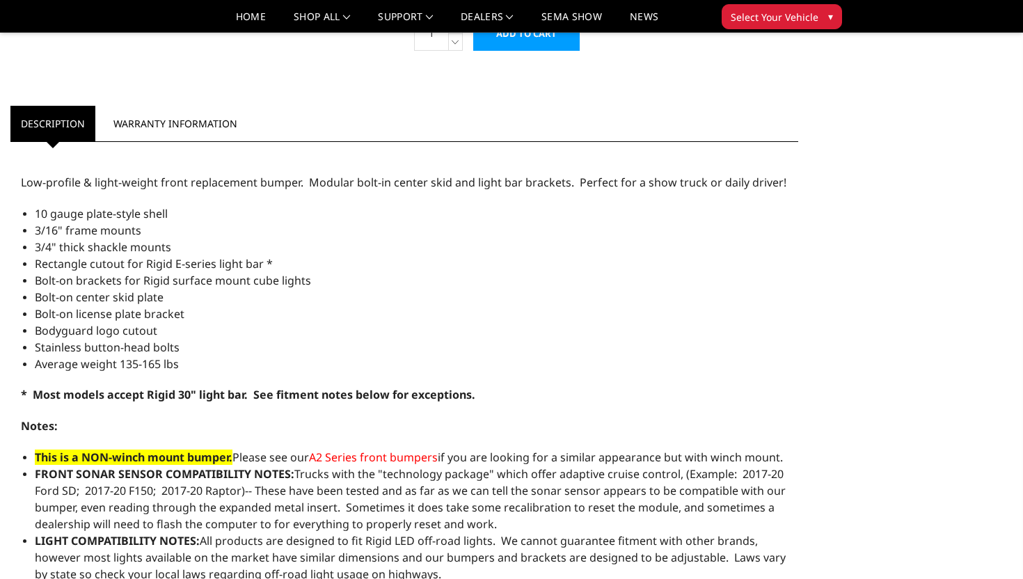
scroll to position [934, 0]
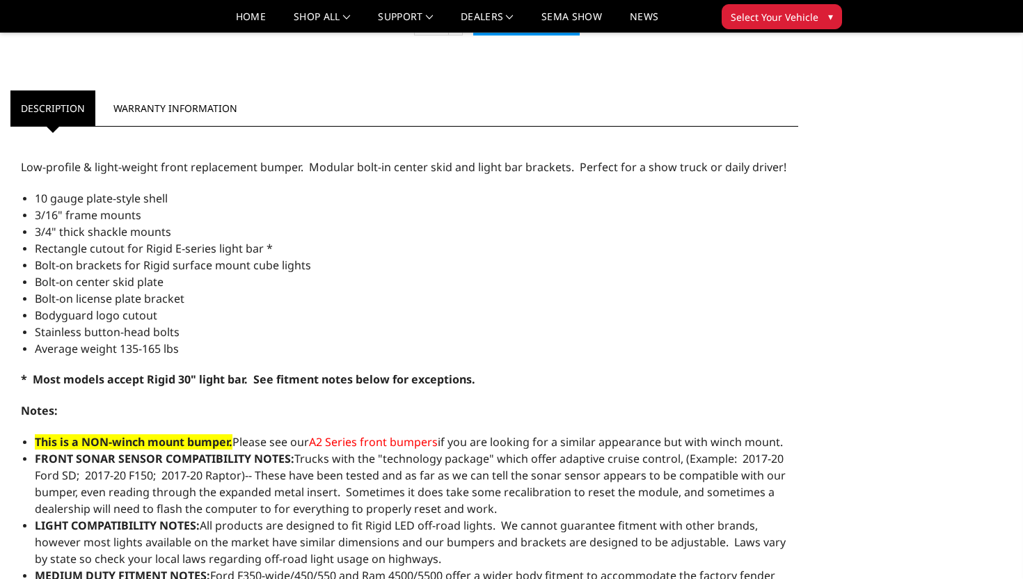
click at [402, 434] on span "A2 Series front bumpers" at bounding box center [373, 441] width 129 height 15
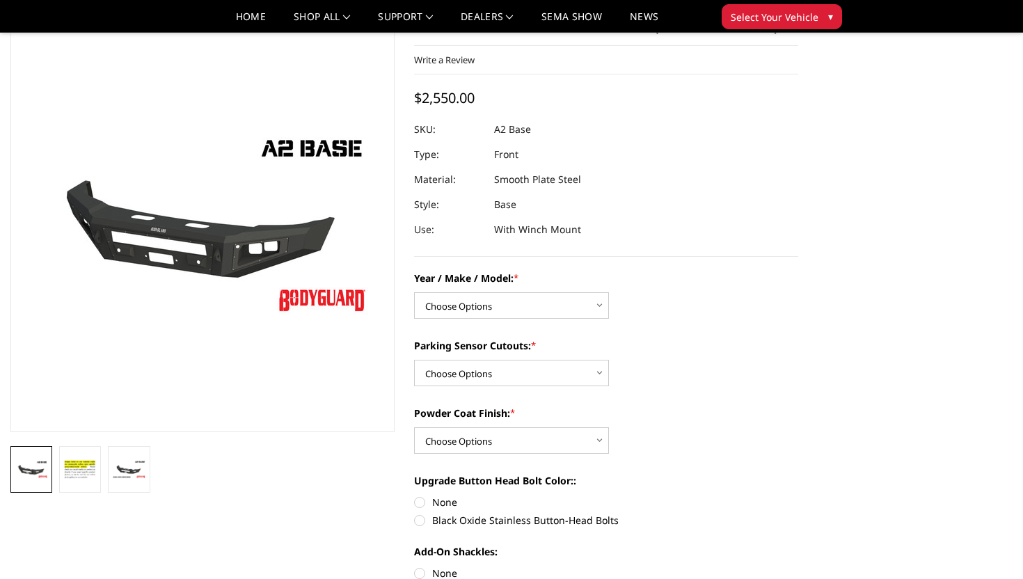
scroll to position [56, 0]
click at [139, 470] on img at bounding box center [128, 468] width 33 height 19
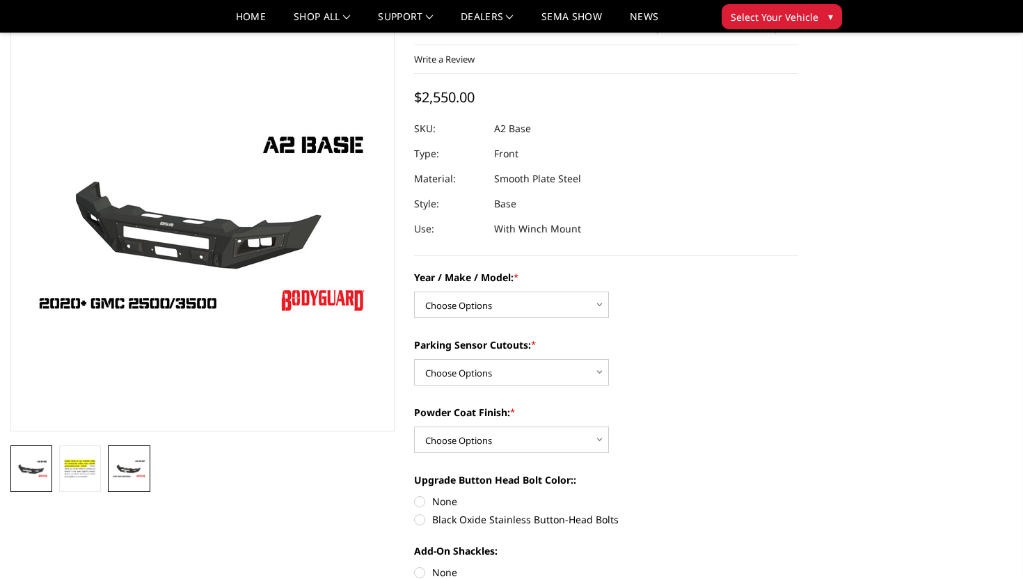
click at [40, 466] on img at bounding box center [31, 468] width 33 height 19
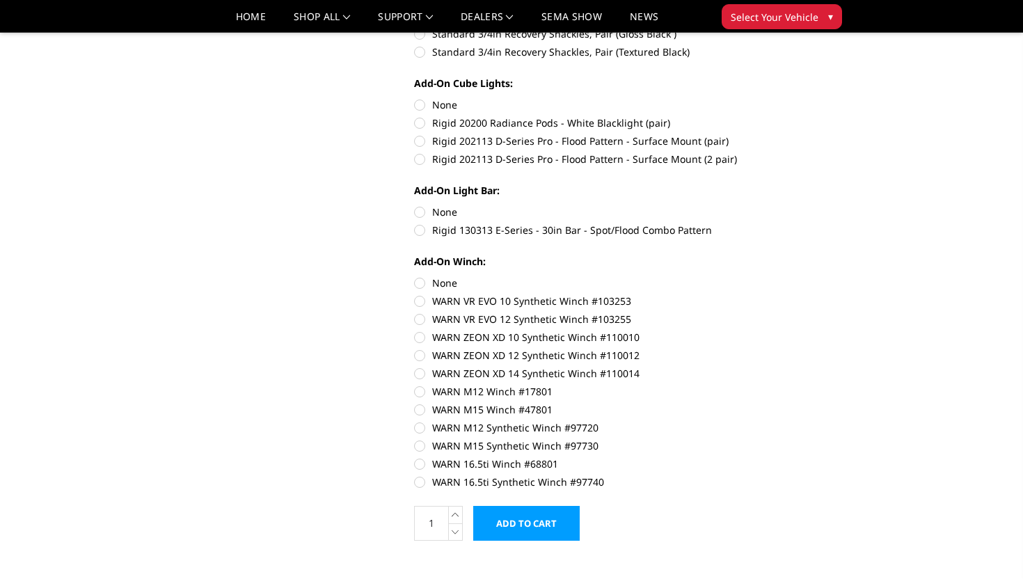
scroll to position [612, 0]
drag, startPoint x: 519, startPoint y: 233, endPoint x: 599, endPoint y: 266, distance: 87.1
click at [601, 266] on div "Year / Make / Model: * Choose Options Chevrolet 20-23 2500 / 3500 Ford 17-22 F2…" at bounding box center [606, 101] width 384 height 773
click at [599, 266] on label "Add-On Winch:" at bounding box center [606, 262] width 384 height 15
click at [427, 212] on label "None" at bounding box center [606, 213] width 384 height 15
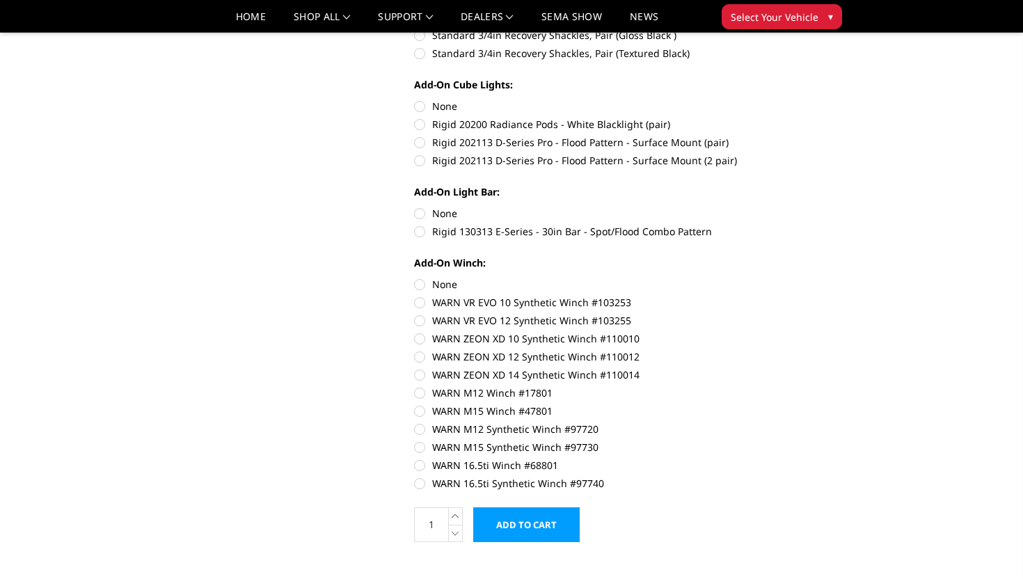
click at [415, 207] on input "None" at bounding box center [414, 206] width 1 height 1
radio input "true"
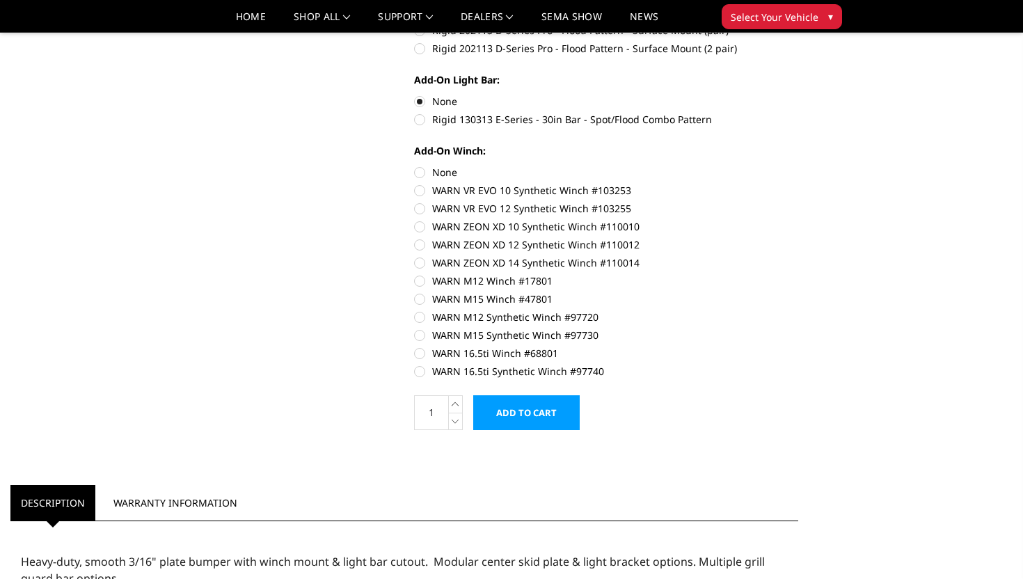
scroll to position [717, 0]
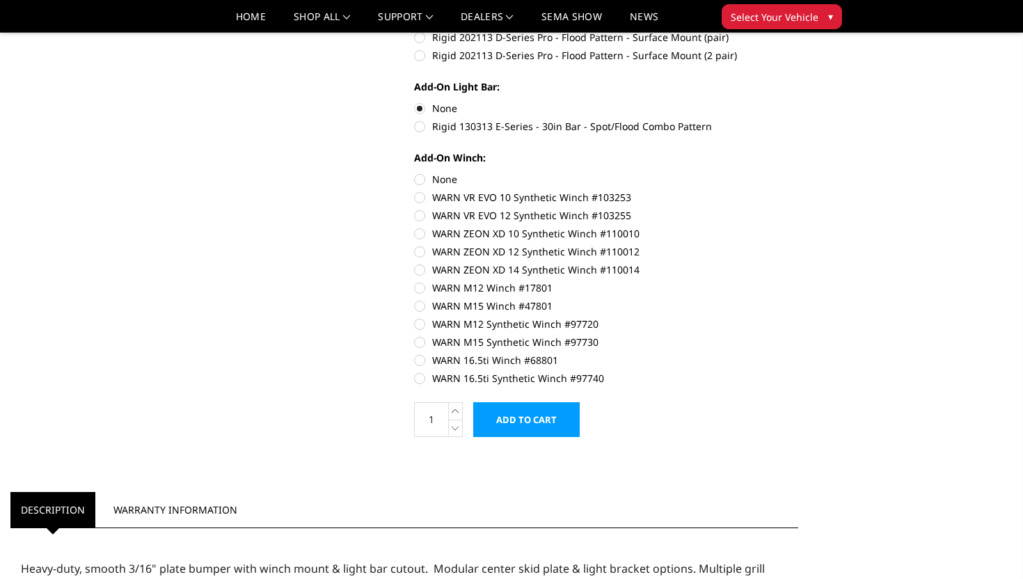
click at [566, 248] on label "WARN ZEON XD 12 Synthetic Winch #110012" at bounding box center [606, 251] width 384 height 15
click at [798, 227] on input "WARN ZEON XD 12 Synthetic Winch #110012" at bounding box center [798, 226] width 1 height 1
radio input "true"
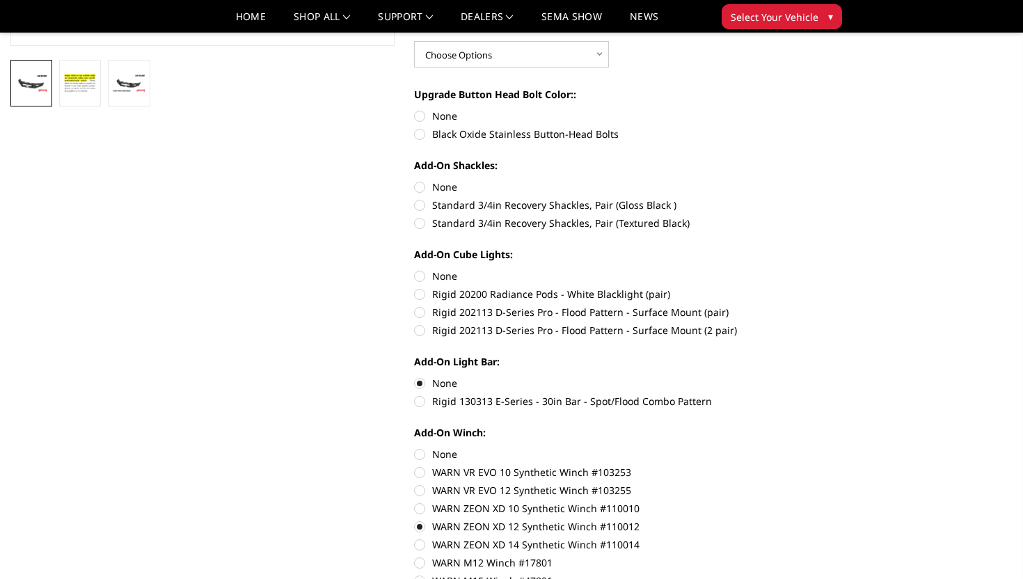
scroll to position [441, 0]
click at [524, 333] on label "Rigid 202113 D-Series Pro - Flood Pattern - Surface Mount (2 pair)" at bounding box center [606, 331] width 384 height 15
click at [798, 306] on input "Rigid 202113 D-Series Pro - Flood Pattern - Surface Mount (2 pair)" at bounding box center [798, 306] width 1 height 1
radio input "true"
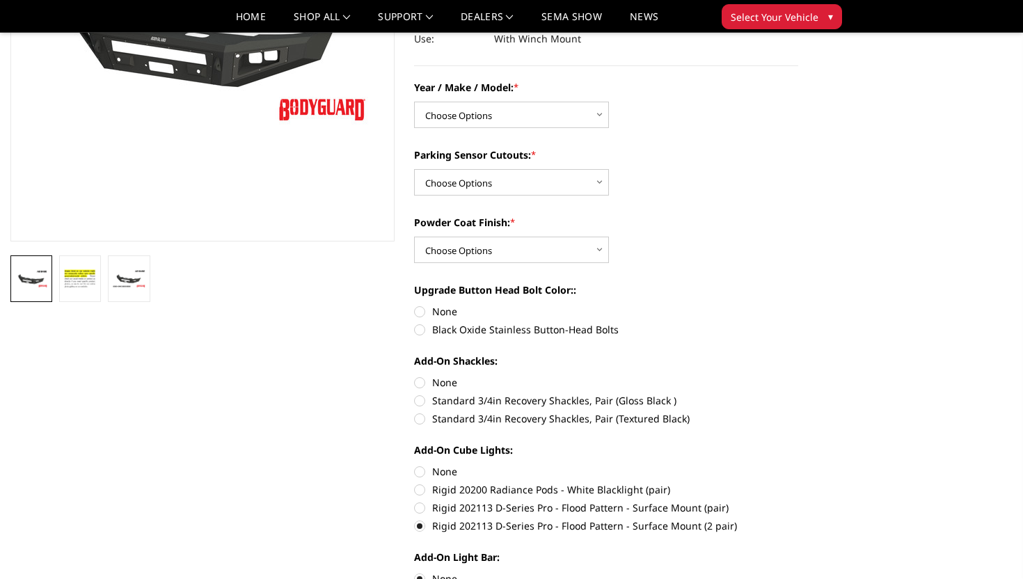
scroll to position [244, 0]
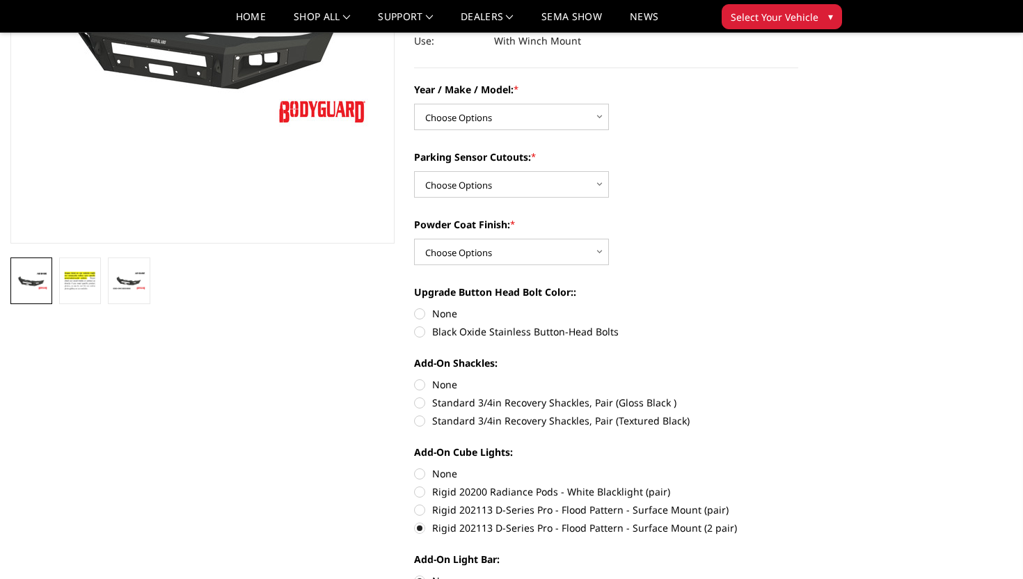
click at [565, 422] on label "Standard 3/4in Recovery Shackles, Pair (Textured Black)" at bounding box center [606, 420] width 384 height 15
click at [798, 396] on input "Standard 3/4in Recovery Shackles, Pair (Textured Black)" at bounding box center [798, 395] width 1 height 1
radio input "true"
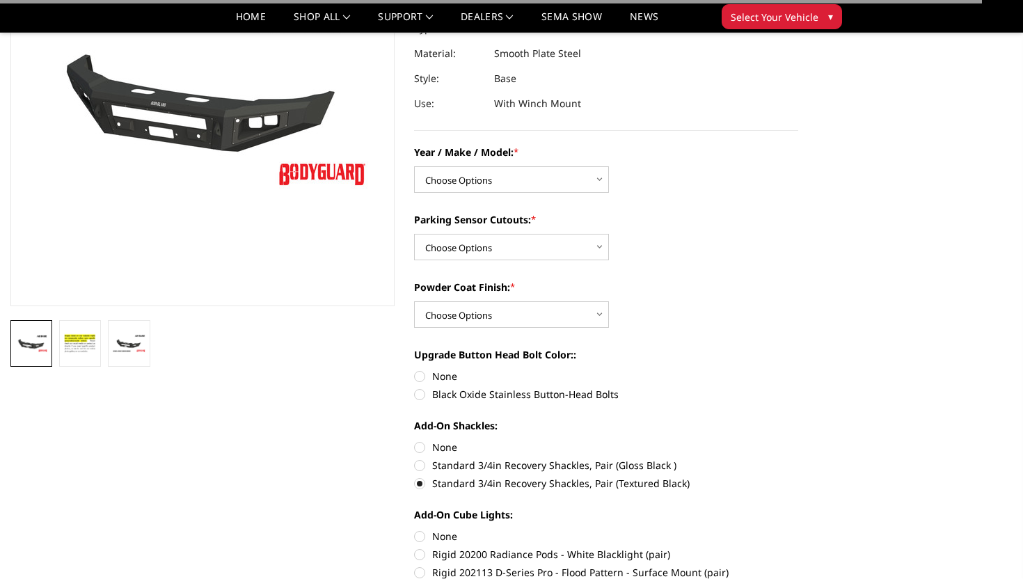
scroll to position [173, 0]
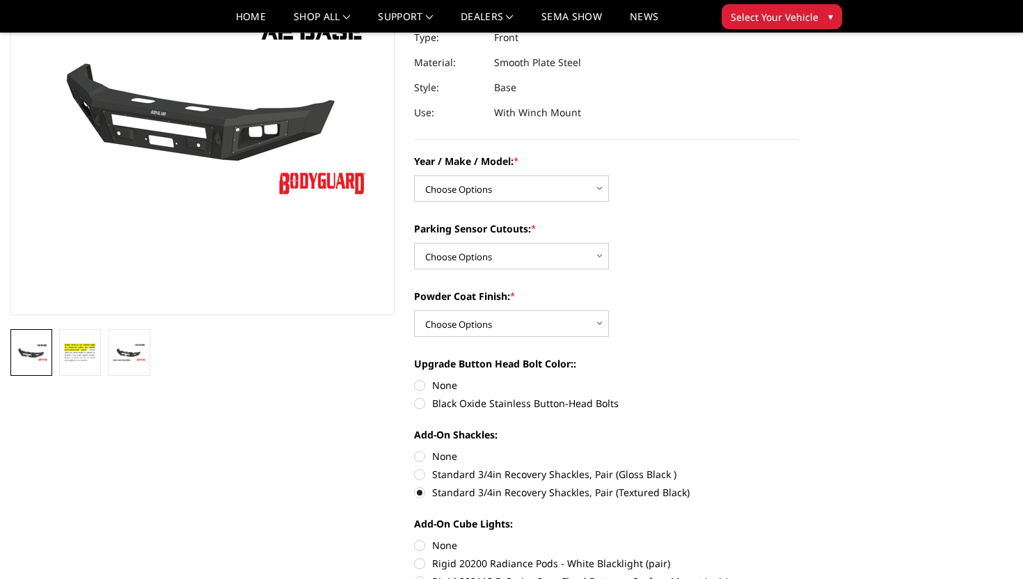
click at [551, 405] on label "Black Oxide Stainless Button-Head Bolts" at bounding box center [606, 403] width 384 height 15
click at [798, 379] on input "Black Oxide Stainless Button-Head Bolts" at bounding box center [798, 378] width 1 height 1
radio input "true"
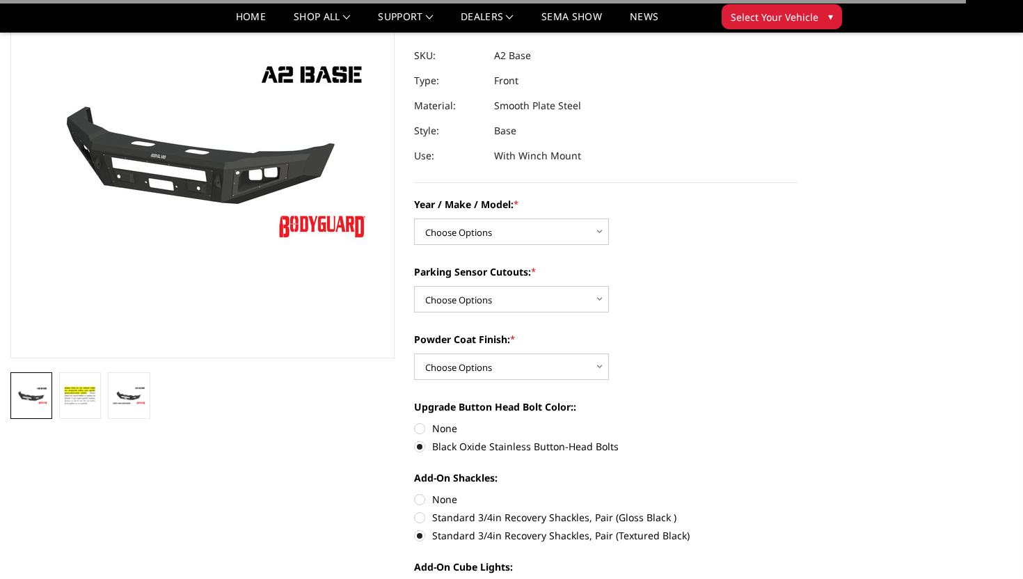
scroll to position [116, 0]
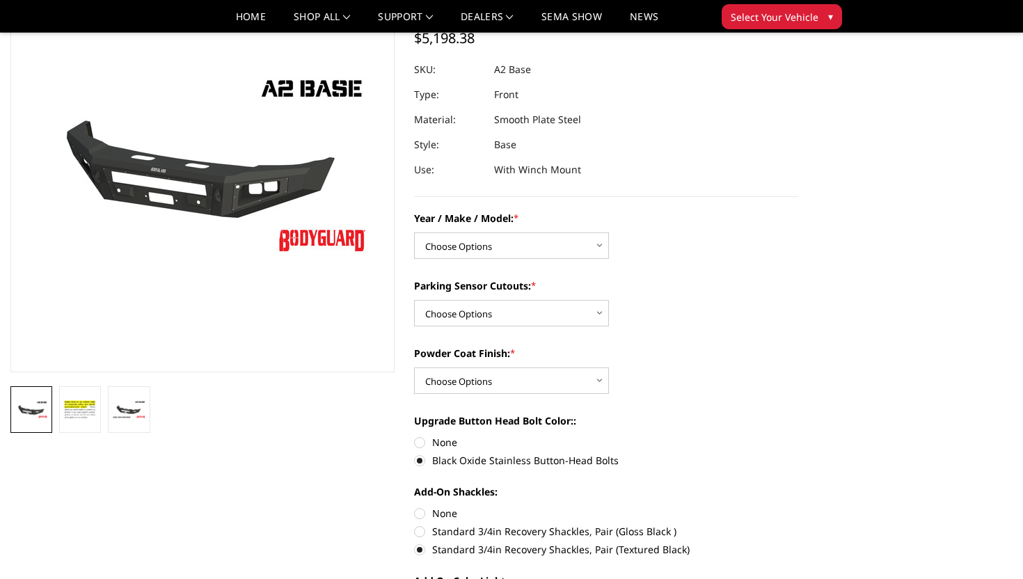
click at [544, 381] on select "Choose Options Bare metal (included) Texture Black Powder Coat" at bounding box center [511, 380] width 195 height 26
select select "520"
click at [414, 367] on select "Choose Options Bare metal (included) Texture Black Powder Coat" at bounding box center [511, 380] width 195 height 26
click at [539, 310] on select "Choose Options Yes - I have front parking sensors No - I do NOT have parking se…" at bounding box center [511, 313] width 195 height 26
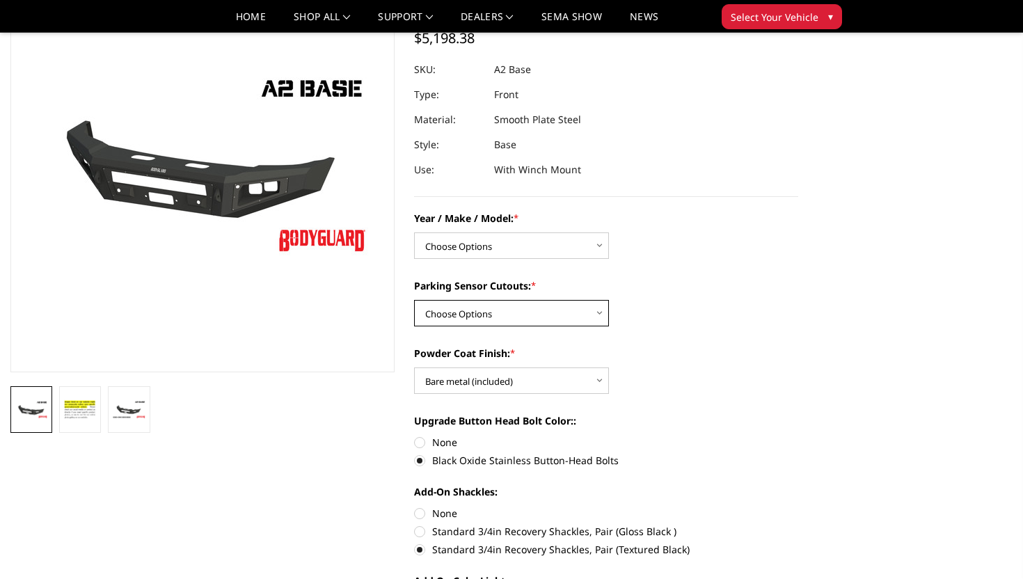
select select "540"
click at [414, 300] on select "Choose Options Yes - I have front parking sensors No - I do NOT have parking se…" at bounding box center [511, 313] width 195 height 26
click at [541, 242] on select "Choose Options Chevrolet 20-23 2500 / 3500 Ford 17-22 F250 / F350 Ford 17-22 F4…" at bounding box center [511, 245] width 195 height 26
select select "1352"
click at [414, 232] on select "Choose Options Chevrolet 20-23 2500 / 3500 Ford 17-22 F250 / F350 Ford 17-22 F4…" at bounding box center [511, 245] width 195 height 26
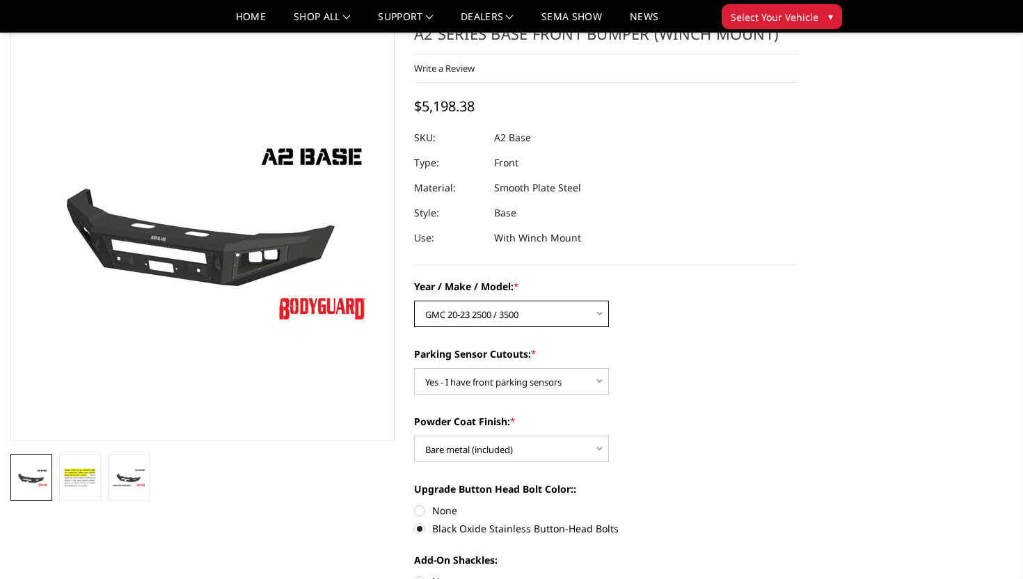
scroll to position [0, 0]
